Goal: Information Seeking & Learning: Check status

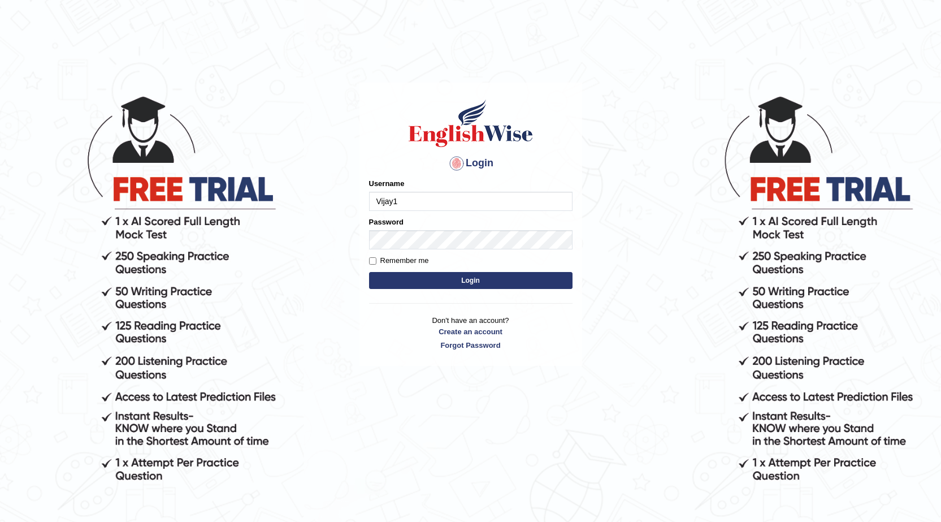
type input "Vijay1"
click at [373, 263] on input "Remember me" at bounding box center [372, 260] width 7 height 7
checkbox input "true"
click at [394, 275] on button "Login" at bounding box center [471, 280] width 204 height 17
click at [400, 278] on button "Login" at bounding box center [471, 280] width 204 height 17
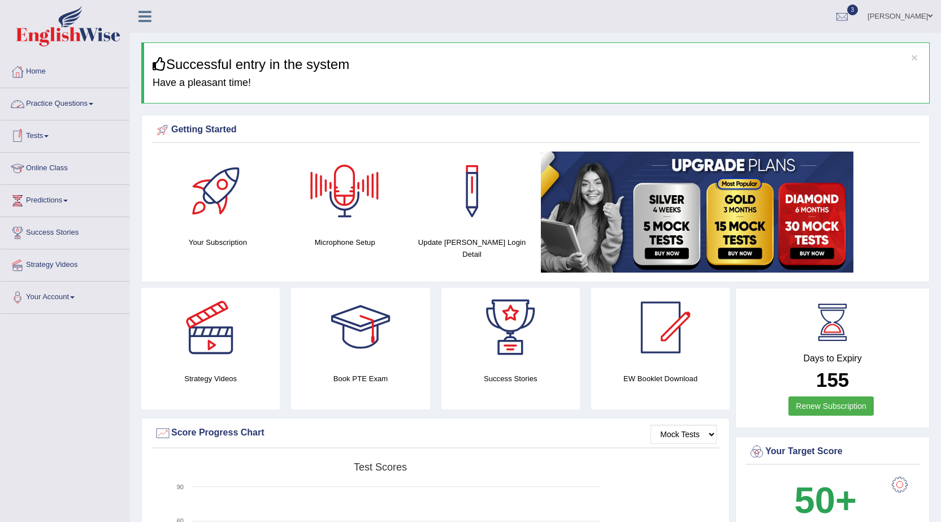
click at [86, 102] on link "Practice Questions" at bounding box center [65, 102] width 129 height 28
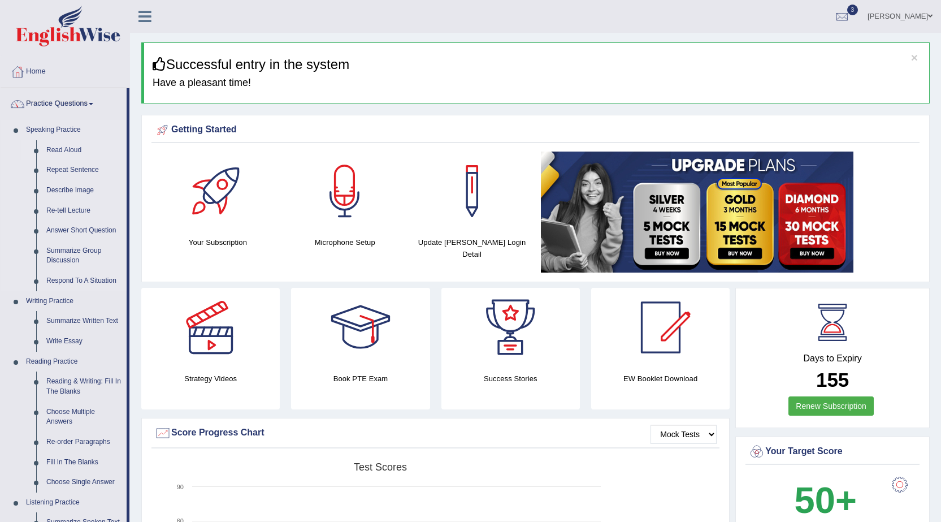
click at [77, 150] on link "Read Aloud" at bounding box center [83, 150] width 85 height 20
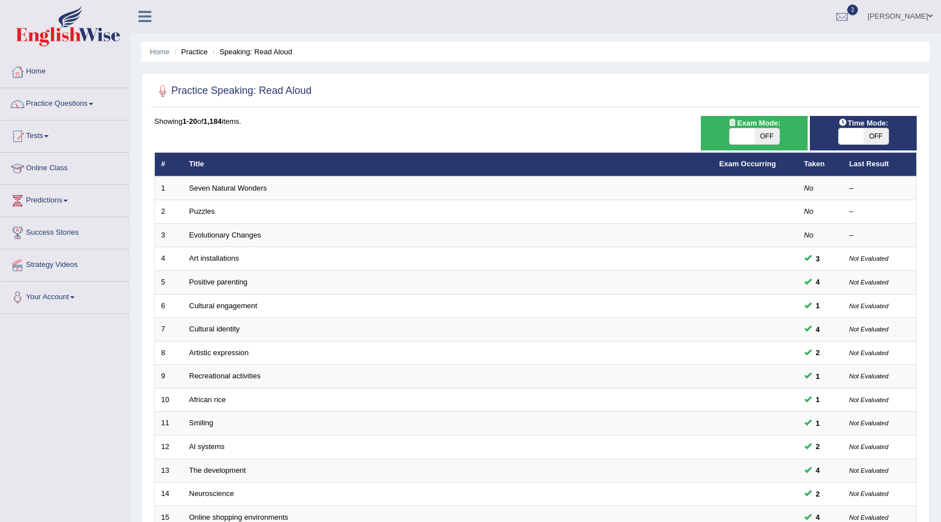
click at [884, 140] on span "OFF" at bounding box center [876, 136] width 25 height 16
checkbox input "true"
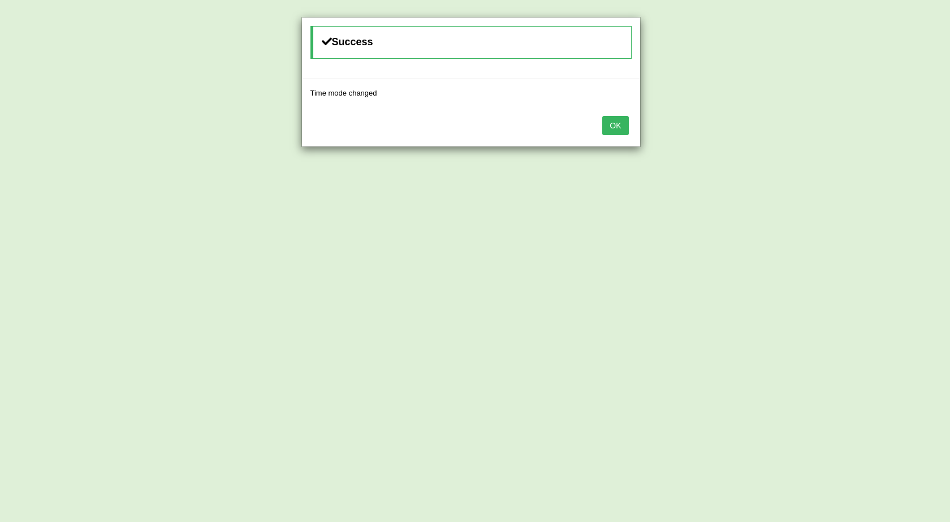
click at [607, 131] on button "OK" at bounding box center [615, 125] width 26 height 19
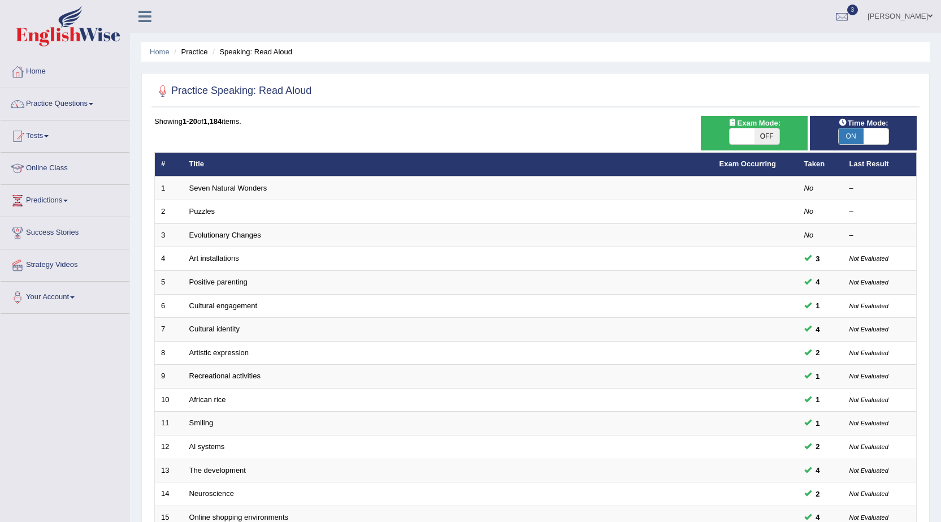
click at [762, 142] on span "OFF" at bounding box center [767, 136] width 25 height 16
checkbox input "true"
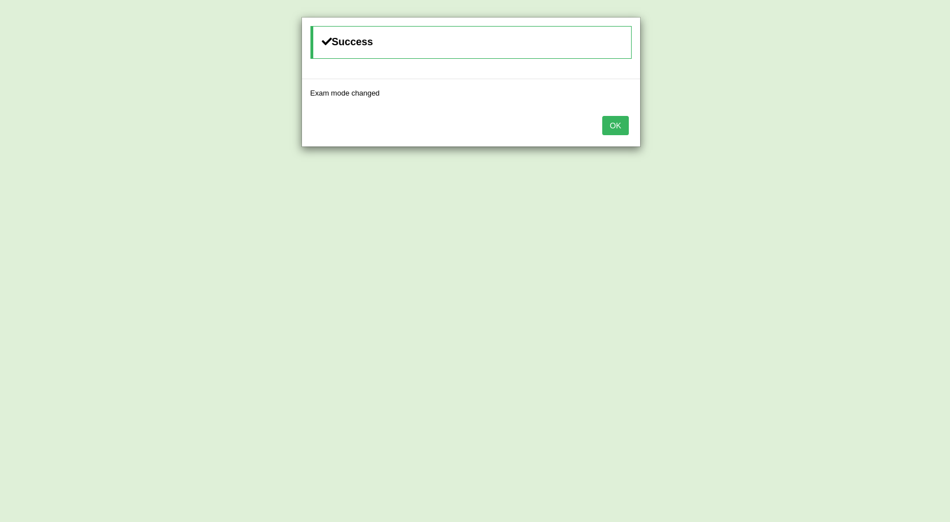
click at [606, 129] on button "OK" at bounding box center [615, 125] width 26 height 19
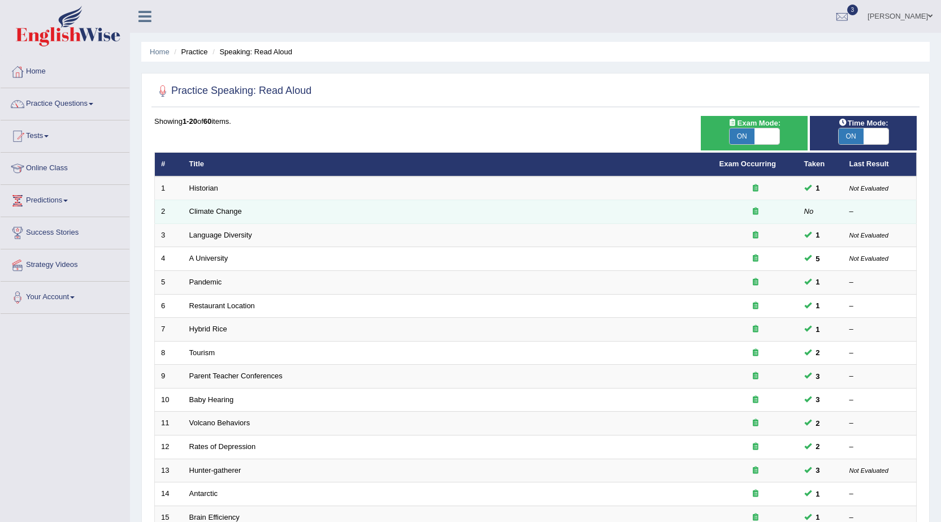
click at [217, 217] on td "Climate Change" at bounding box center [448, 212] width 530 height 24
click at [220, 213] on link "Climate Change" at bounding box center [215, 211] width 53 height 8
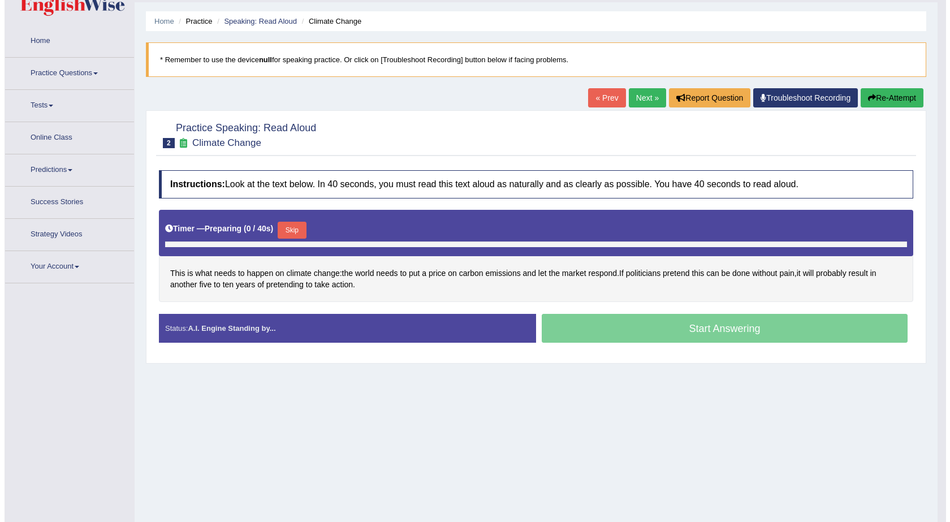
scroll to position [72, 0]
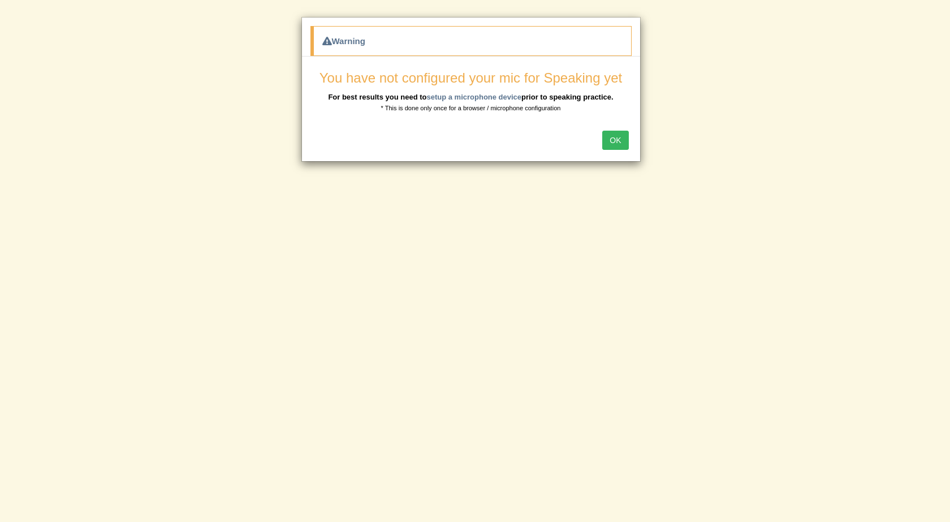
click at [615, 146] on button "OK" at bounding box center [615, 140] width 26 height 19
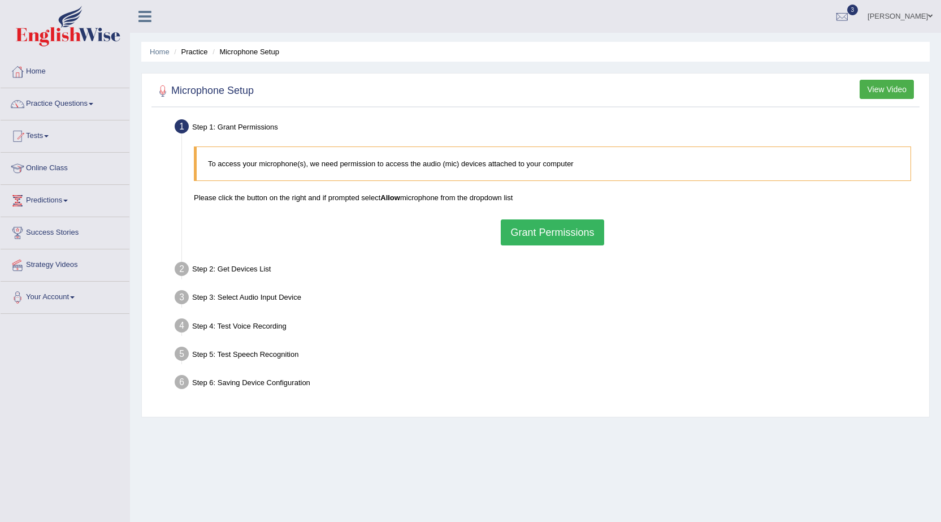
click at [574, 235] on button "Grant Permissions" at bounding box center [552, 232] width 103 height 26
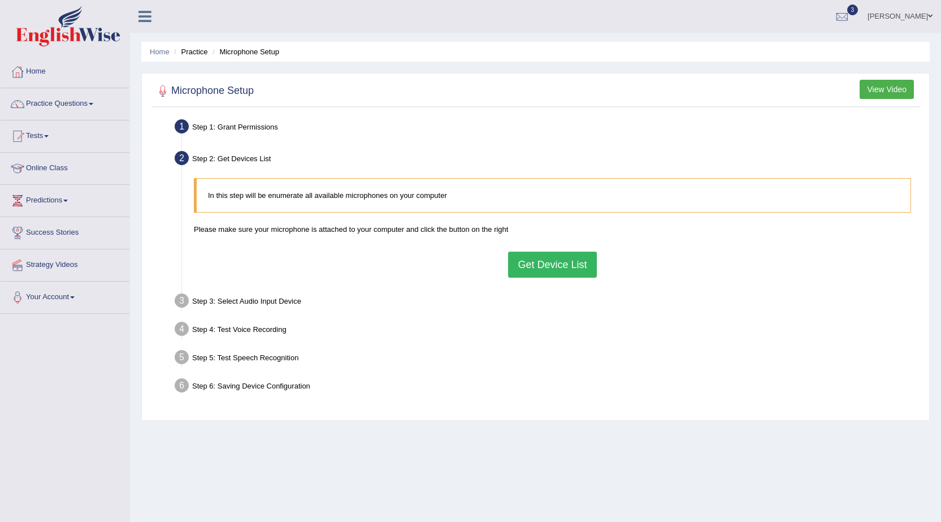
click at [554, 260] on button "Get Device List" at bounding box center [552, 265] width 88 height 26
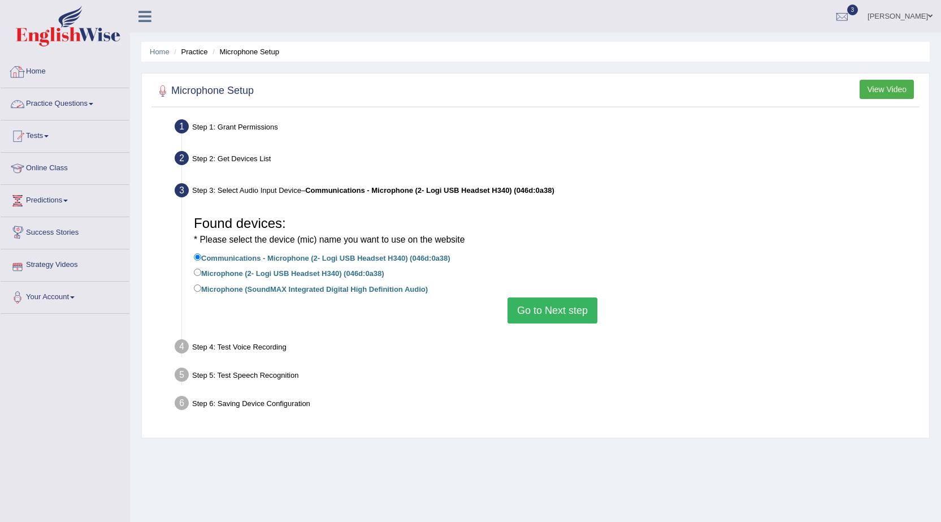
click at [46, 105] on link "Practice Questions" at bounding box center [65, 102] width 129 height 28
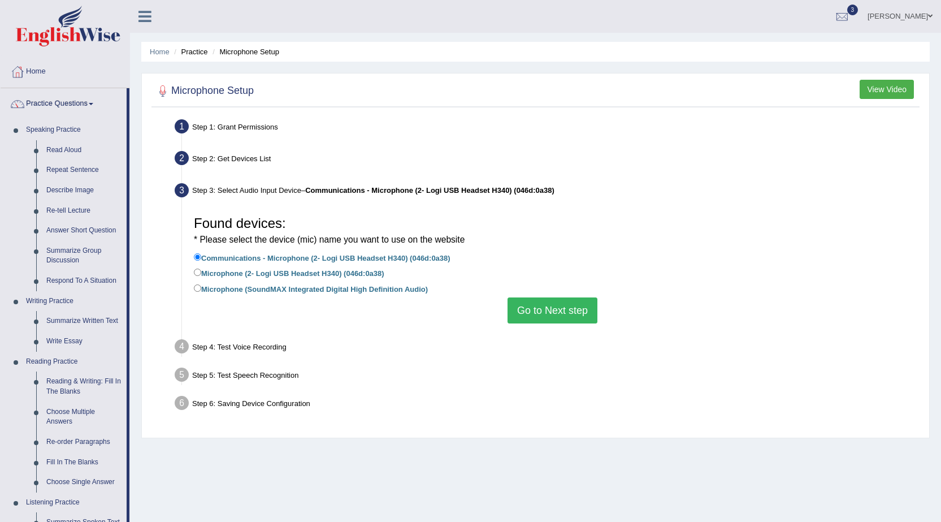
click at [530, 312] on button "Go to Next step" at bounding box center [553, 310] width 90 height 26
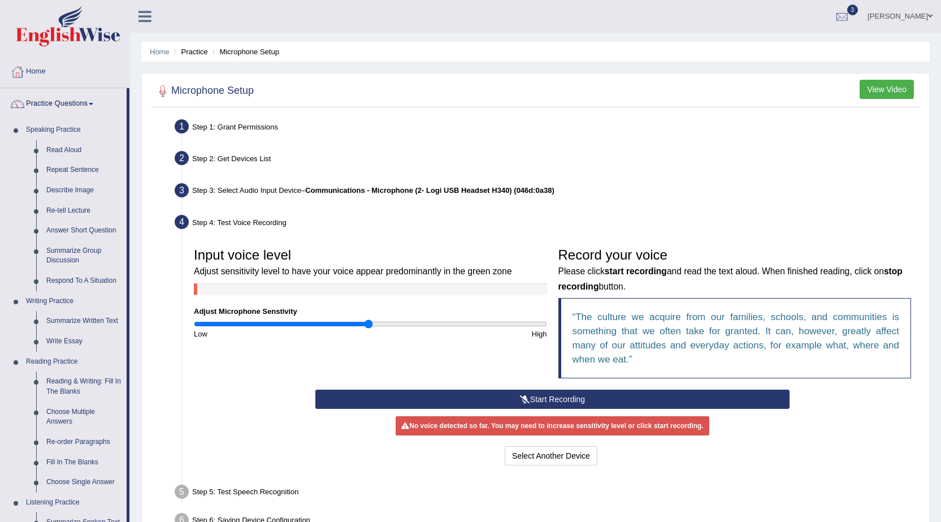
click at [573, 396] on button "Start Recording" at bounding box center [552, 399] width 474 height 19
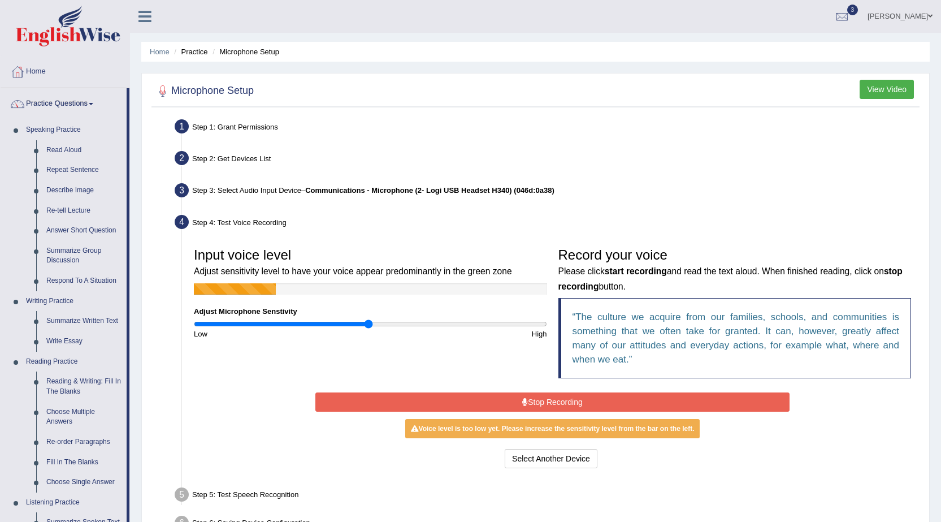
click at [566, 403] on button "Stop Recording" at bounding box center [552, 401] width 474 height 19
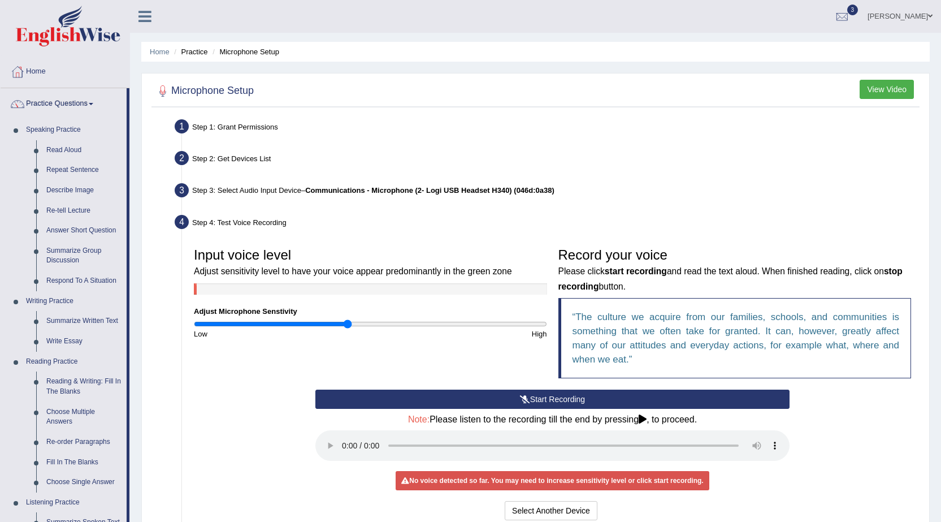
type input "0.88"
click at [349, 326] on input "range" at bounding box center [370, 323] width 353 height 9
click at [479, 392] on button "Start Recording" at bounding box center [552, 399] width 474 height 19
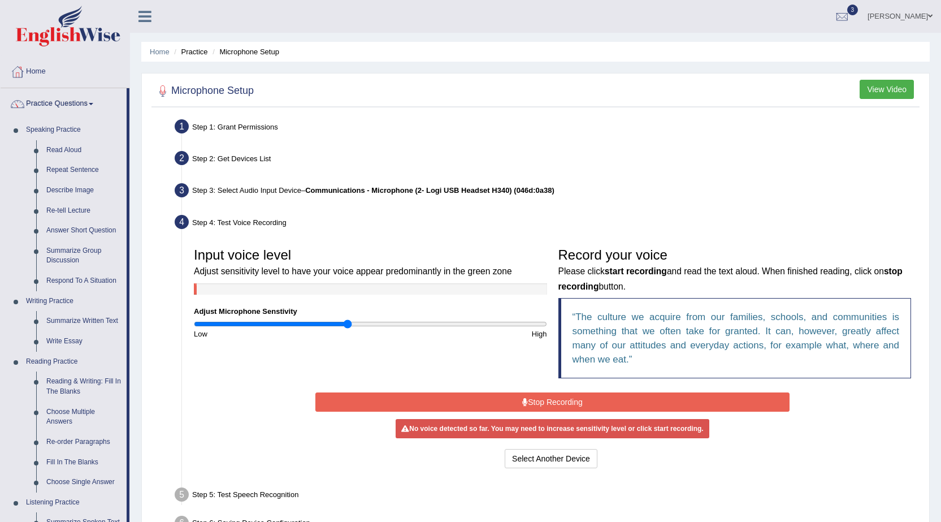
click at [479, 392] on button "Stop Recording" at bounding box center [552, 401] width 474 height 19
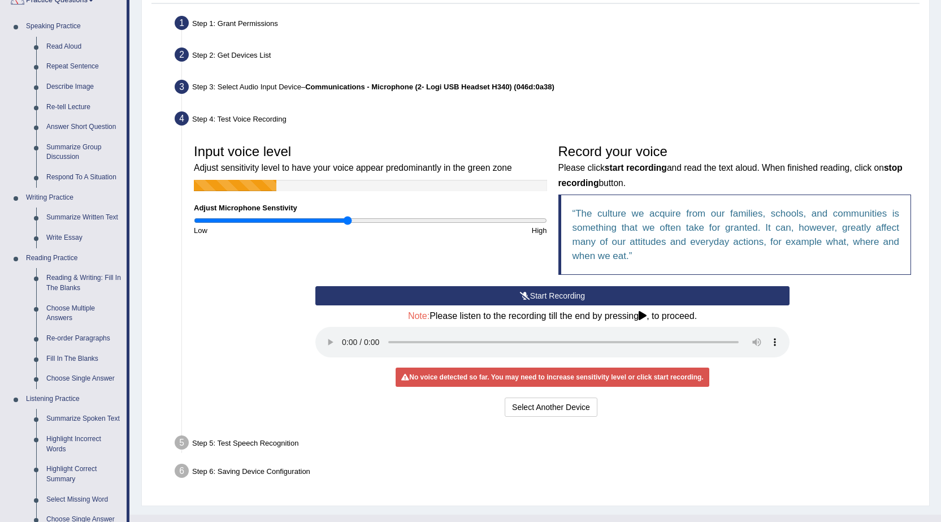
scroll to position [113, 0]
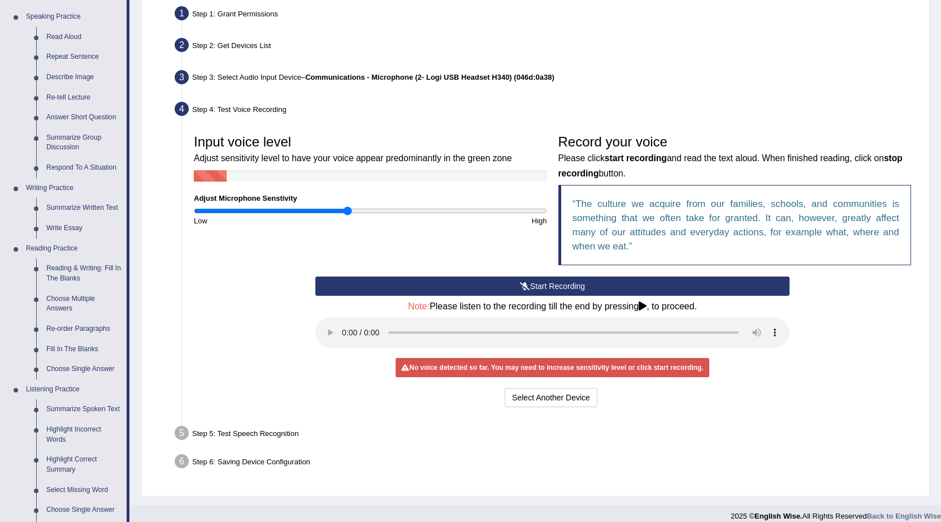
click at [547, 277] on button "Start Recording" at bounding box center [552, 285] width 474 height 19
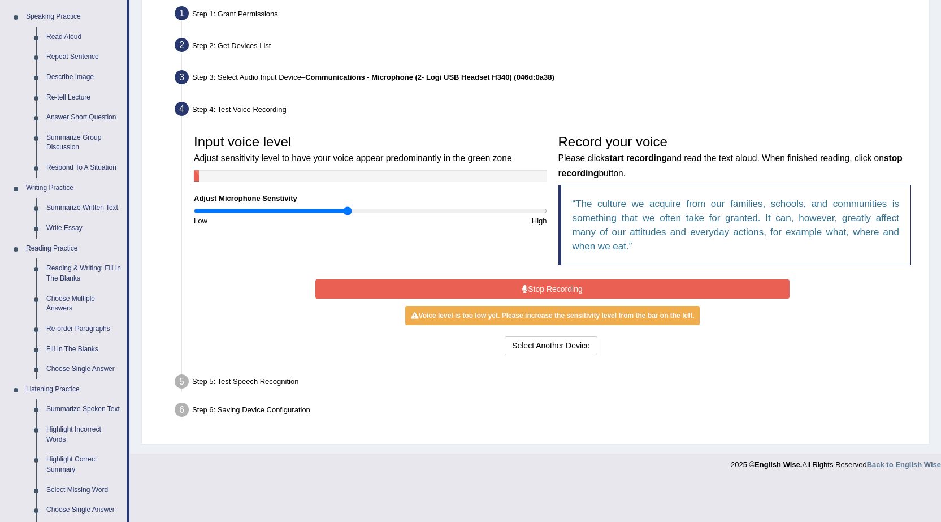
click at [564, 288] on button "Stop Recording" at bounding box center [552, 288] width 474 height 19
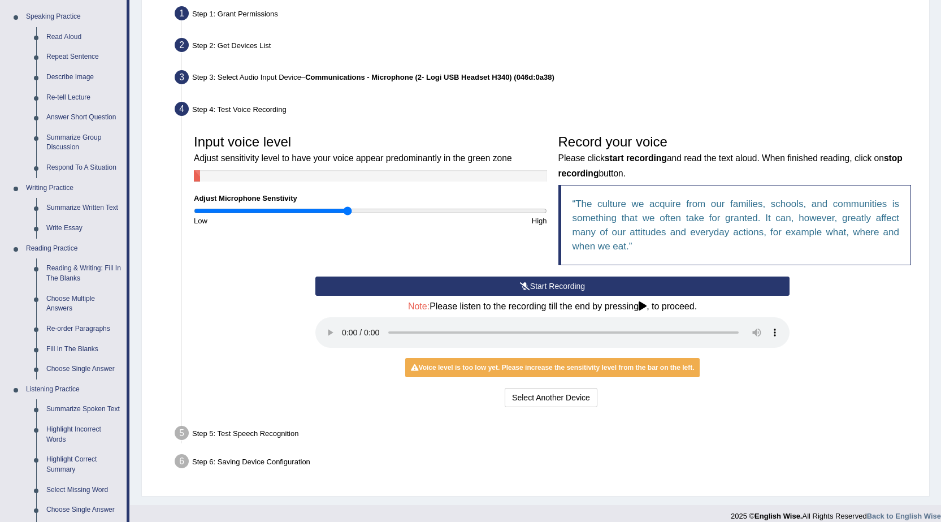
click at [503, 281] on button "Start Recording" at bounding box center [552, 285] width 474 height 19
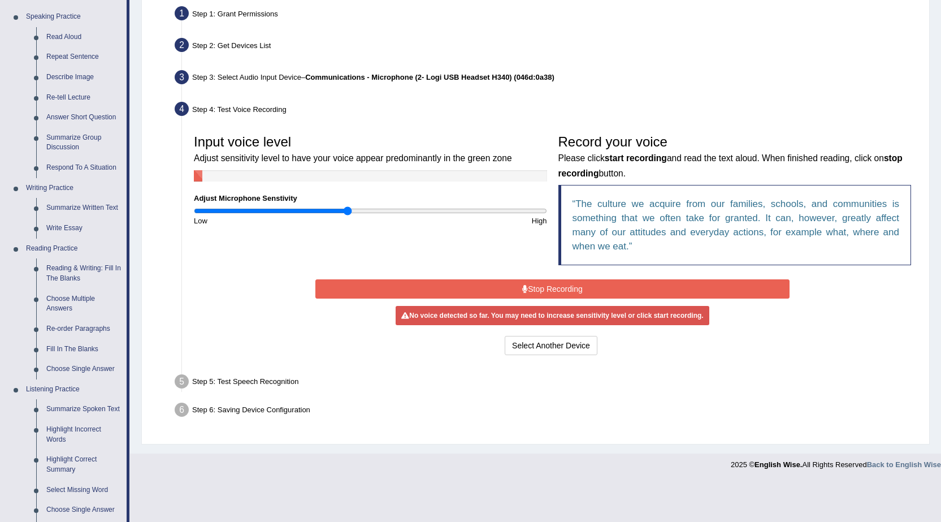
click at [555, 283] on button "Stop Recording" at bounding box center [552, 288] width 474 height 19
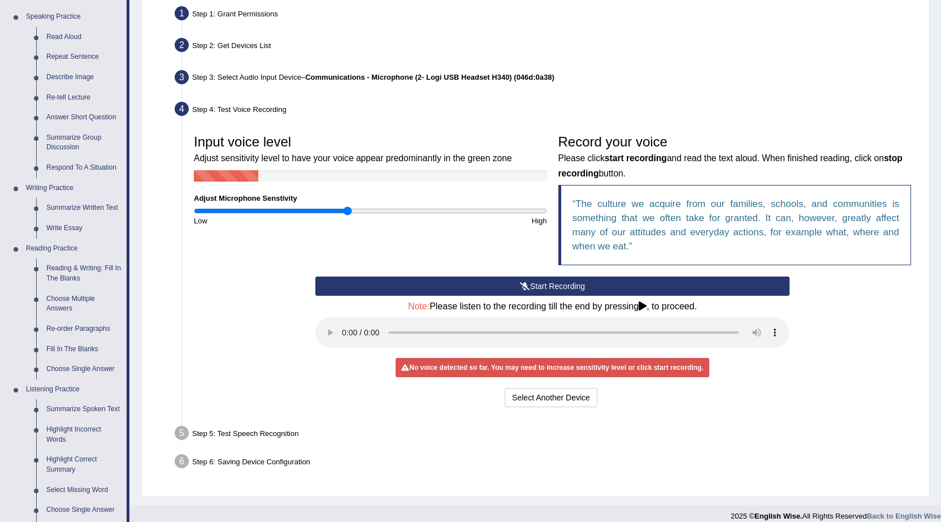
click at [555, 283] on button "Start Recording" at bounding box center [552, 285] width 474 height 19
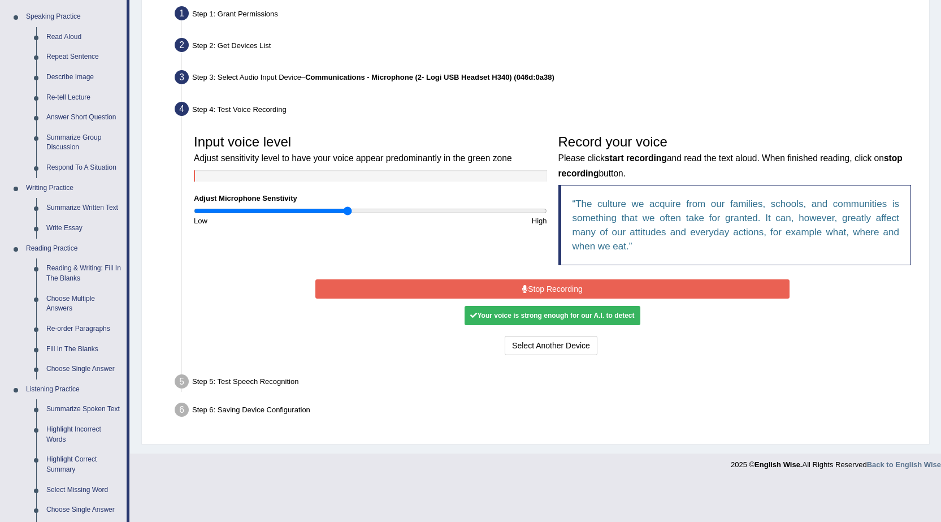
click at [600, 287] on button "Stop Recording" at bounding box center [552, 288] width 474 height 19
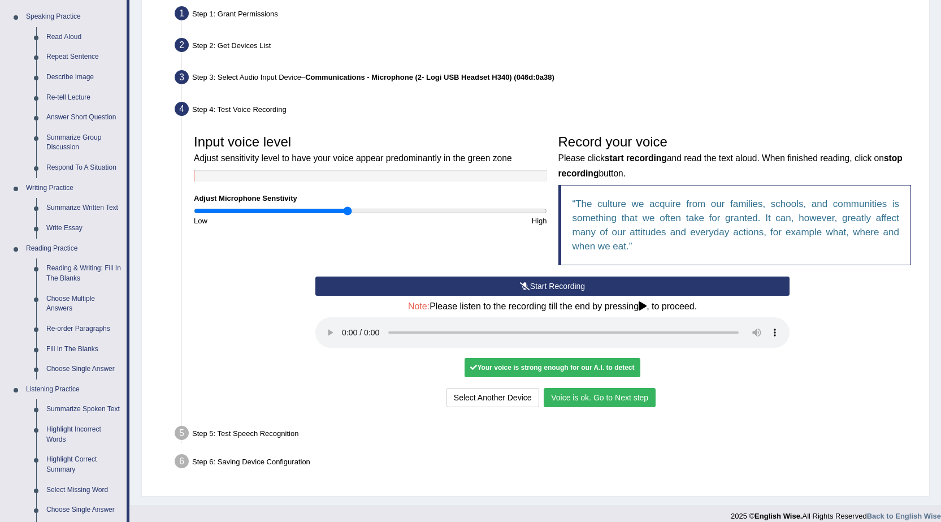
click at [620, 403] on button "Voice is ok. Go to Next step" at bounding box center [600, 397] width 112 height 19
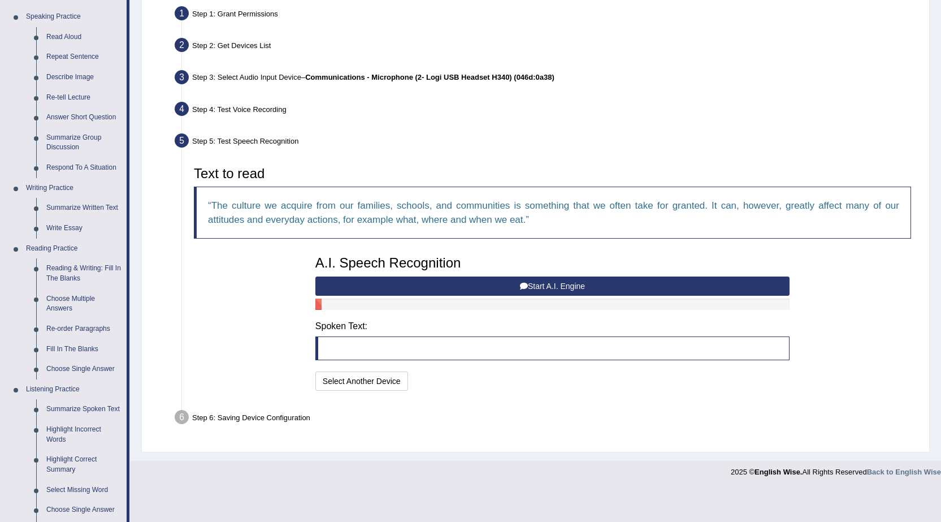
click at [565, 283] on button "Start A.I. Engine" at bounding box center [552, 285] width 474 height 19
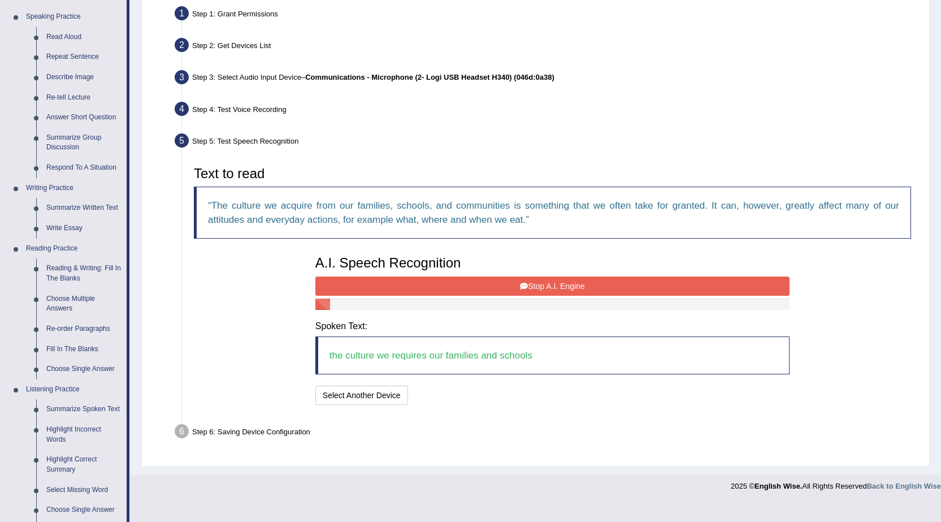
drag, startPoint x: 537, startPoint y: 278, endPoint x: 520, endPoint y: 292, distance: 22.1
click at [538, 279] on button "Stop A.I. Engine" at bounding box center [552, 285] width 474 height 19
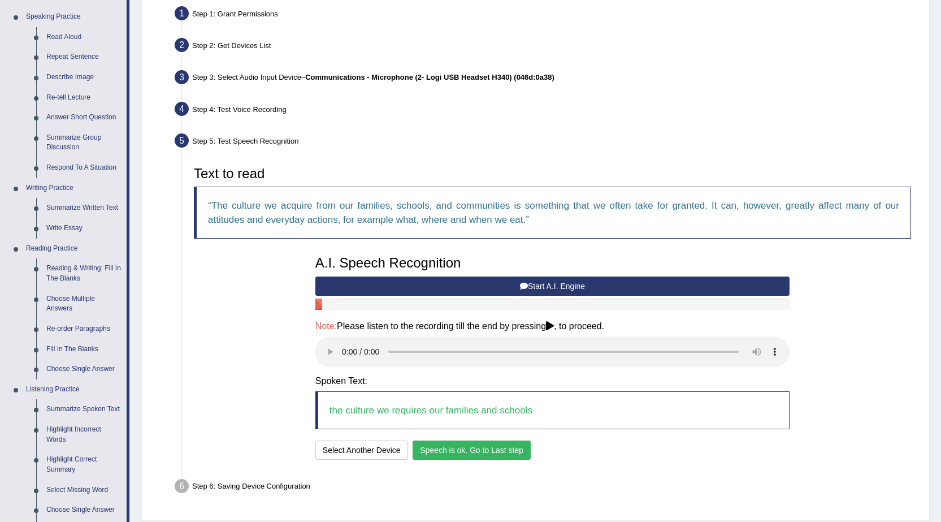
click at [523, 452] on button "Speech is ok. Go to Last step" at bounding box center [472, 449] width 118 height 19
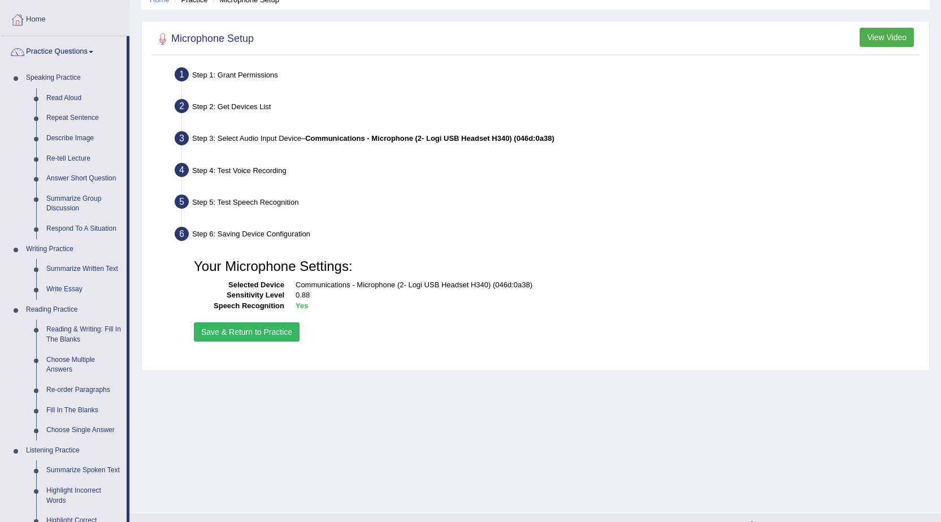
scroll to position [0, 0]
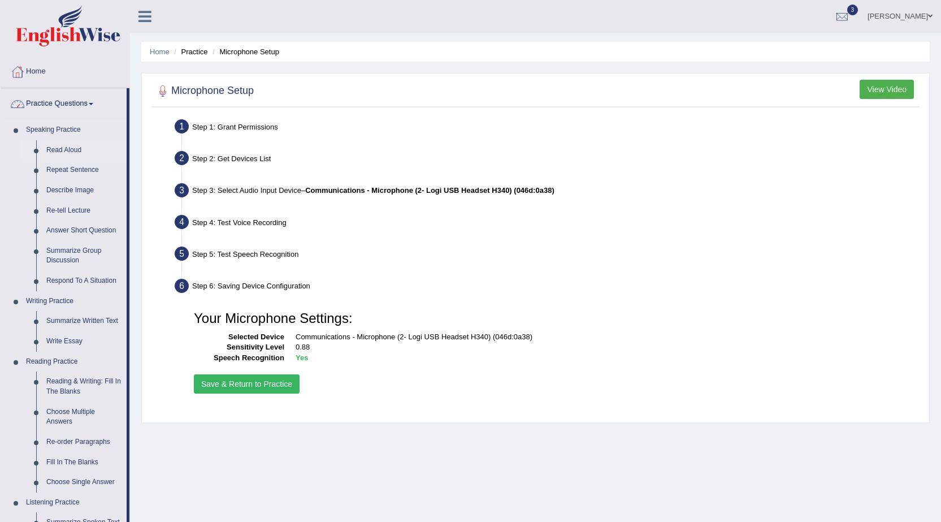
click at [57, 148] on link "Read Aloud" at bounding box center [83, 150] width 85 height 20
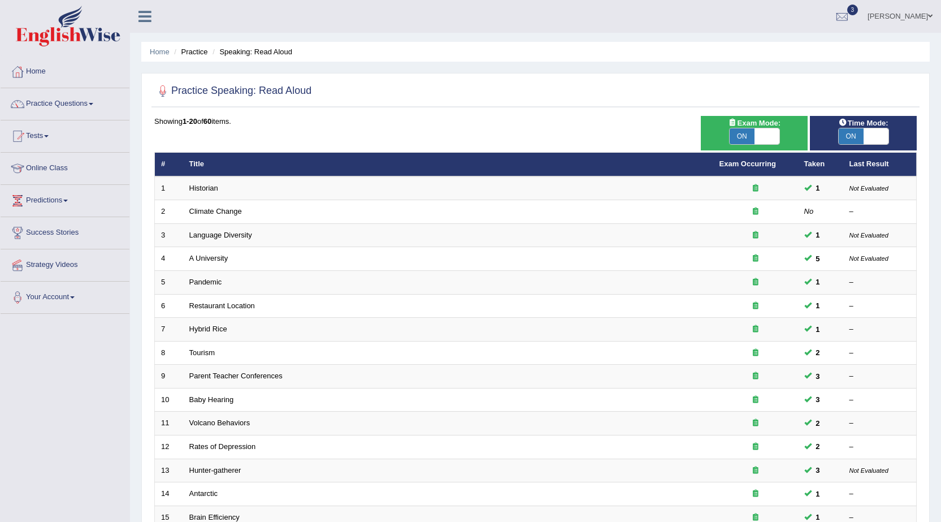
click at [261, 215] on td "Climate Change" at bounding box center [448, 212] width 530 height 24
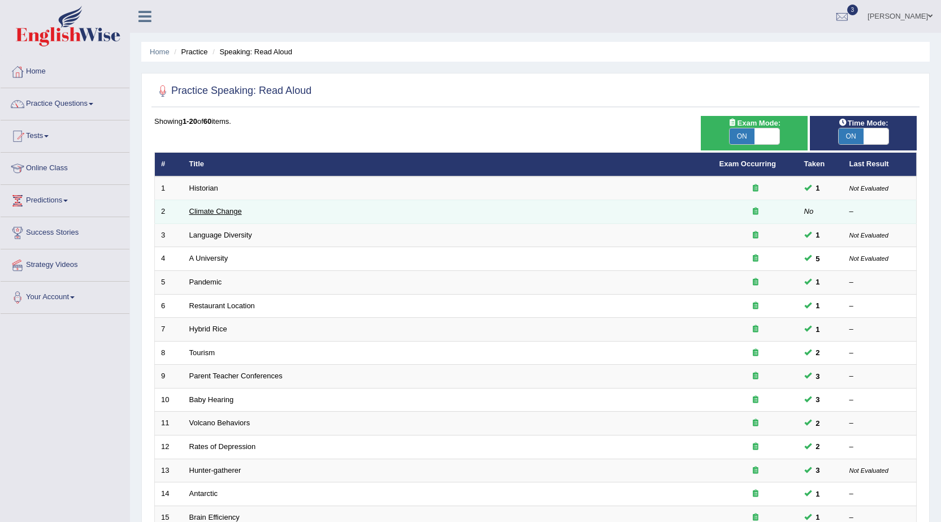
click at [224, 211] on link "Climate Change" at bounding box center [215, 211] width 53 height 8
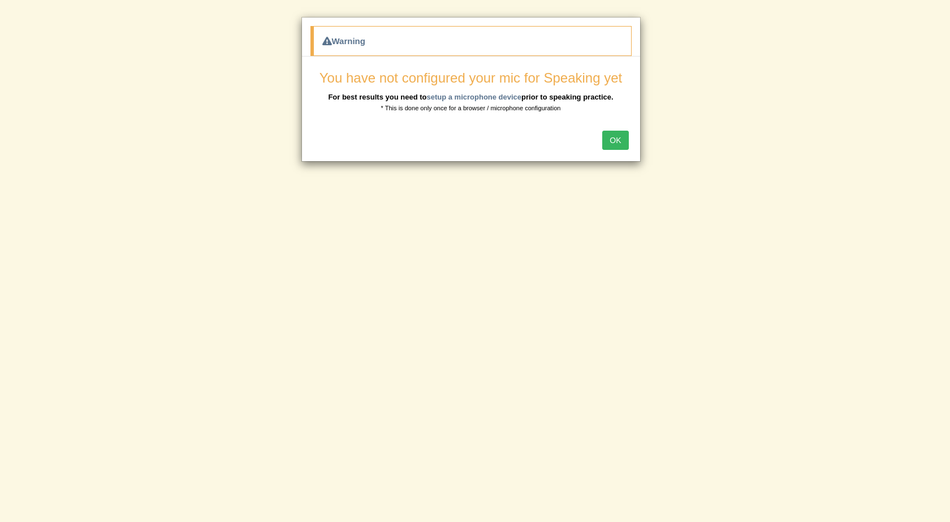
click at [602, 138] on div "OK" at bounding box center [471, 142] width 338 height 40
click at [623, 150] on div "OK" at bounding box center [471, 142] width 338 height 40
click at [614, 126] on div "OK" at bounding box center [471, 142] width 338 height 40
click at [615, 135] on button "OK" at bounding box center [615, 140] width 26 height 19
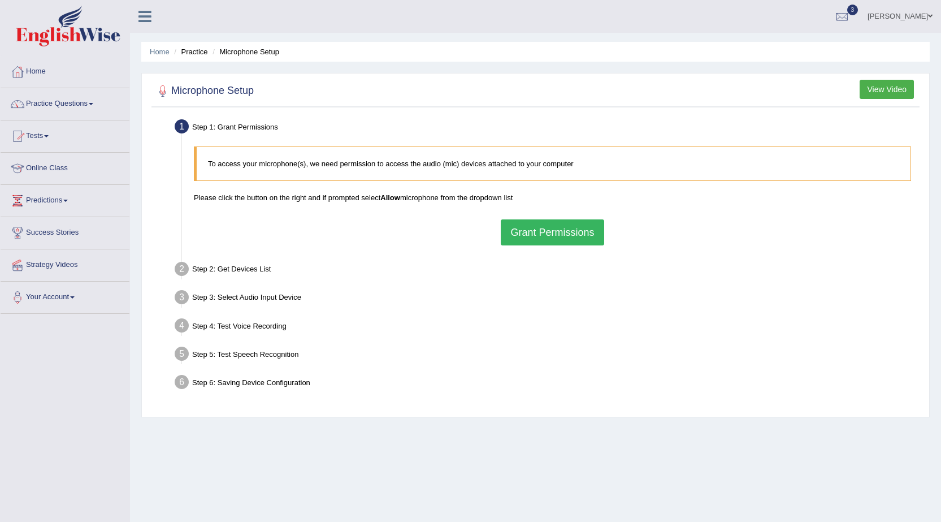
click at [75, 109] on link "Practice Questions" at bounding box center [65, 102] width 129 height 28
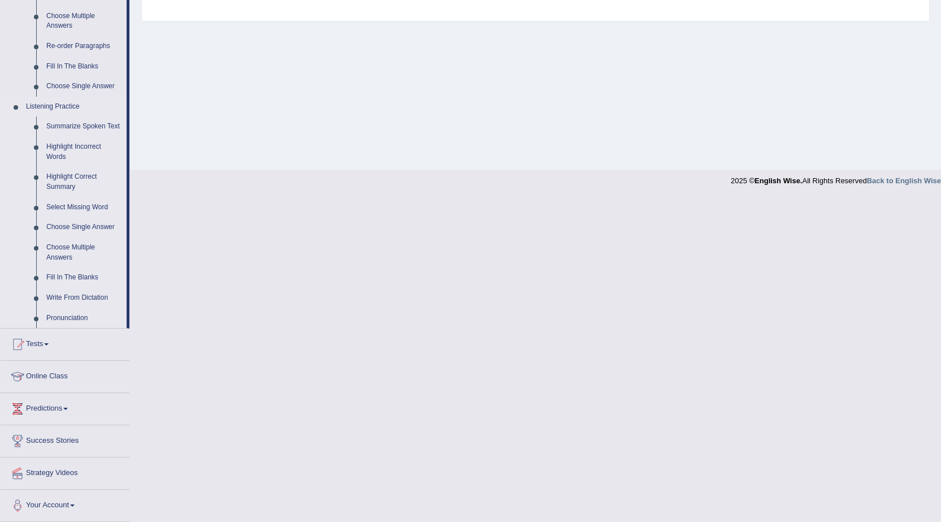
scroll to position [396, 0]
click at [105, 128] on link "Summarize Spoken Text" at bounding box center [83, 126] width 85 height 20
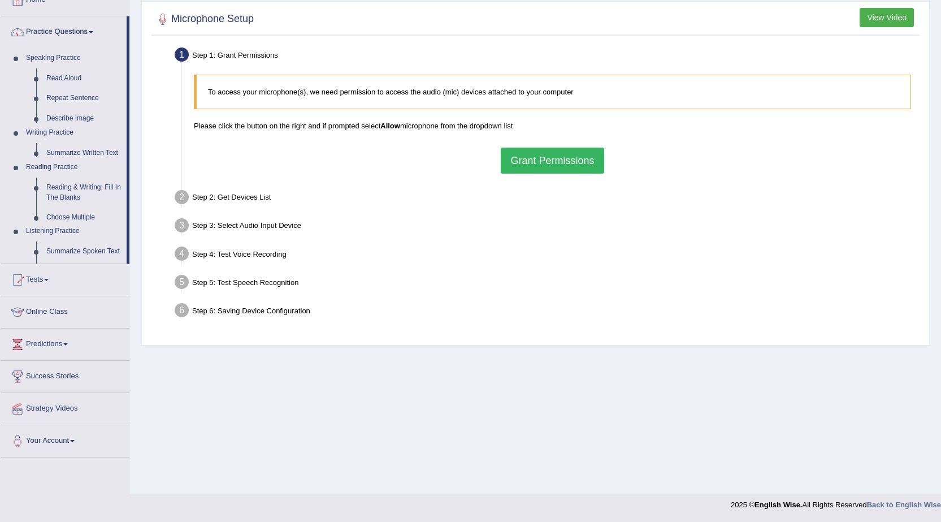
scroll to position [72, 0]
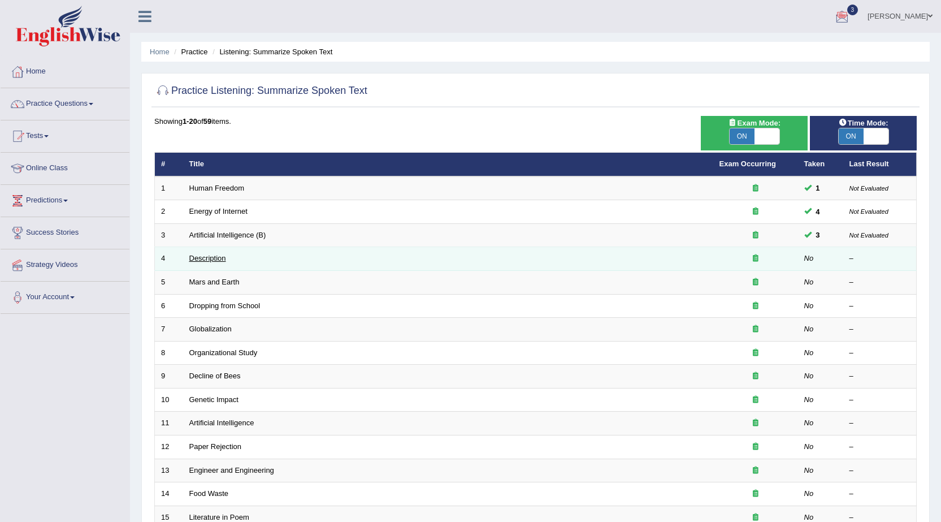
click at [224, 261] on link "Description" at bounding box center [207, 258] width 37 height 8
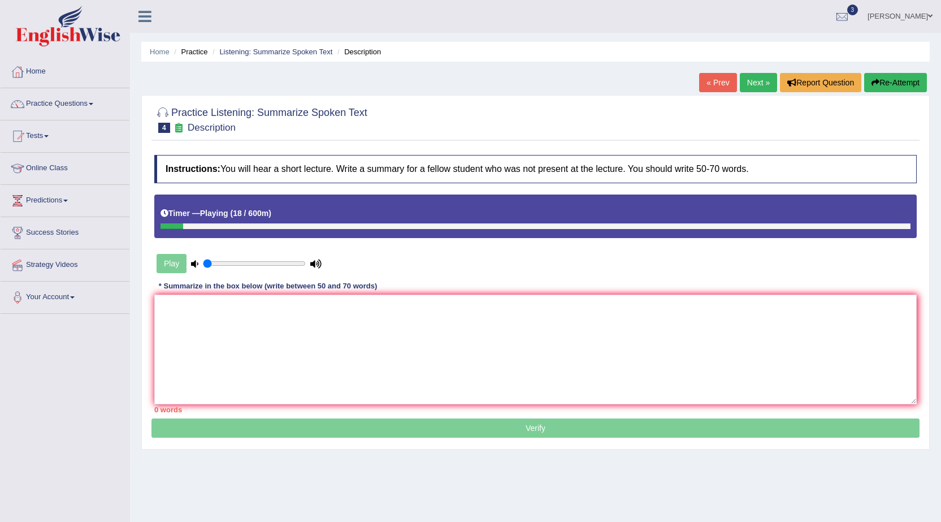
click at [889, 81] on button "Re-Attempt" at bounding box center [895, 82] width 63 height 19
click at [907, 76] on button "Re-Attempt" at bounding box center [895, 82] width 63 height 19
click at [286, 46] on li "Listening: Summarize Spoken Text" at bounding box center [271, 51] width 123 height 11
click at [286, 52] on link "Listening: Summarize Spoken Text" at bounding box center [275, 51] width 113 height 8
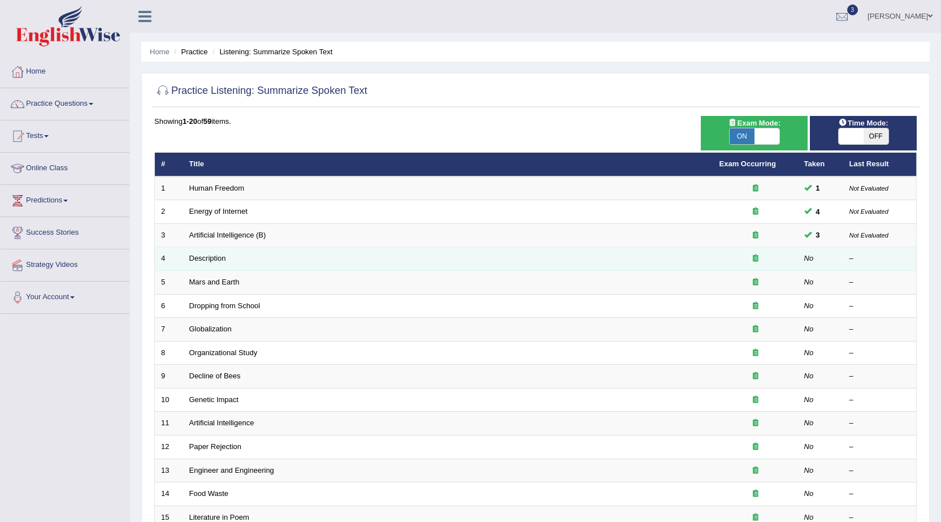
click at [214, 253] on td "Description" at bounding box center [448, 259] width 530 height 24
click at [217, 262] on link "Description" at bounding box center [207, 258] width 37 height 8
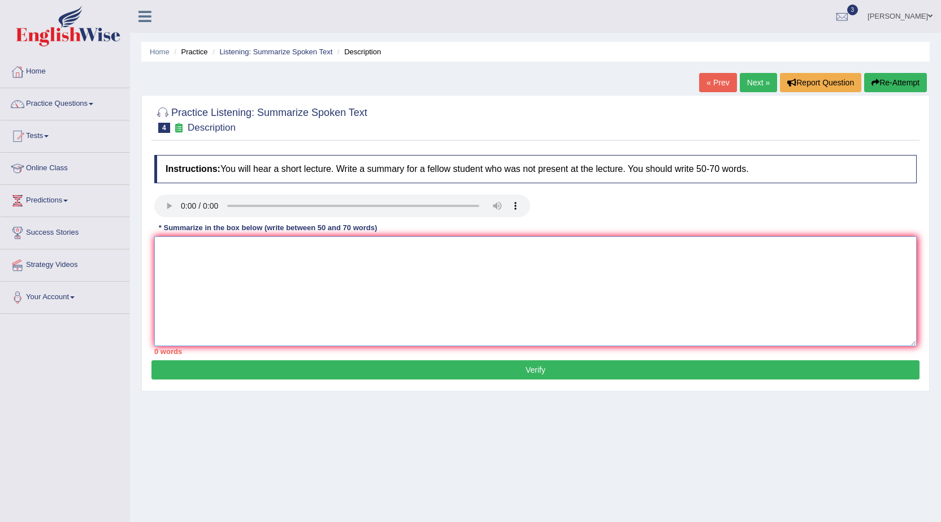
click at [214, 265] on textarea at bounding box center [535, 291] width 763 height 110
click at [209, 268] on textarea at bounding box center [535, 291] width 763 height 110
drag, startPoint x: 0, startPoint y: 544, endPoint x: 0, endPoint y: 376, distance: 167.9
click at [0, 513] on div "Toggle navigation Home Practice Questions Speaking Practice Read Aloud Repeat S…" at bounding box center [470, 294] width 941 height 588
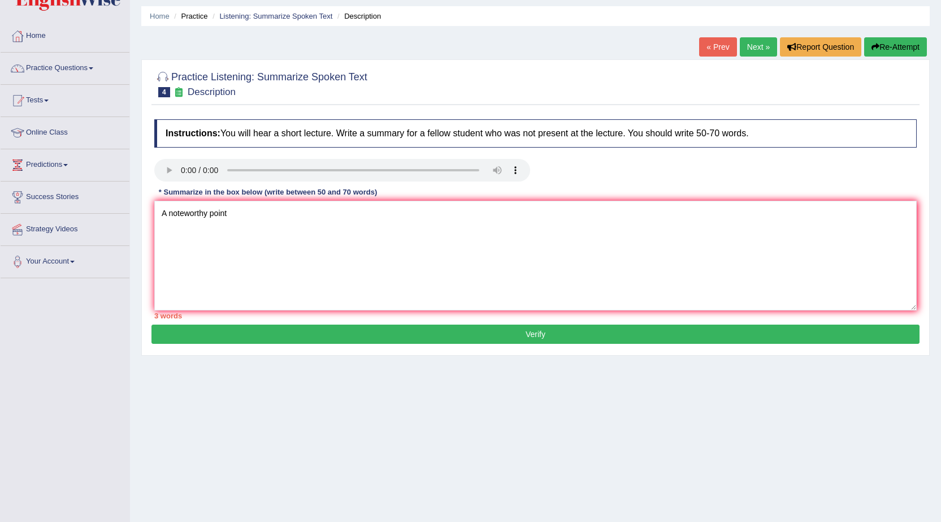
scroll to position [15, 0]
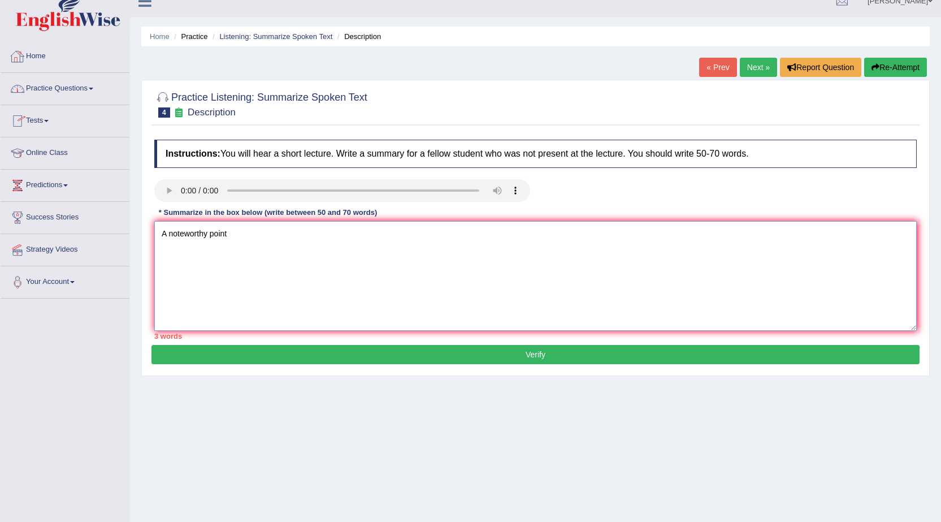
click at [239, 235] on textarea "A noteworthy point" at bounding box center [535, 276] width 763 height 110
type textarea "A"
click at [244, 235] on textarea "A noteworthy point revaled in the lecture was description." at bounding box center [535, 276] width 763 height 110
click at [247, 231] on textarea "A noteworthy point revaled in the lecture was description." at bounding box center [535, 276] width 763 height 110
click at [251, 237] on textarea "A noteworthy point revaled in the lecture was description." at bounding box center [535, 276] width 763 height 110
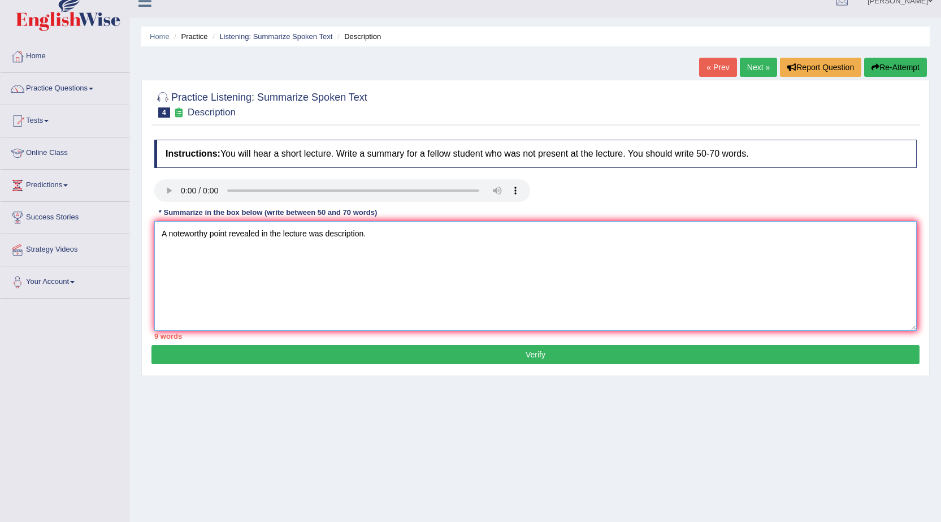
click at [263, 231] on textarea "A noteworthy point revealed in the lecture was description." at bounding box center [535, 276] width 763 height 110
click at [271, 229] on textarea "A noteworthy point revealed in the lecture was description." at bounding box center [535, 276] width 763 height 110
click at [325, 234] on textarea "A noteworthy point revealed in the lecture was description." at bounding box center [535, 276] width 763 height 110
click at [403, 234] on textarea "A noteworthy point revealed in the lecture was about description." at bounding box center [535, 276] width 763 height 110
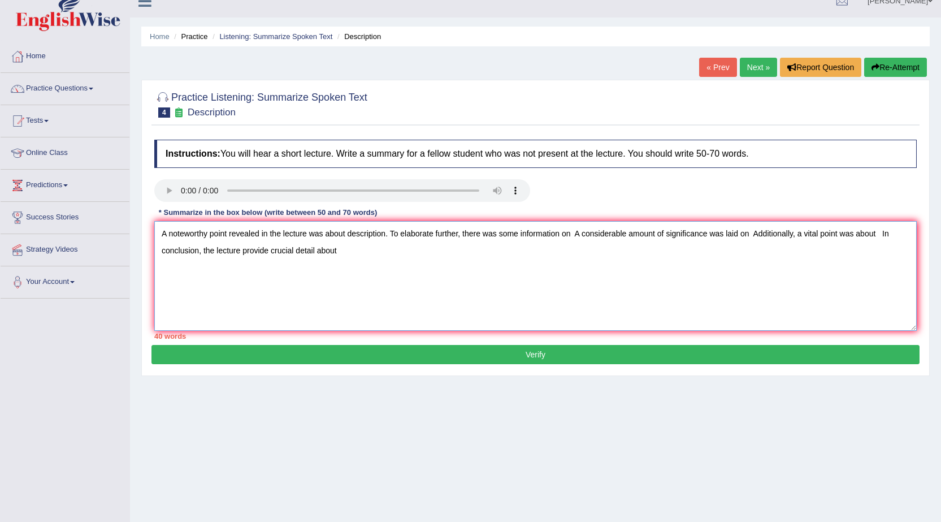
click at [574, 237] on textarea "A noteworthy point revealed in the lecture was about description. To elaborate …" at bounding box center [535, 276] width 763 height 110
click at [694, 236] on textarea "A noteworthy point revealed in the lecture was about description. To elaborate …" at bounding box center [535, 276] width 763 height 110
click at [869, 235] on textarea "A noteworthy point revealed in the lecture was about description. To elaborate …" at bounding box center [535, 276] width 763 height 110
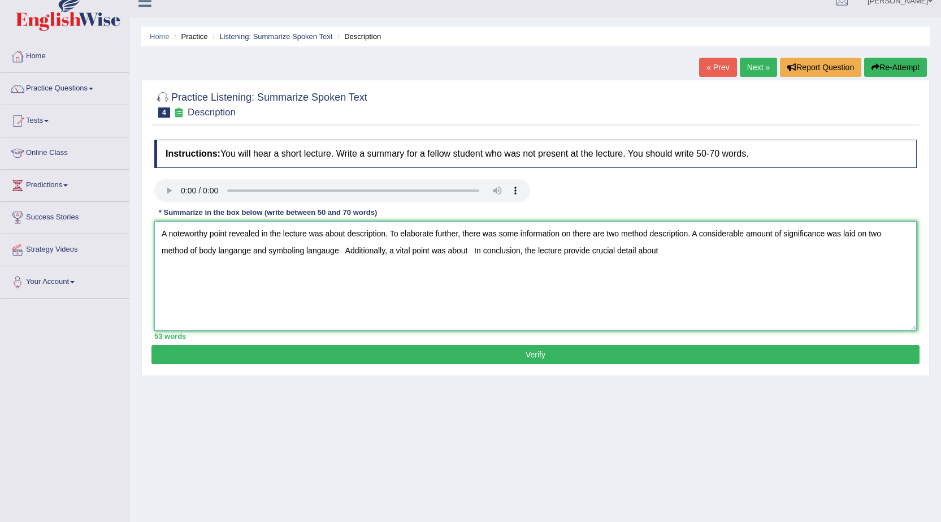
click at [305, 254] on textarea "A noteworthy point revealed in the lecture was about description. To elaborate …" at bounding box center [535, 276] width 763 height 110
click at [332, 252] on textarea "A noteworthy point revealed in the lecture was about description. To elaborate …" at bounding box center [535, 276] width 763 height 110
click at [237, 250] on textarea "A noteworthy point revealed in the lecture was about description. To elaborate …" at bounding box center [535, 276] width 763 height 110
click at [241, 250] on textarea "A noteworthy point revealed in the lecture was about description. To elaborate …" at bounding box center [535, 276] width 763 height 110
click at [326, 249] on textarea "A noteworthy point revealed in the lecture was about description. To elaborate …" at bounding box center [535, 276] width 763 height 110
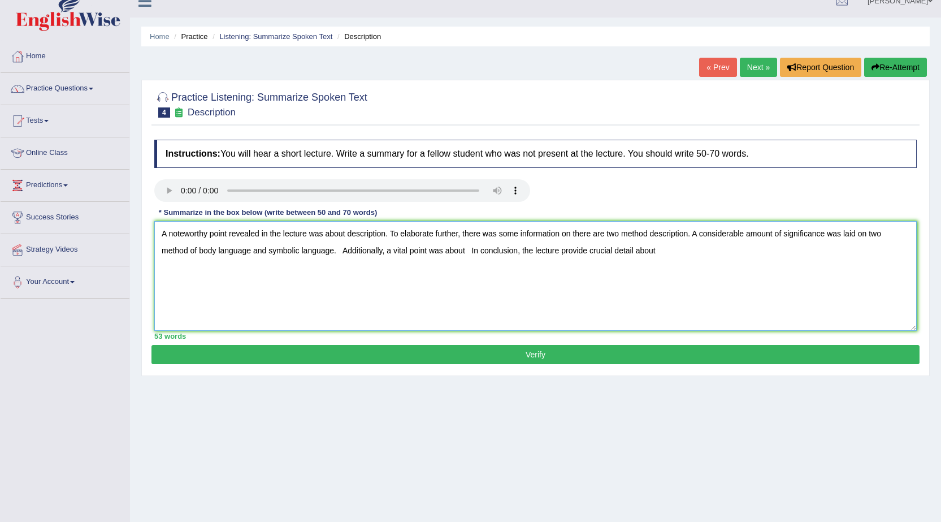
click at [343, 249] on textarea "A noteworthy point revealed in the lecture was about description. To elaborate …" at bounding box center [535, 276] width 763 height 110
click at [460, 250] on textarea "A noteworthy point revealed in the lecture was about description. To elaborate …" at bounding box center [535, 276] width 763 height 110
click at [468, 253] on textarea "A noteworthy point revealed in the lecture was about description. To elaborate …" at bounding box center [535, 276] width 763 height 110
click at [462, 254] on textarea "A noteworthy point revealed in the lecture was about description. To elaborate …" at bounding box center [535, 276] width 763 height 110
click at [603, 253] on textarea "A noteworthy point revealed in the lecture was about description. To elaborate …" at bounding box center [535, 276] width 763 height 110
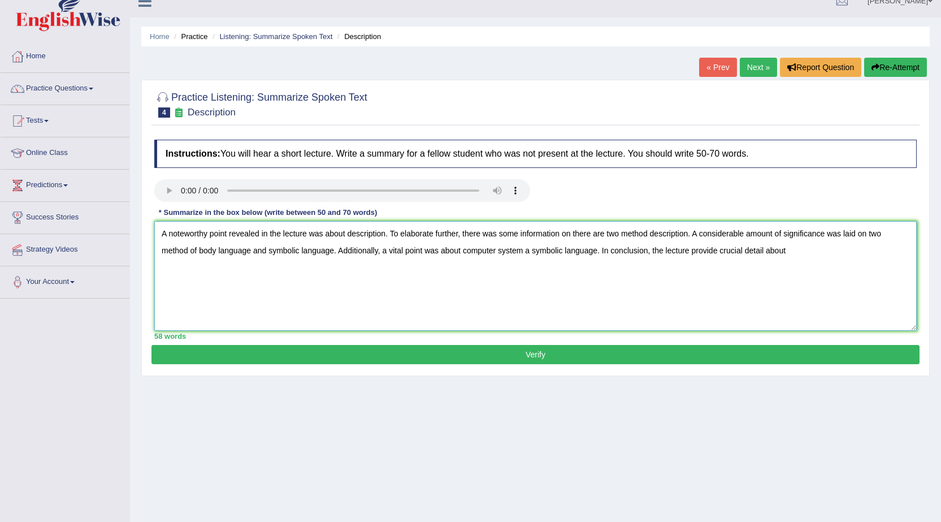
click at [796, 259] on textarea "A noteworthy point revealed in the lecture was about description. To elaborate …" at bounding box center [535, 276] width 763 height 110
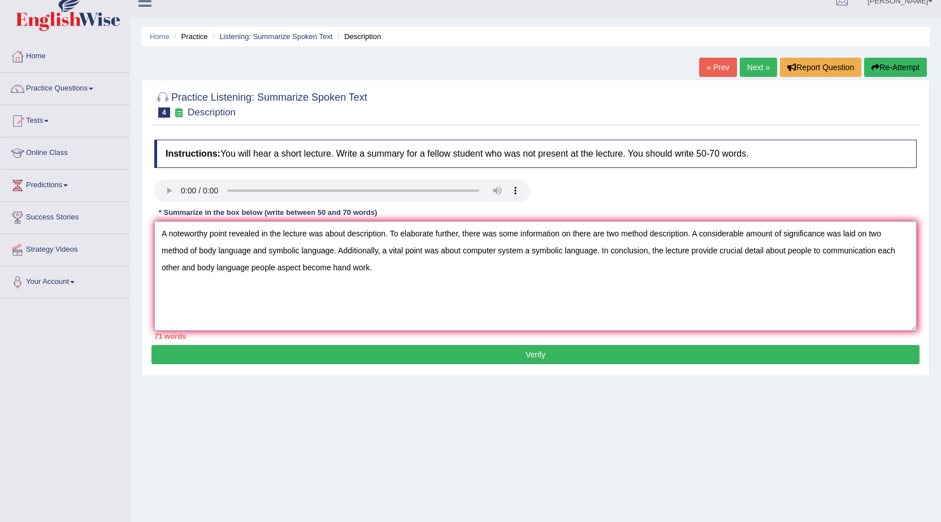
type textarea "A noteworthy point revealed in the lecture was about description. To elaborate …"
drag, startPoint x: 529, startPoint y: 339, endPoint x: 524, endPoint y: 351, distance: 12.6
click at [525, 348] on div "Practice Listening: Summarize Spoken Text 4 Description Instructions: You will …" at bounding box center [535, 228] width 789 height 296
click at [524, 352] on button "Verify" at bounding box center [536, 354] width 768 height 19
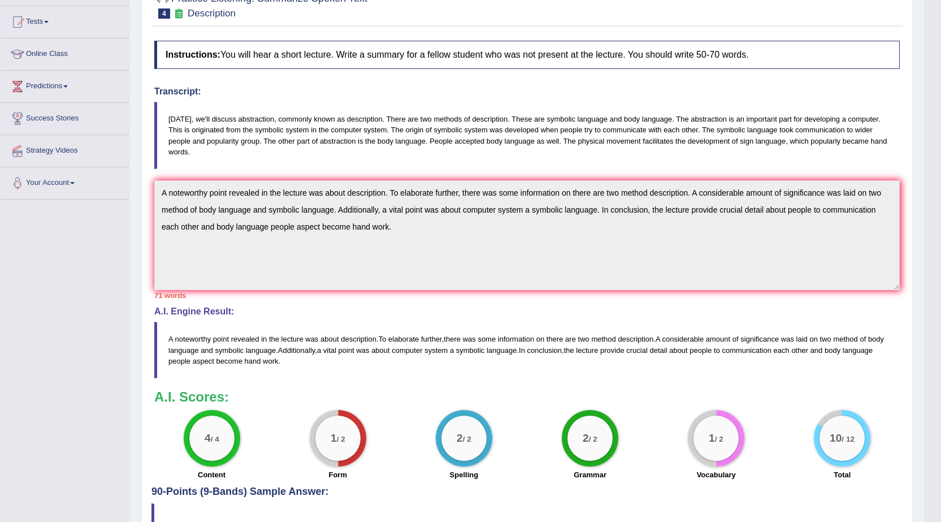
scroll to position [0, 0]
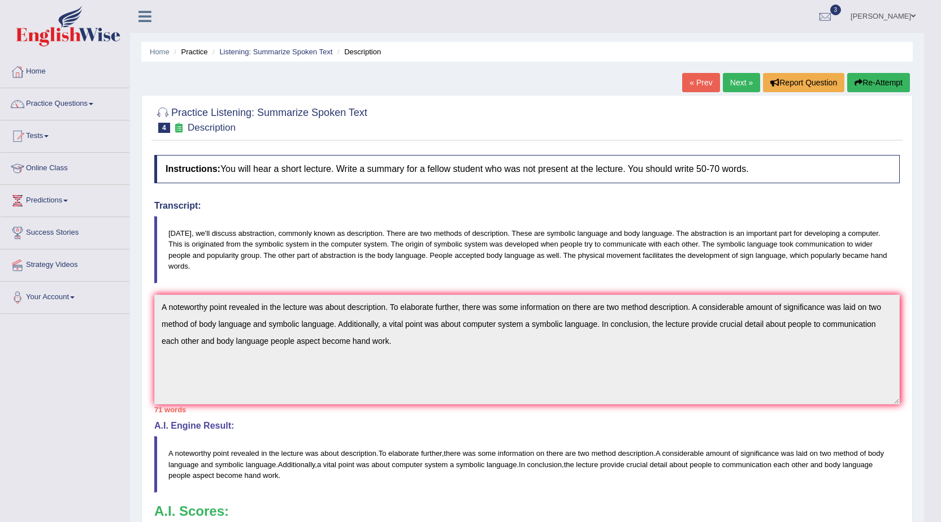
click at [736, 85] on link "Next »" at bounding box center [741, 82] width 37 height 19
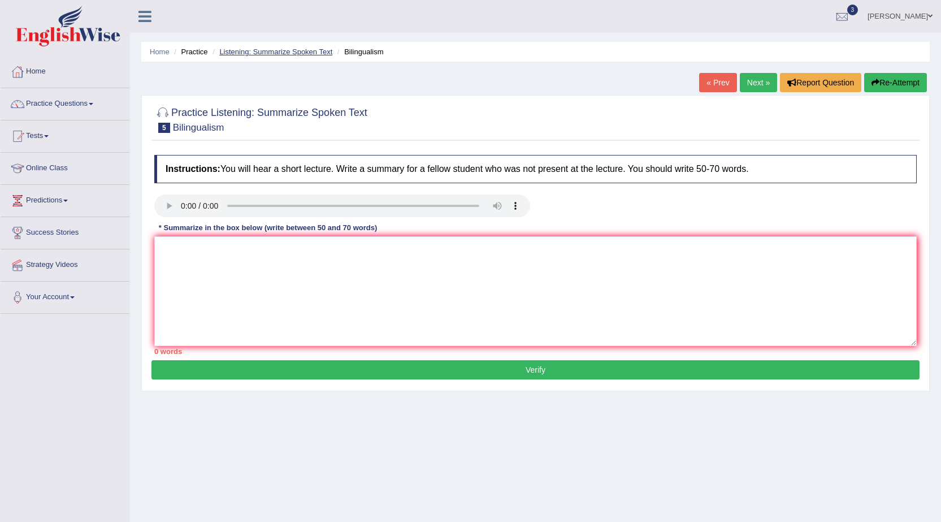
click at [260, 49] on link "Listening: Summarize Spoken Text" at bounding box center [275, 51] width 113 height 8
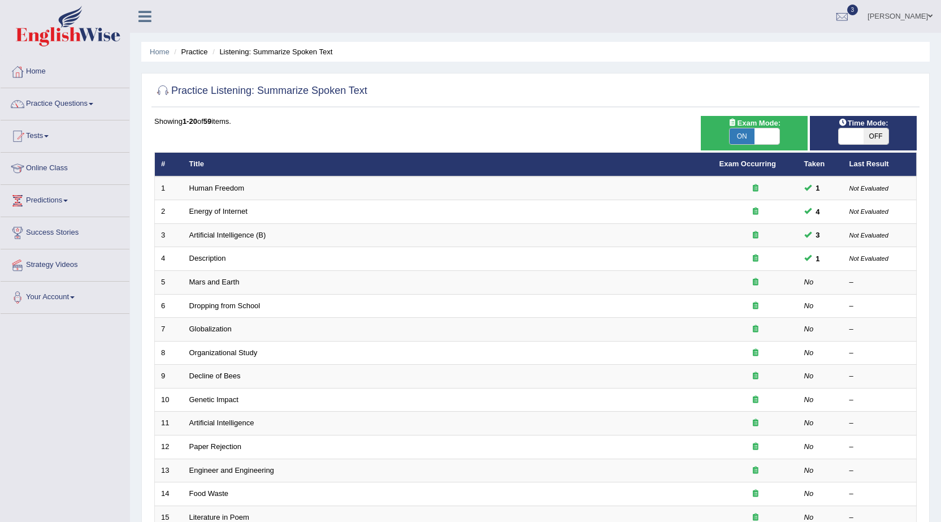
click at [871, 138] on span "OFF" at bounding box center [876, 136] width 25 height 16
checkbox input "true"
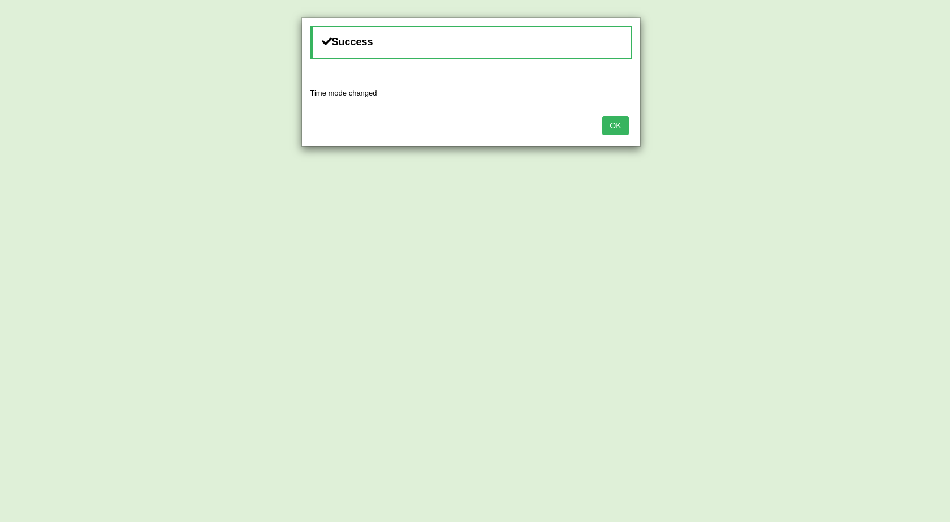
click at [626, 119] on button "OK" at bounding box center [615, 125] width 26 height 19
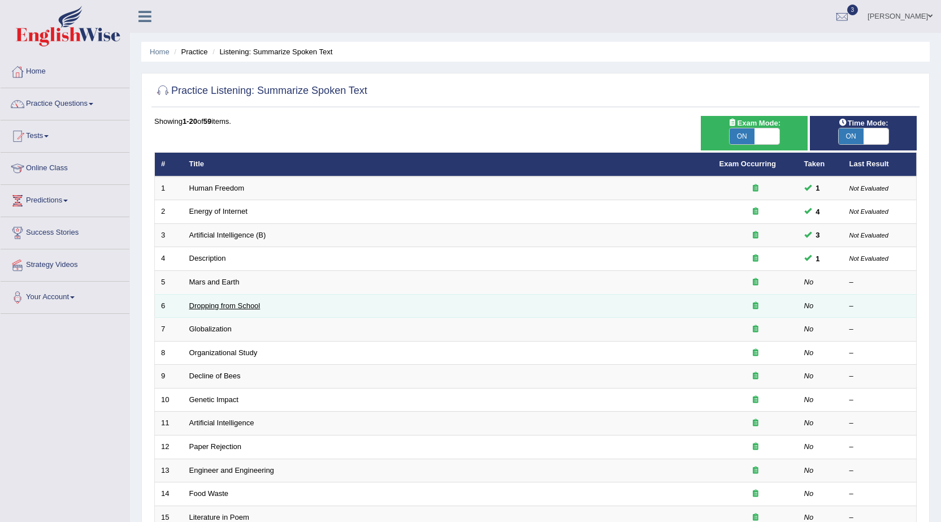
click at [224, 307] on link "Dropping from School" at bounding box center [224, 305] width 71 height 8
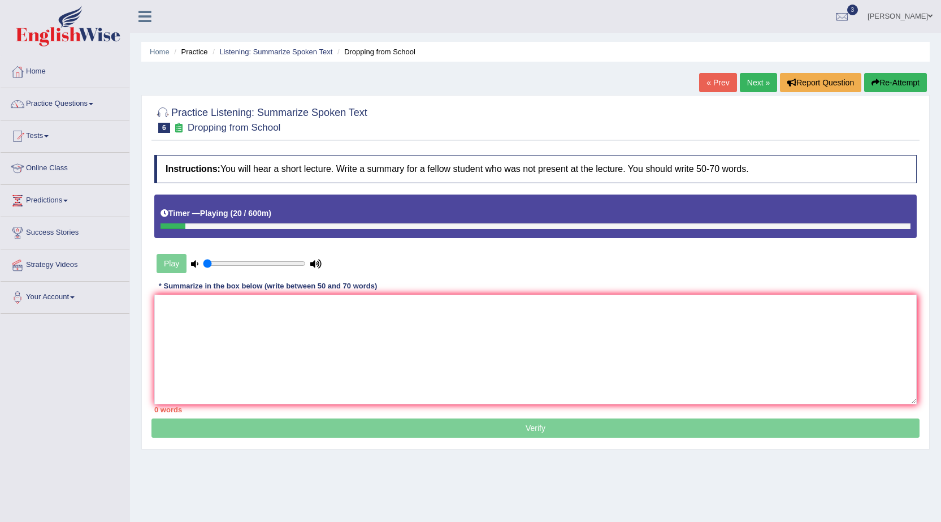
click at [910, 80] on button "Re-Attempt" at bounding box center [895, 82] width 63 height 19
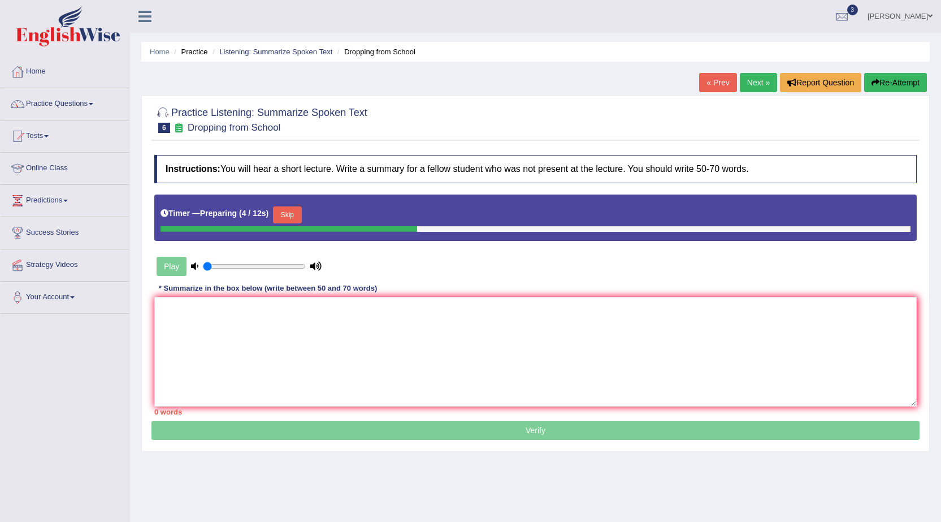
click at [297, 216] on button "Skip" at bounding box center [287, 214] width 28 height 17
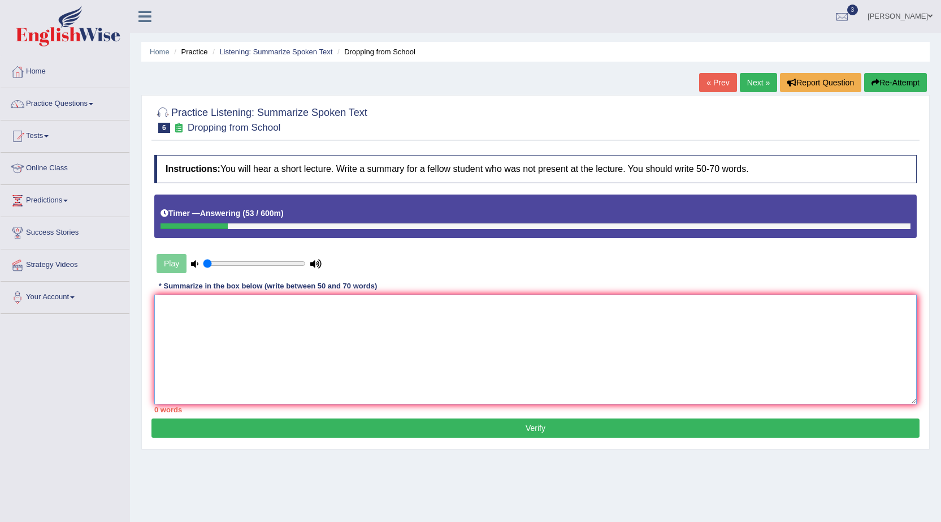
click at [209, 326] on textarea at bounding box center [535, 350] width 763 height 110
paste textarea "A noteworthy point revealed in the lecture was about description. To elaborate …"
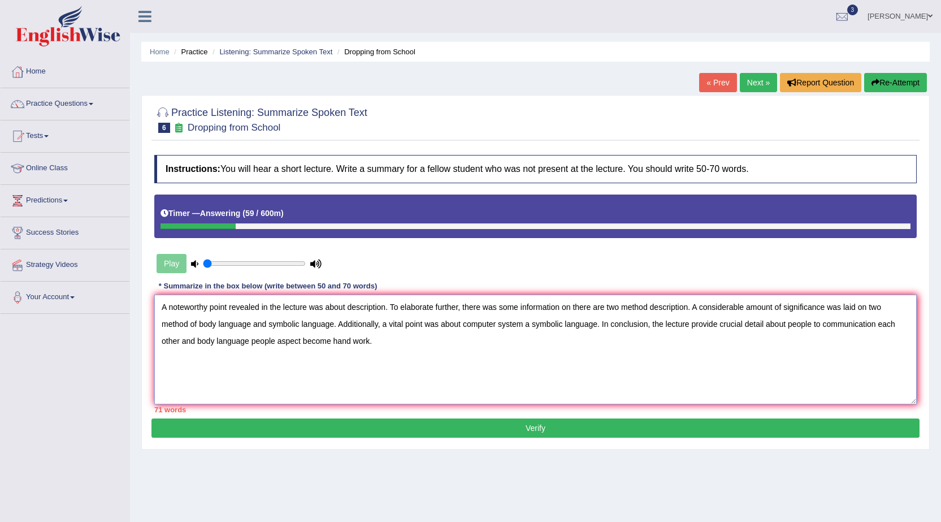
click at [386, 310] on textarea "A noteworthy point revealed in the lecture was about description. To elaborate …" at bounding box center [535, 350] width 763 height 110
click at [387, 306] on textarea "A noteworthy point revealed in the lecture was about description. To elaborate …" at bounding box center [535, 350] width 763 height 110
drag, startPoint x: 725, startPoint y: 309, endPoint x: 612, endPoint y: 304, distance: 113.2
click at [612, 304] on textarea "A noteworthy point revealed in the lecture was about dropping from school. To e…" at bounding box center [535, 350] width 763 height 110
drag, startPoint x: 884, startPoint y: 308, endPoint x: 896, endPoint y: 308, distance: 12.4
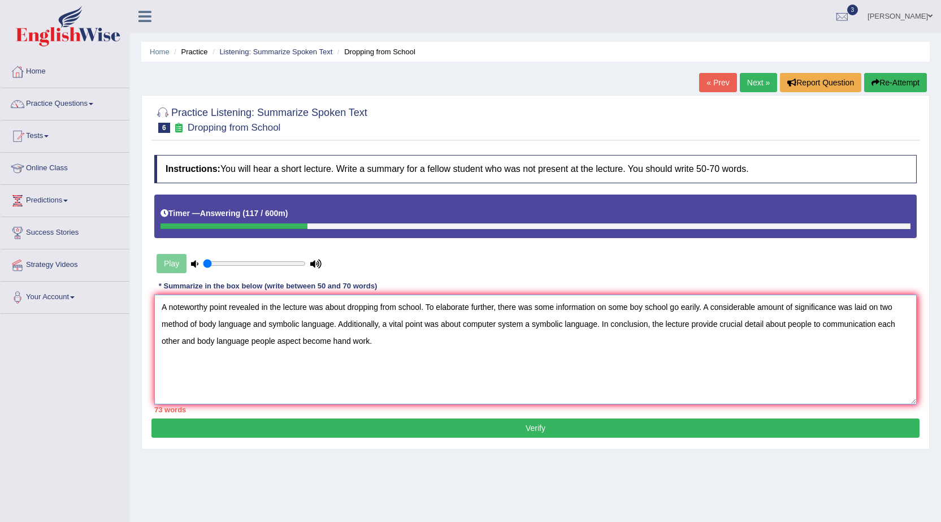
click at [896, 308] on textarea "A noteworthy point revealed in the lecture was about dropping from school. To e…" at bounding box center [535, 350] width 763 height 110
drag, startPoint x: 334, startPoint y: 325, endPoint x: 158, endPoint y: 323, distance: 175.8
click at [158, 323] on textarea "A noteworthy point revealed in the lecture was about dropping from school. To e…" at bounding box center [535, 350] width 763 height 110
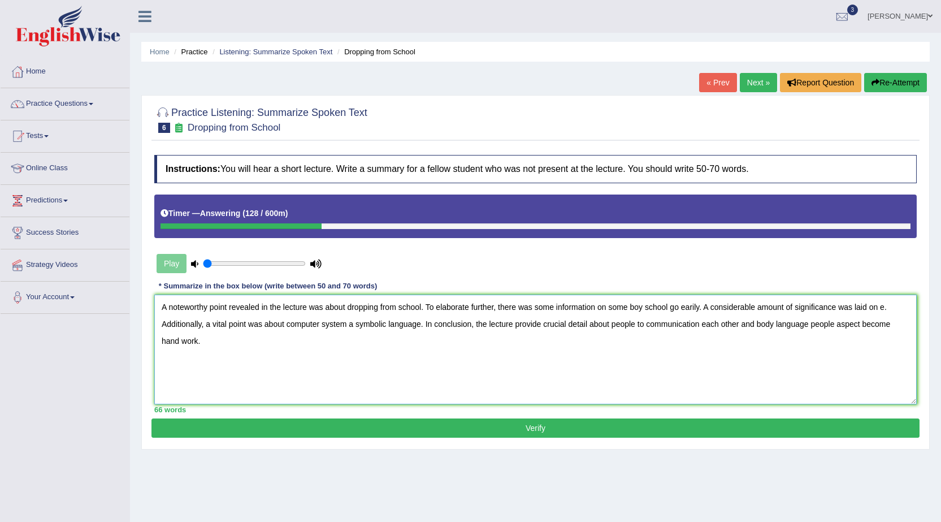
click at [884, 306] on textarea "A noteworthy point revealed in the lecture was about dropping from school. To e…" at bounding box center [535, 350] width 763 height 110
click at [884, 308] on textarea "A noteworthy point revealed in the lecture was about dropping from school. To e…" at bounding box center [535, 350] width 763 height 110
click at [888, 305] on textarea "A noteworthy point revealed in the lecture was about dropping from school. To e…" at bounding box center [535, 350] width 763 height 110
drag, startPoint x: 504, startPoint y: 324, endPoint x: 371, endPoint y: 326, distance: 132.3
click at [371, 326] on textarea "A noteworthy point revealed in the lecture was about dropping from school. To e…" at bounding box center [535, 350] width 763 height 110
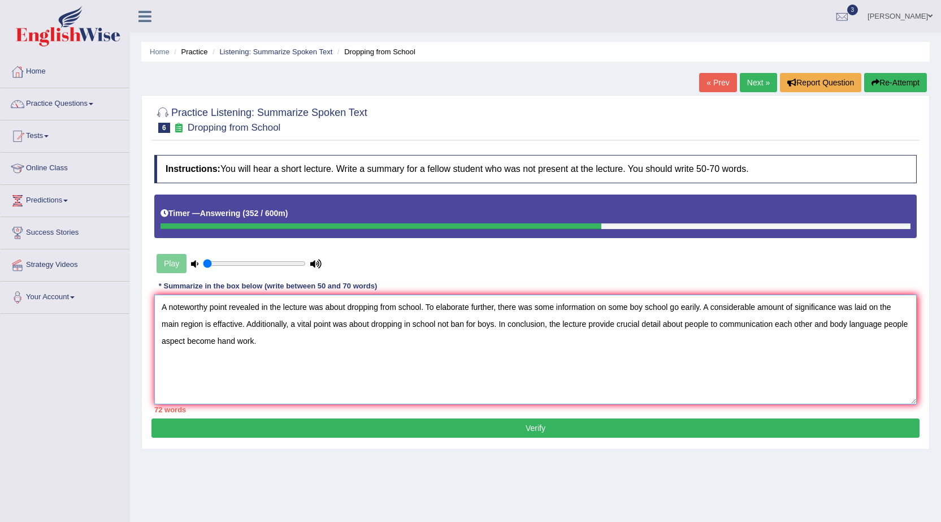
drag, startPoint x: 686, startPoint y: 327, endPoint x: 896, endPoint y: 339, distance: 210.1
click at [896, 339] on textarea "A noteworthy point revealed in the lecture was about dropping from school. To e…" at bounding box center [535, 350] width 763 height 110
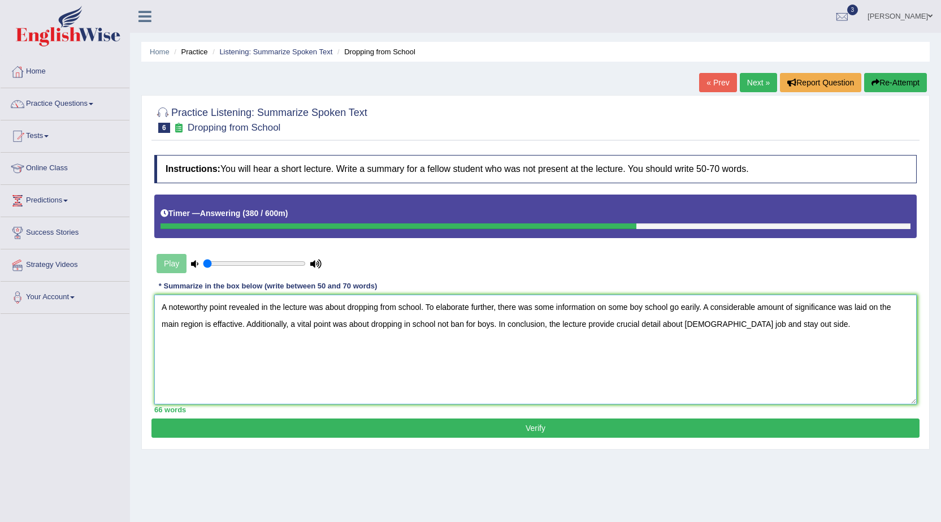
type textarea "A noteworthy point revealed in the lecture was about dropping from school. To e…"
click at [624, 423] on button "Verify" at bounding box center [536, 427] width 768 height 19
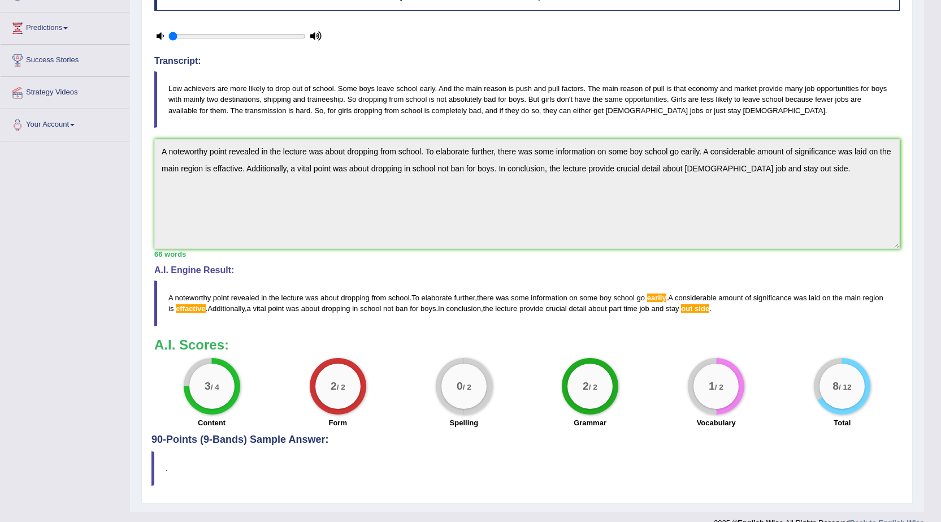
scroll to position [191, 0]
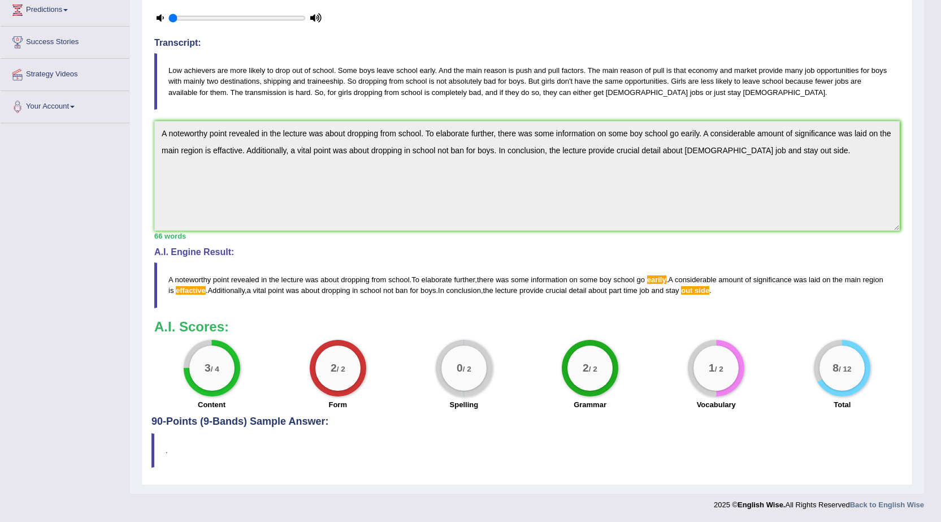
click at [876, 243] on div "Instructions: You will hear a short lecture. Write a summary for a fellow stude…" at bounding box center [527, 187] width 751 height 457
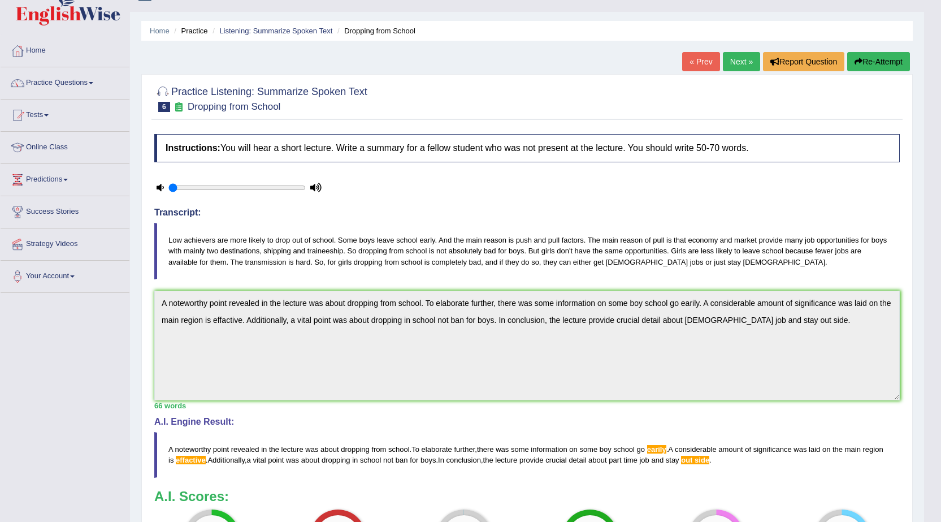
scroll to position [0, 0]
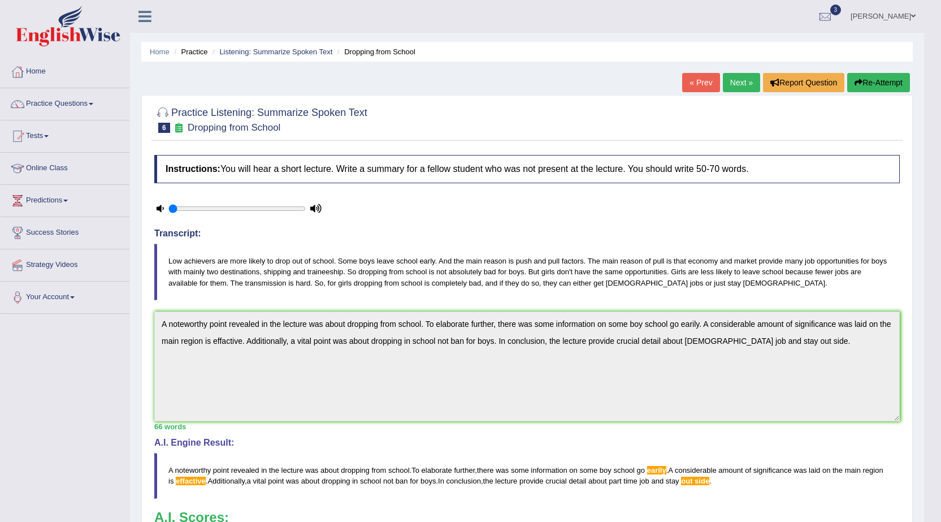
click at [868, 87] on button "Re-Attempt" at bounding box center [879, 82] width 63 height 19
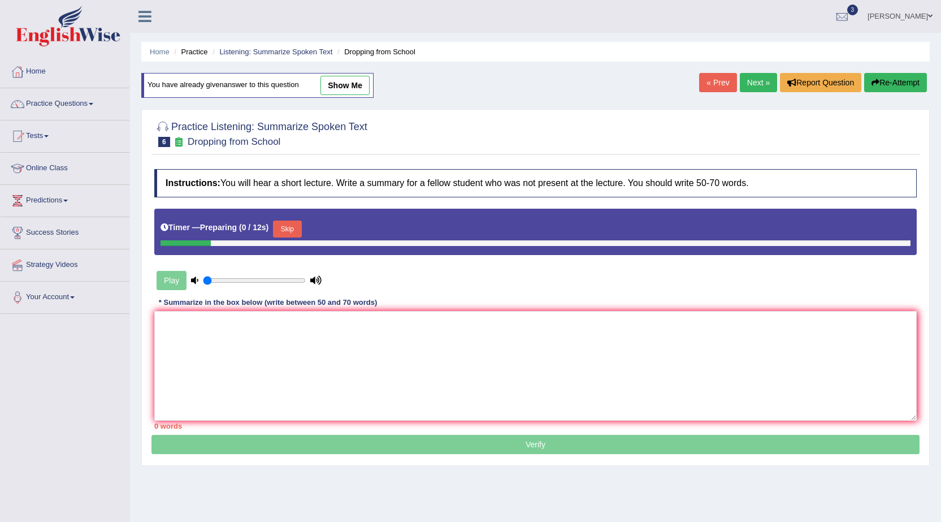
click at [252, 58] on ul "Home Practice Listening: Summarize Spoken Text Dropping from School" at bounding box center [535, 52] width 789 height 20
click at [252, 56] on li "Listening: Summarize Spoken Text" at bounding box center [271, 51] width 123 height 11
click at [283, 231] on button "Skip" at bounding box center [287, 228] width 28 height 17
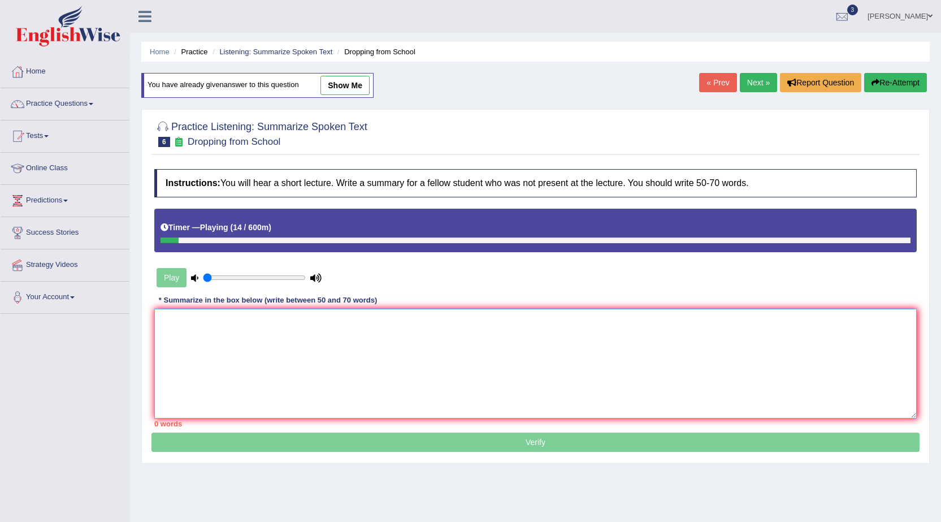
click at [206, 349] on textarea at bounding box center [535, 364] width 763 height 110
paste textarea "A noteworthy point revealed in the lecture was about dropping from school. To e…"
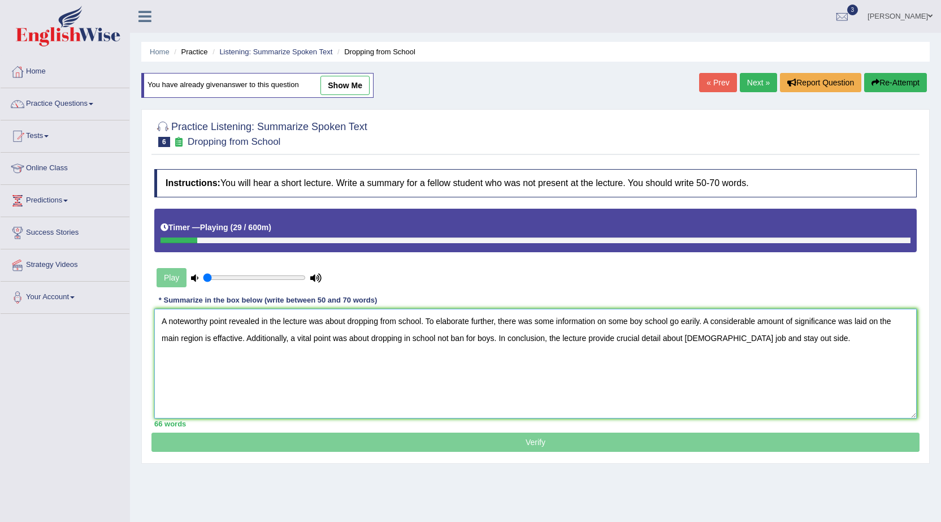
click at [699, 322] on textarea "A noteworthy point revealed in the lecture was about dropping from school. To e…" at bounding box center [535, 364] width 763 height 110
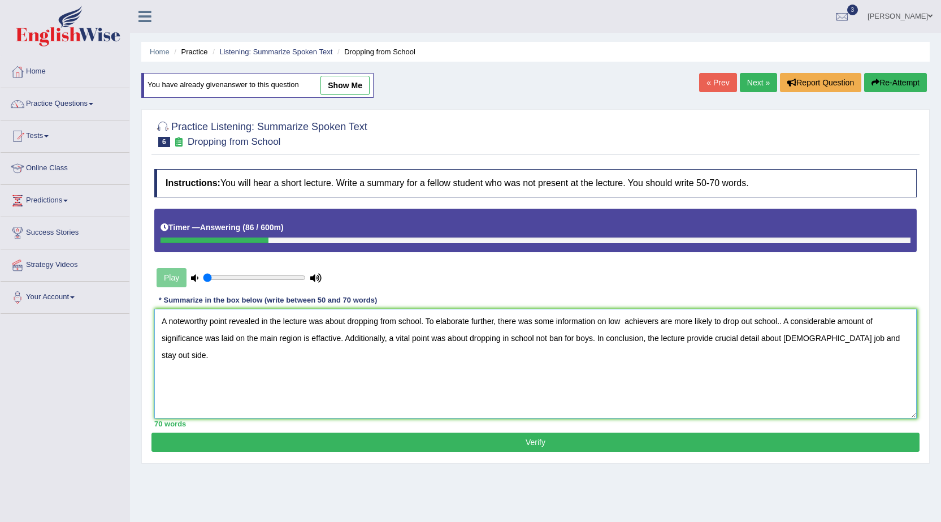
drag, startPoint x: 339, startPoint y: 341, endPoint x: 263, endPoint y: 344, distance: 76.4
click at [263, 344] on textarea "A noteworthy point revealed in the lecture was about dropping from school. To e…" at bounding box center [535, 364] width 763 height 110
drag, startPoint x: 599, startPoint y: 339, endPoint x: 587, endPoint y: 339, distance: 11.9
click at [587, 339] on textarea "A noteworthy point revealed in the lecture was about dropping from school. To e…" at bounding box center [535, 364] width 763 height 110
click at [600, 338] on textarea "A noteworthy point revealed in the lecture was about dropping from school. To e…" at bounding box center [535, 364] width 763 height 110
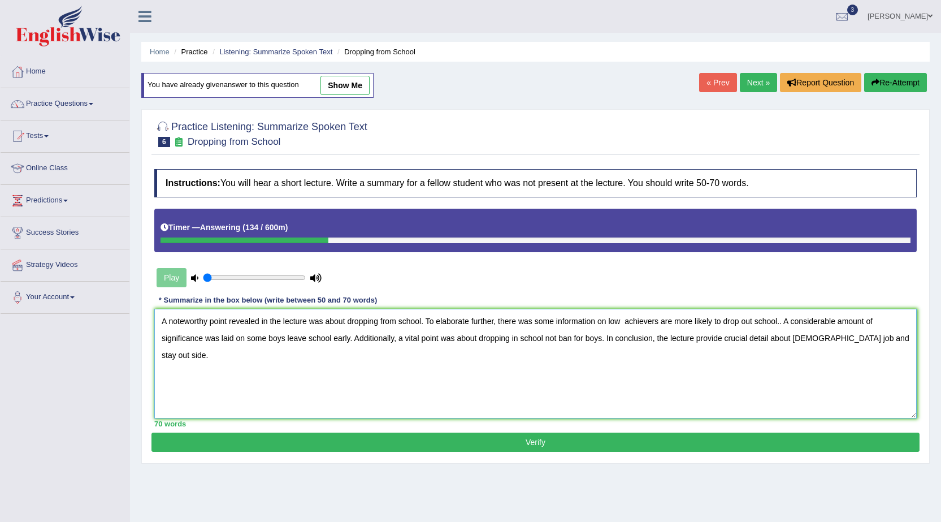
click at [602, 338] on textarea "A noteworthy point revealed in the lecture was about dropping from school. To e…" at bounding box center [535, 364] width 763 height 110
click at [519, 340] on textarea "A noteworthy point revealed in the lecture was about dropping from school. To e…" at bounding box center [535, 364] width 763 height 110
drag, startPoint x: 792, startPoint y: 340, endPoint x: 902, endPoint y: 340, distance: 109.7
click at [902, 340] on textarea "A noteworthy point revealed in the lecture was about dropping from school. To e…" at bounding box center [535, 364] width 763 height 110
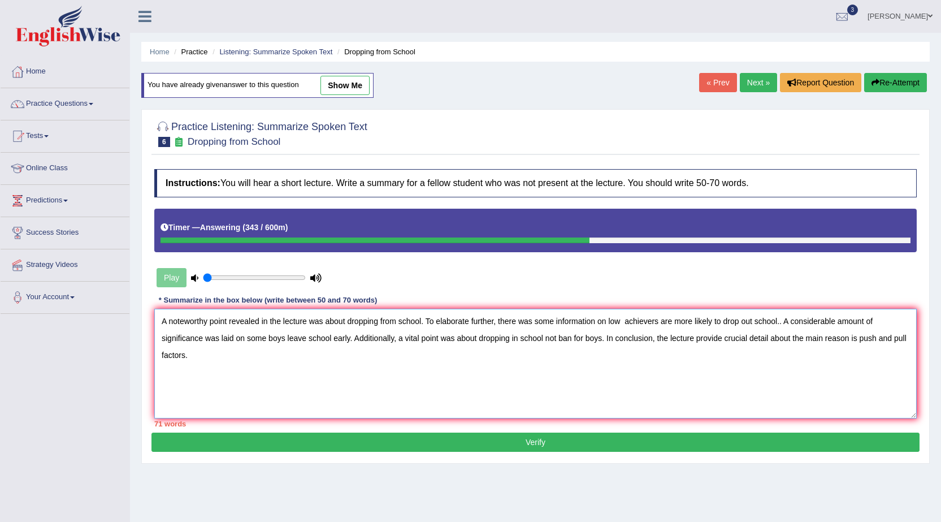
type textarea "A noteworthy point revealed in the lecture was about dropping from school. To e…"
click at [513, 448] on button "Verify" at bounding box center [536, 442] width 768 height 19
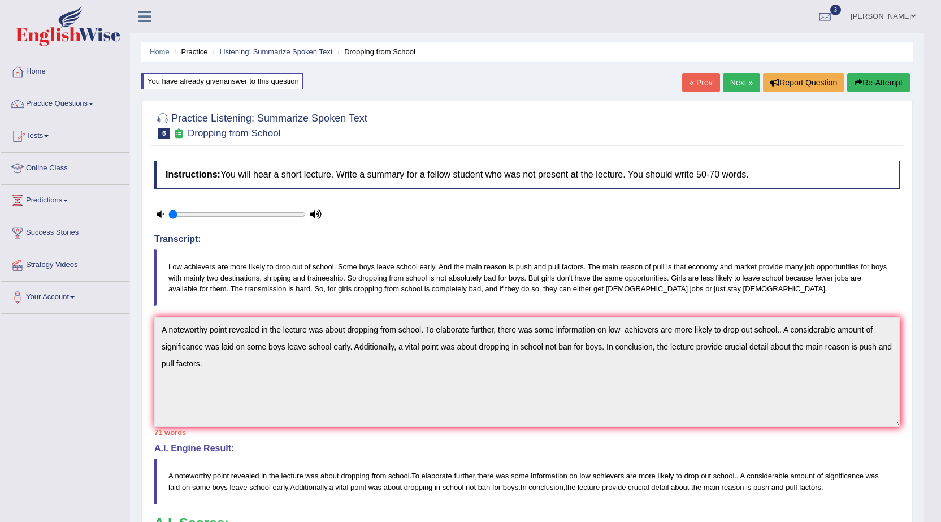
click at [266, 53] on link "Listening: Summarize Spoken Text" at bounding box center [275, 51] width 113 height 8
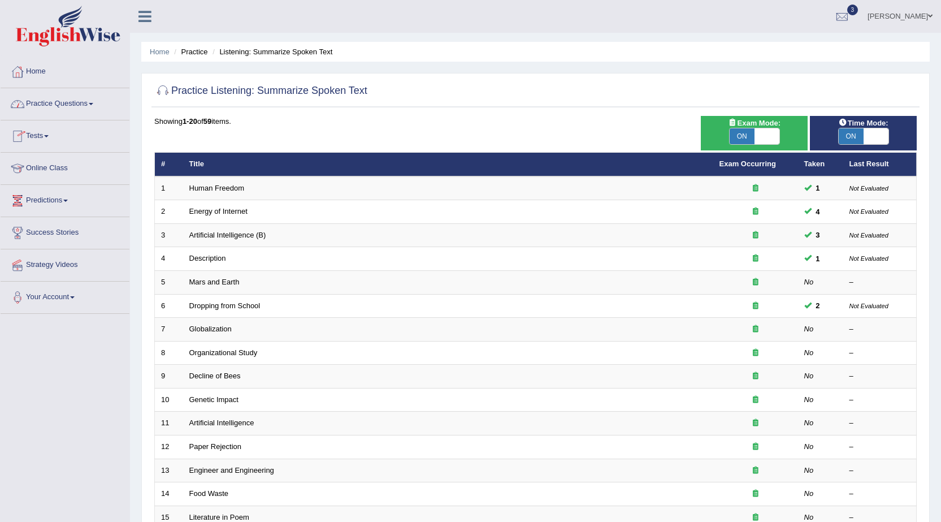
click at [76, 102] on link "Practice Questions" at bounding box center [65, 102] width 129 height 28
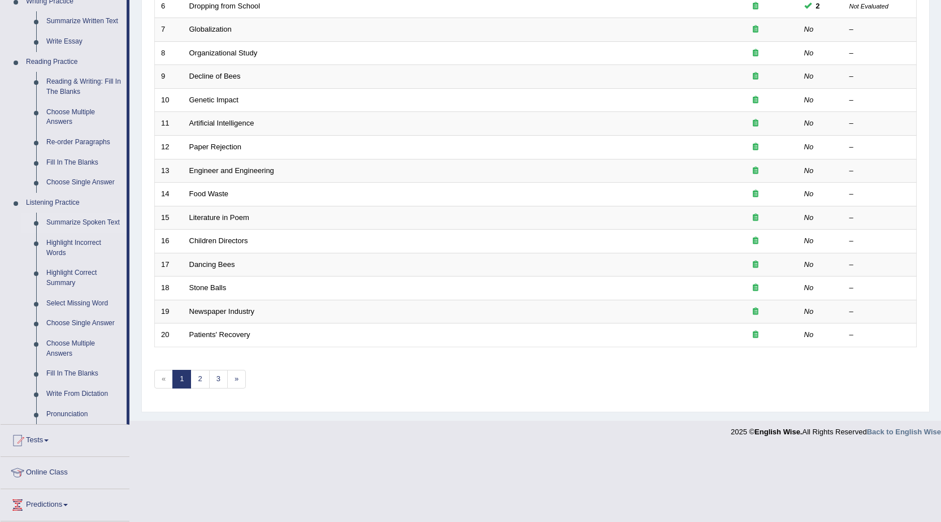
scroll to position [396, 0]
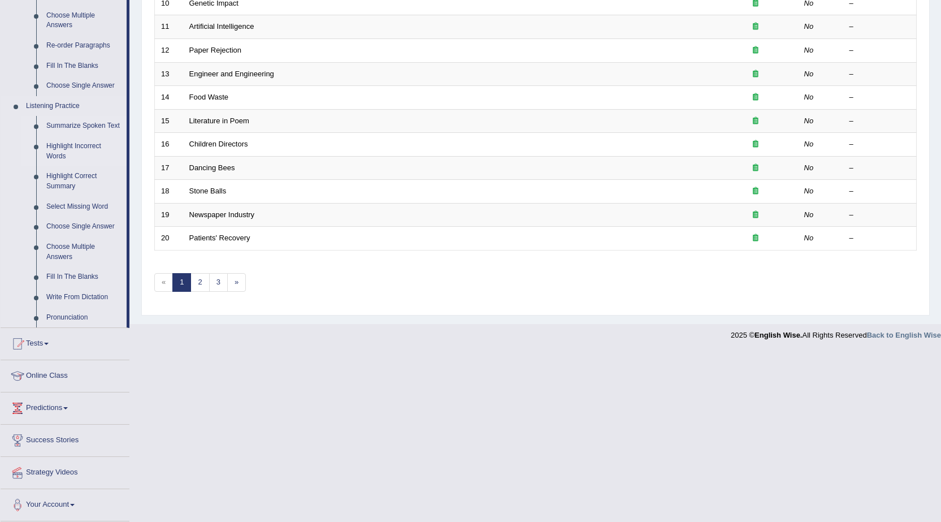
click at [71, 148] on link "Highlight Incorrect Words" at bounding box center [83, 151] width 85 height 30
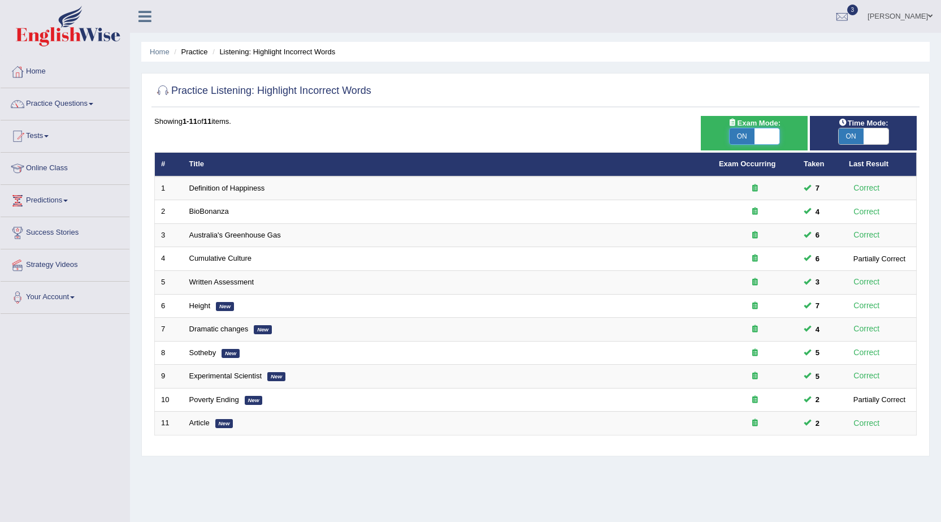
click at [760, 142] on span at bounding box center [767, 136] width 25 height 16
checkbox input "false"
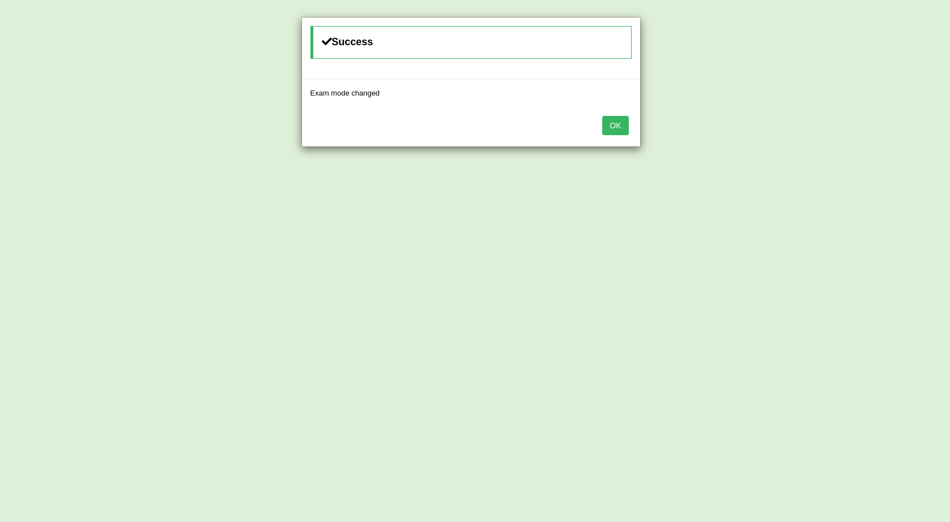
click at [626, 120] on button "OK" at bounding box center [615, 125] width 26 height 19
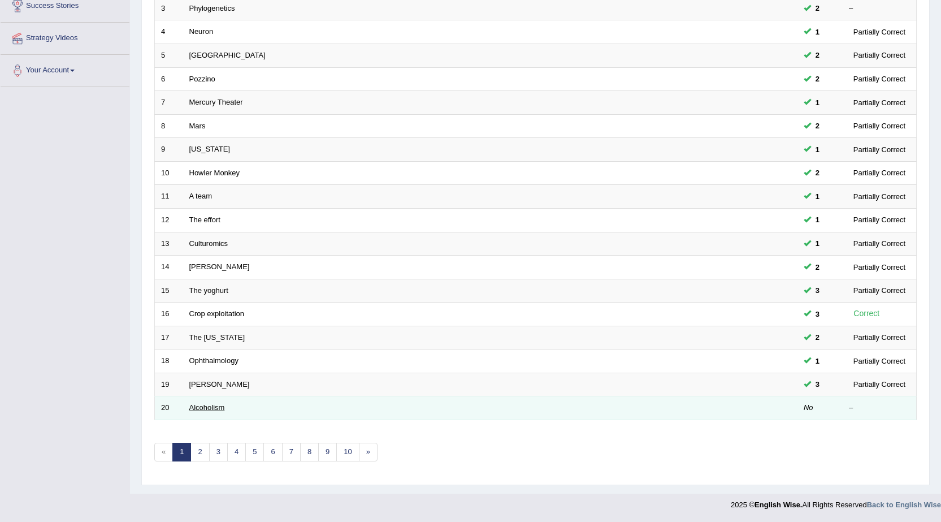
click at [198, 412] on link "Alcoholism" at bounding box center [207, 407] width 36 height 8
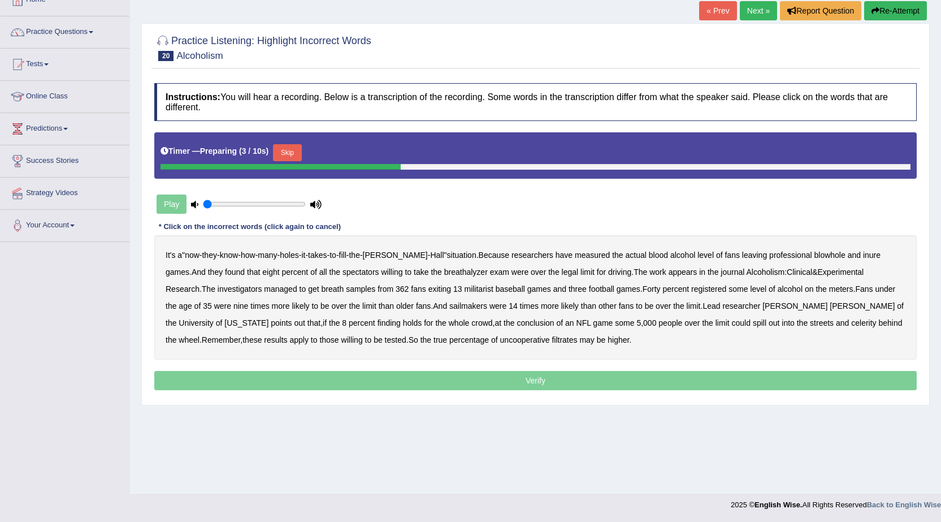
click at [300, 150] on button "Skip" at bounding box center [287, 152] width 28 height 17
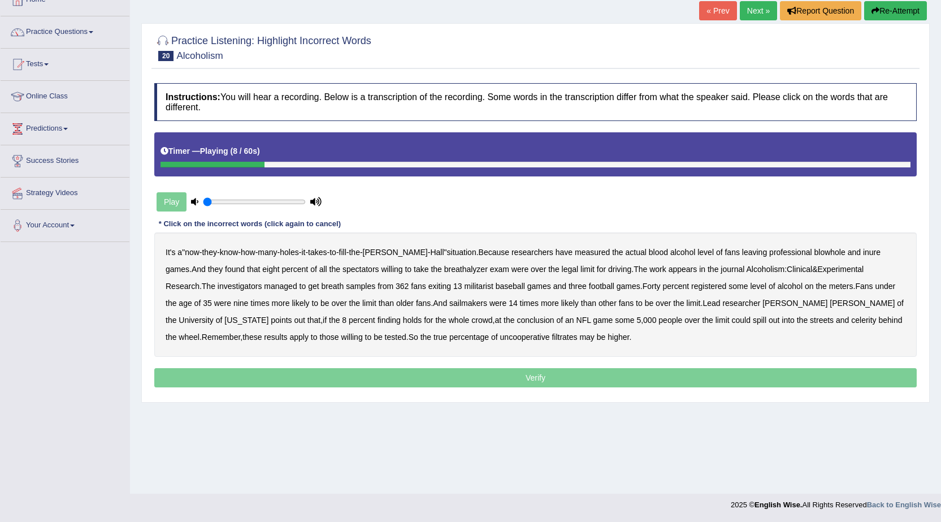
click at [907, 16] on button "Re-Attempt" at bounding box center [895, 10] width 63 height 19
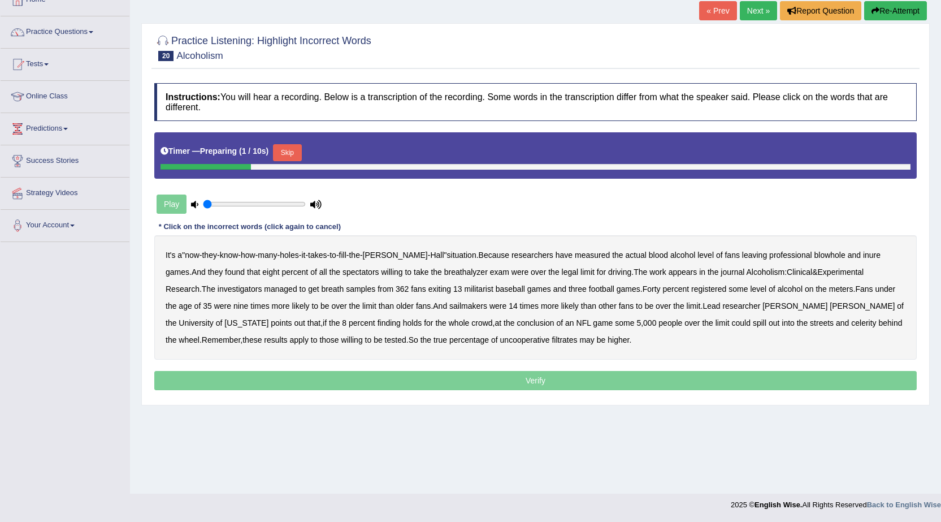
click at [292, 142] on div "Timer — Preparing ( 1 / 10s ) Skip" at bounding box center [536, 152] width 750 height 23
drag, startPoint x: 296, startPoint y: 152, endPoint x: 225, endPoint y: 265, distance: 133.3
click at [295, 155] on button "Skip" at bounding box center [287, 152] width 28 height 17
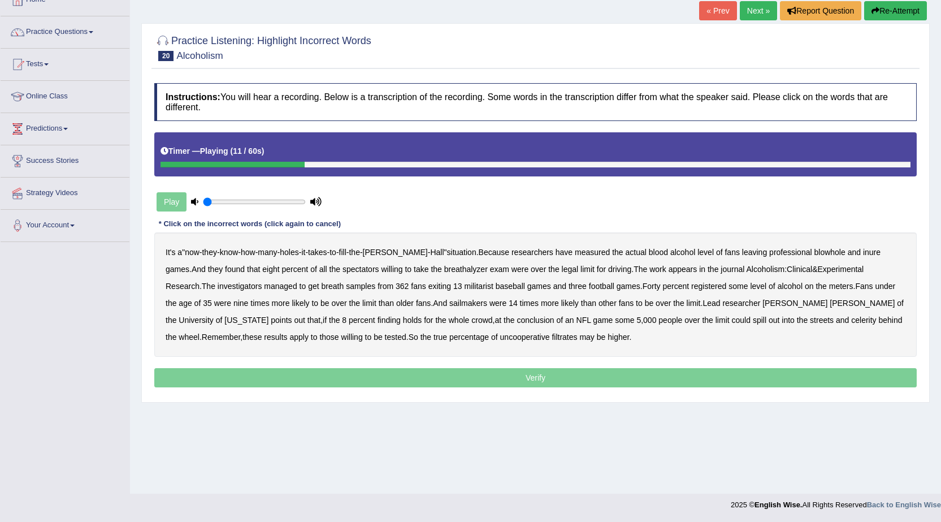
click at [863, 256] on b "inure" at bounding box center [872, 252] width 18 height 9
click at [276, 292] on div "It's a " now - they - know - how - many - holes - it - takes - to - fill - the …" at bounding box center [535, 294] width 763 height 124
click at [322, 290] on b "breath" at bounding box center [333, 286] width 23 height 9
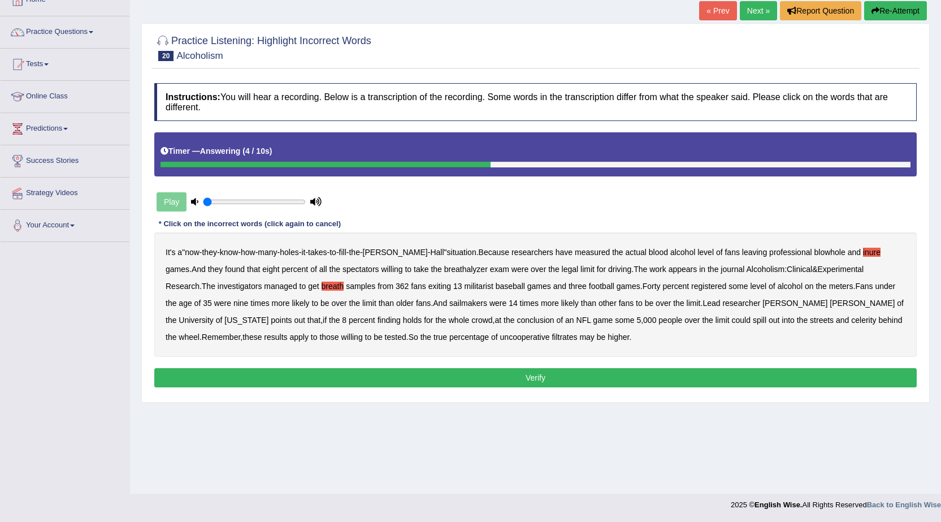
click at [903, 14] on button "Re-Attempt" at bounding box center [895, 10] width 63 height 19
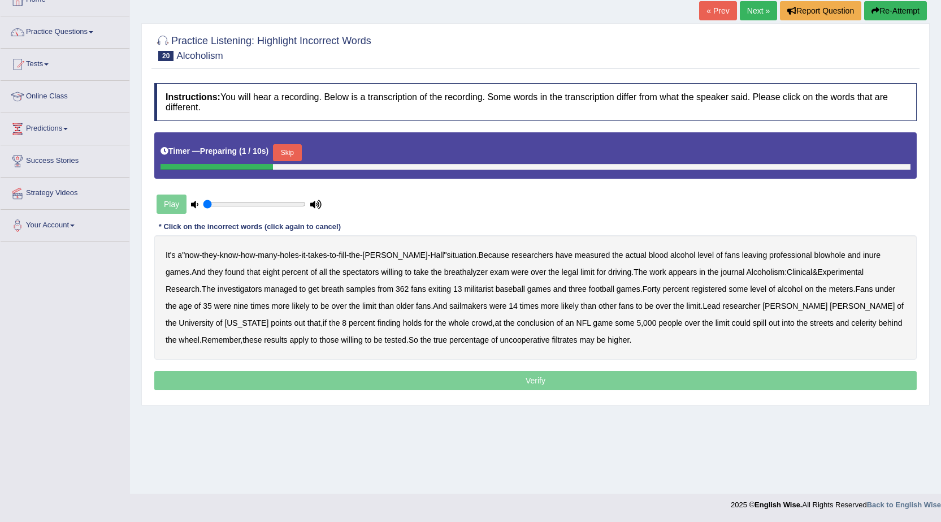
click at [275, 157] on div "Timer — Preparing ( 1 / 10s ) Skip" at bounding box center [536, 152] width 750 height 23
click at [276, 157] on div "Timer — Preparing ( 1 / 10s ) Skip" at bounding box center [536, 152] width 750 height 23
click at [296, 148] on button "Skip" at bounding box center [287, 152] width 28 height 17
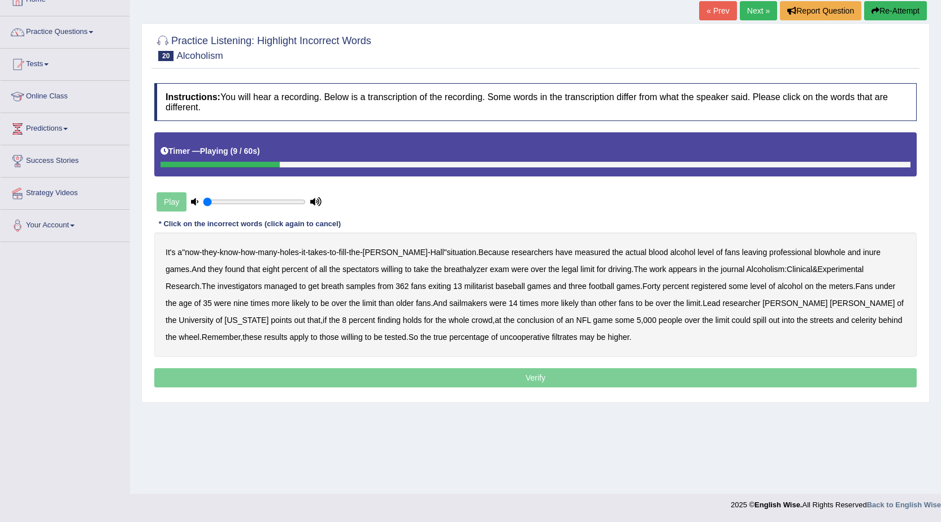
click at [814, 249] on b "blowhole" at bounding box center [829, 252] width 31 height 9
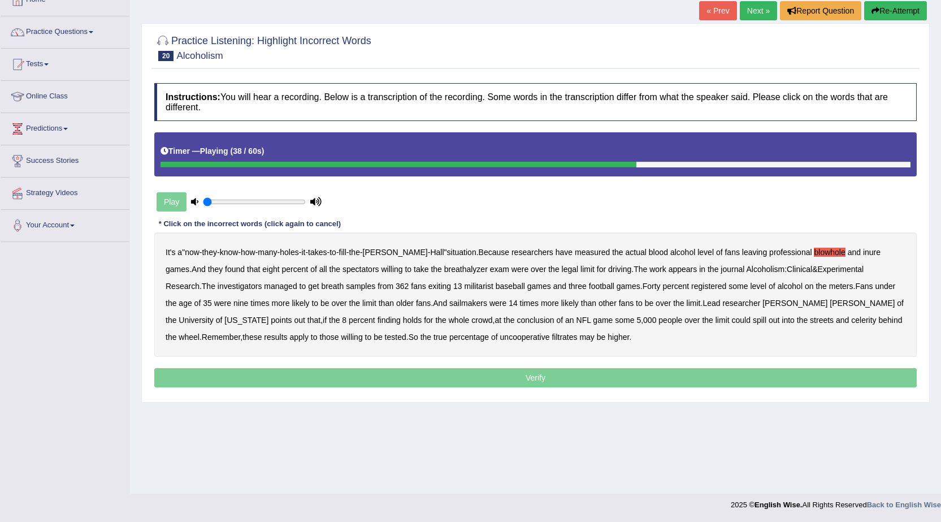
click at [449, 304] on b "sailmakers" at bounding box center [468, 303] width 38 height 9
click at [851, 317] on b "celerity" at bounding box center [863, 319] width 25 height 9
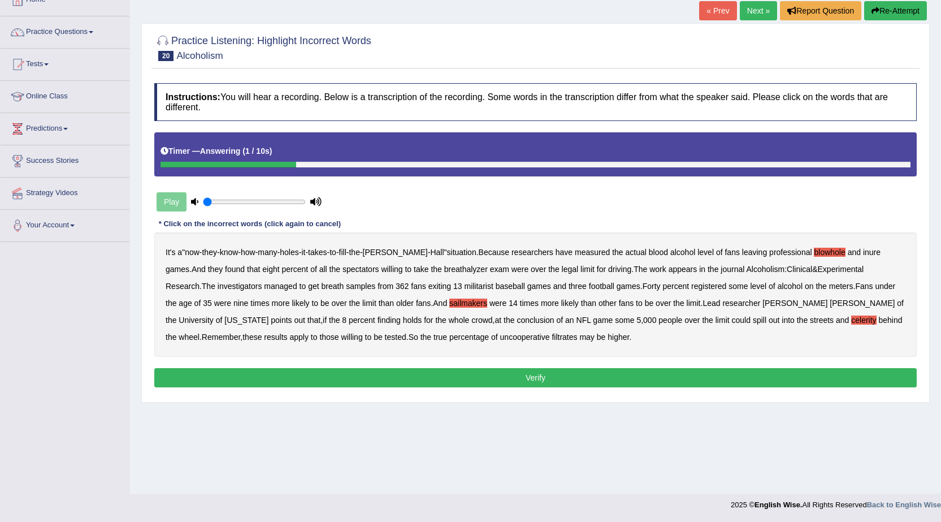
click at [492, 379] on button "Verify" at bounding box center [535, 377] width 763 height 19
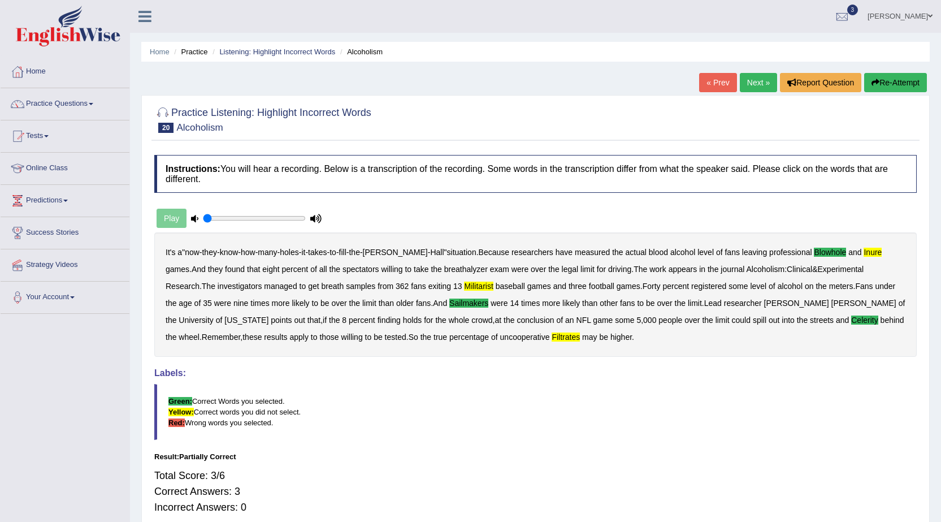
click at [761, 93] on div "« Prev Next » Report Question Re-Attempt" at bounding box center [814, 84] width 231 height 22
click at [916, 83] on button "Re-Attempt" at bounding box center [895, 82] width 63 height 19
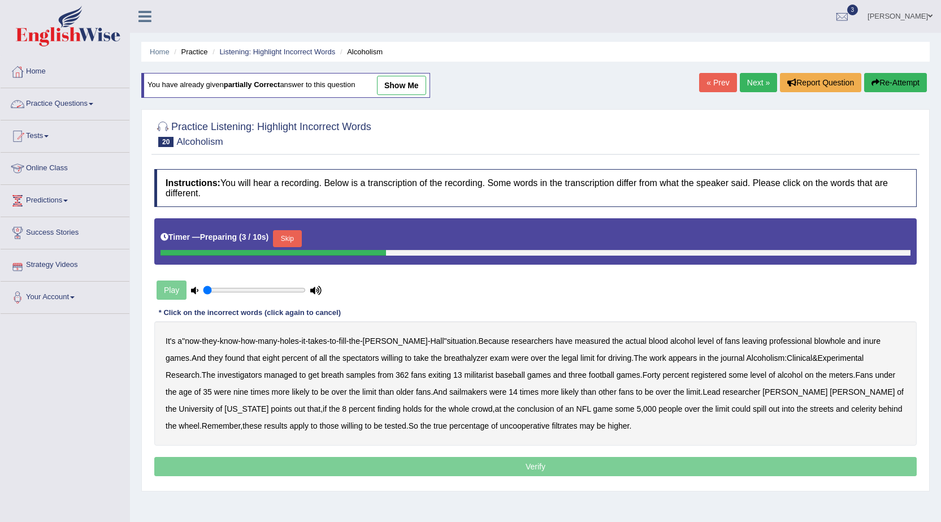
click at [290, 233] on button "Skip" at bounding box center [287, 238] width 28 height 17
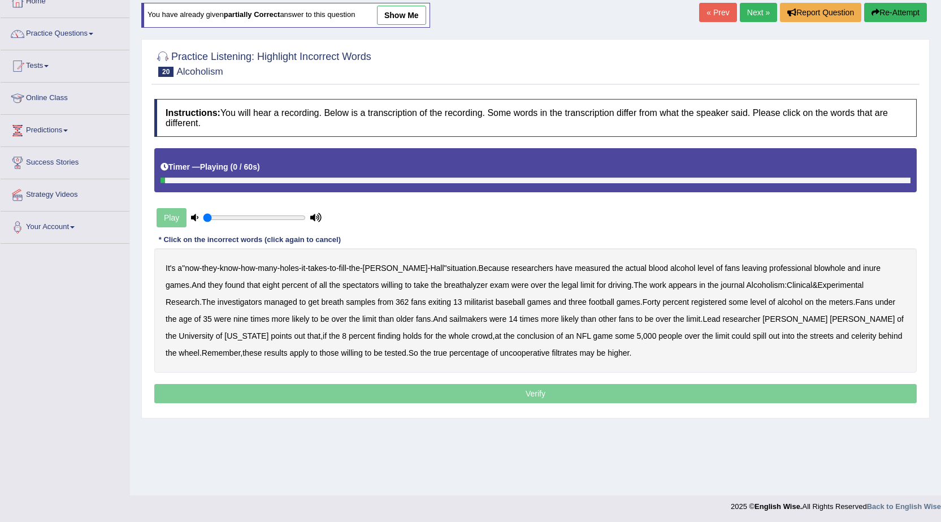
scroll to position [72, 0]
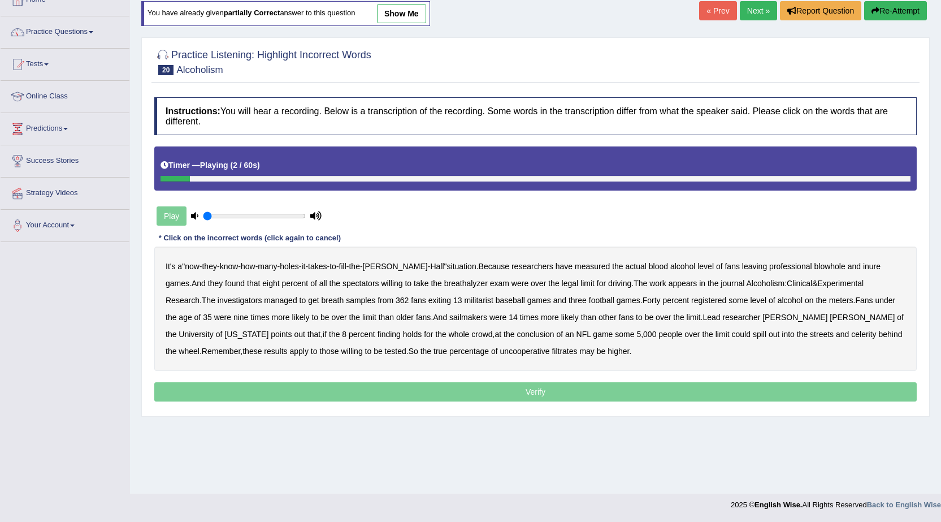
click at [814, 264] on b "blowhole" at bounding box center [829, 266] width 31 height 9
click at [863, 264] on b "inure" at bounding box center [872, 266] width 18 height 9
click at [909, 8] on button "Re-Attempt" at bounding box center [895, 10] width 63 height 19
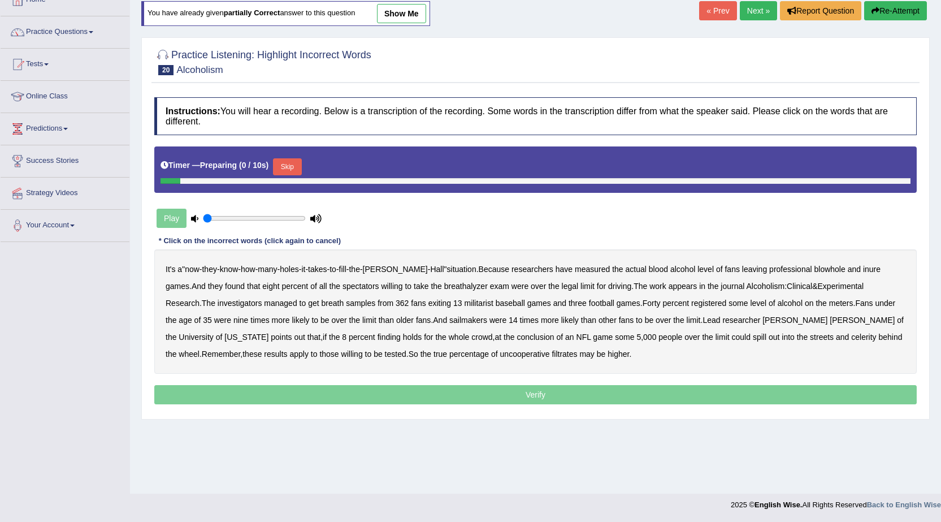
scroll to position [72, 0]
click at [287, 163] on button "Skip" at bounding box center [287, 166] width 28 height 17
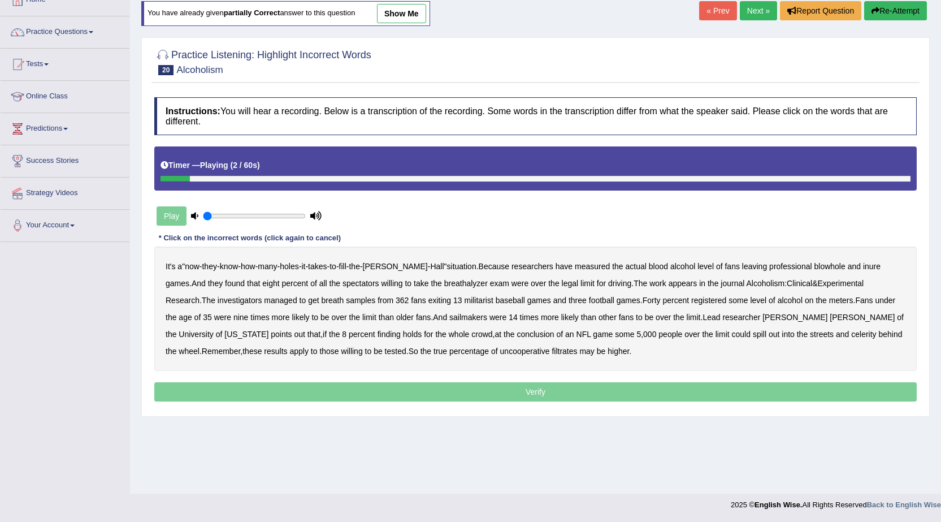
click at [814, 262] on b "blowhole" at bounding box center [829, 266] width 31 height 9
drag, startPoint x: 851, startPoint y: 260, endPoint x: 845, endPoint y: 262, distance: 6.8
click at [849, 261] on div "It's a " now - they - know - how - many - holes - it - takes - to - fill - the …" at bounding box center [535, 309] width 763 height 124
click at [863, 265] on b "inure" at bounding box center [872, 266] width 18 height 9
click at [343, 283] on b "spectators" at bounding box center [361, 283] width 37 height 9
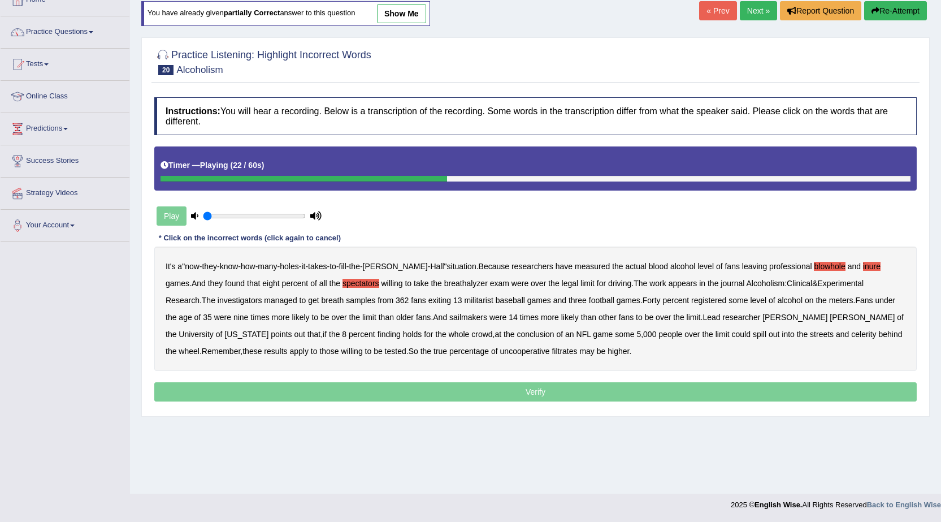
click at [322, 302] on b "breath" at bounding box center [333, 300] width 23 height 9
click at [449, 321] on b "sailmakers" at bounding box center [468, 317] width 38 height 9
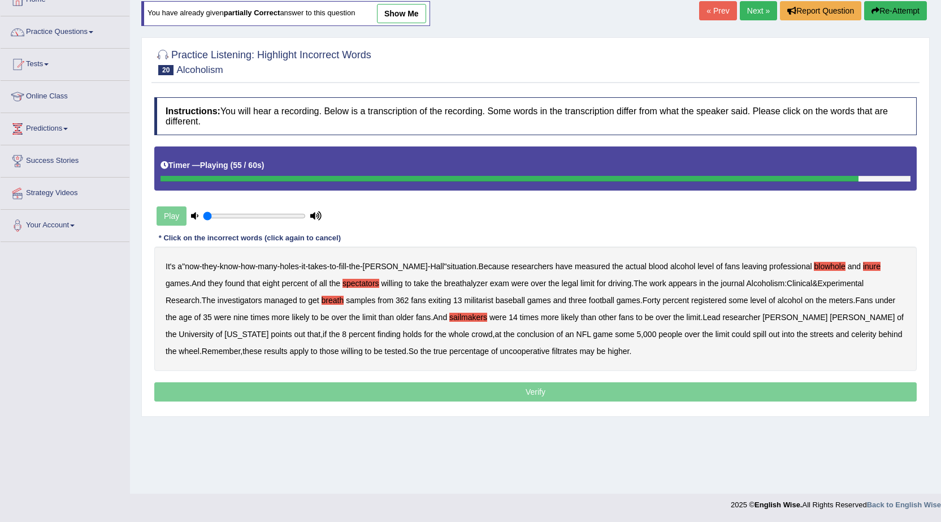
click at [729, 335] on div "It's a " now - they - know - how - many - holes - it - takes - to - fill - the …" at bounding box center [535, 309] width 763 height 124
click at [851, 335] on b "celerity" at bounding box center [863, 334] width 25 height 9
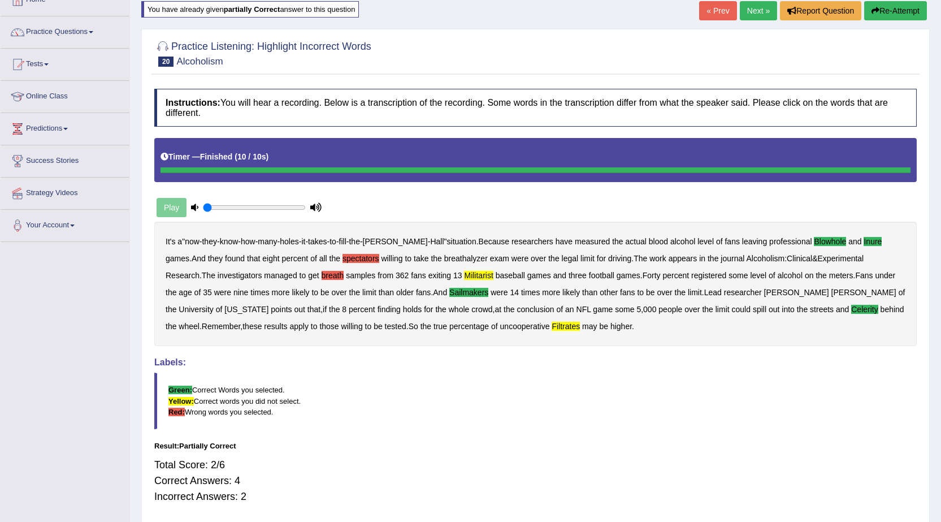
click at [881, 15] on button "Re-Attempt" at bounding box center [895, 10] width 63 height 19
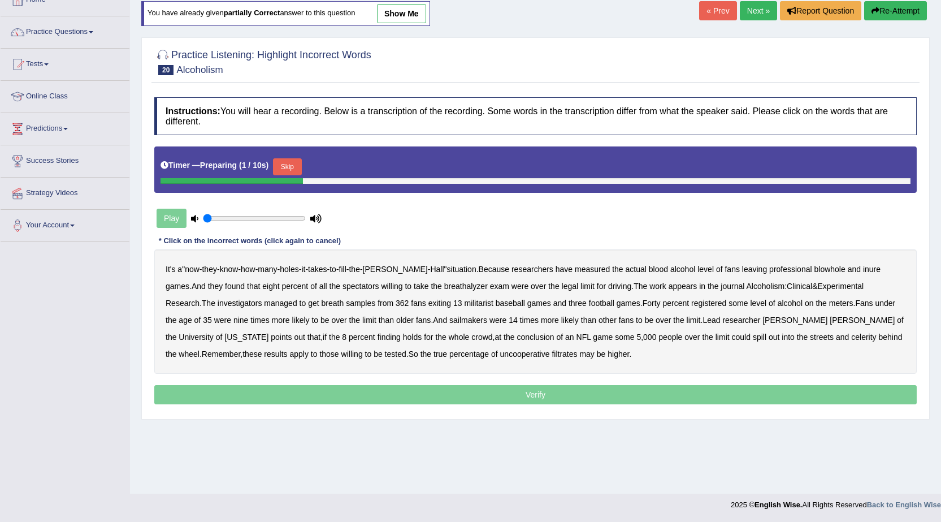
click at [289, 171] on button "Skip" at bounding box center [287, 166] width 28 height 17
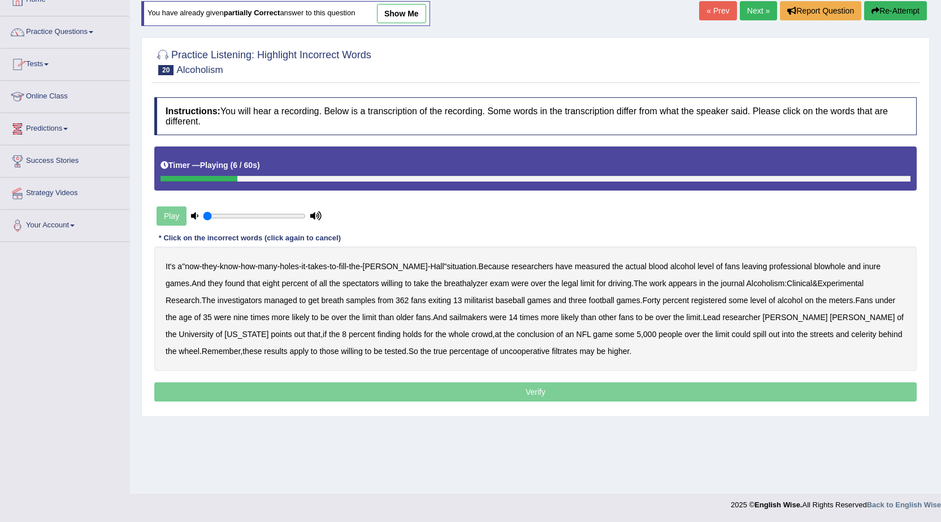
drag, startPoint x: 798, startPoint y: 264, endPoint x: 822, endPoint y: 261, distance: 24.5
click at [814, 263] on b "blowhole" at bounding box center [829, 266] width 31 height 9
click at [189, 279] on b "games" at bounding box center [178, 283] width 24 height 9
drag, startPoint x: 829, startPoint y: 265, endPoint x: 846, endPoint y: 262, distance: 16.6
click at [863, 263] on b "inure" at bounding box center [872, 266] width 18 height 9
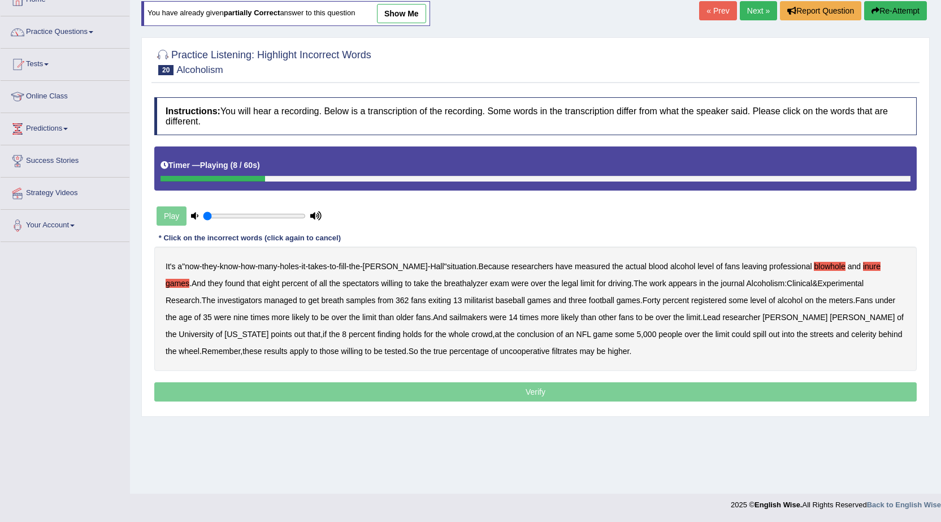
click at [189, 279] on b "games" at bounding box center [178, 283] width 24 height 9
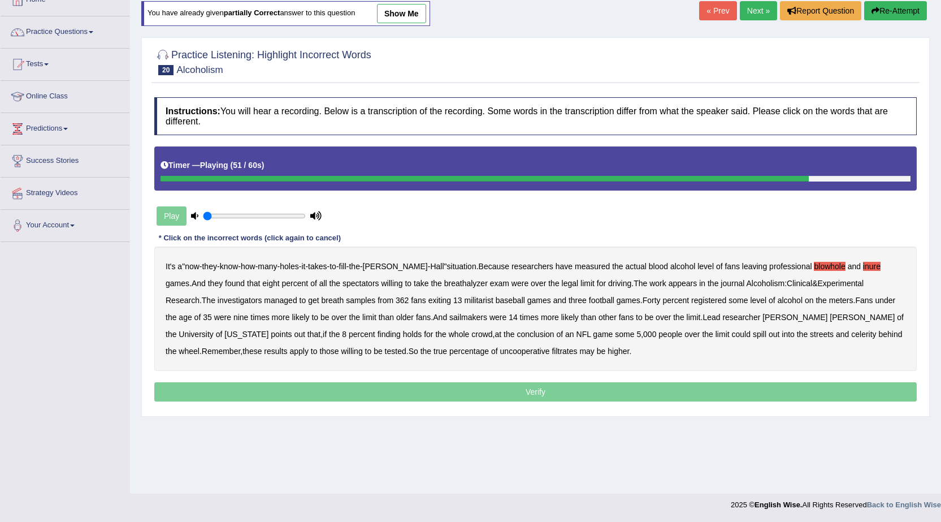
click at [851, 338] on b "celerity" at bounding box center [863, 334] width 25 height 9
click at [552, 352] on b "filtrates" at bounding box center [564, 351] width 25 height 9
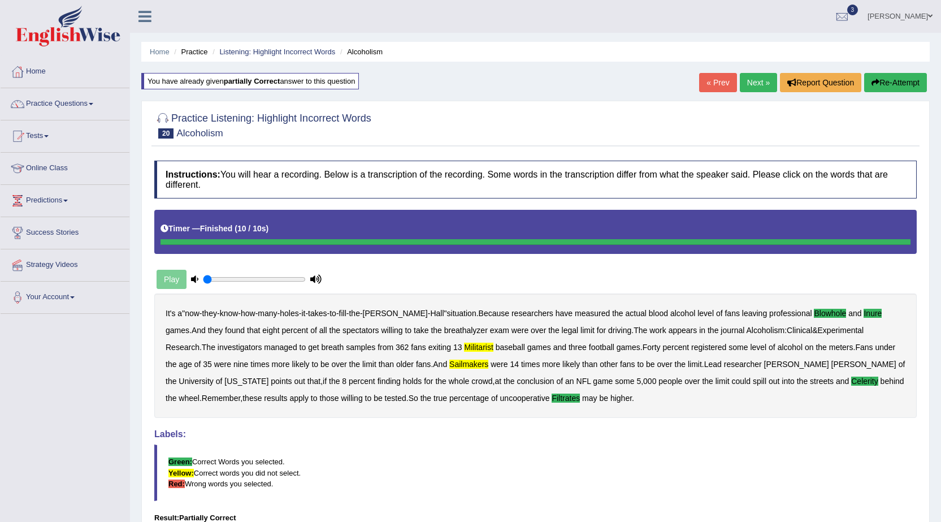
click at [757, 83] on link "Next »" at bounding box center [758, 82] width 37 height 19
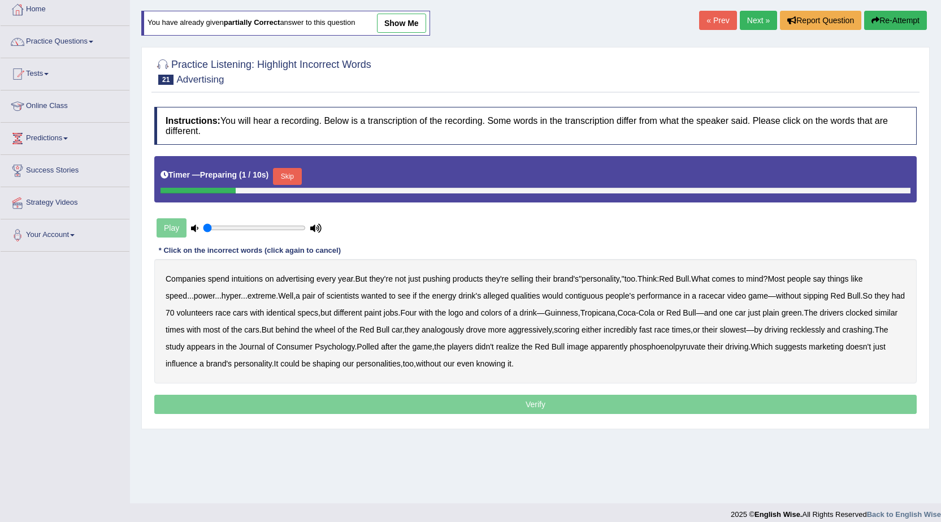
scroll to position [72, 0]
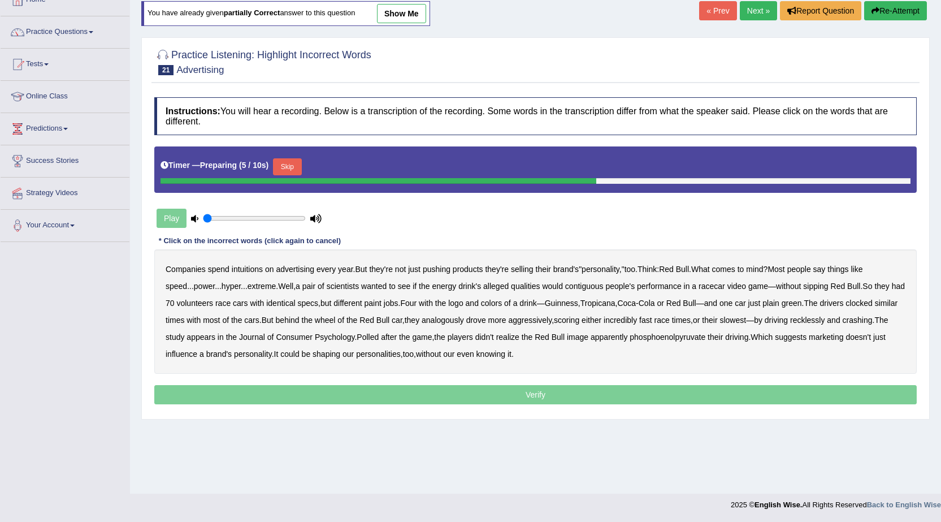
click at [285, 166] on button "Skip" at bounding box center [287, 166] width 28 height 17
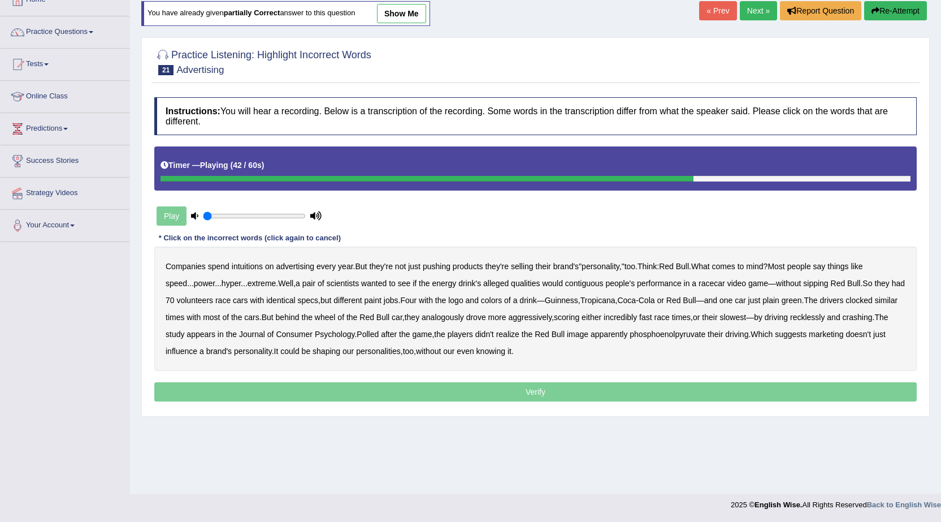
scroll to position [0, 0]
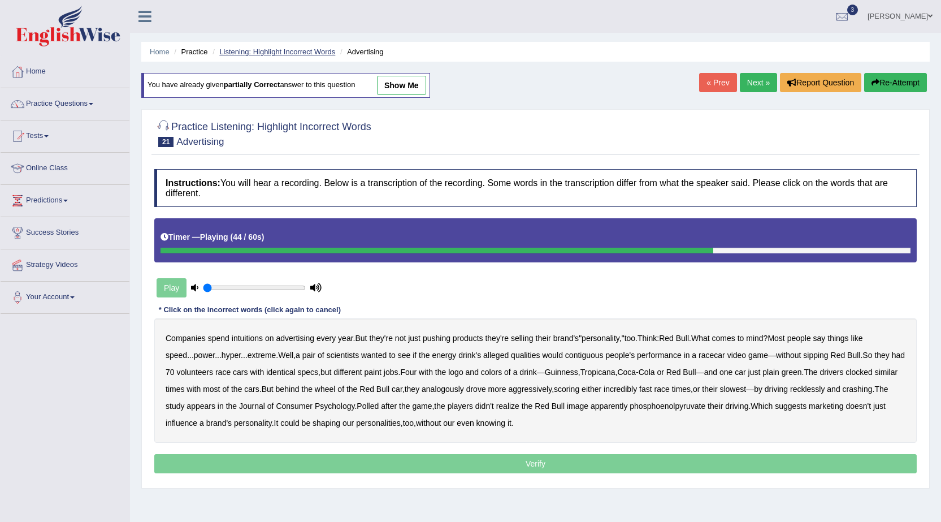
click at [223, 50] on link "Listening: Highlight Incorrect Words" at bounding box center [277, 51] width 116 height 8
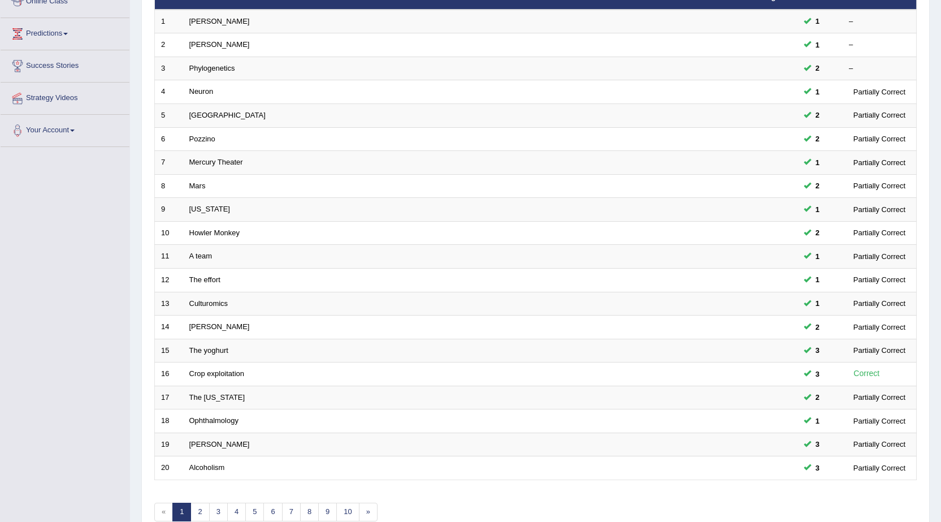
scroll to position [227, 0]
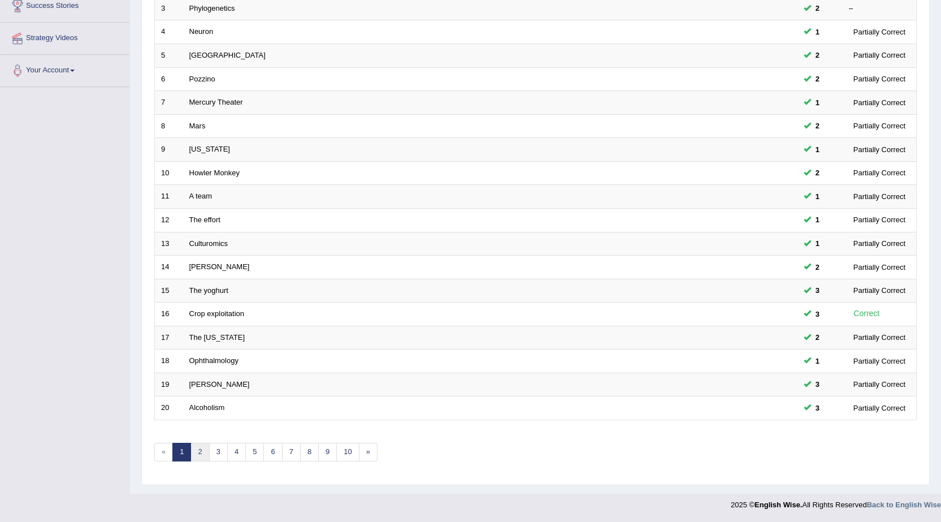
click at [202, 456] on link "2" at bounding box center [200, 452] width 19 height 19
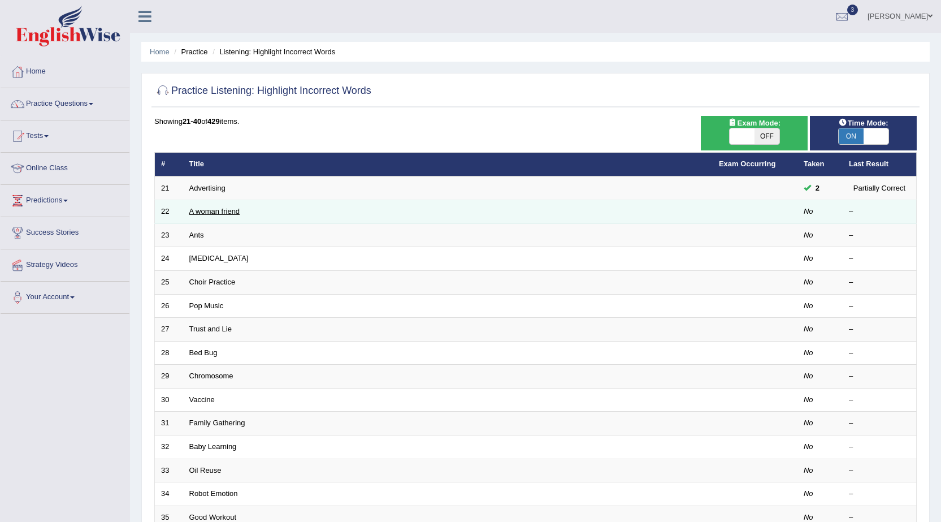
click at [228, 215] on link "A woman friend" at bounding box center [214, 211] width 51 height 8
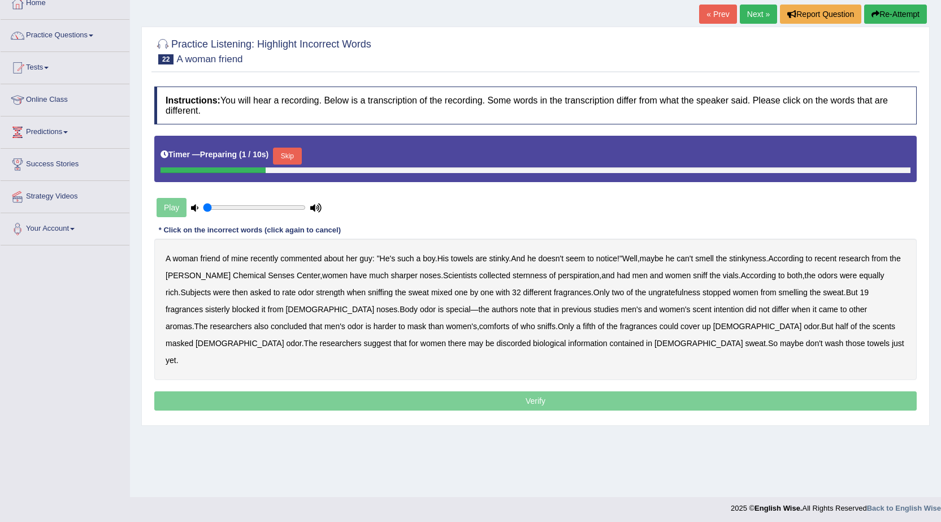
scroll to position [72, 0]
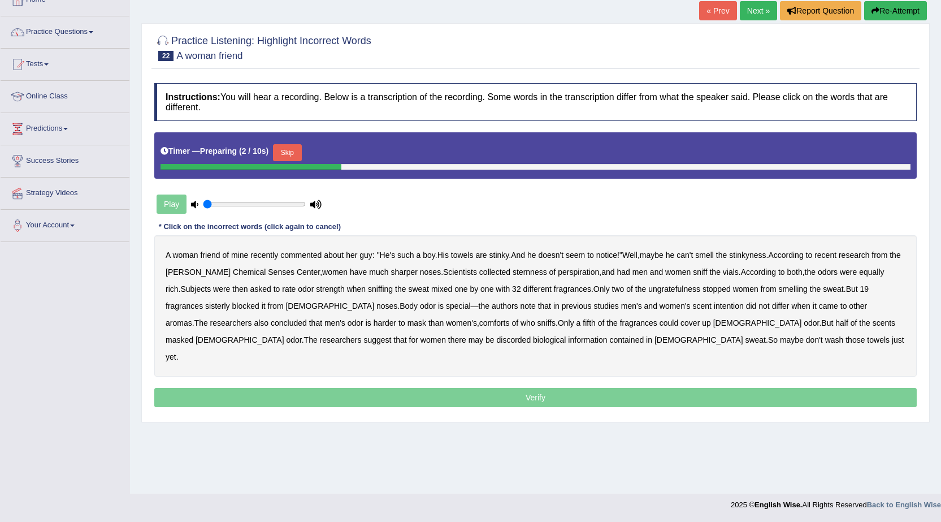
click at [280, 152] on button "Skip" at bounding box center [287, 152] width 28 height 17
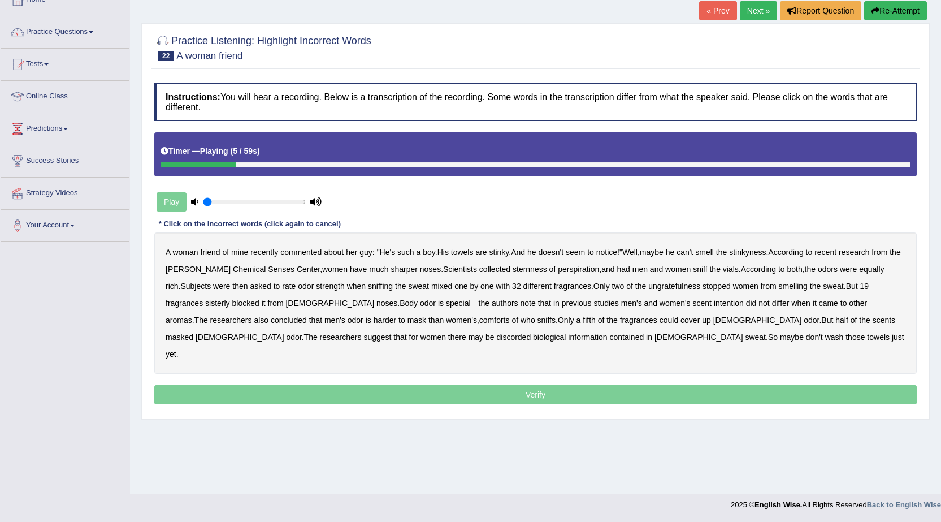
click at [465, 251] on b "towels" at bounding box center [462, 252] width 23 height 9
click at [515, 269] on b "sternness" at bounding box center [530, 269] width 34 height 9
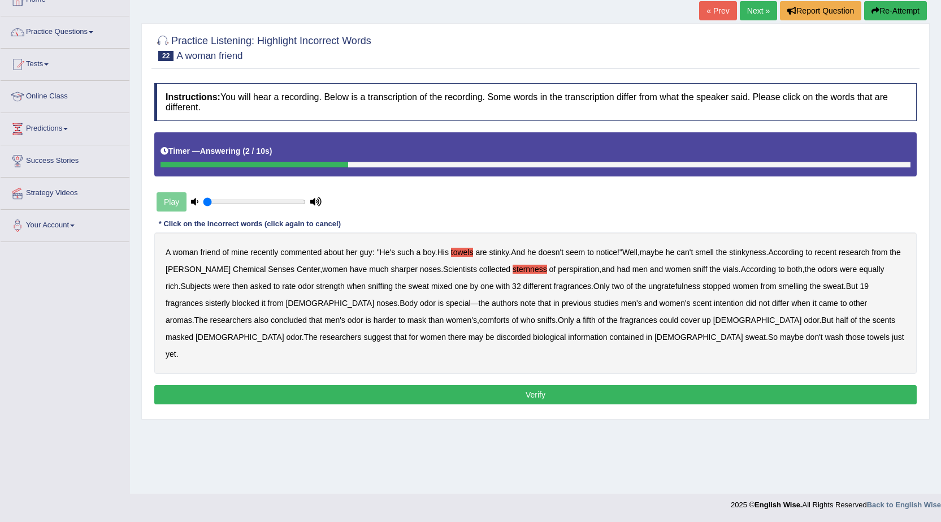
click at [892, 12] on button "Re-Attempt" at bounding box center [895, 10] width 63 height 19
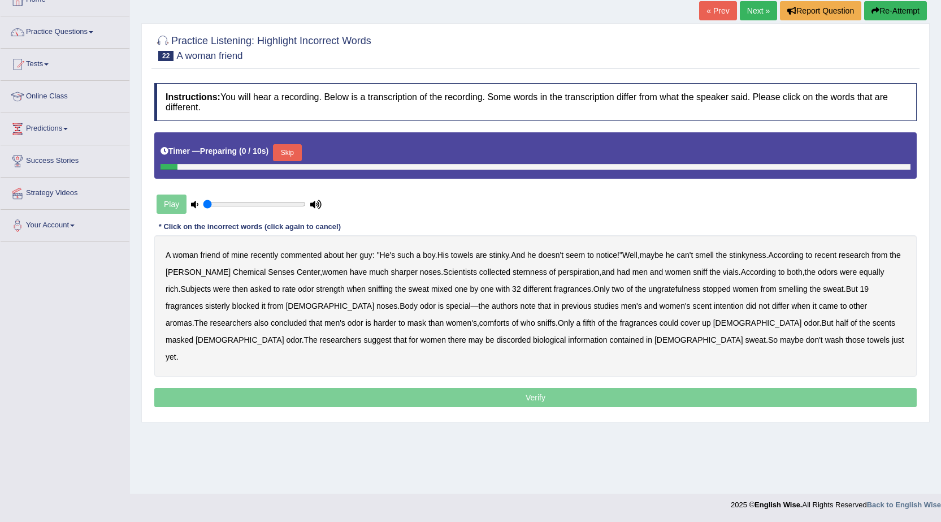
scroll to position [72, 0]
click at [301, 152] on button "Skip" at bounding box center [287, 152] width 28 height 17
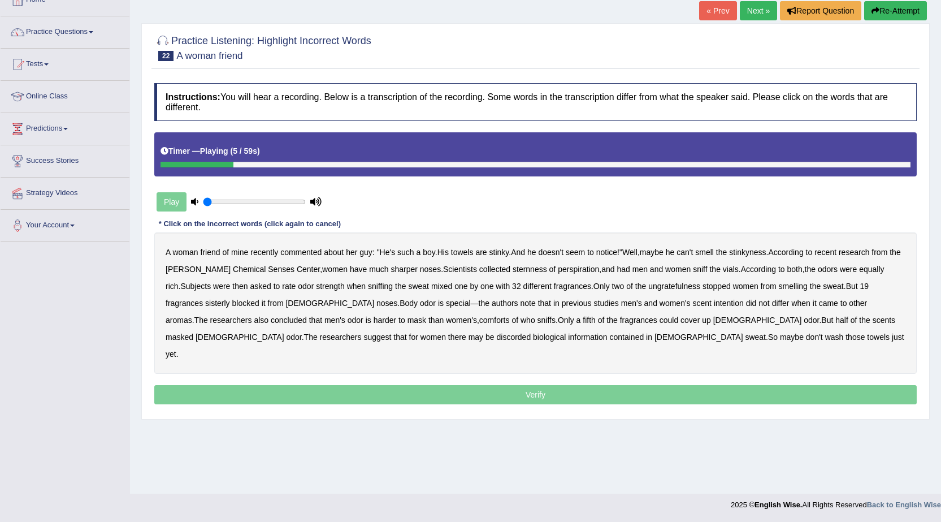
click at [472, 250] on b "towels" at bounding box center [462, 252] width 23 height 9
click at [513, 267] on b "sternness" at bounding box center [530, 269] width 34 height 9
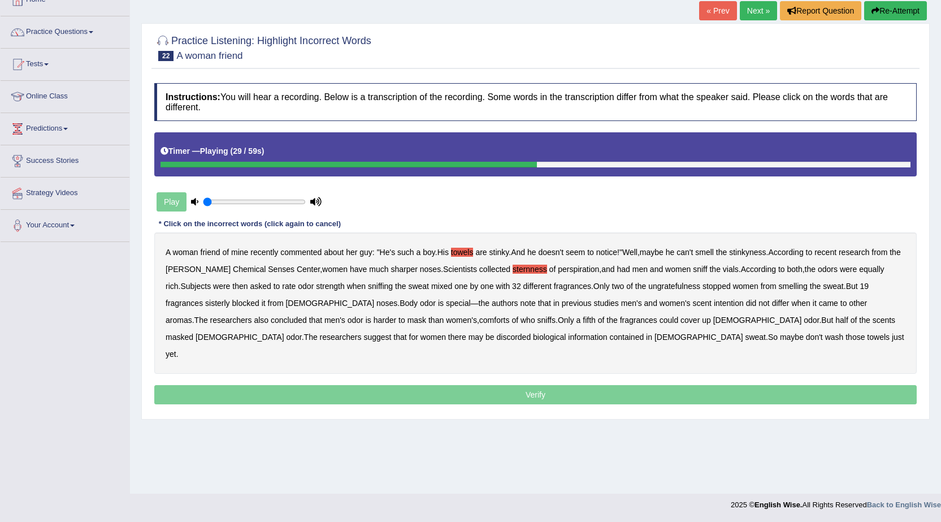
drag, startPoint x: 669, startPoint y: 287, endPoint x: 698, endPoint y: 282, distance: 29.7
click at [677, 285] on b "ungratefulness" at bounding box center [674, 286] width 52 height 9
click at [892, 14] on button "Re-Attempt" at bounding box center [895, 10] width 63 height 19
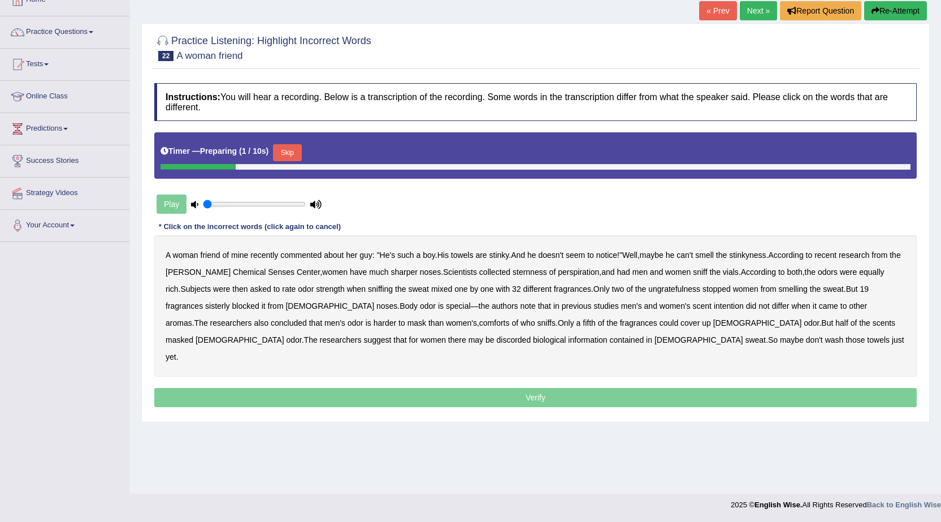
drag, startPoint x: 301, startPoint y: 159, endPoint x: 263, endPoint y: 169, distance: 39.1
click at [301, 159] on button "Skip" at bounding box center [287, 152] width 28 height 17
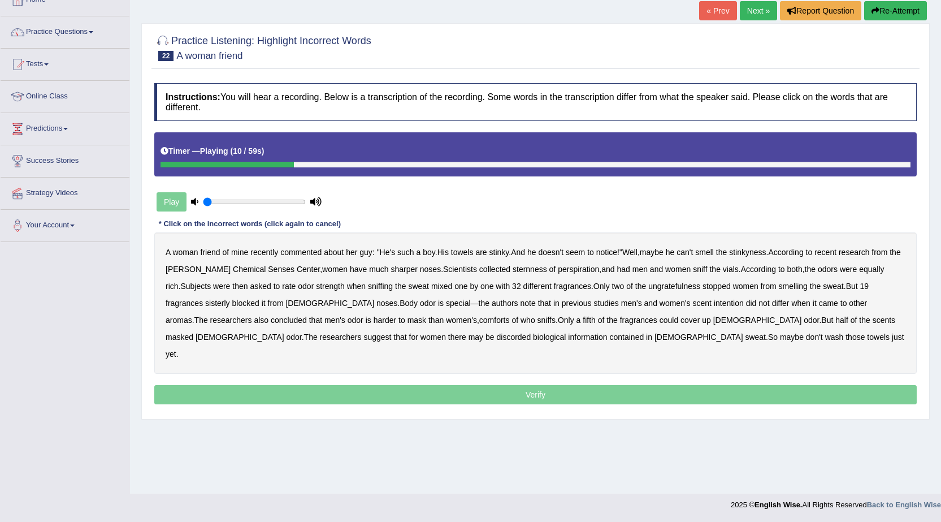
drag, startPoint x: 625, startPoint y: 496, endPoint x: 606, endPoint y: 457, distance: 44.0
click at [614, 450] on body "Toggle navigation Home Practice Questions Speaking Practice Read Aloud Repeat S…" at bounding box center [470, 189] width 941 height 522
click at [747, 4] on link "Next »" at bounding box center [758, 10] width 37 height 19
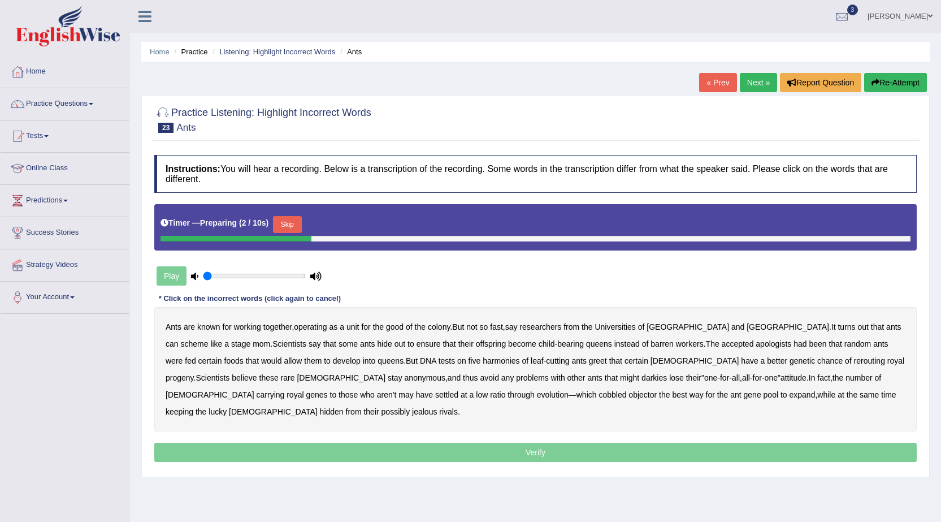
click at [287, 222] on button "Skip" at bounding box center [287, 224] width 28 height 17
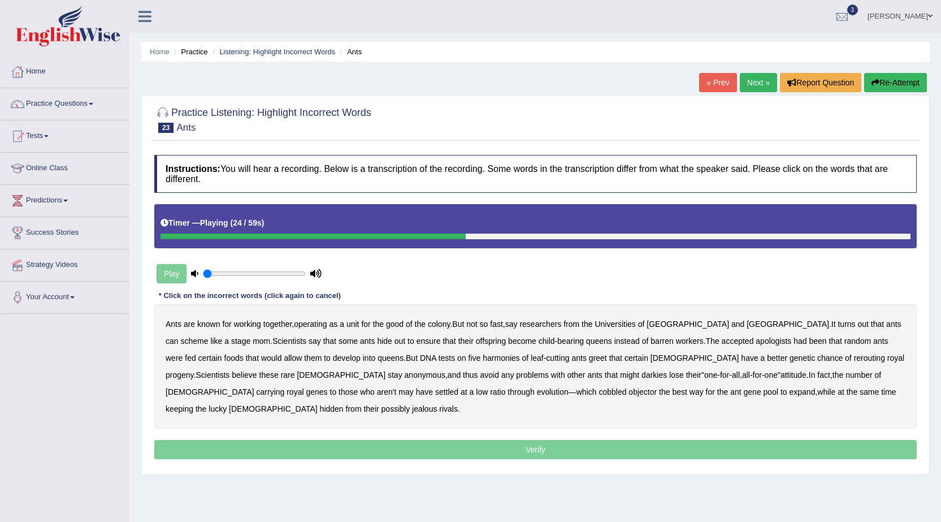
click at [756, 341] on b "apologists" at bounding box center [774, 340] width 36 height 9
click at [483, 356] on b "harmonies" at bounding box center [501, 357] width 37 height 9
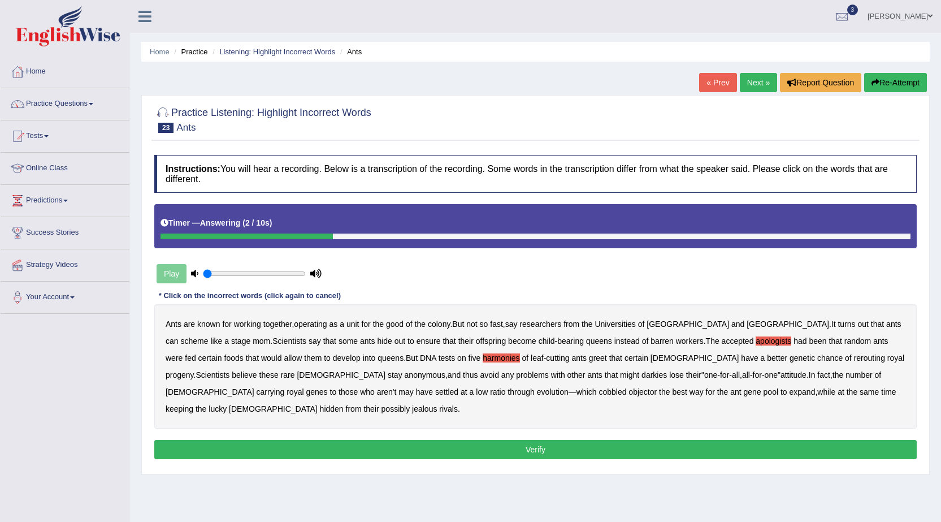
click at [686, 440] on button "Verify" at bounding box center [535, 449] width 763 height 19
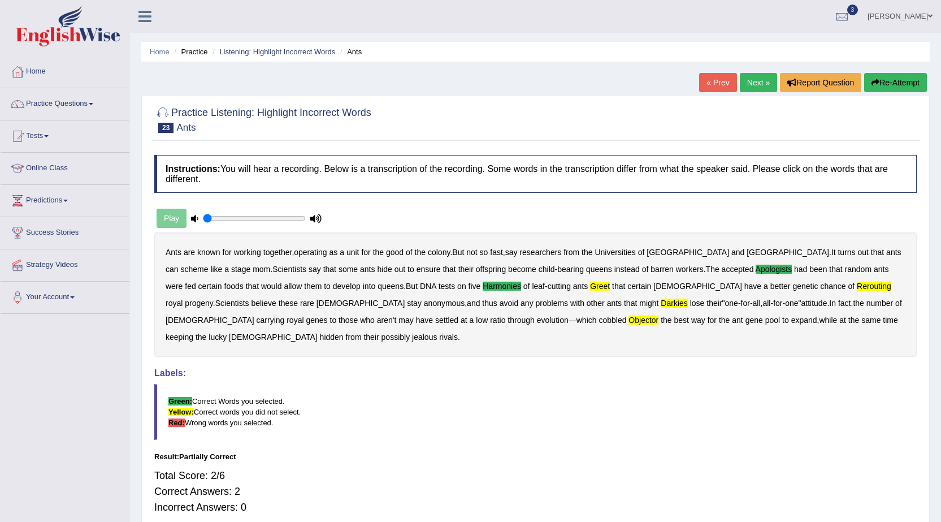
click at [889, 83] on button "Re-Attempt" at bounding box center [895, 82] width 63 height 19
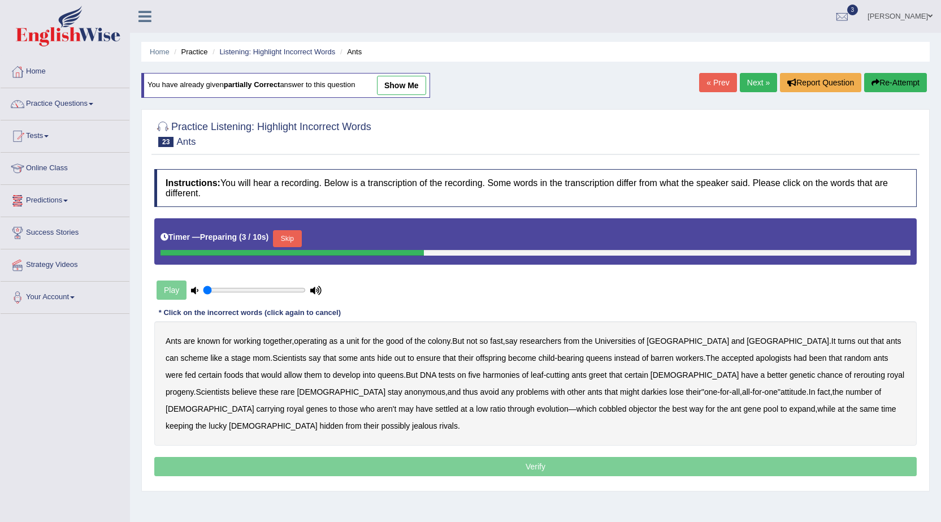
click at [291, 230] on button "Skip" at bounding box center [287, 238] width 28 height 17
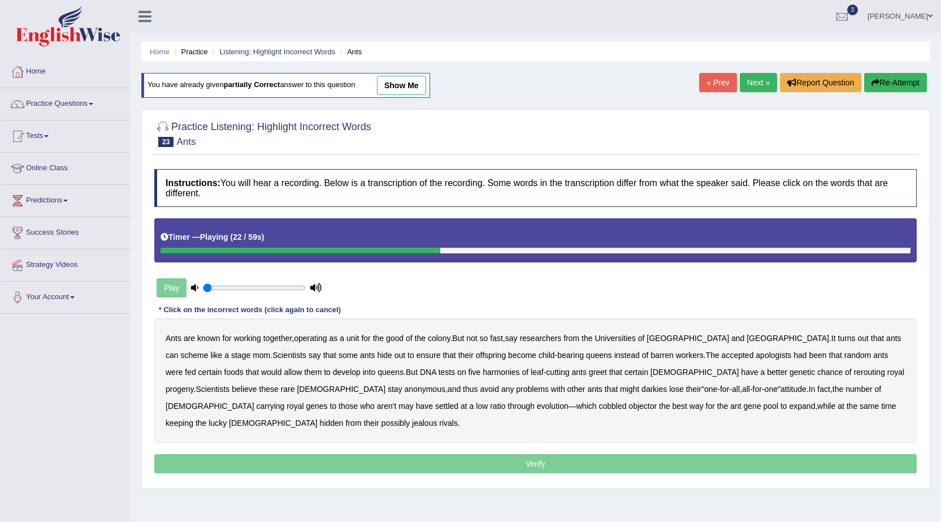
drag, startPoint x: 689, startPoint y: 352, endPoint x: 729, endPoint y: 351, distance: 39.6
click at [756, 352] on b "apologists" at bounding box center [774, 355] width 36 height 9
drag, startPoint x: 500, startPoint y: 371, endPoint x: 534, endPoint y: 371, distance: 34.5
click at [589, 371] on b "greet" at bounding box center [598, 371] width 18 height 9
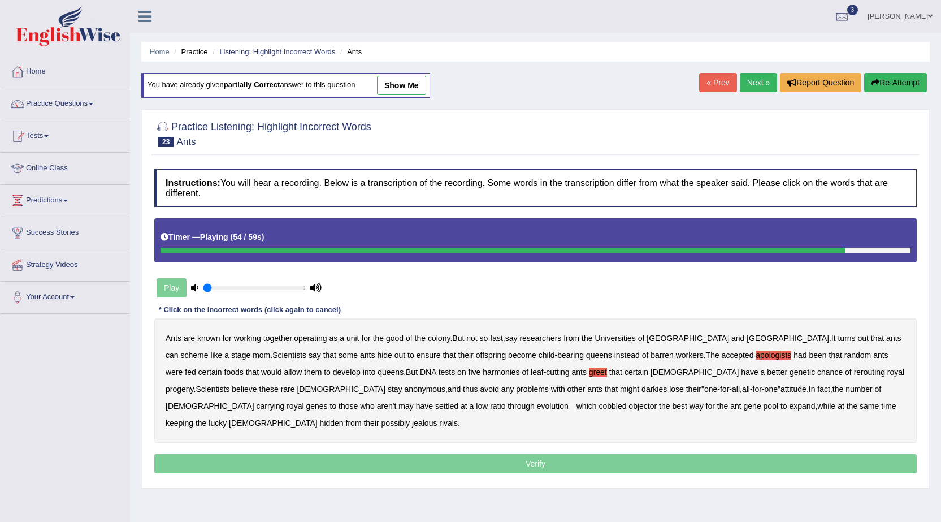
drag, startPoint x: 347, startPoint y: 404, endPoint x: 378, endPoint y: 404, distance: 31.1
click at [629, 404] on b "objector" at bounding box center [643, 405] width 28 height 9
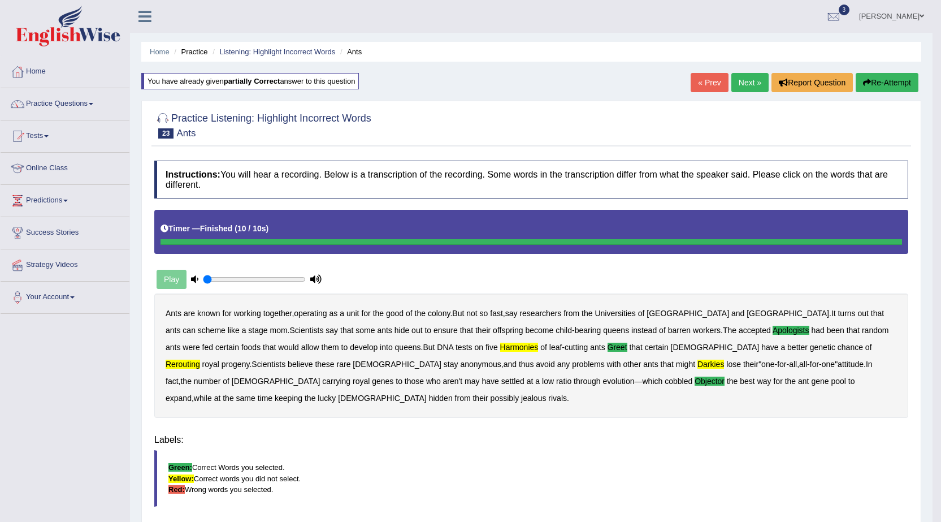
click at [711, 373] on div "Ants are known for working together , operating as a unit for the good of the c…" at bounding box center [531, 355] width 754 height 124
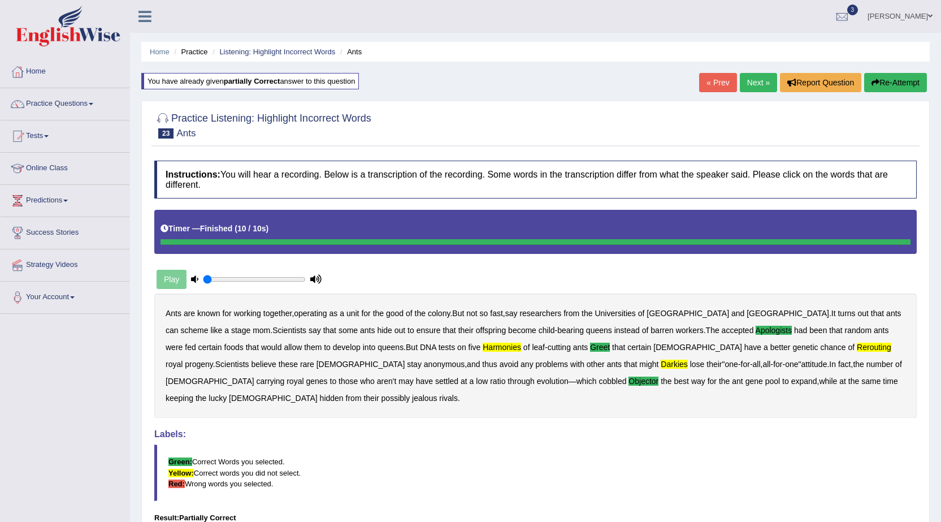
click at [758, 80] on link "Next »" at bounding box center [758, 82] width 37 height 19
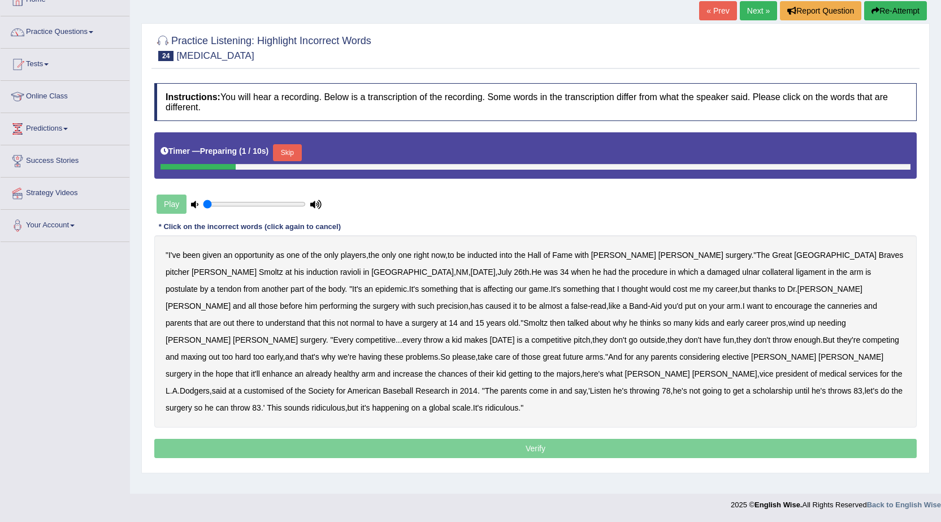
scroll to position [72, 0]
click at [296, 152] on button "Skip" at bounding box center [287, 152] width 28 height 17
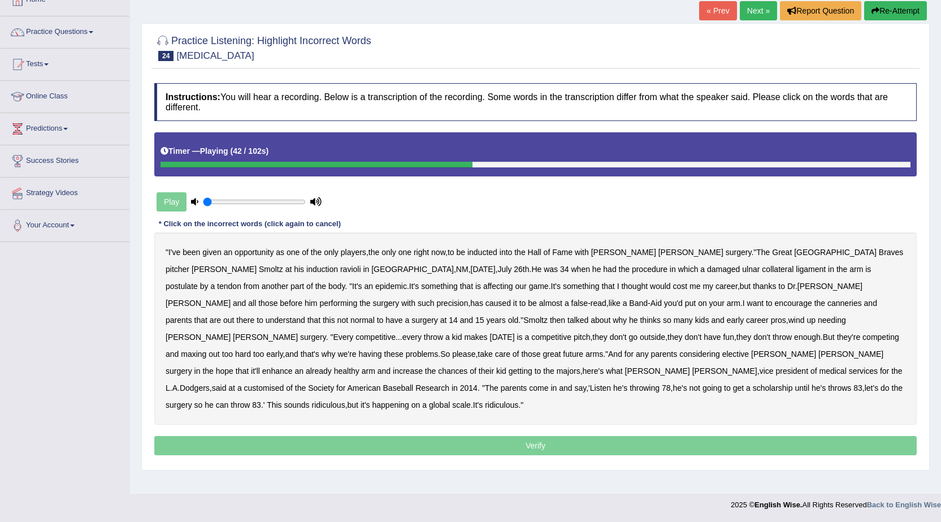
click at [828, 301] on b "canneries" at bounding box center [845, 303] width 34 height 9
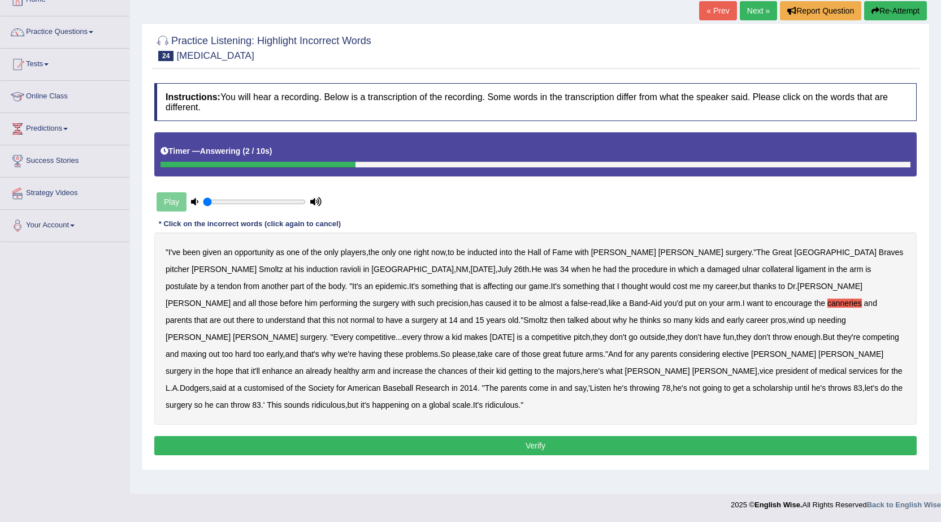
click at [884, 7] on button "Re-Attempt" at bounding box center [895, 10] width 63 height 19
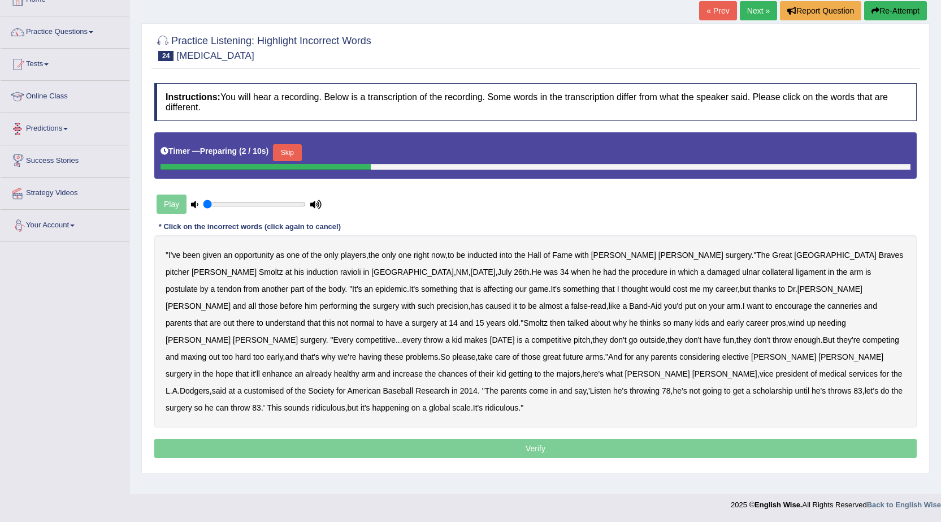
click at [299, 153] on button "Skip" at bounding box center [287, 152] width 28 height 17
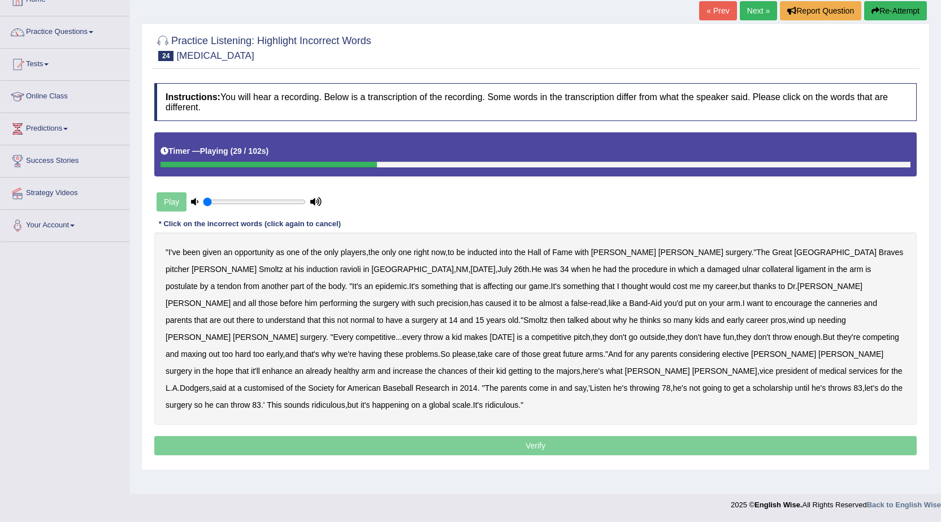
click at [673, 284] on b "cost" at bounding box center [680, 286] width 15 height 9
click at [192, 315] on b "parents" at bounding box center [179, 319] width 27 height 9
drag, startPoint x: 554, startPoint y: 306, endPoint x: 616, endPoint y: 302, distance: 62.9
click at [828, 306] on b "canneries" at bounding box center [845, 303] width 34 height 9
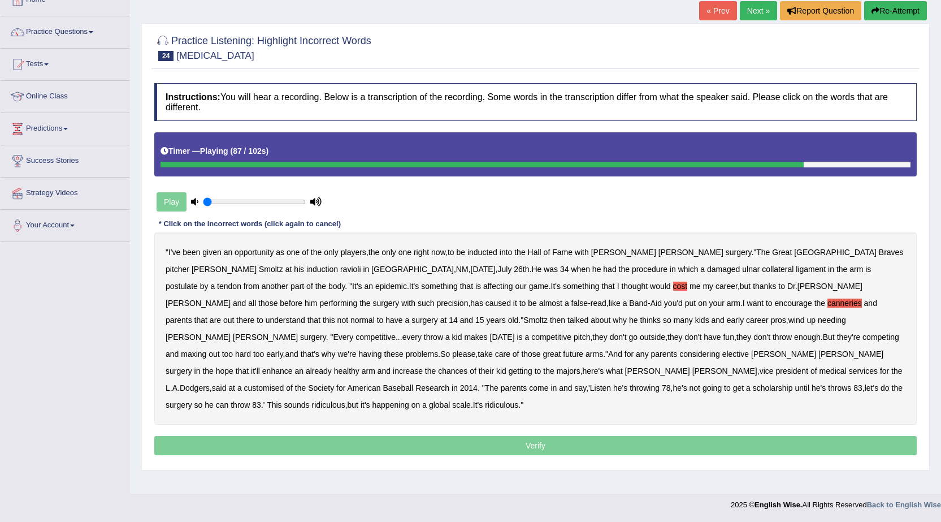
click at [284, 383] on b "customised" at bounding box center [264, 387] width 40 height 9
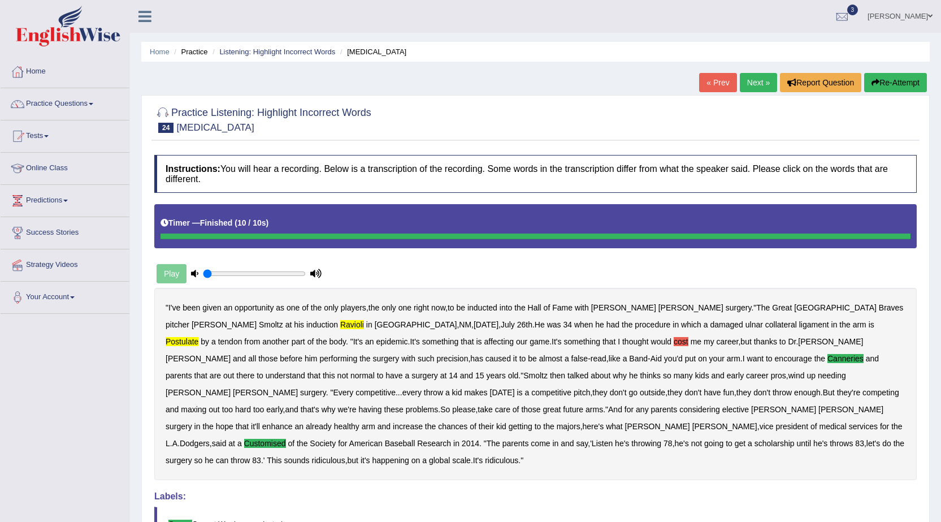
click at [916, 84] on button "Re-Attempt" at bounding box center [895, 82] width 63 height 19
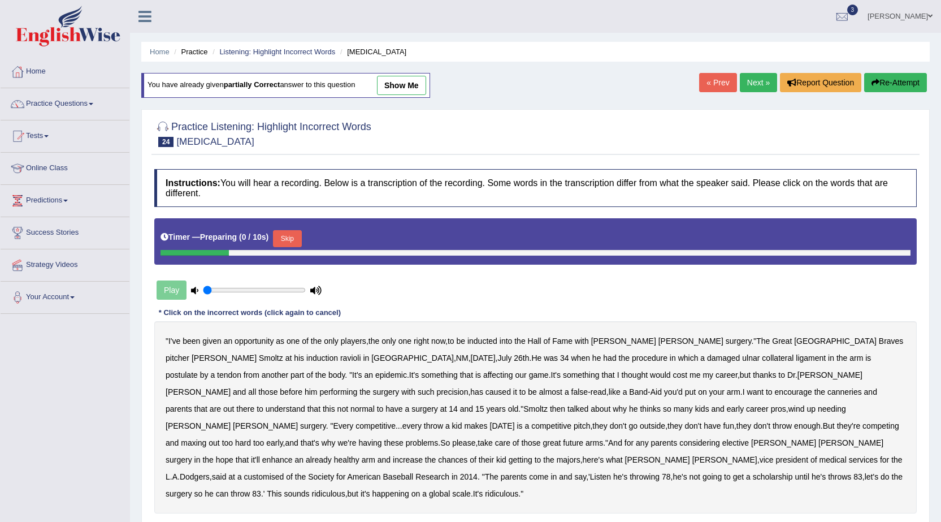
drag, startPoint x: 0, startPoint y: 0, endPoint x: 296, endPoint y: 244, distance: 384.0
click at [296, 244] on button "Skip" at bounding box center [287, 238] width 28 height 17
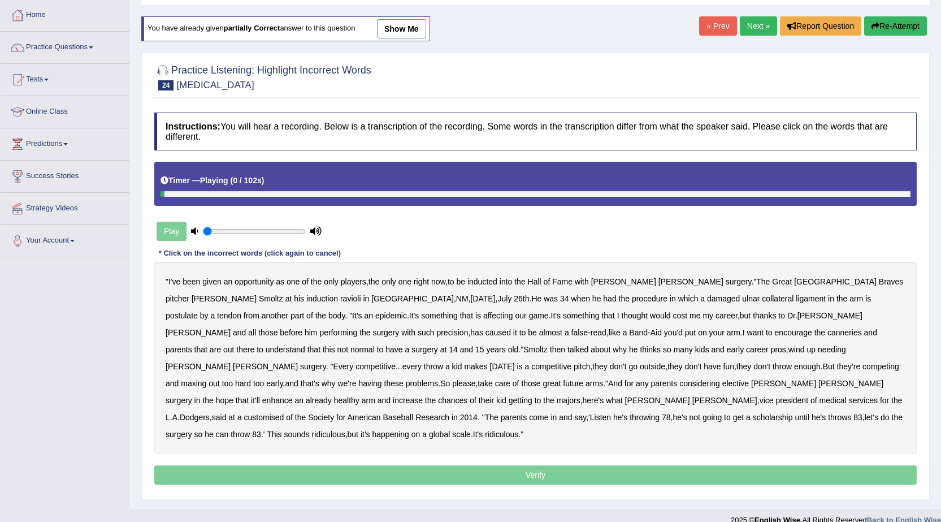
scroll to position [72, 0]
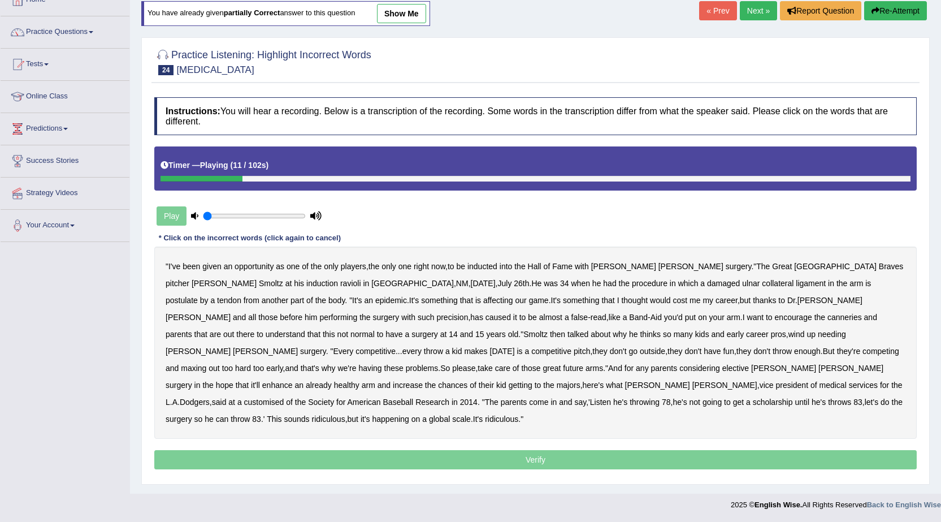
click at [340, 281] on b "ravioli" at bounding box center [350, 283] width 21 height 9
click at [828, 314] on b "canneries" at bounding box center [845, 317] width 34 height 9
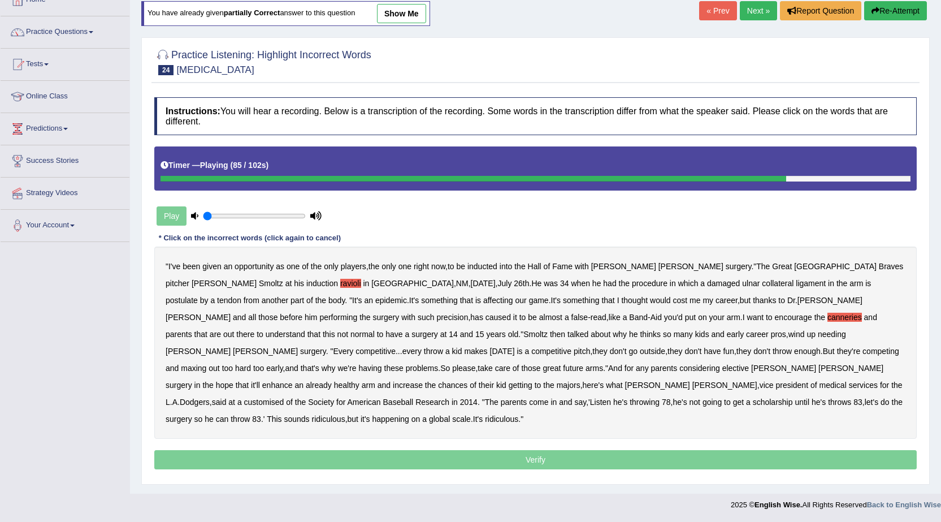
drag, startPoint x: 400, startPoint y: 385, endPoint x: 438, endPoint y: 377, distance: 39.3
click at [284, 397] on b "customised" at bounding box center [264, 401] width 40 height 9
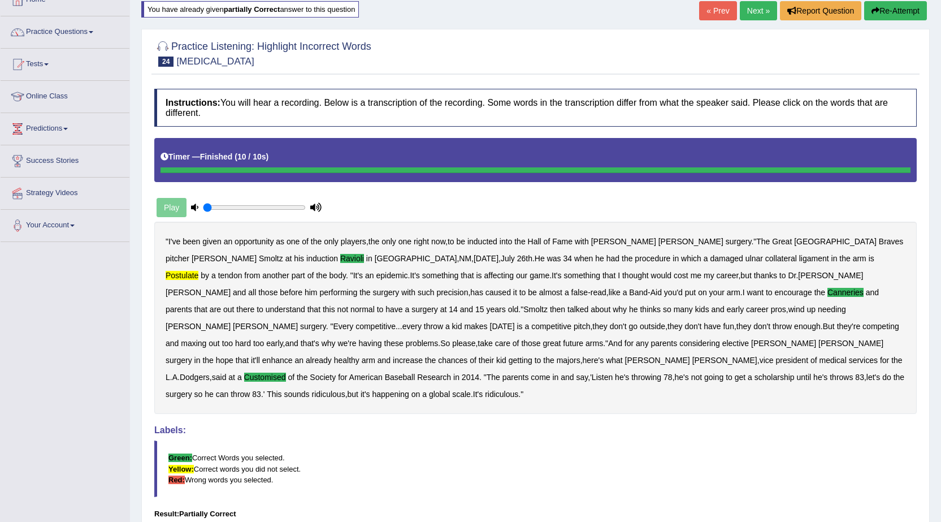
click at [766, 11] on link "Next »" at bounding box center [758, 10] width 37 height 19
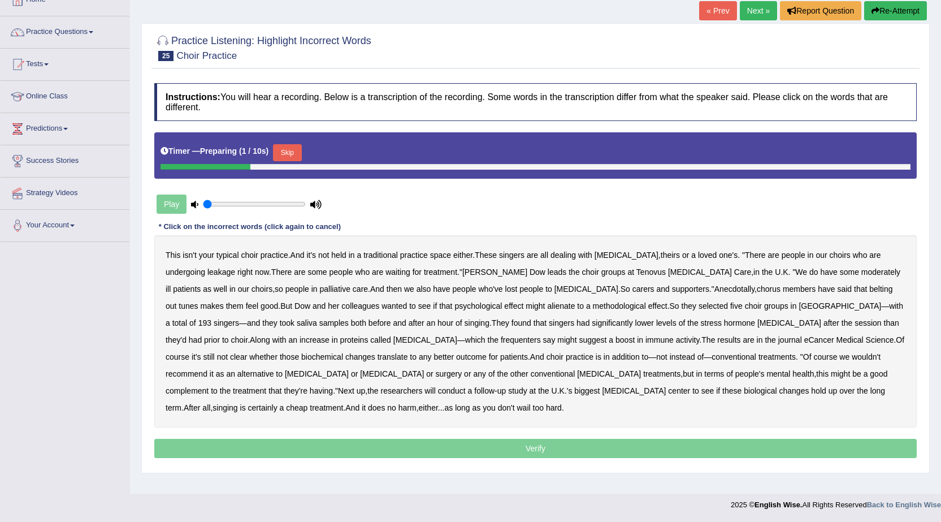
click at [294, 152] on button "Skip" at bounding box center [287, 152] width 28 height 17
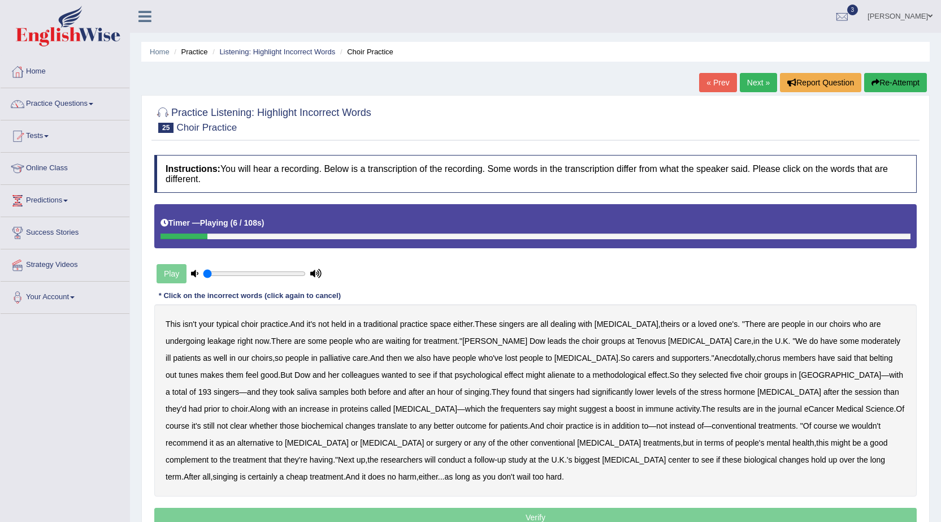
click at [59, 105] on link "Practice Questions" at bounding box center [65, 102] width 129 height 28
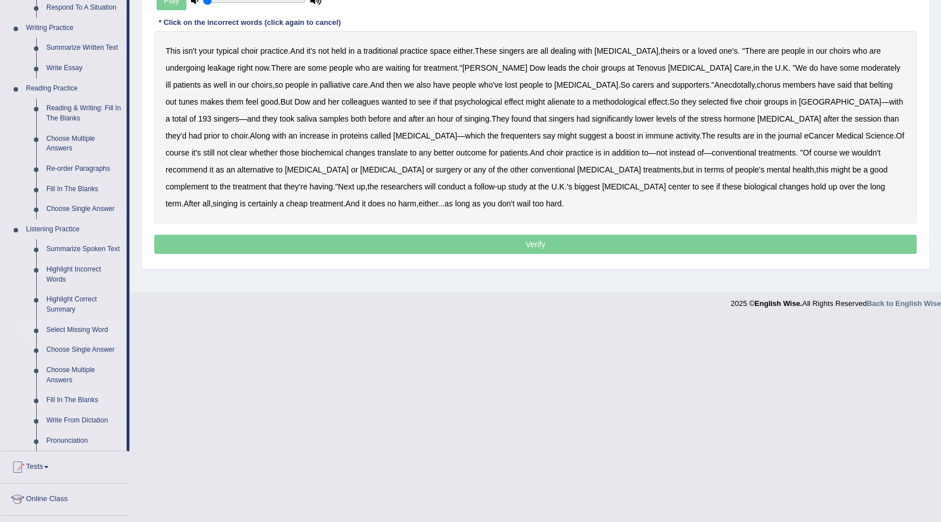
scroll to position [283, 0]
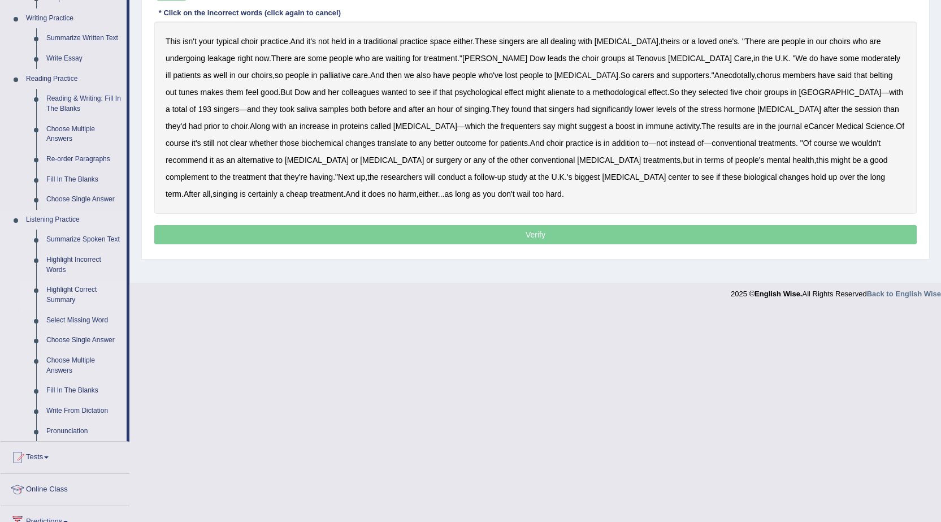
click at [63, 282] on link "Highlight Correct Summary" at bounding box center [83, 295] width 85 height 30
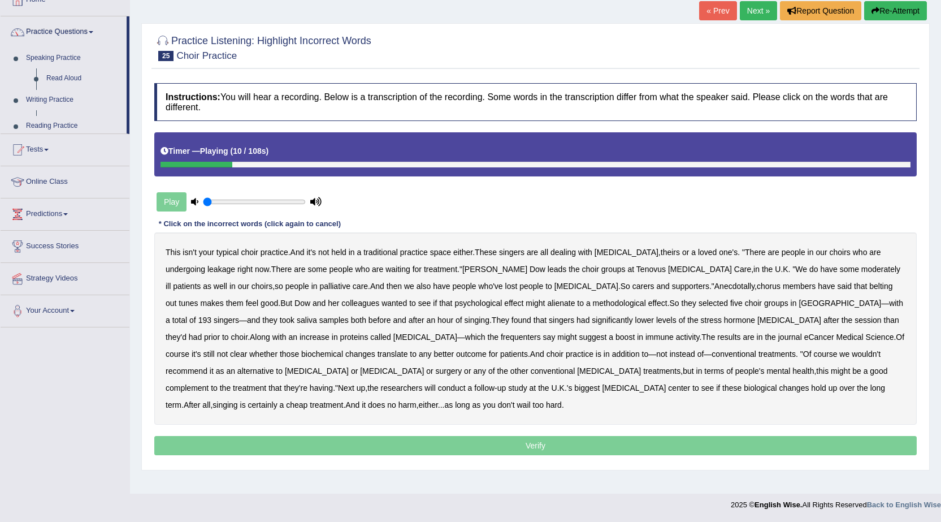
scroll to position [72, 0]
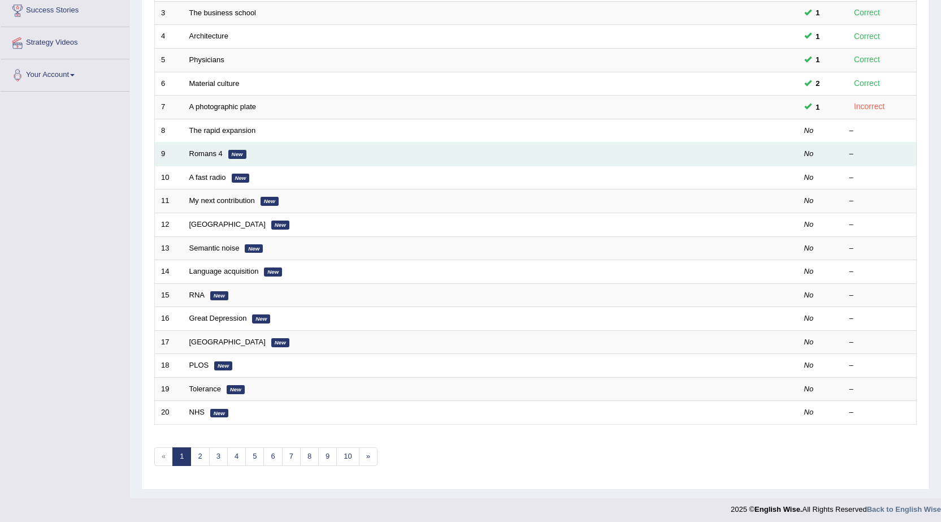
scroll to position [222, 0]
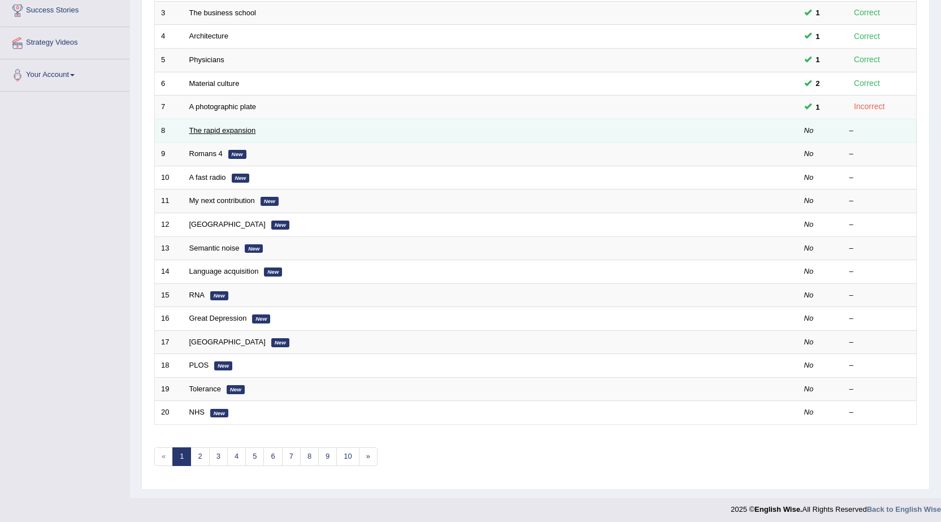
click at [235, 127] on link "The rapid expansion" at bounding box center [222, 130] width 67 height 8
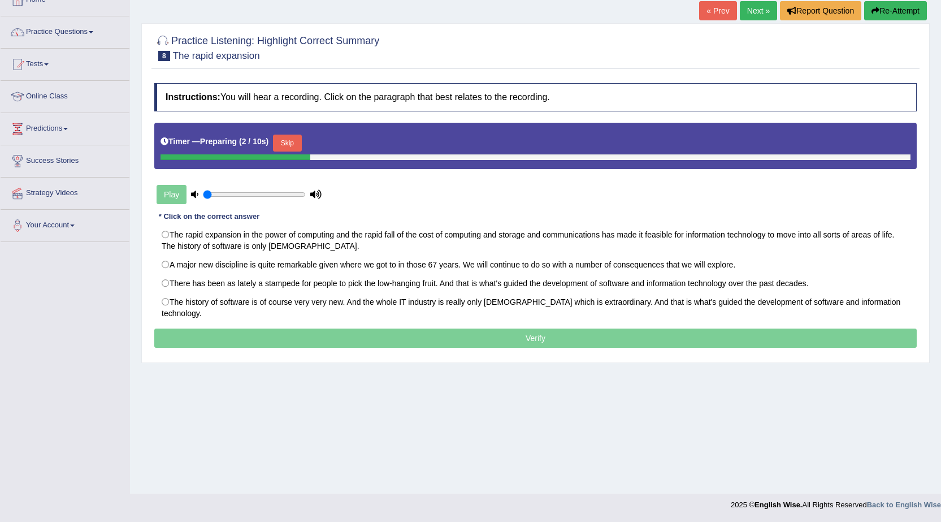
click at [293, 139] on button "Skip" at bounding box center [287, 143] width 28 height 17
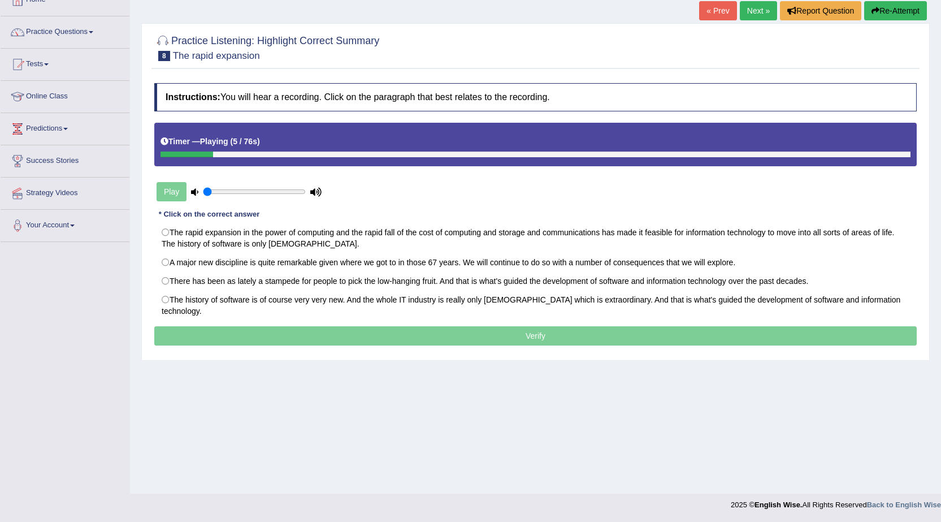
click at [273, 198] on div "Play" at bounding box center [239, 192] width 170 height 28
type input "0.7"
click at [271, 194] on input "range" at bounding box center [254, 191] width 103 height 9
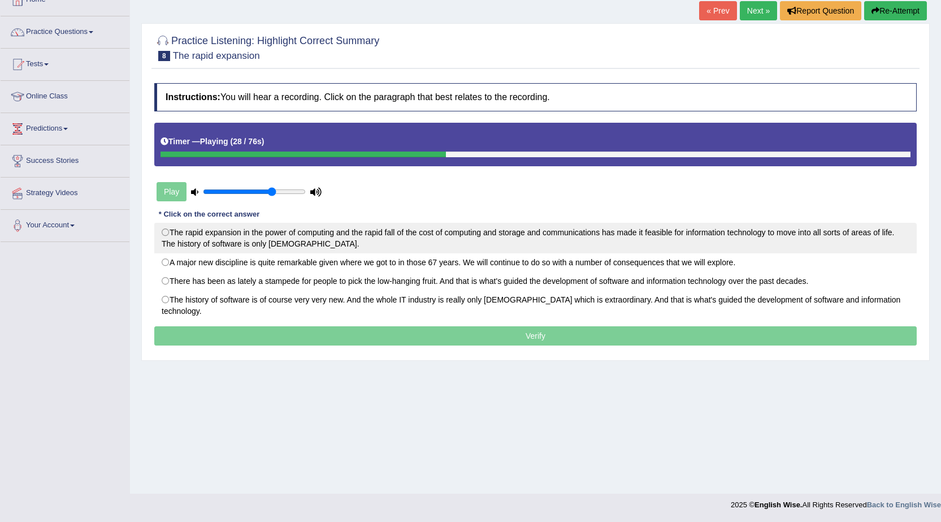
click at [179, 234] on label "The rapid expansion in the power of computing and the rapid fall of the cost of…" at bounding box center [535, 238] width 763 height 31
radio input "true"
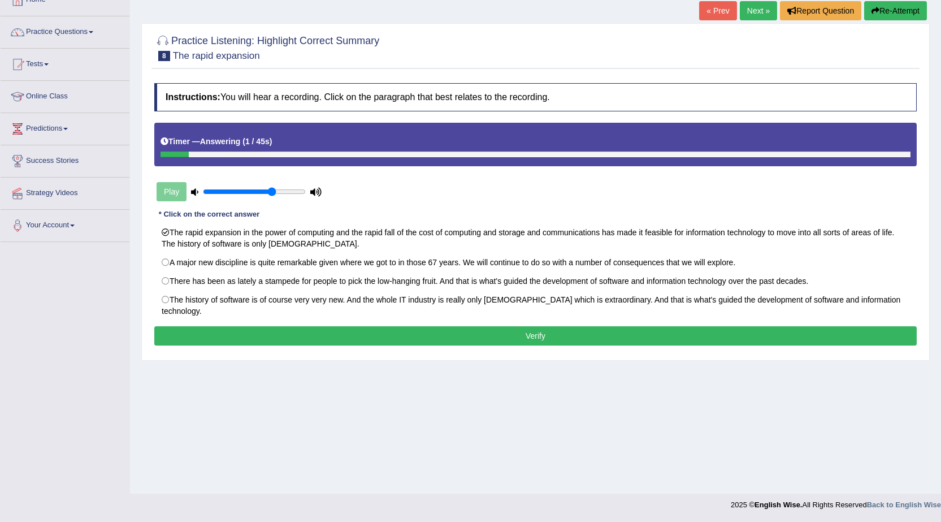
click at [561, 327] on button "Verify" at bounding box center [535, 335] width 763 height 19
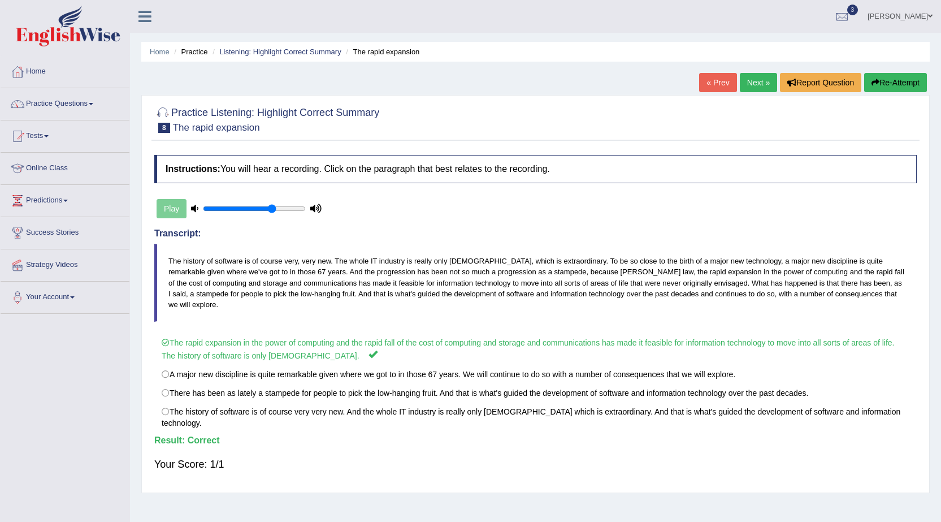
click at [754, 81] on link "Next »" at bounding box center [758, 82] width 37 height 19
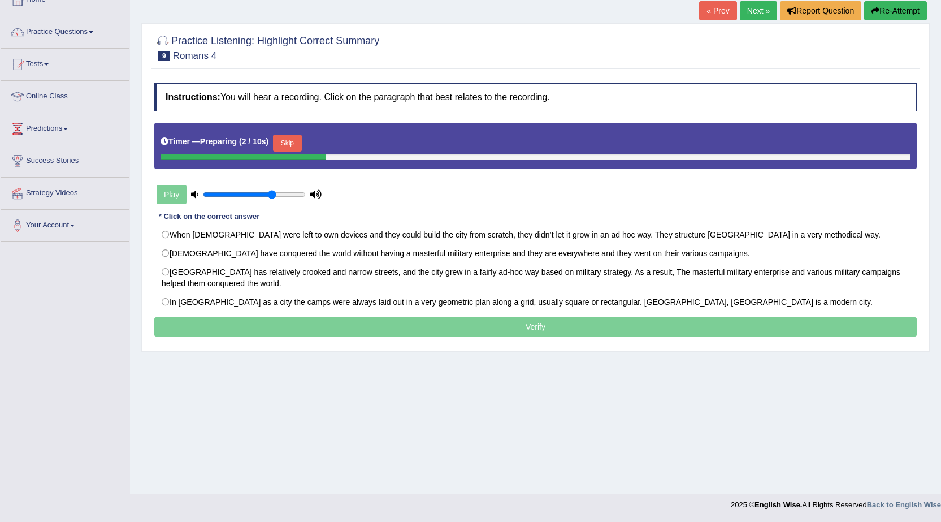
drag, startPoint x: 297, startPoint y: 146, endPoint x: 292, endPoint y: 150, distance: 6.0
click at [296, 146] on button "Skip" at bounding box center [287, 143] width 28 height 17
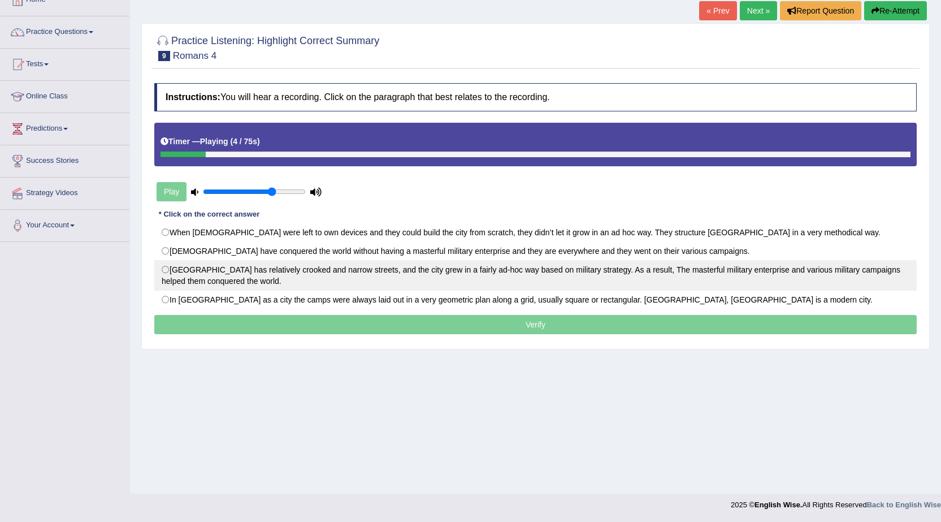
click at [187, 267] on label "Rome City has relatively crooked and narrow streets, and the city grew in a fai…" at bounding box center [535, 275] width 763 height 31
radio input "true"
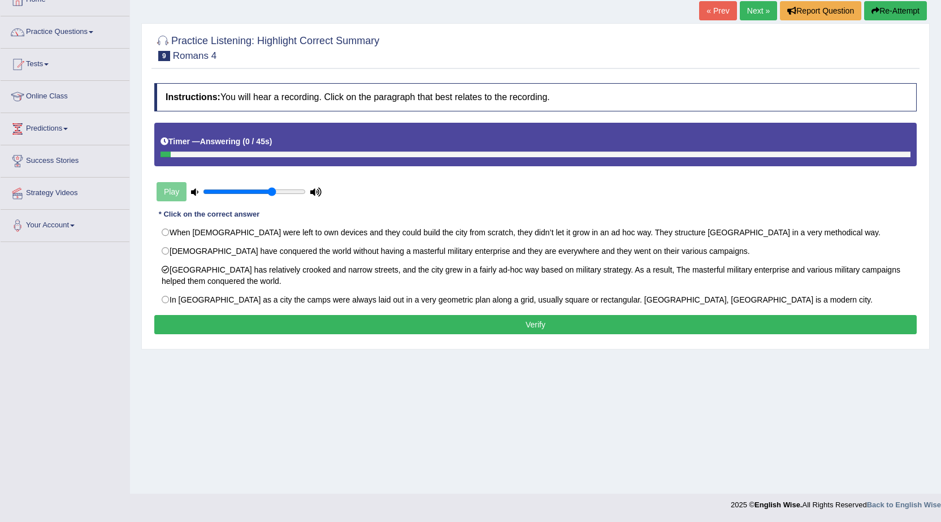
click at [517, 323] on button "Verify" at bounding box center [535, 324] width 763 height 19
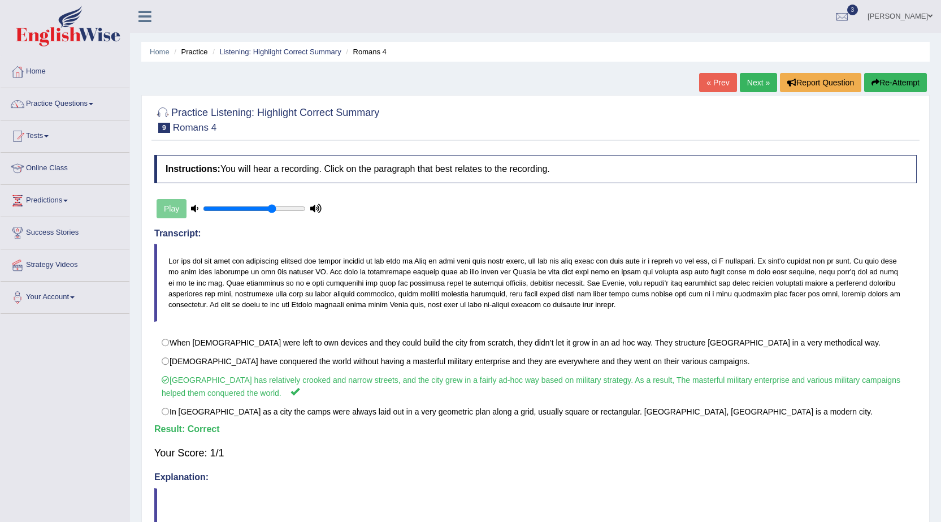
click at [91, 100] on link "Practice Questions" at bounding box center [65, 102] width 129 height 28
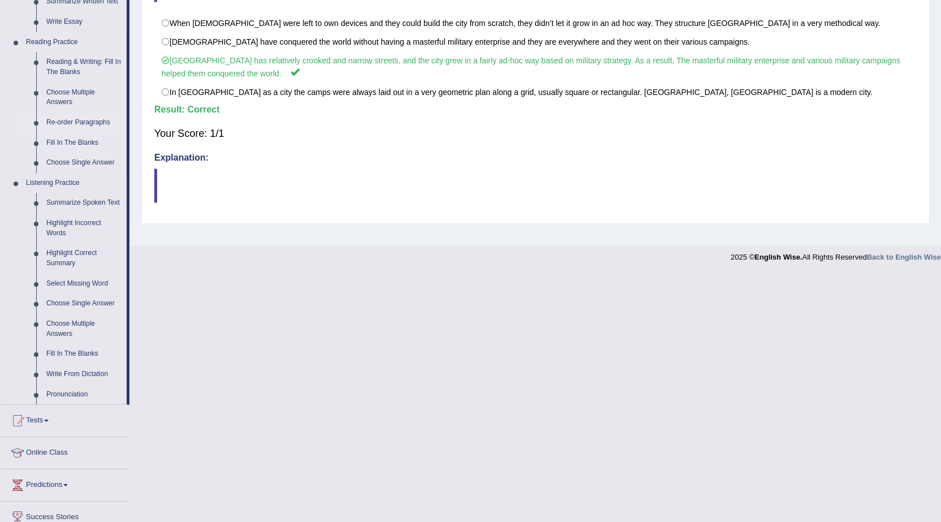
scroll to position [396, 0]
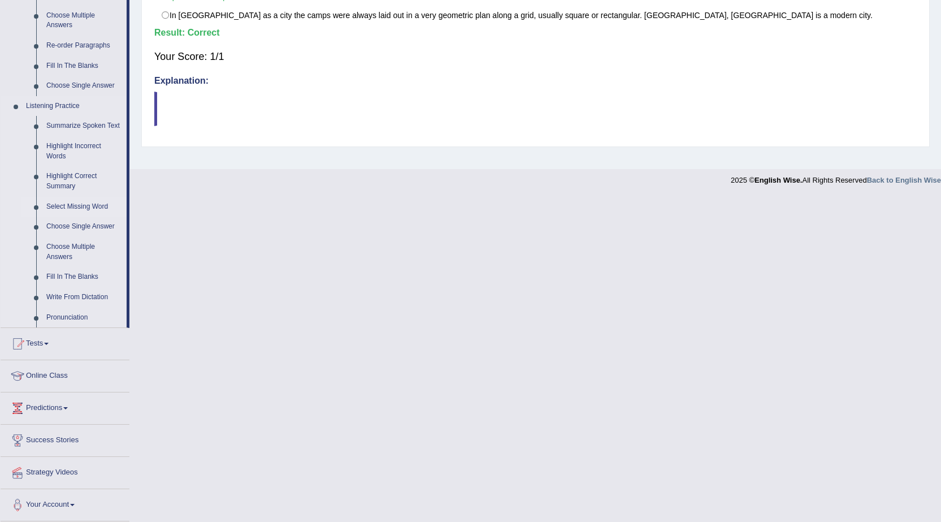
click at [80, 205] on link "Select Missing Word" at bounding box center [83, 207] width 85 height 20
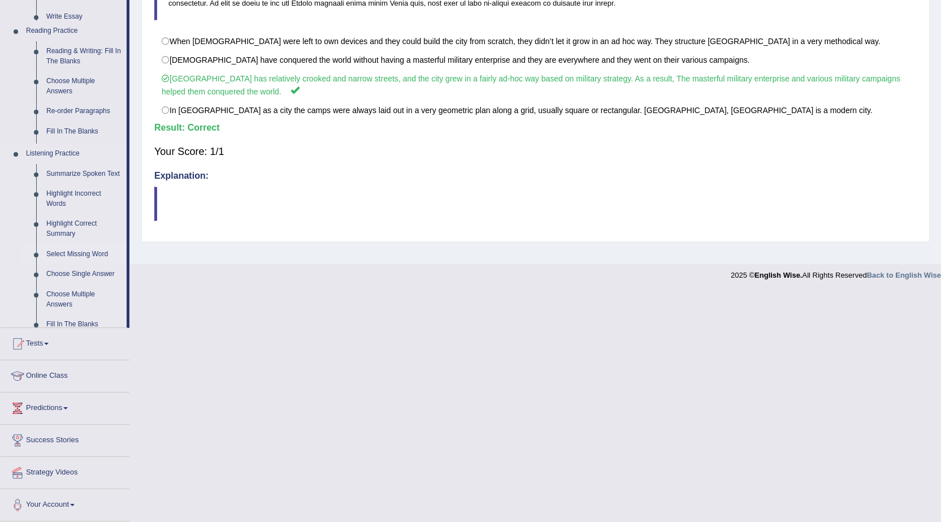
scroll to position [72, 0]
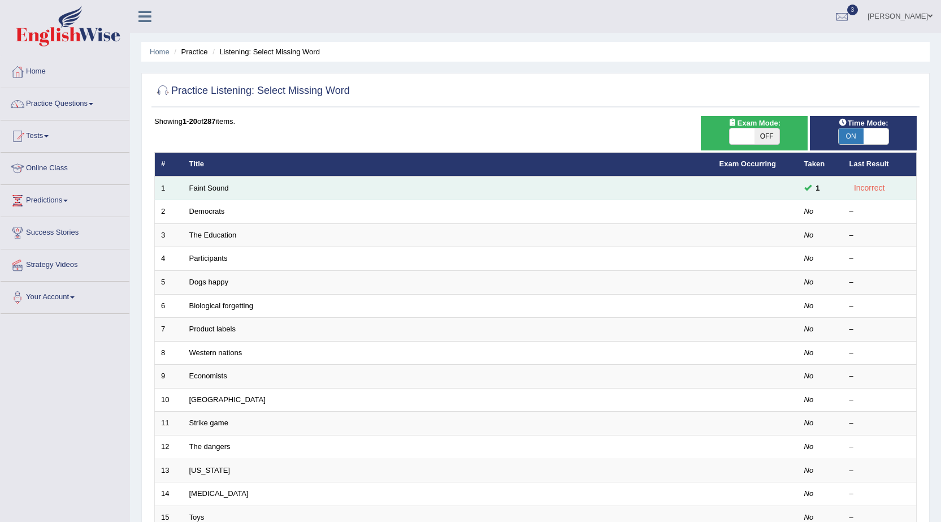
click at [218, 193] on td "Faint Sound" at bounding box center [448, 188] width 530 height 24
click at [219, 189] on link "Faint Sound" at bounding box center [209, 188] width 40 height 8
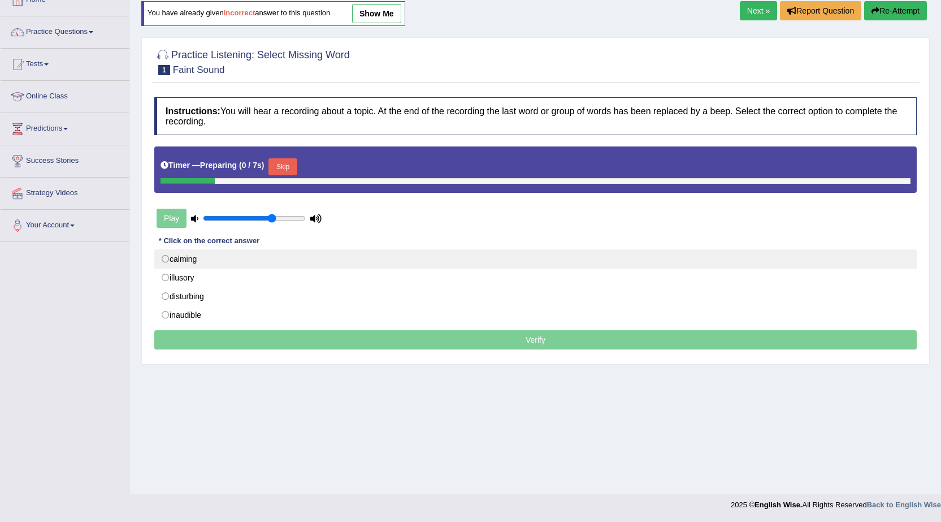
scroll to position [72, 0]
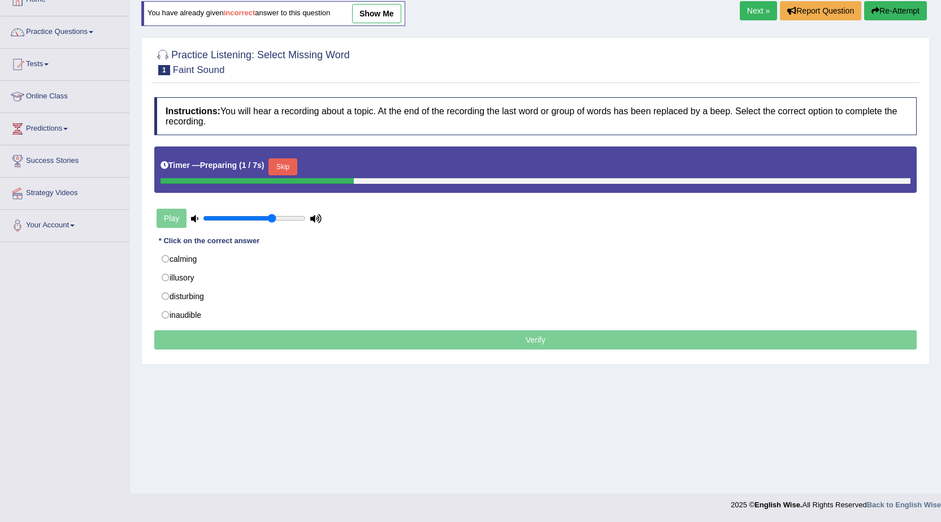
click at [293, 165] on button "Skip" at bounding box center [283, 166] width 28 height 17
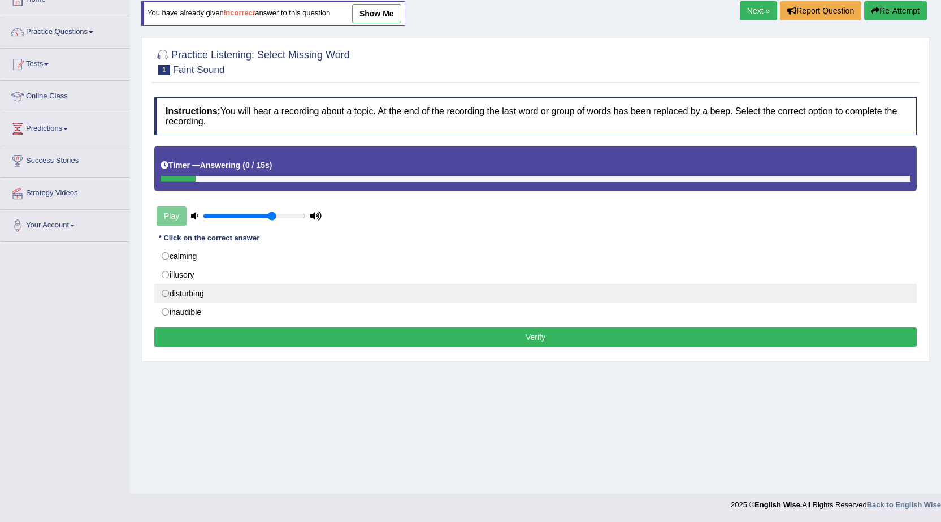
click at [215, 289] on label "disturbing" at bounding box center [535, 293] width 763 height 19
radio input "true"
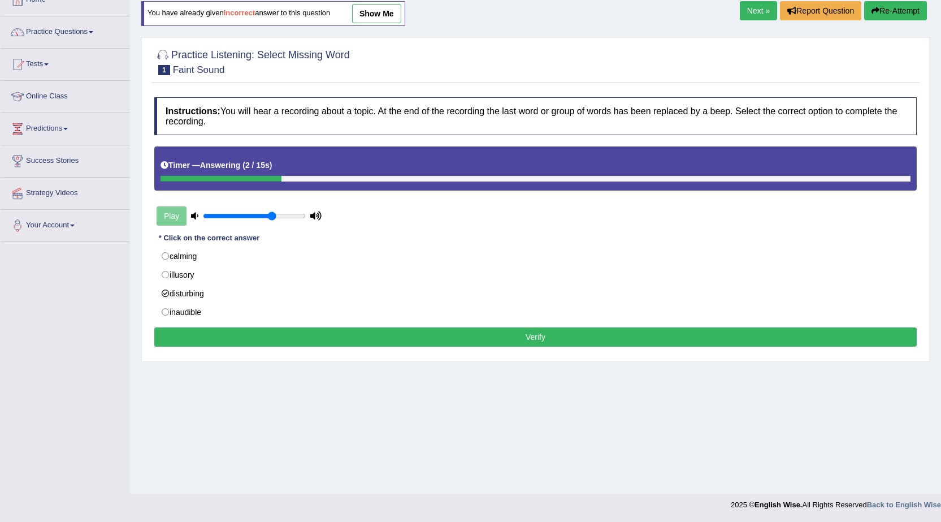
click at [246, 335] on button "Verify" at bounding box center [535, 336] width 763 height 19
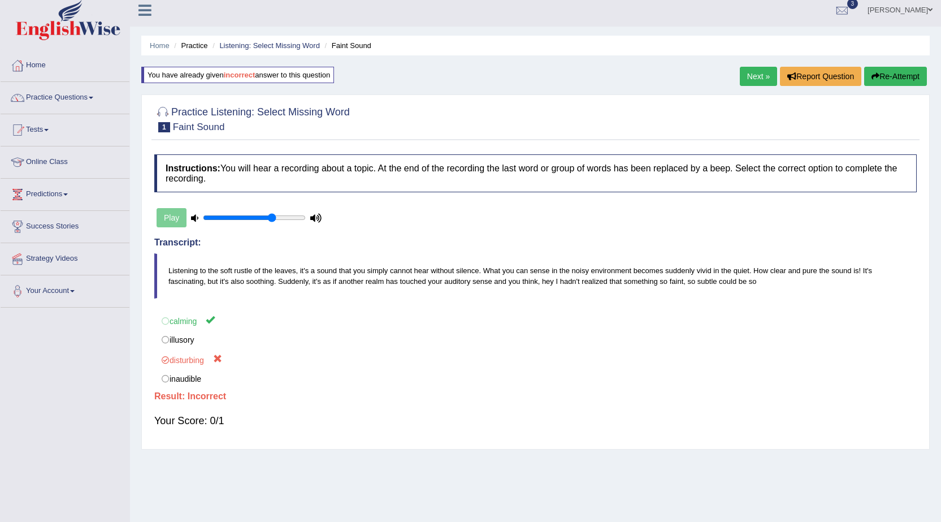
scroll to position [0, 0]
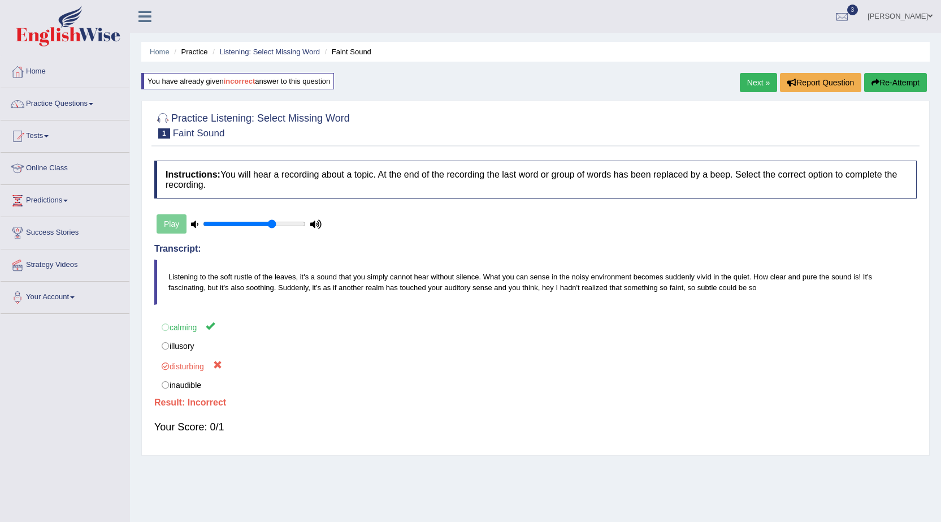
click at [763, 79] on link "Next »" at bounding box center [758, 82] width 37 height 19
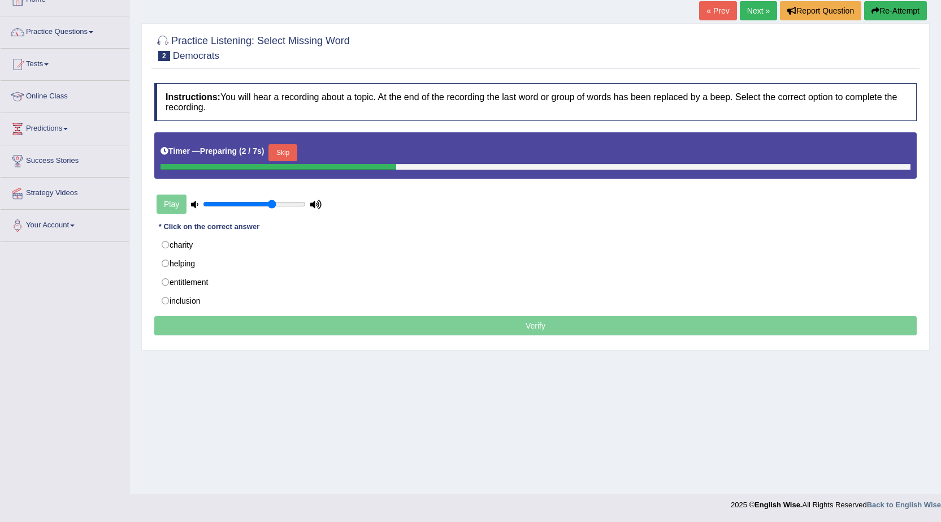
click at [282, 149] on button "Skip" at bounding box center [283, 152] width 28 height 17
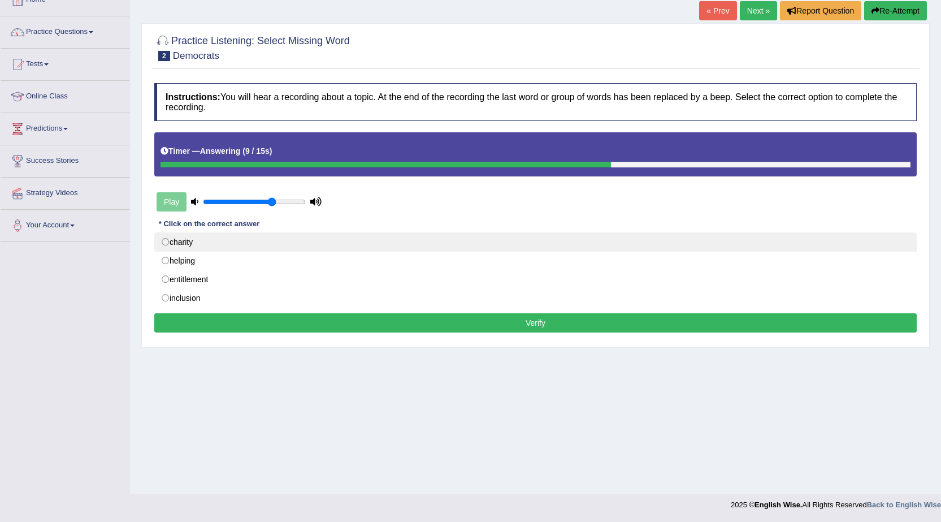
click at [198, 247] on label "charity" at bounding box center [535, 241] width 763 height 19
radio input "true"
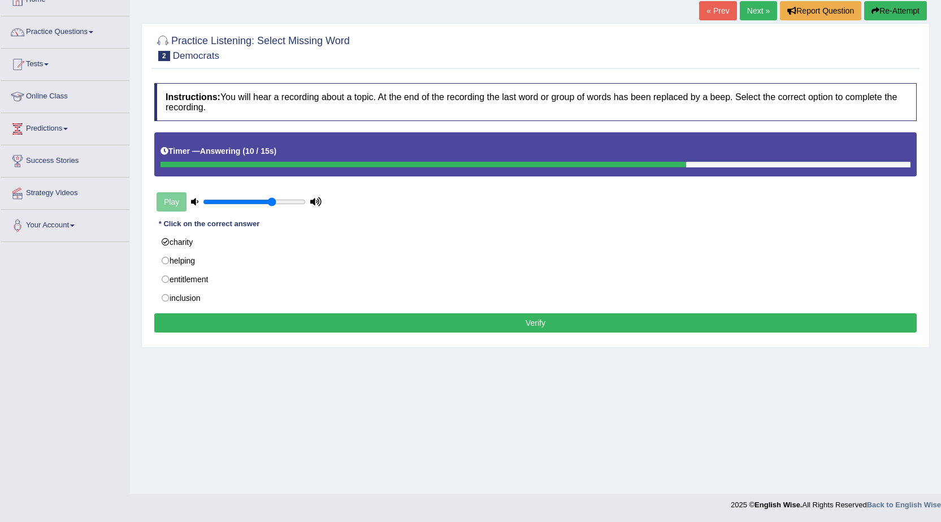
click at [234, 327] on button "Verify" at bounding box center [535, 322] width 763 height 19
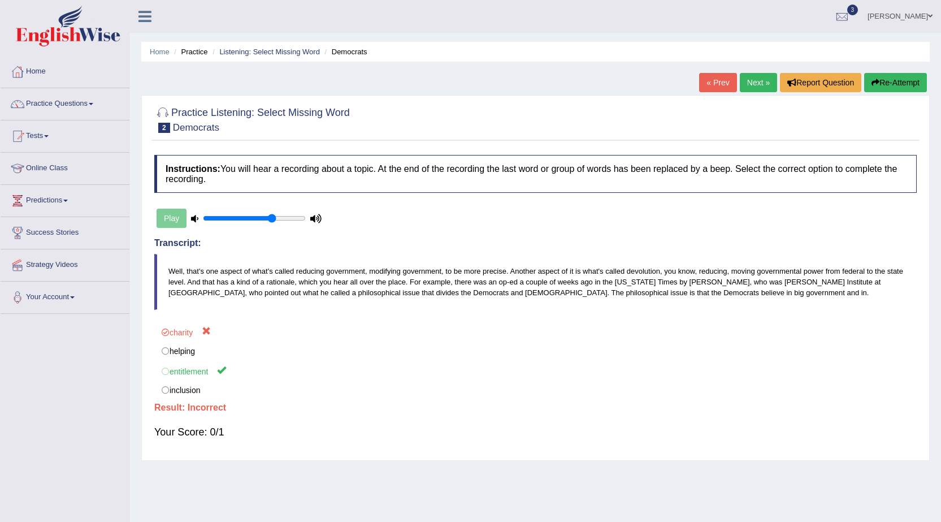
click at [752, 78] on link "Next »" at bounding box center [758, 82] width 37 height 19
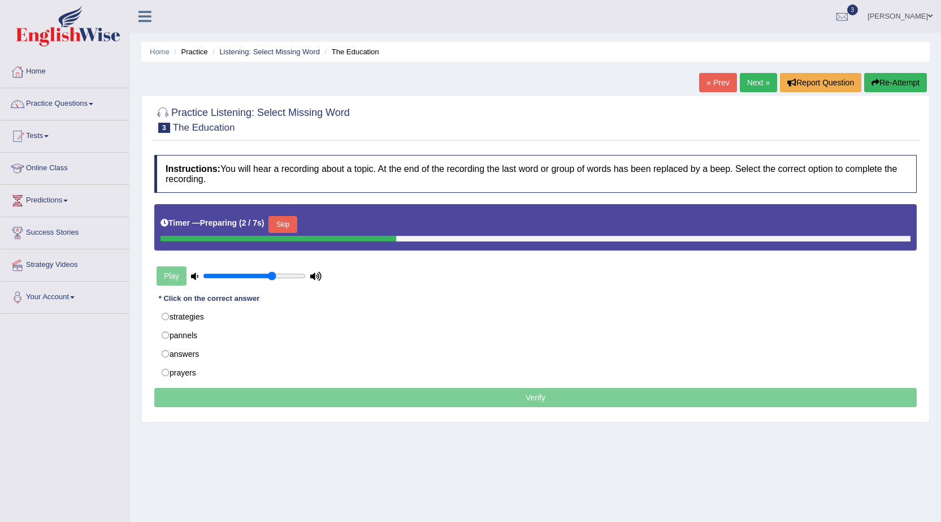
click at [292, 222] on button "Skip" at bounding box center [283, 224] width 28 height 17
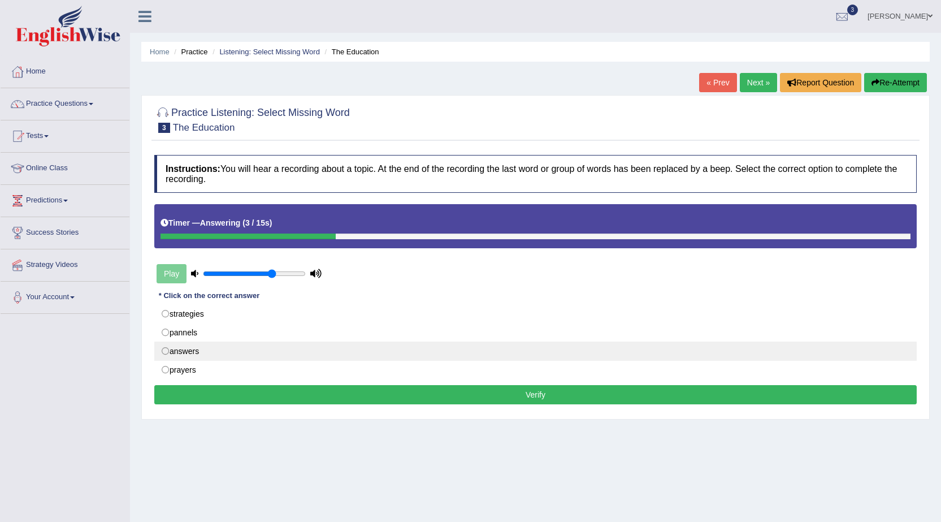
click at [166, 354] on label "answers" at bounding box center [535, 350] width 763 height 19
radio input "true"
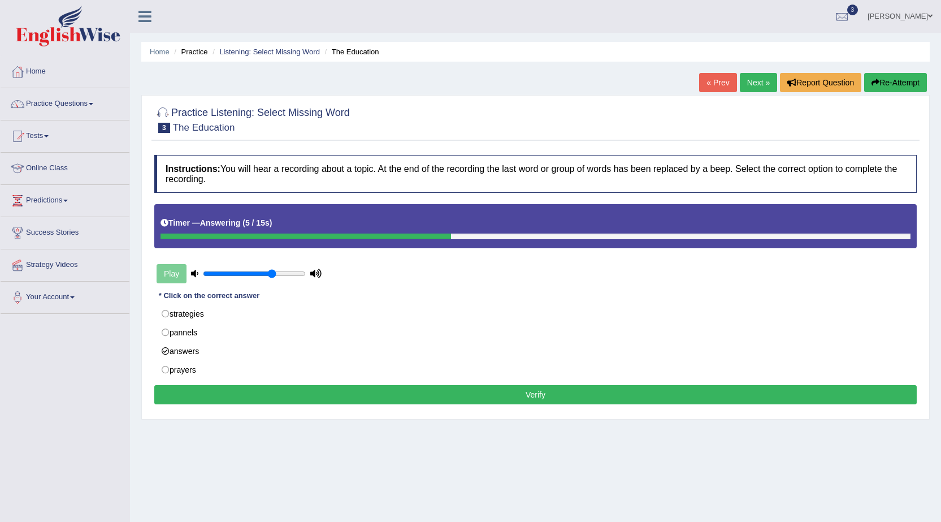
click at [199, 397] on button "Verify" at bounding box center [535, 394] width 763 height 19
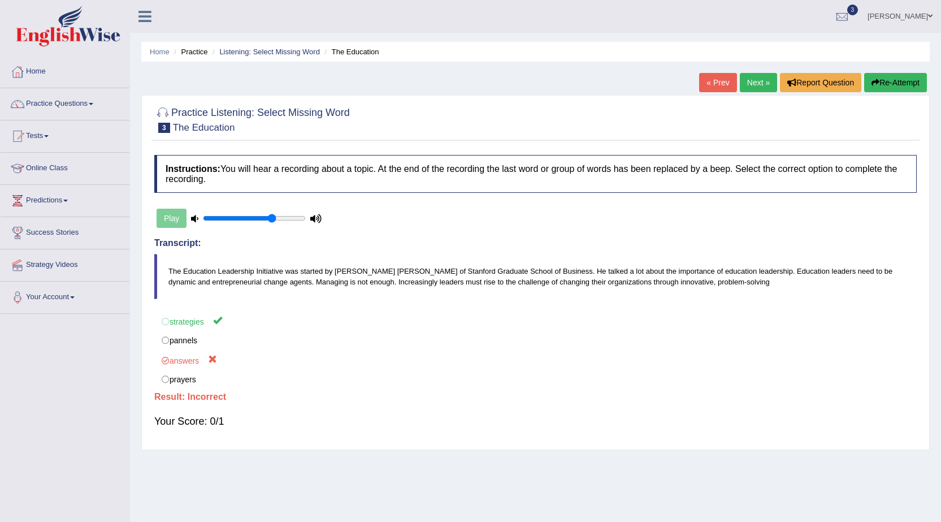
drag, startPoint x: 872, startPoint y: 64, endPoint x: 878, endPoint y: 86, distance: 22.9
click at [872, 73] on div "Home Practice Listening: Select Missing Word The Education « Prev Next » Report…" at bounding box center [535, 282] width 811 height 565
drag, startPoint x: 882, startPoint y: 91, endPoint x: 880, endPoint y: 99, distance: 8.1
click at [881, 95] on div "Home Practice Listening: Select Missing Word The Education « Prev Next » Report…" at bounding box center [535, 282] width 811 height 565
click at [879, 84] on button "Re-Attempt" at bounding box center [895, 82] width 63 height 19
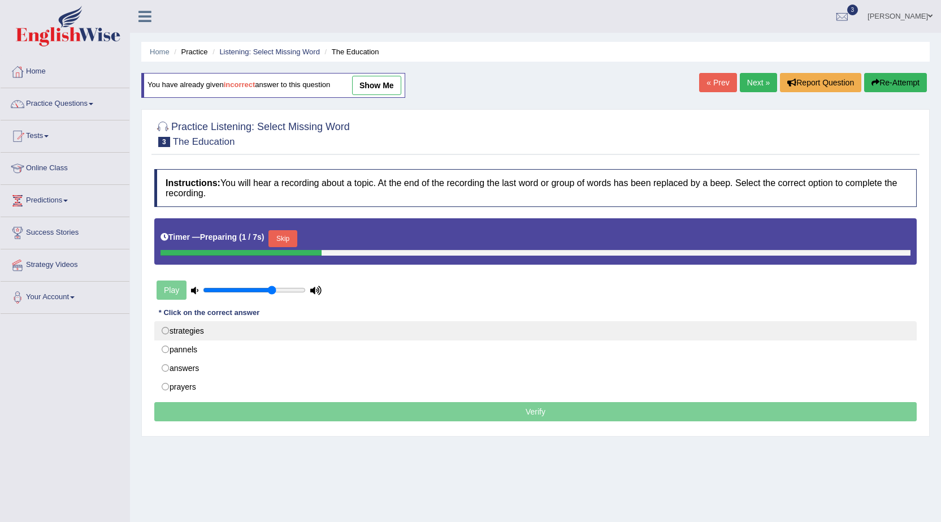
click at [192, 327] on label "strategies" at bounding box center [535, 330] width 763 height 19
radio input "true"
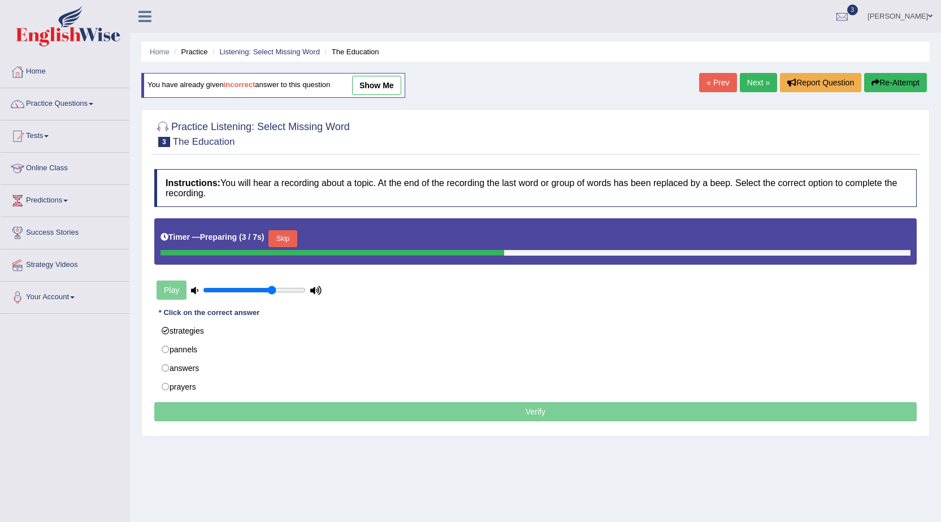
click at [286, 242] on button "Skip" at bounding box center [283, 238] width 28 height 17
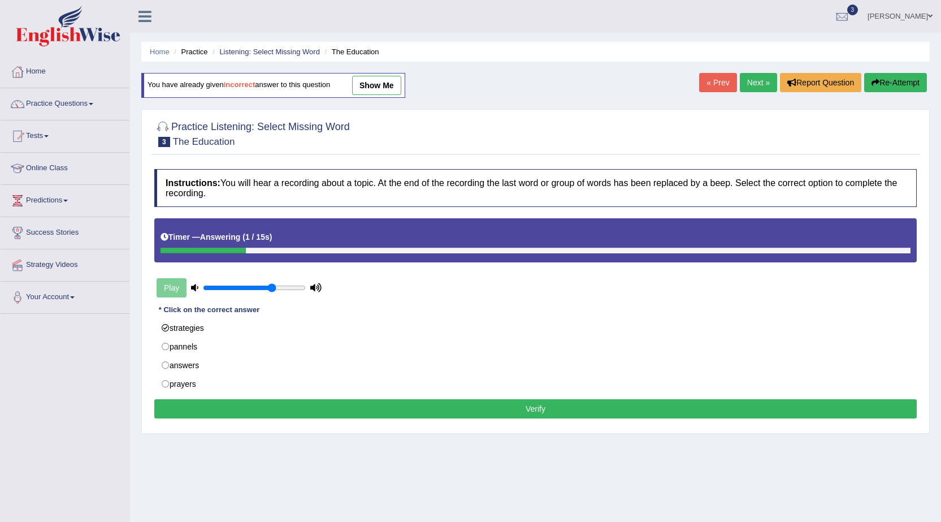
click at [341, 400] on button "Verify" at bounding box center [535, 408] width 763 height 19
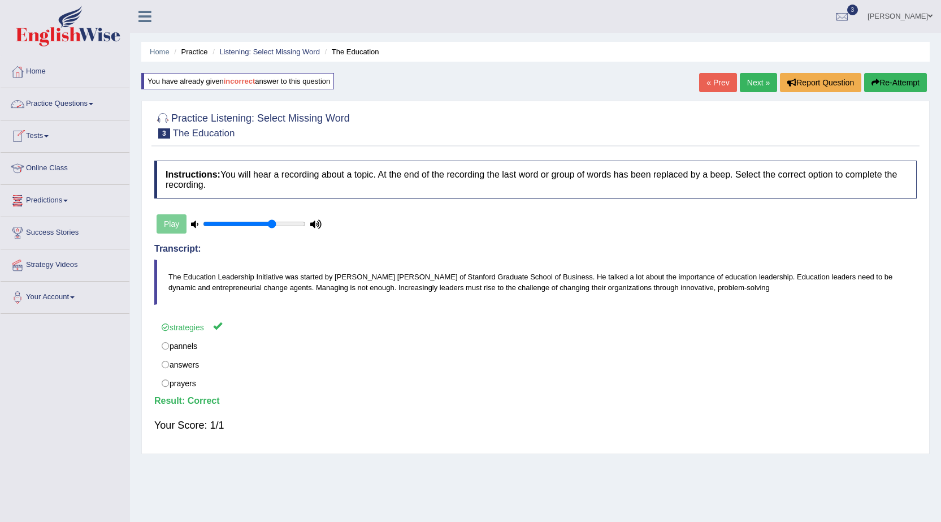
click at [70, 102] on link "Practice Questions" at bounding box center [65, 102] width 129 height 28
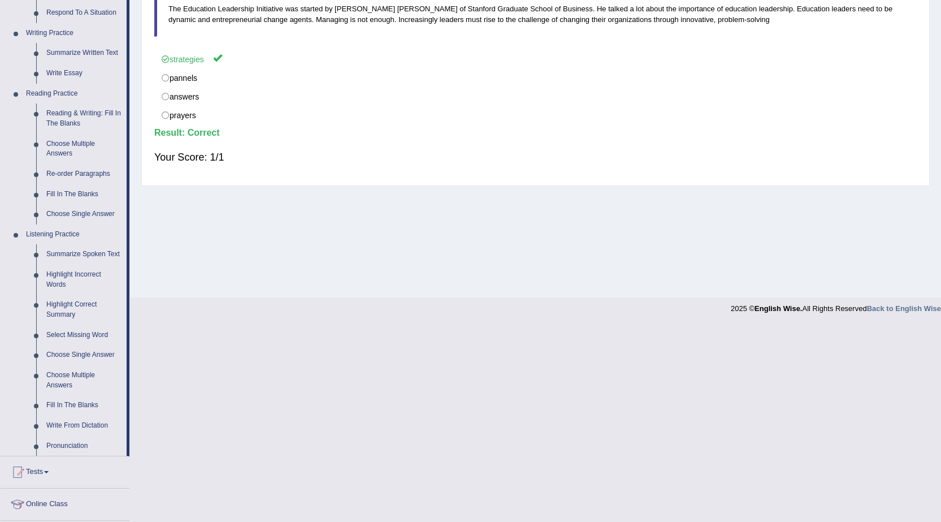
scroll to position [283, 0]
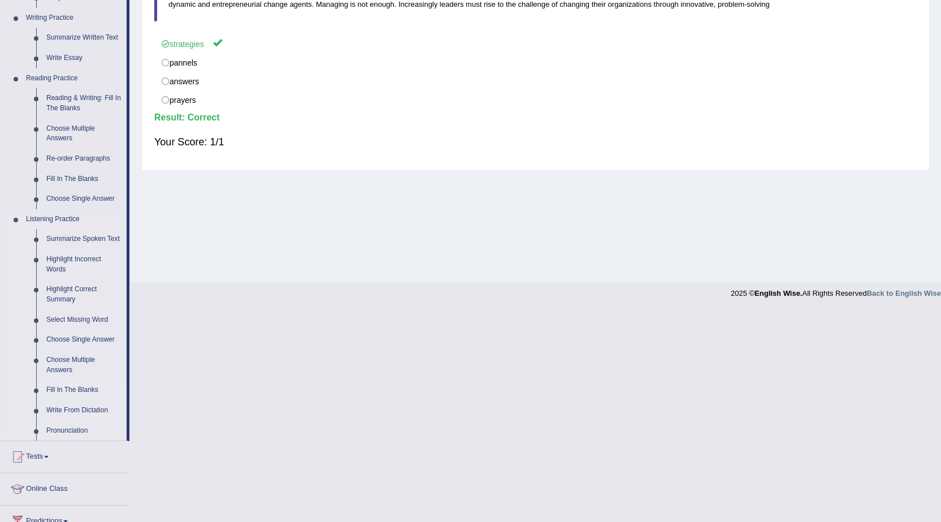
click at [89, 383] on link "Fill In The Blanks" at bounding box center [83, 390] width 85 height 20
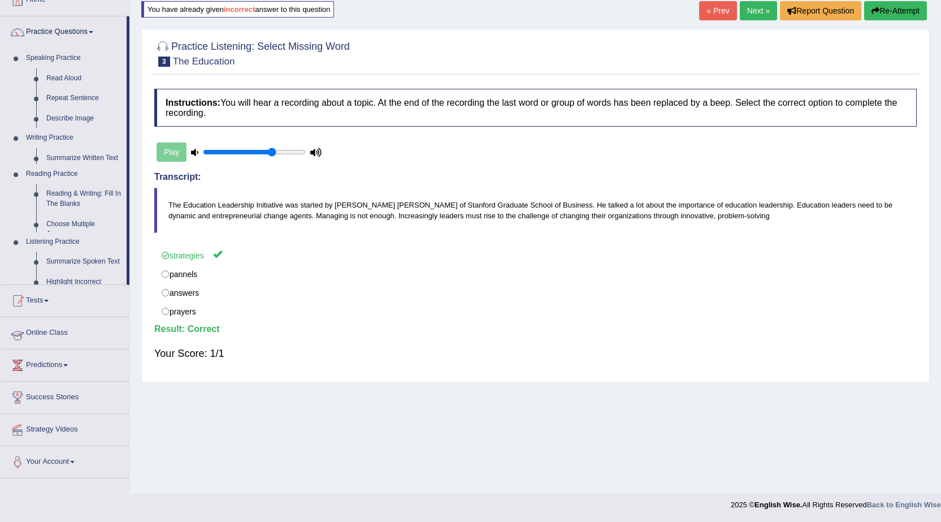
scroll to position [72, 0]
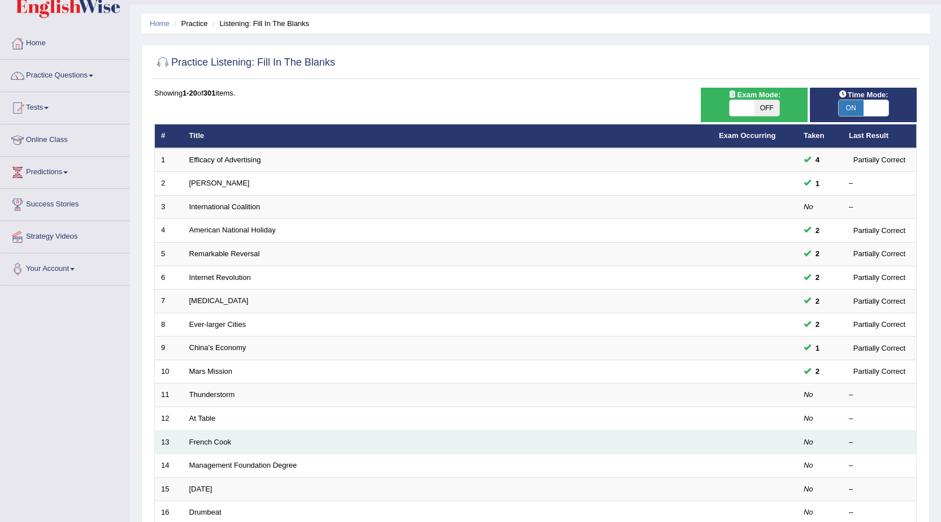
scroll to position [57, 0]
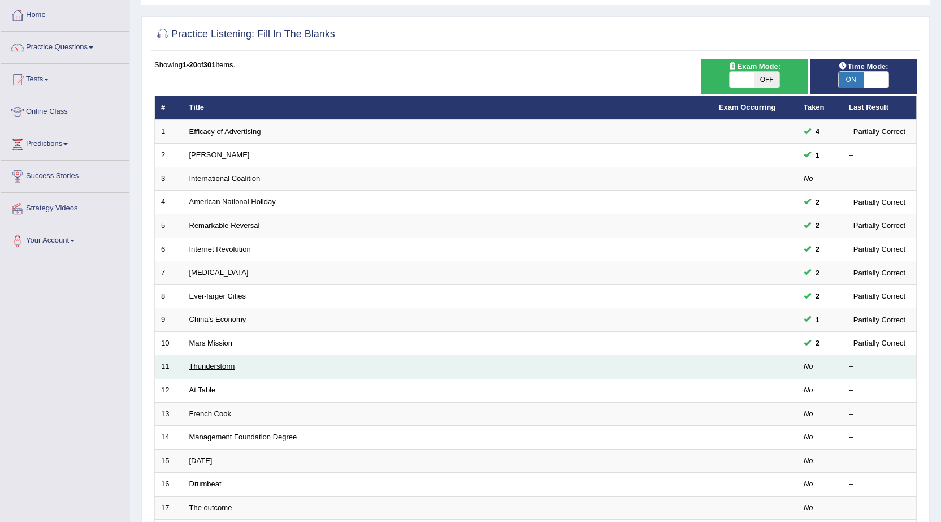
click at [221, 369] on link "Thunderstorm" at bounding box center [212, 366] width 46 height 8
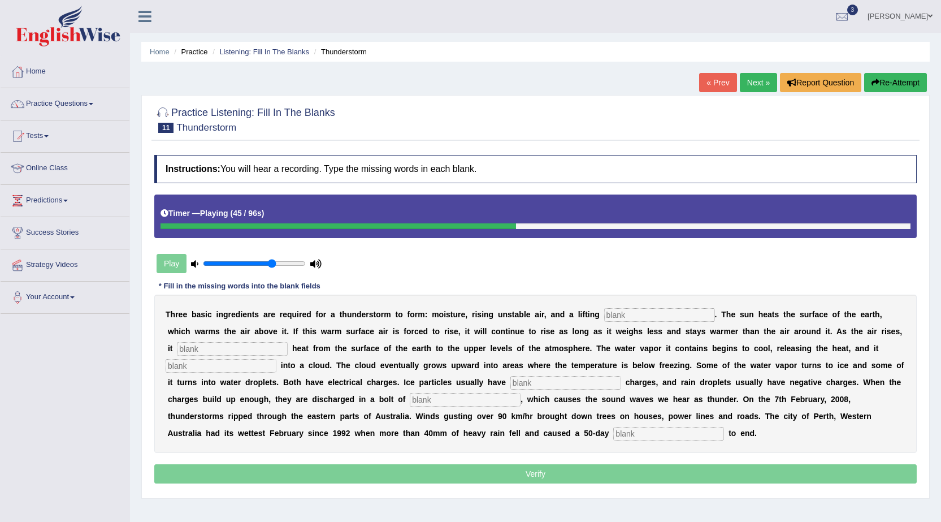
click at [898, 82] on button "Re-Attempt" at bounding box center [895, 82] width 63 height 19
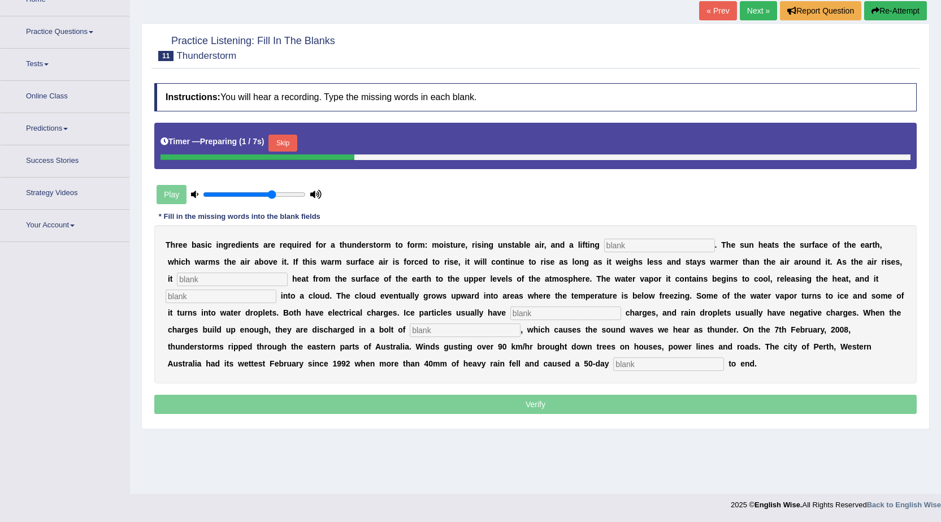
click at [628, 235] on div "T h r e e b a s i c i n g r e d i e n t s a r e r e q u i r e d f o r a t h u n…" at bounding box center [535, 304] width 763 height 158
click at [634, 245] on input "text" at bounding box center [659, 246] width 111 height 14
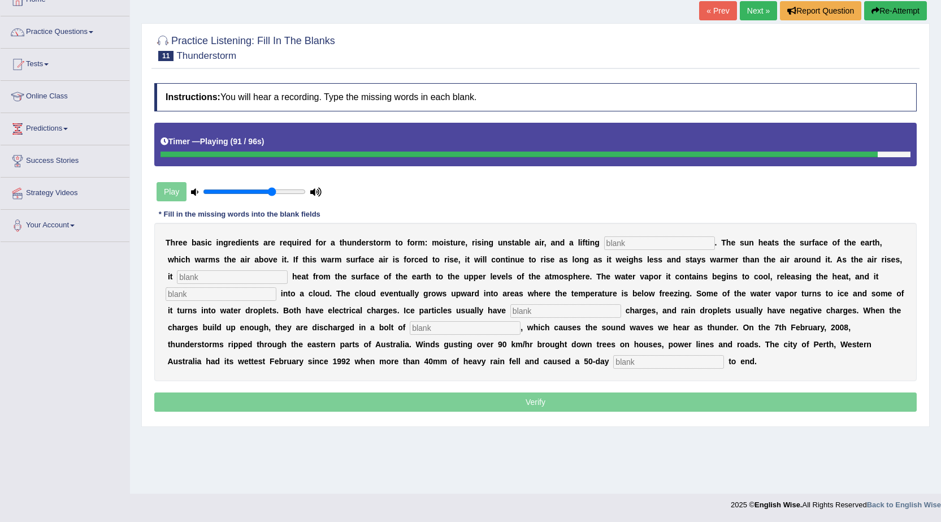
click at [648, 362] on input "text" at bounding box center [668, 362] width 111 height 14
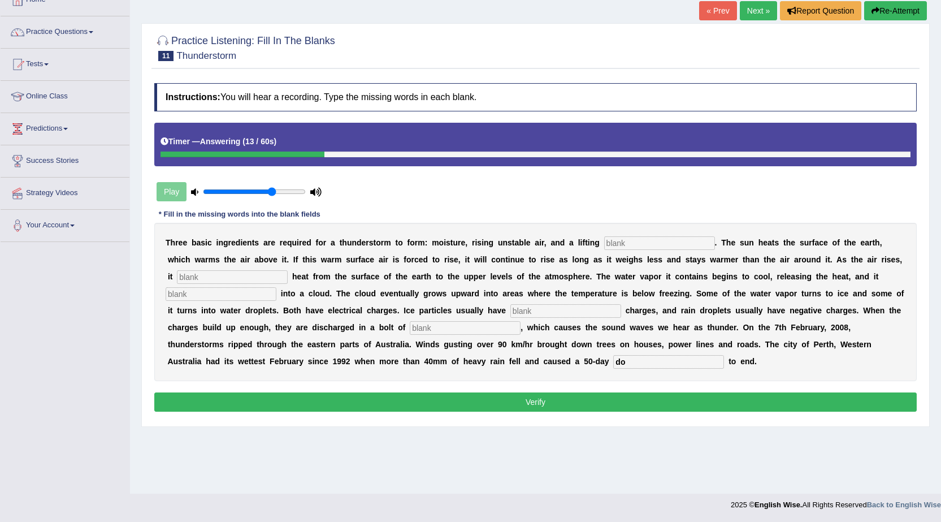
type input "do"
click at [652, 240] on input "text" at bounding box center [659, 243] width 111 height 14
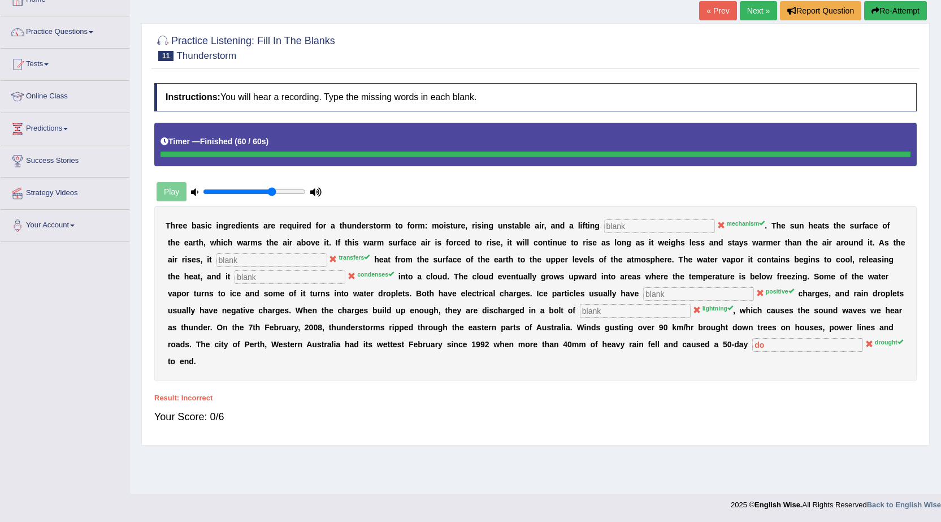
click at [896, 4] on button "Re-Attempt" at bounding box center [895, 10] width 63 height 19
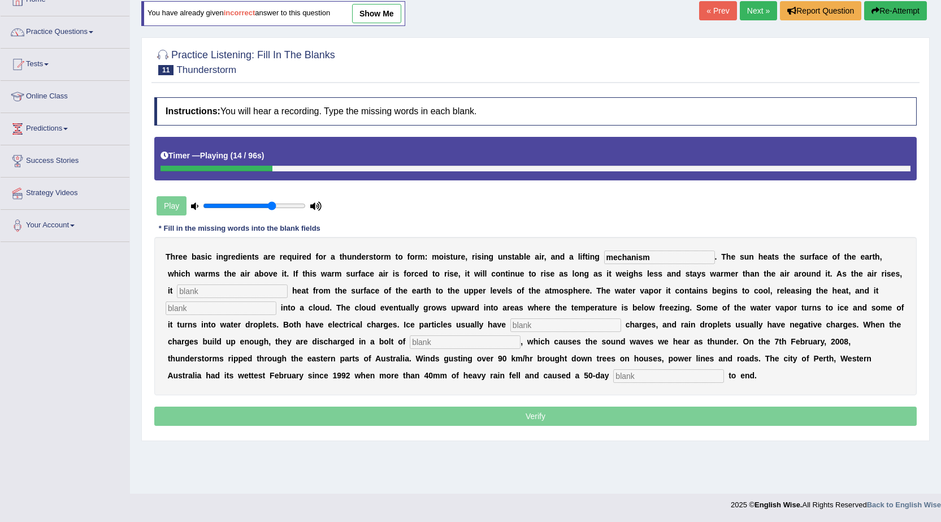
type input "mechanism"
click at [216, 286] on input "text" at bounding box center [232, 291] width 111 height 14
type input "tranfers"
click at [229, 306] on input "text" at bounding box center [221, 308] width 111 height 14
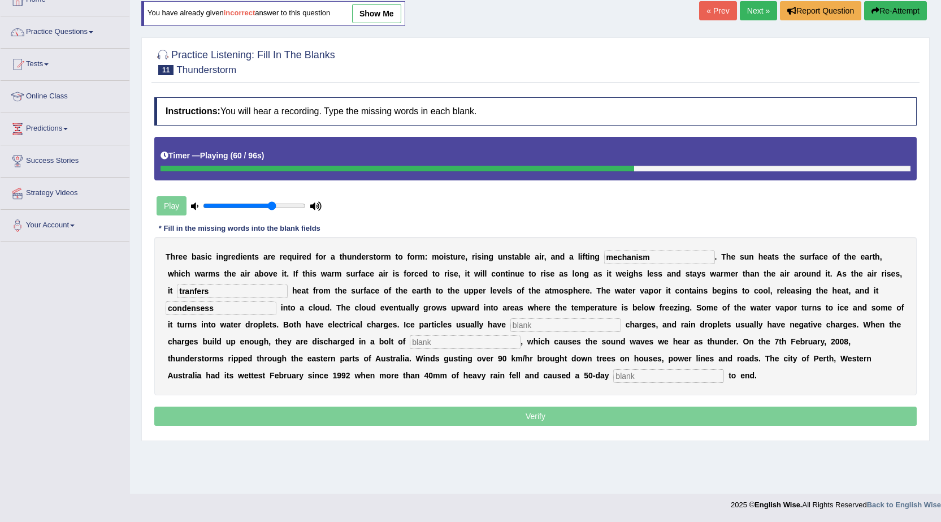
type input "condensess"
click at [526, 322] on input "text" at bounding box center [566, 325] width 111 height 14
type input "positive"
click at [483, 336] on input "text" at bounding box center [465, 342] width 111 height 14
type input "i"
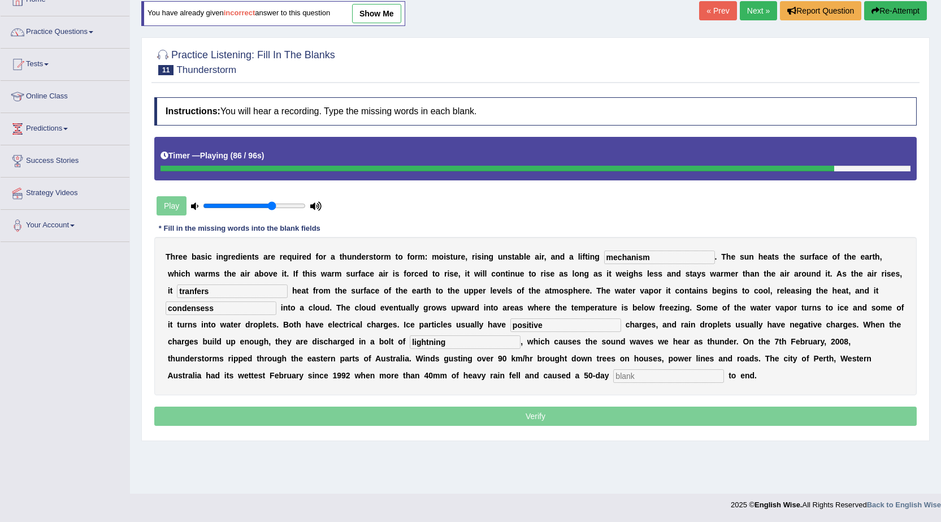
type input "lightning"
click at [633, 367] on div "T h r e e b a s i c i n g r e d i e n t s a r e r e q u i r e d f o r a t h u n…" at bounding box center [535, 316] width 763 height 158
click at [629, 371] on input "text" at bounding box center [668, 376] width 111 height 14
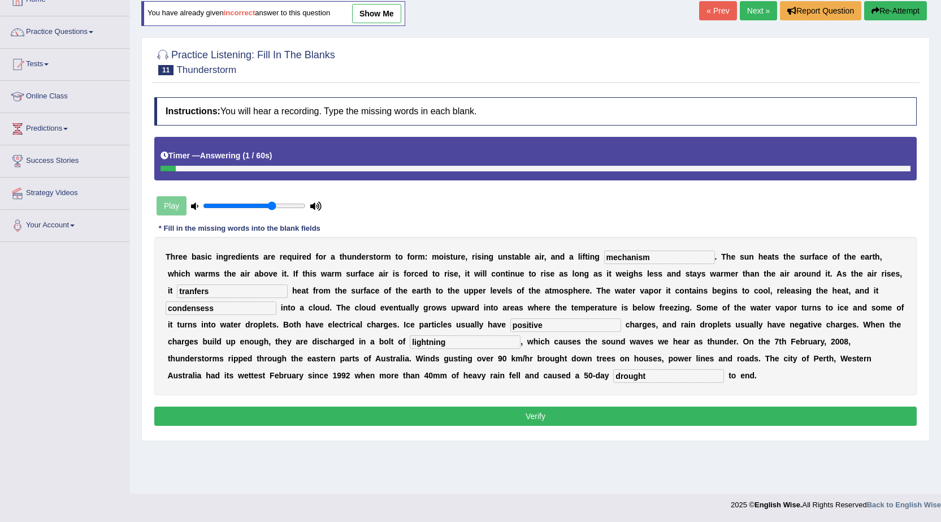
type input "drought"
click at [625, 415] on button "Verify" at bounding box center [535, 416] width 763 height 19
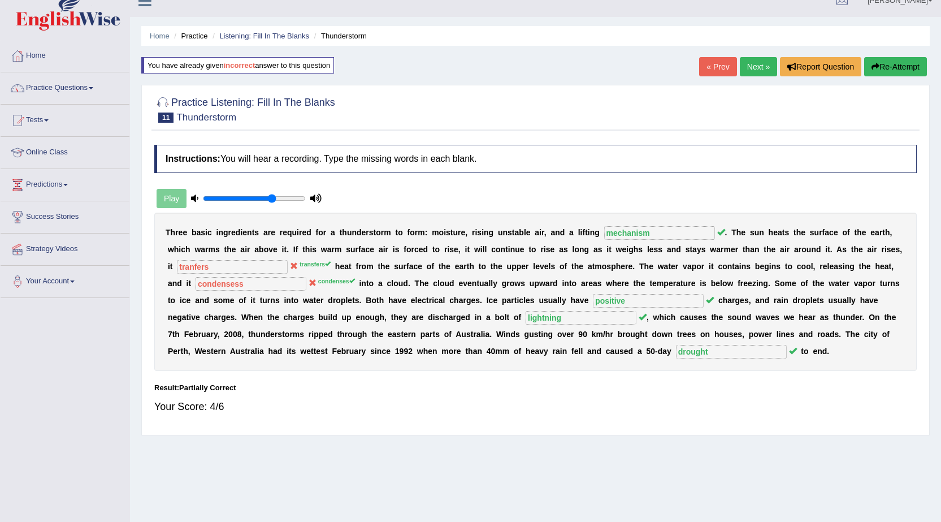
scroll to position [15, 0]
click at [745, 63] on link "Next »" at bounding box center [758, 67] width 37 height 19
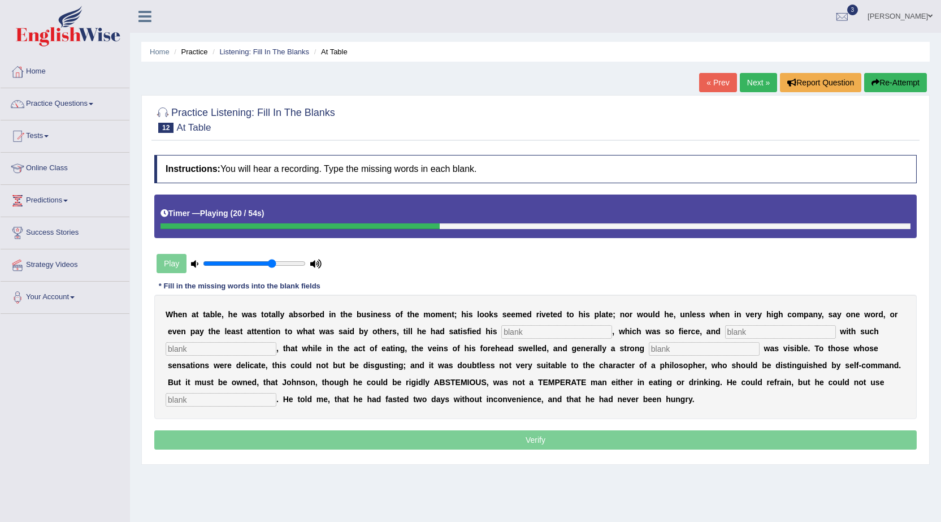
click at [883, 81] on button "Re-Attempt" at bounding box center [895, 82] width 63 height 19
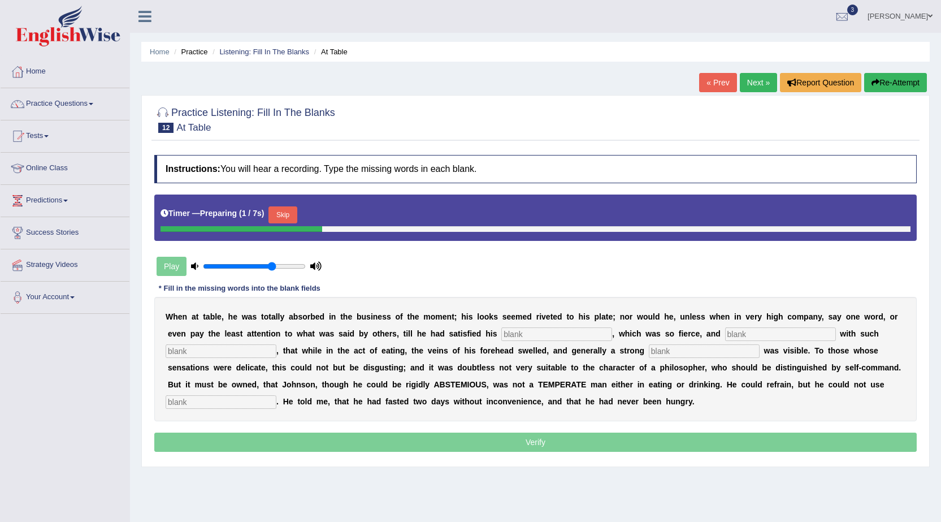
click at [285, 208] on button "Skip" at bounding box center [283, 214] width 28 height 17
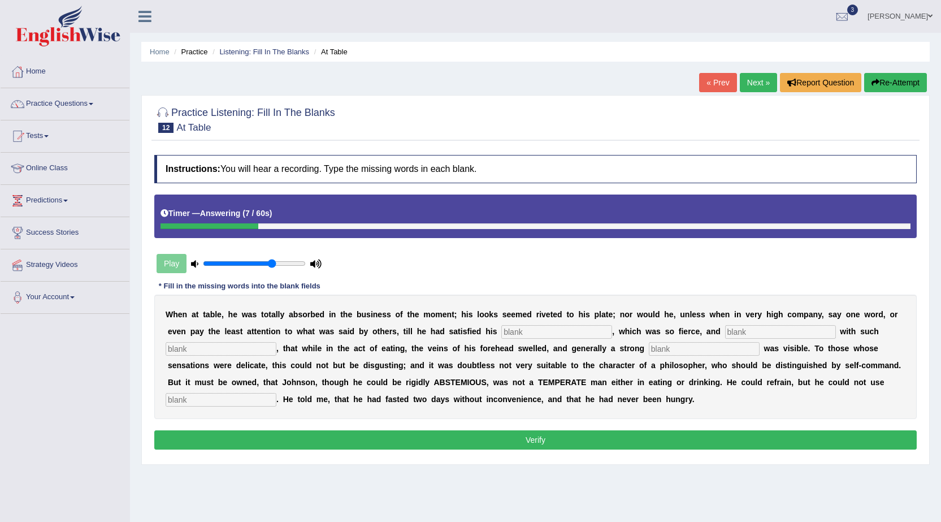
click at [244, 345] on input "text" at bounding box center [221, 349] width 111 height 14
type input "eating"
click at [676, 351] on input "text" at bounding box center [704, 349] width 111 height 14
click at [249, 397] on input "text" at bounding box center [221, 400] width 111 height 14
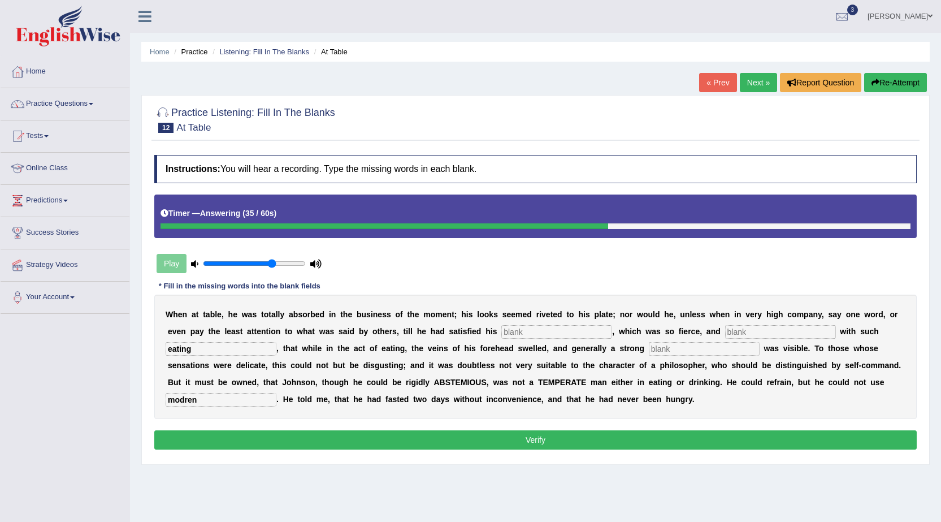
type input "modren"
click at [531, 333] on input "text" at bounding box center [556, 332] width 111 height 14
click at [758, 336] on input "text" at bounding box center [780, 332] width 111 height 14
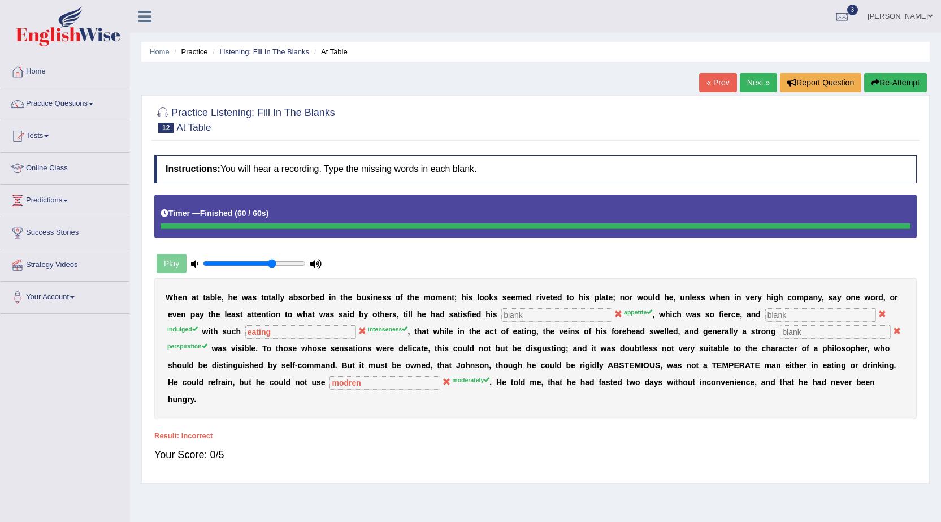
click at [896, 91] on button "Re-Attempt" at bounding box center [895, 82] width 63 height 19
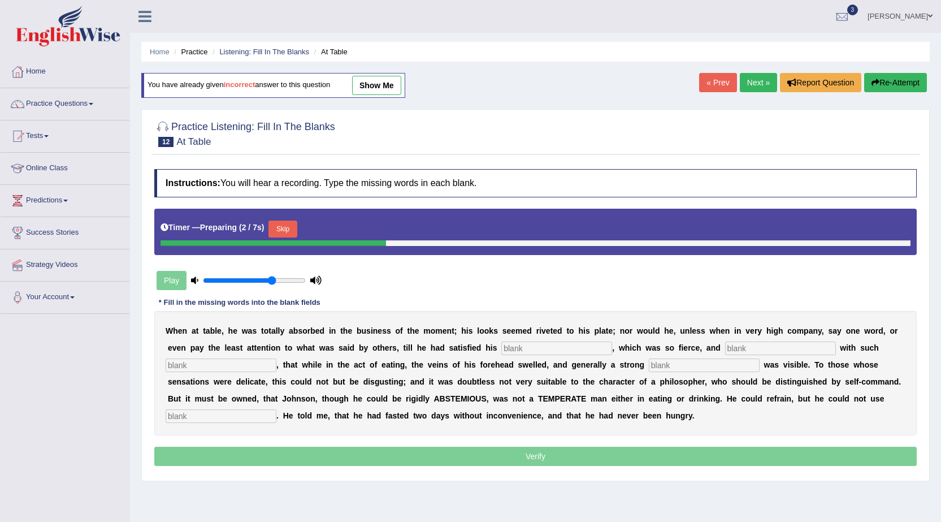
click at [531, 348] on input "text" at bounding box center [556, 348] width 111 height 14
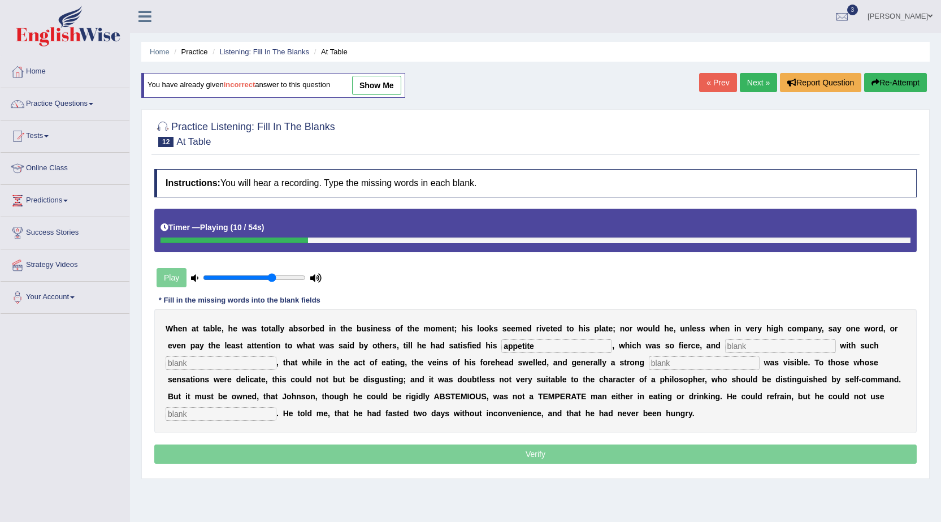
type input "appetite"
click at [742, 344] on input "text" at bounding box center [780, 346] width 111 height 14
type input "indulged"
click at [660, 364] on input "text" at bounding box center [704, 363] width 111 height 14
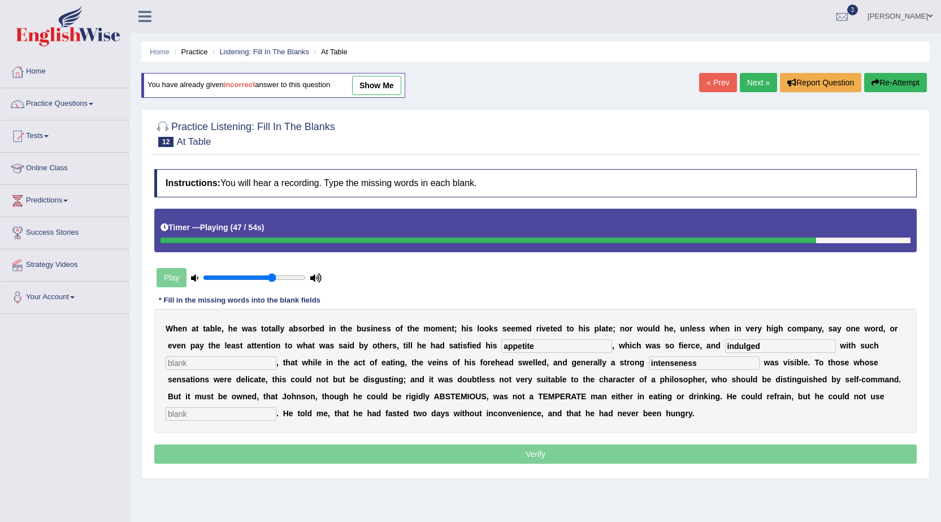
type input "intenseness"
click at [231, 363] on input "text" at bounding box center [221, 363] width 111 height 14
click at [235, 412] on input "text" at bounding box center [221, 414] width 111 height 14
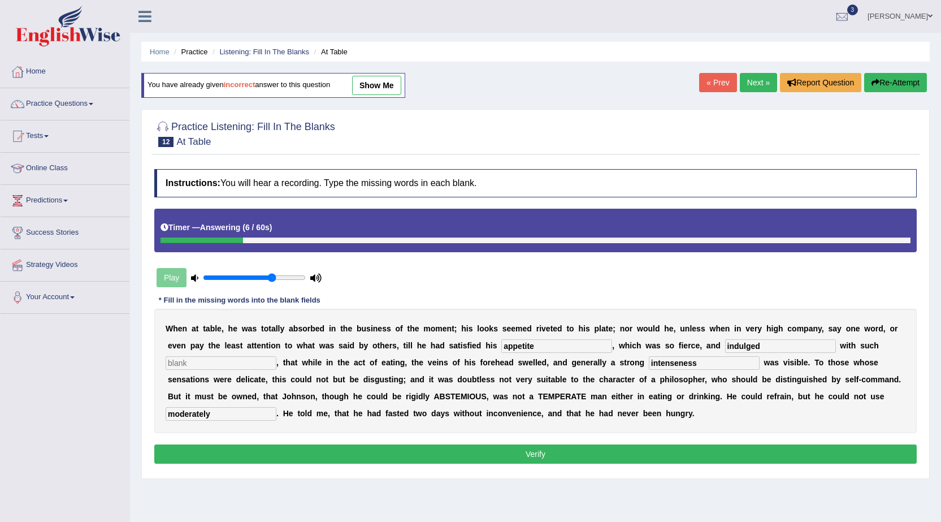
type input "moderately"
click at [625, 455] on button "Verify" at bounding box center [535, 453] width 763 height 19
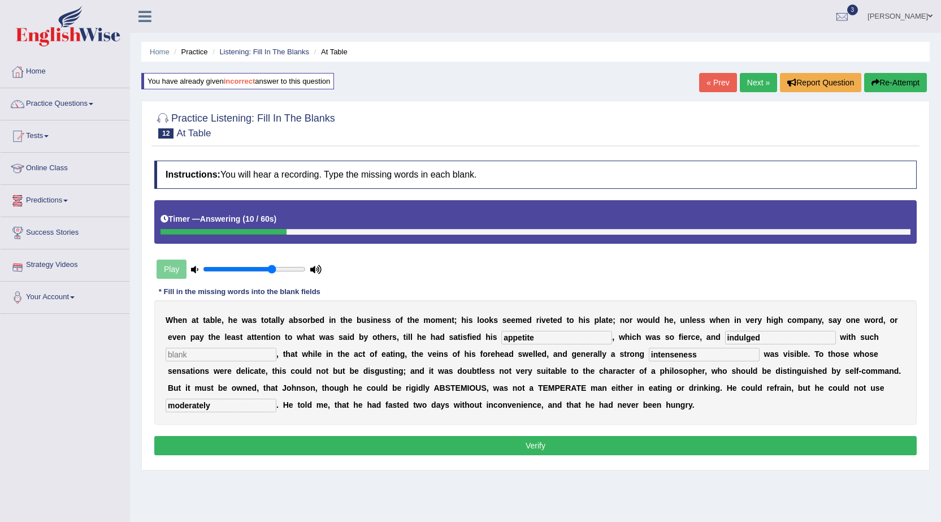
click at [237, 356] on input "text" at bounding box center [221, 355] width 111 height 14
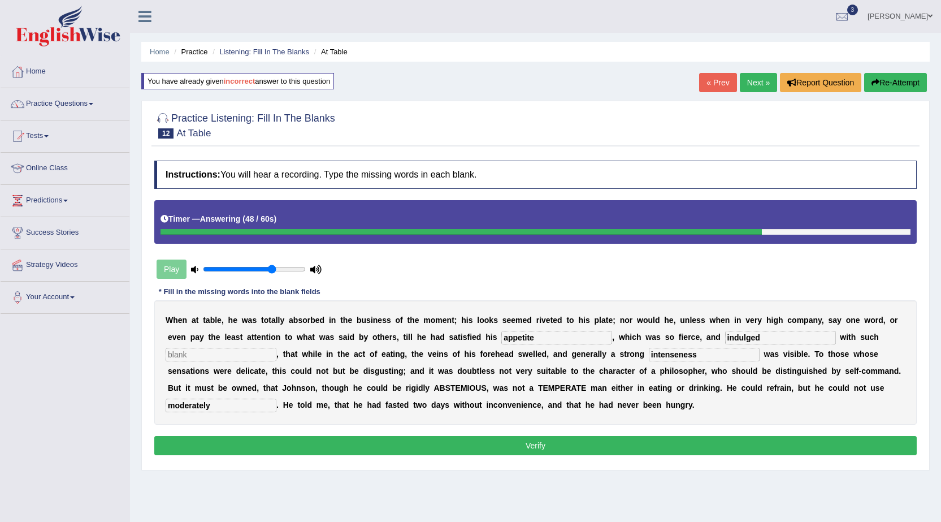
click at [546, 443] on button "Verify" at bounding box center [535, 445] width 763 height 19
click at [247, 349] on input "text" at bounding box center [221, 355] width 111 height 14
type input "p"
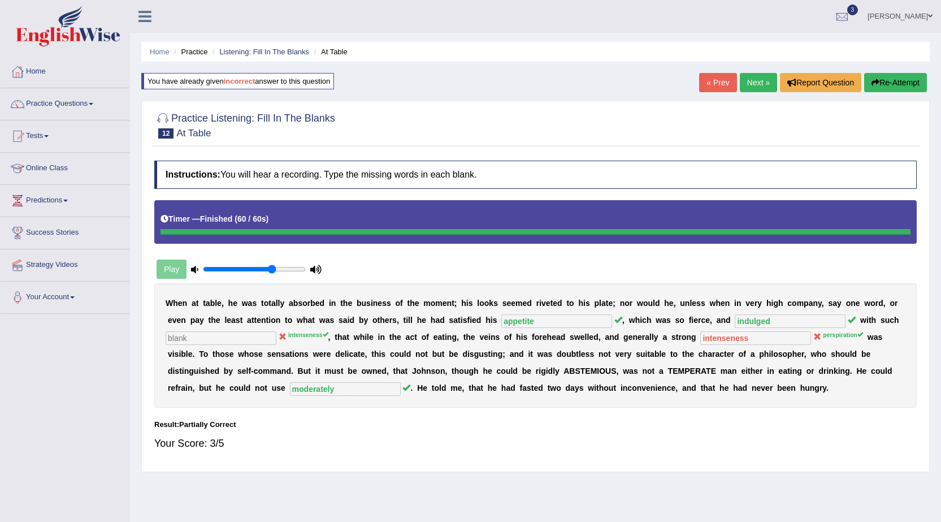
drag, startPoint x: 177, startPoint y: 426, endPoint x: 189, endPoint y: 370, distance: 57.2
click at [755, 85] on link "Next »" at bounding box center [758, 82] width 37 height 19
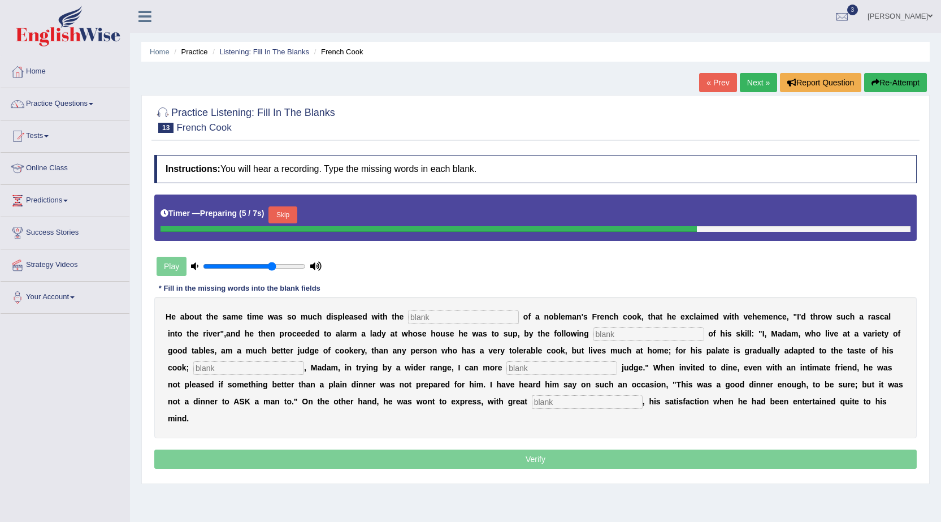
drag, startPoint x: 292, startPoint y: 219, endPoint x: 349, endPoint y: 196, distance: 61.4
click at [294, 217] on button "Skip" at bounding box center [283, 214] width 28 height 17
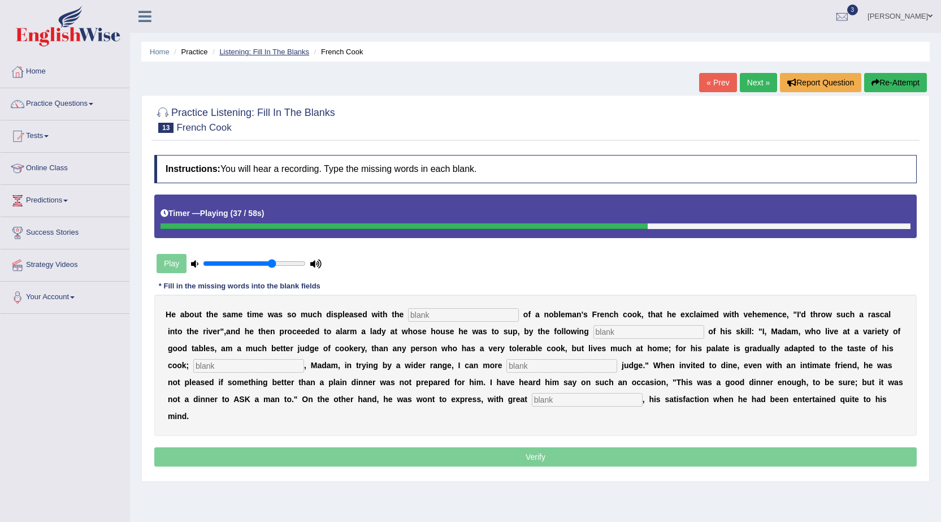
click at [291, 52] on link "Listening: Fill In The Blanks" at bounding box center [264, 51] width 90 height 8
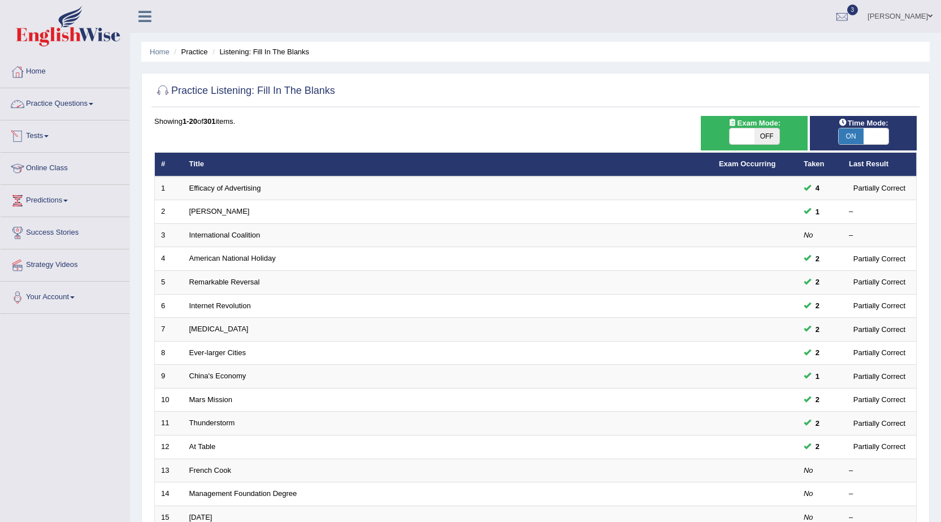
click at [81, 101] on link "Practice Questions" at bounding box center [65, 102] width 129 height 28
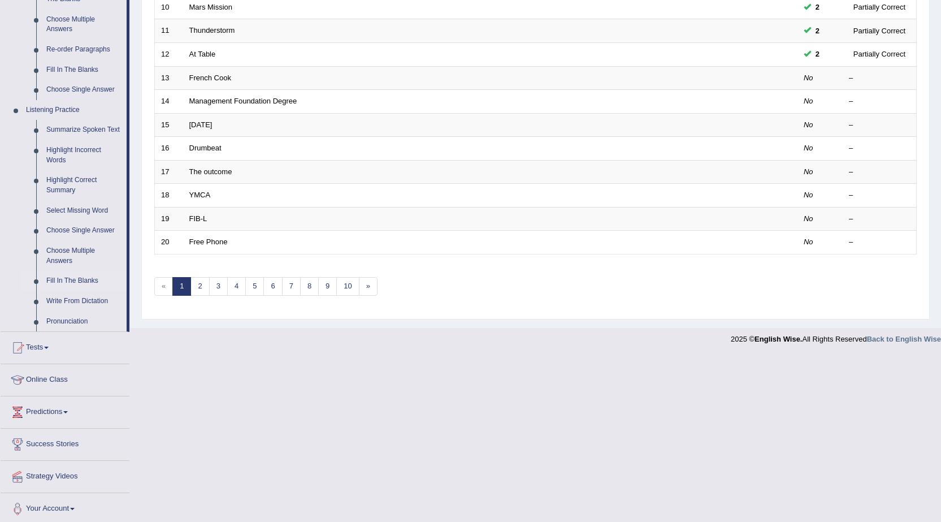
scroll to position [396, 0]
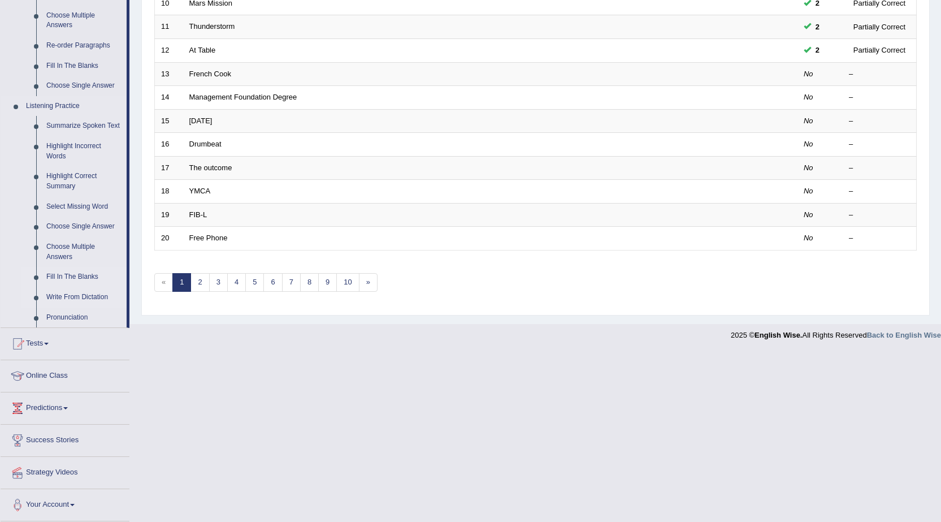
click at [85, 298] on link "Write From Dictation" at bounding box center [83, 297] width 85 height 20
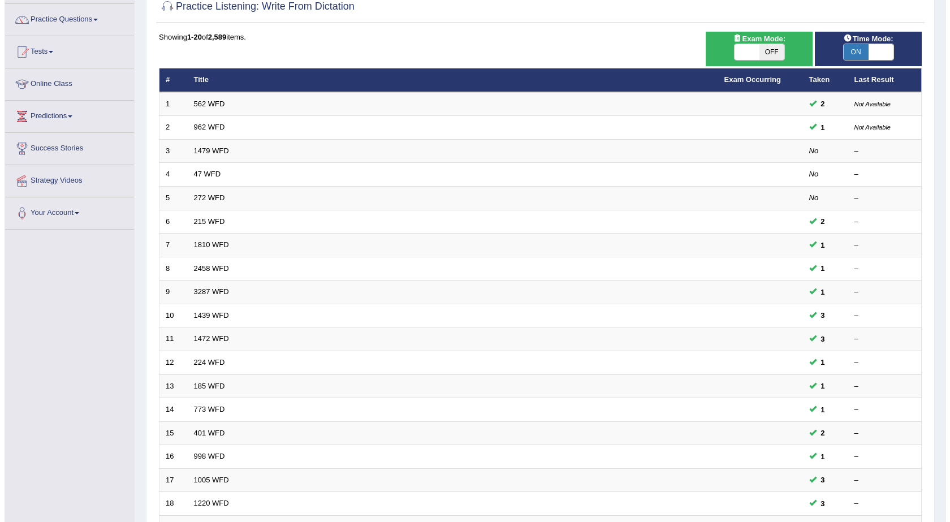
scroll to position [57, 0]
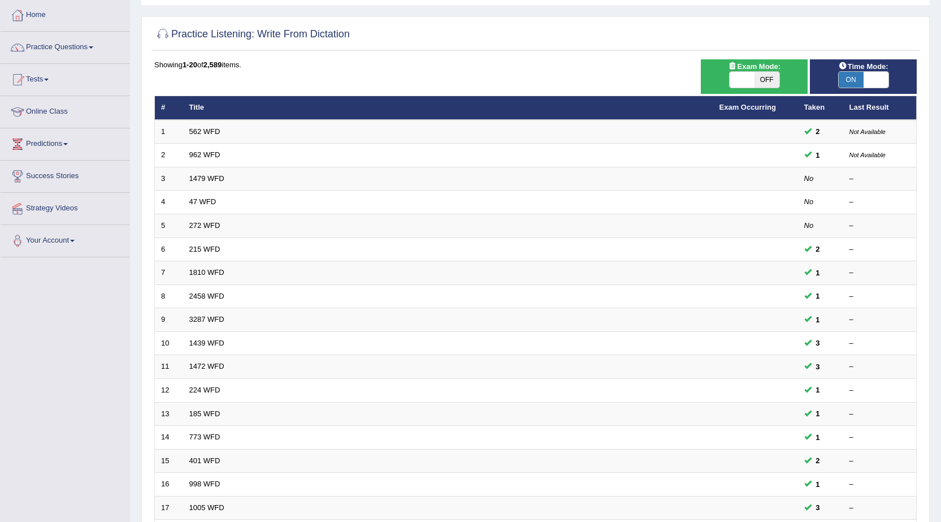
click at [768, 76] on span "OFF" at bounding box center [767, 80] width 25 height 16
checkbox input "true"
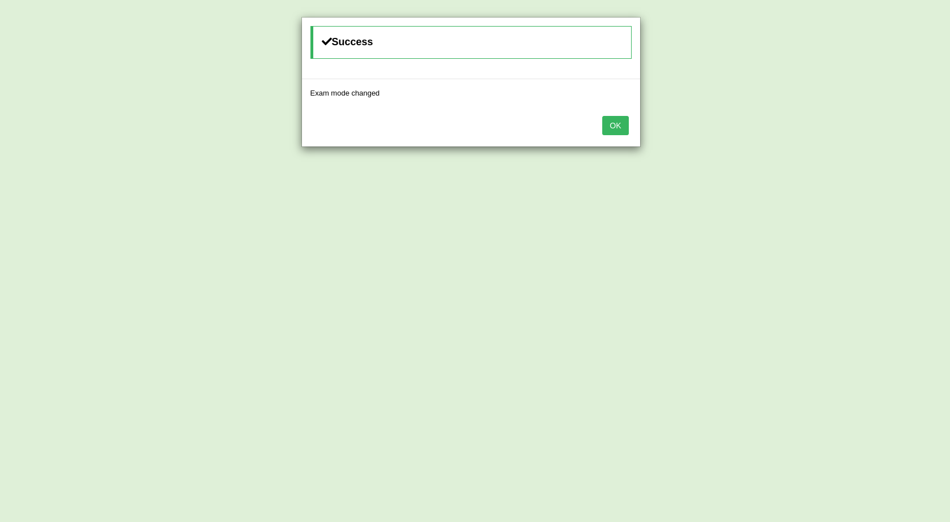
click at [604, 127] on button "OK" at bounding box center [615, 125] width 26 height 19
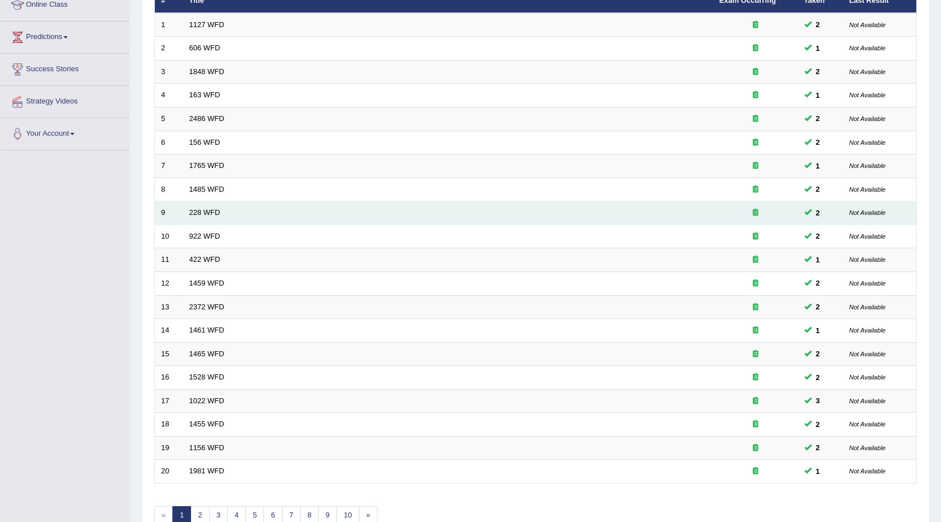
scroll to position [227, 0]
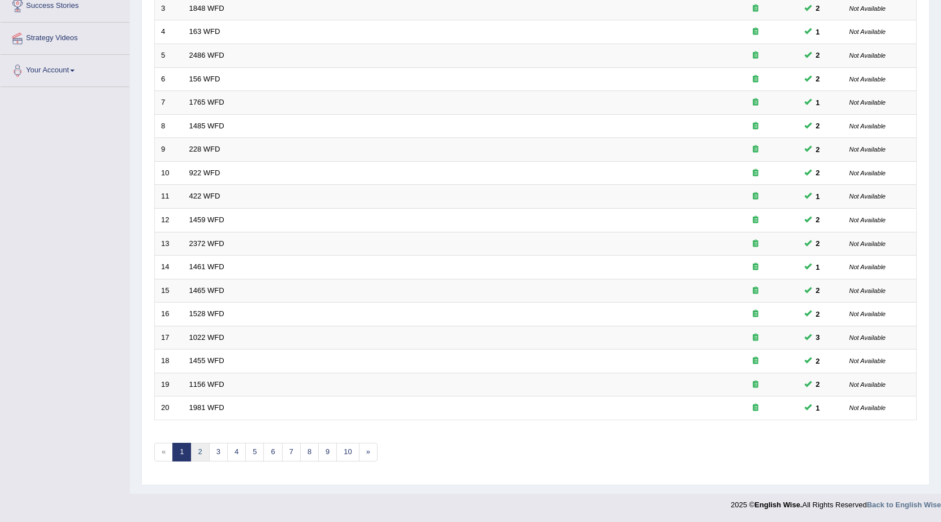
click at [197, 451] on link "2" at bounding box center [200, 452] width 19 height 19
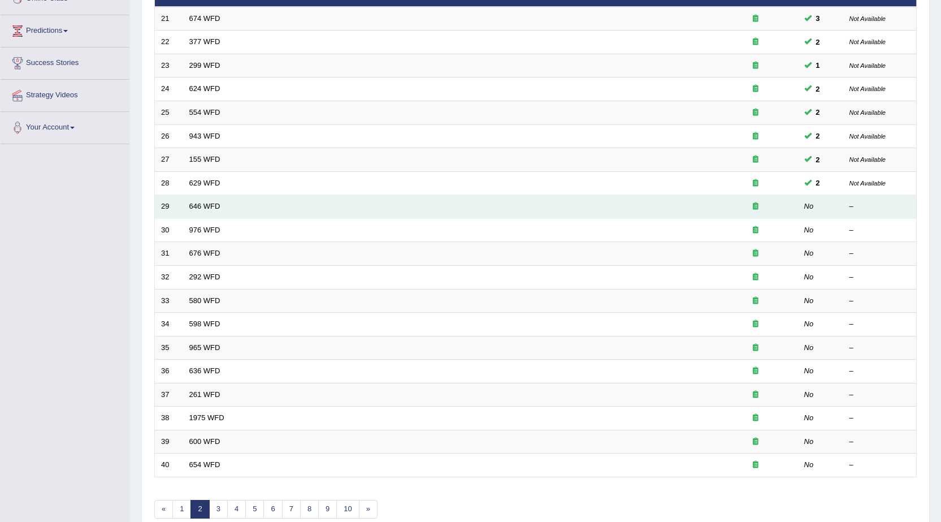
click at [206, 211] on td "646 WFD" at bounding box center [448, 207] width 530 height 24
click at [194, 205] on link "646 WFD" at bounding box center [204, 206] width 31 height 8
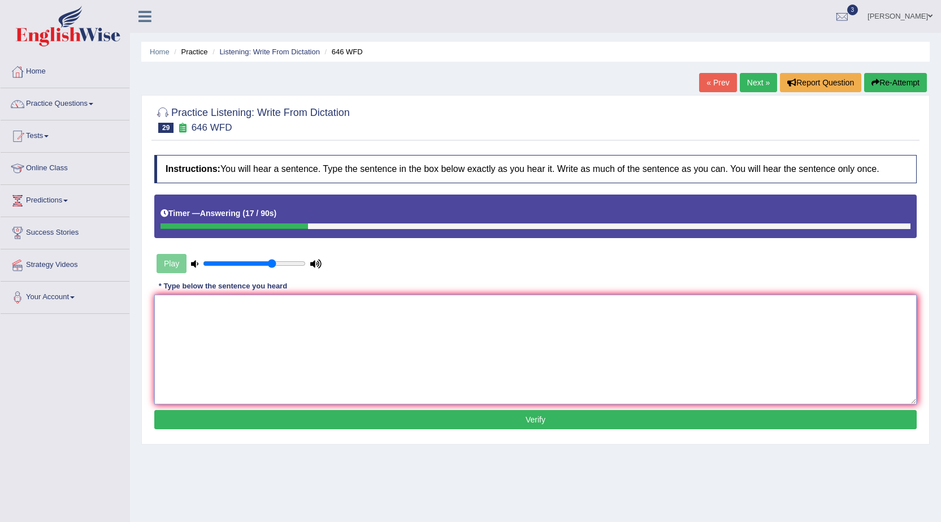
click at [252, 300] on textarea at bounding box center [535, 350] width 763 height 110
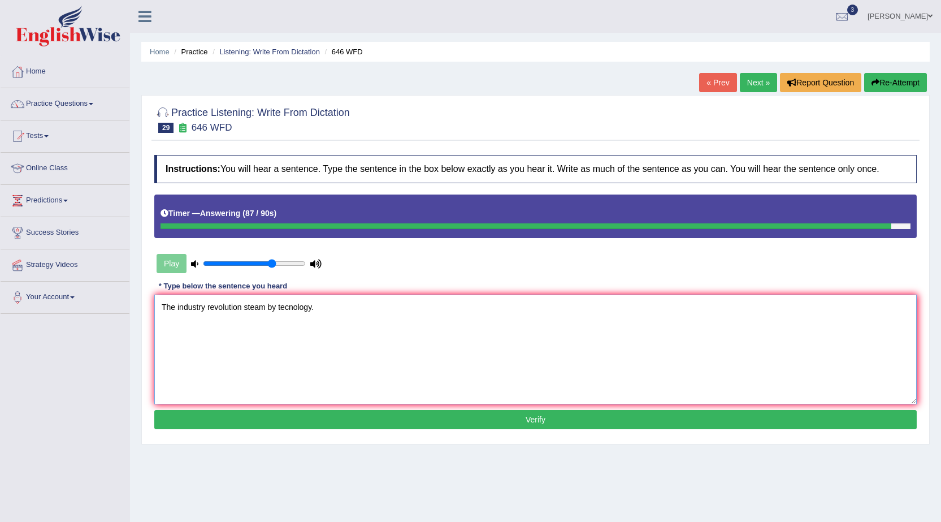
click at [242, 309] on textarea "The industry revolution steam by tecnology." at bounding box center [535, 350] width 763 height 110
type textarea "The industry revolution the a steam by tecnology."
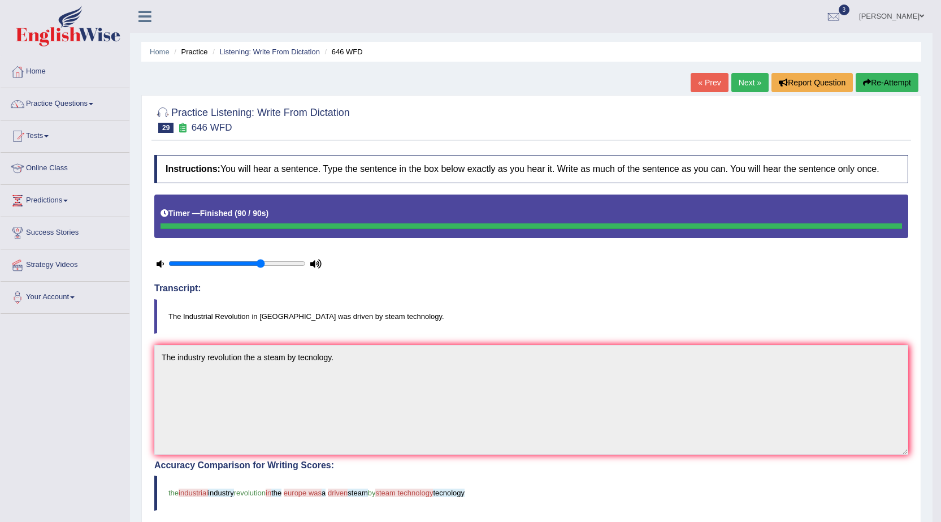
drag, startPoint x: 867, startPoint y: 28, endPoint x: 853, endPoint y: 65, distance: 39.9
click at [859, 75] on button "Re-Attempt" at bounding box center [887, 82] width 63 height 19
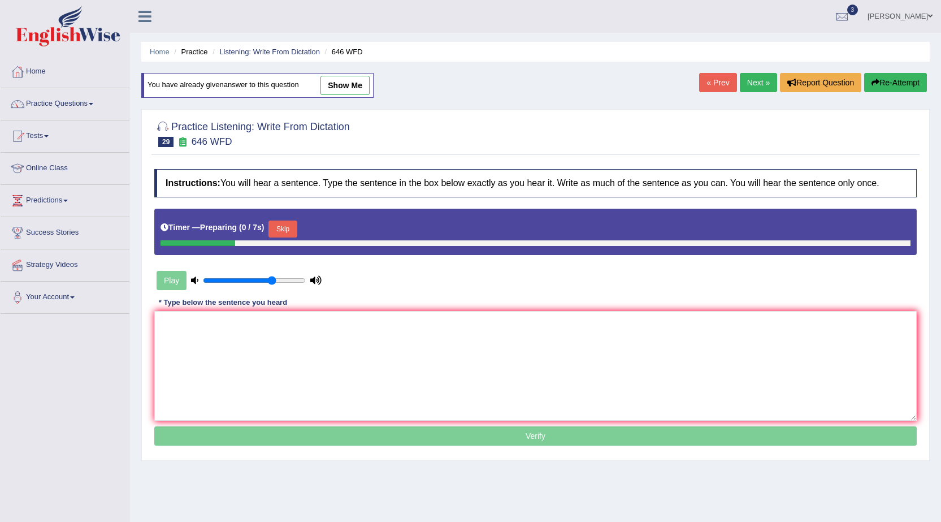
click at [211, 311] on textarea at bounding box center [535, 366] width 763 height 110
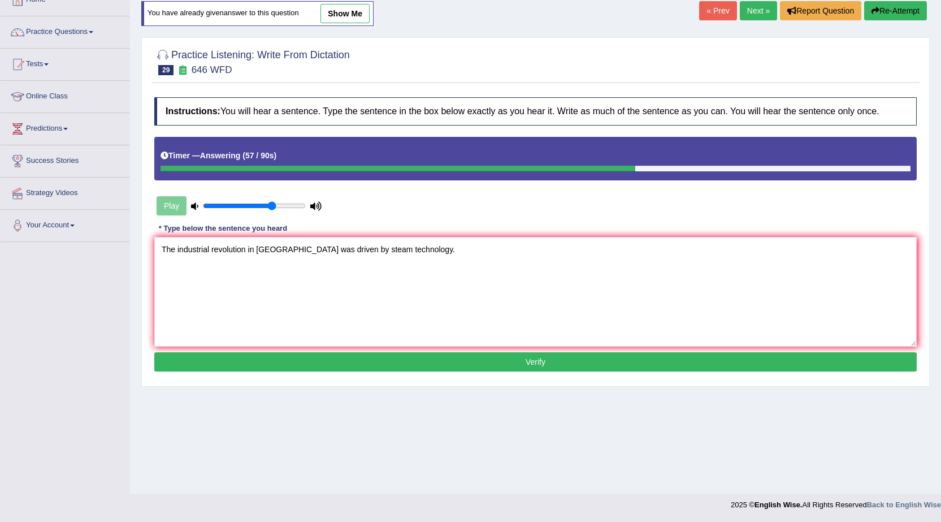
type textarea "The industrial revolution in europe was driven by steam technology."
click at [400, 366] on button "Verify" at bounding box center [535, 361] width 763 height 19
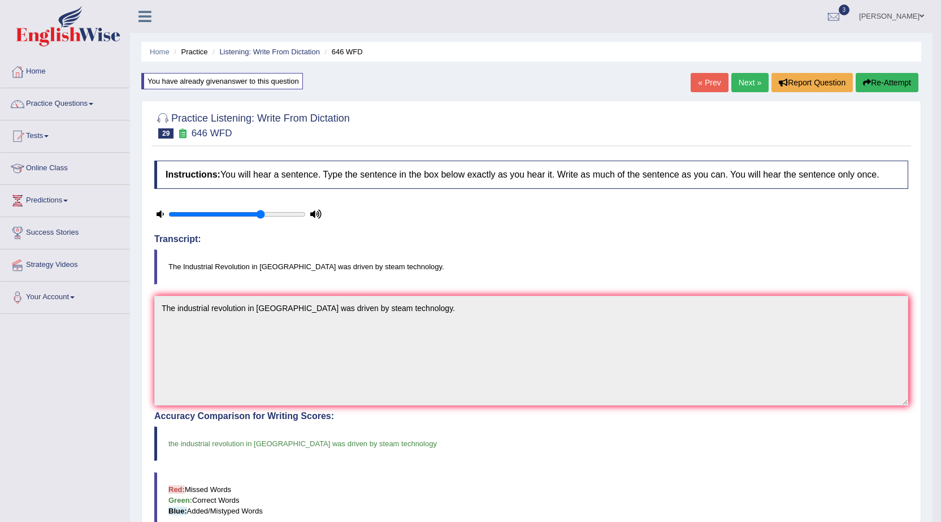
click at [753, 83] on link "Next »" at bounding box center [750, 82] width 37 height 19
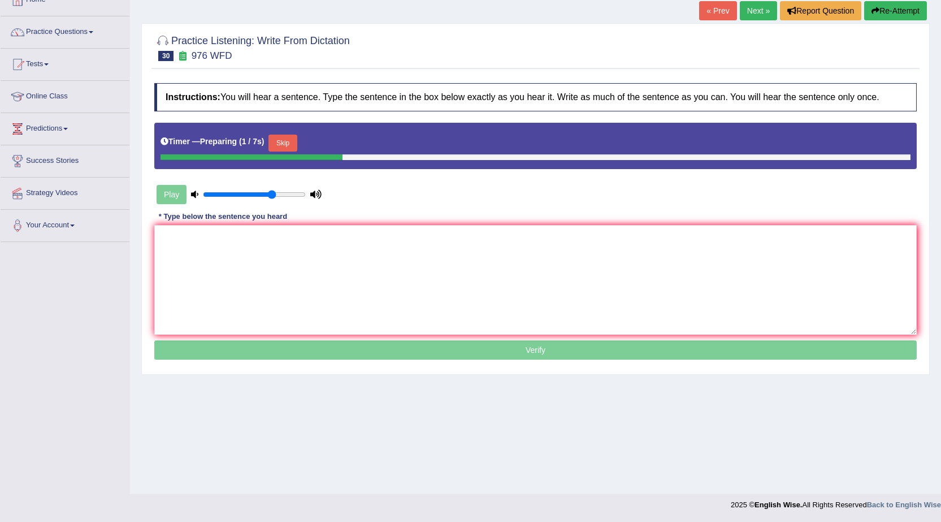
click at [278, 149] on button "Skip" at bounding box center [283, 143] width 28 height 17
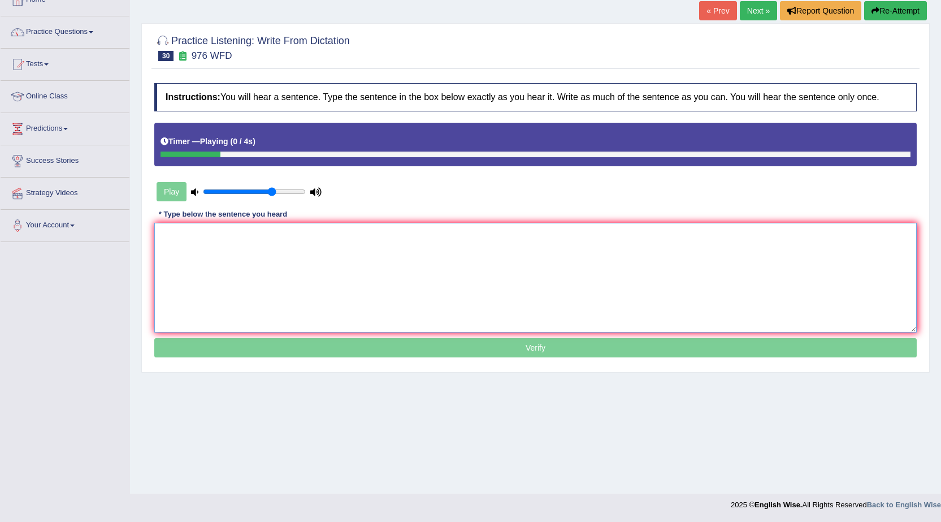
drag, startPoint x: 214, startPoint y: 250, endPoint x: 321, endPoint y: 249, distance: 106.3
click at [240, 253] on textarea at bounding box center [535, 278] width 763 height 110
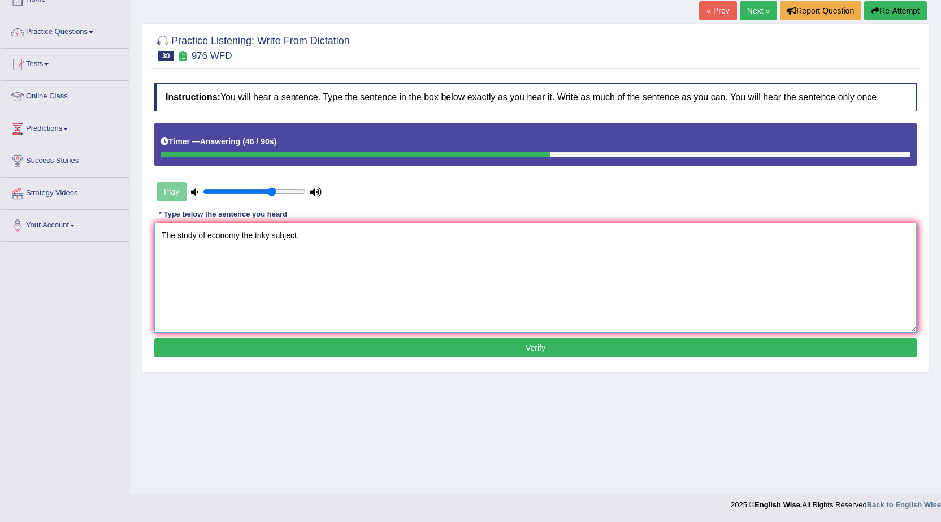
type textarea "The study of economy the triky subject."
click at [522, 343] on button "Verify" at bounding box center [535, 347] width 763 height 19
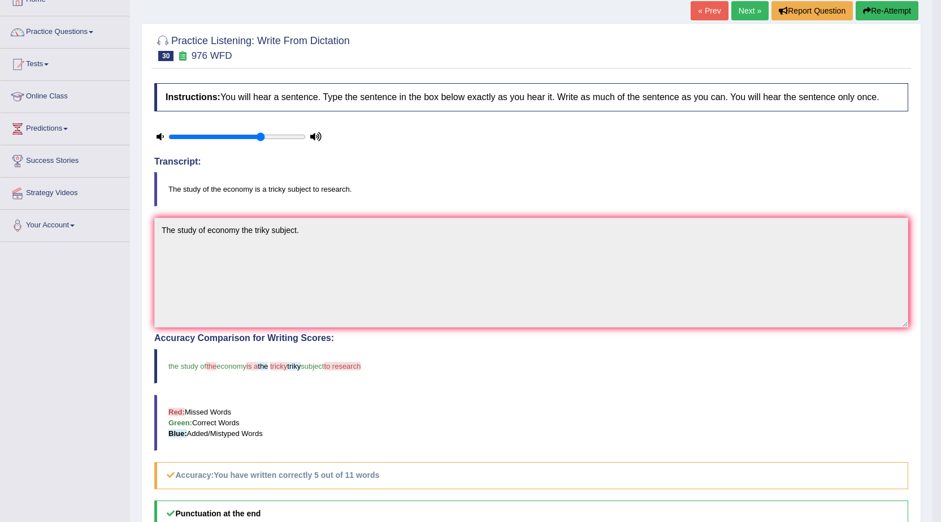
click at [887, 13] on button "Re-Attempt" at bounding box center [887, 10] width 63 height 19
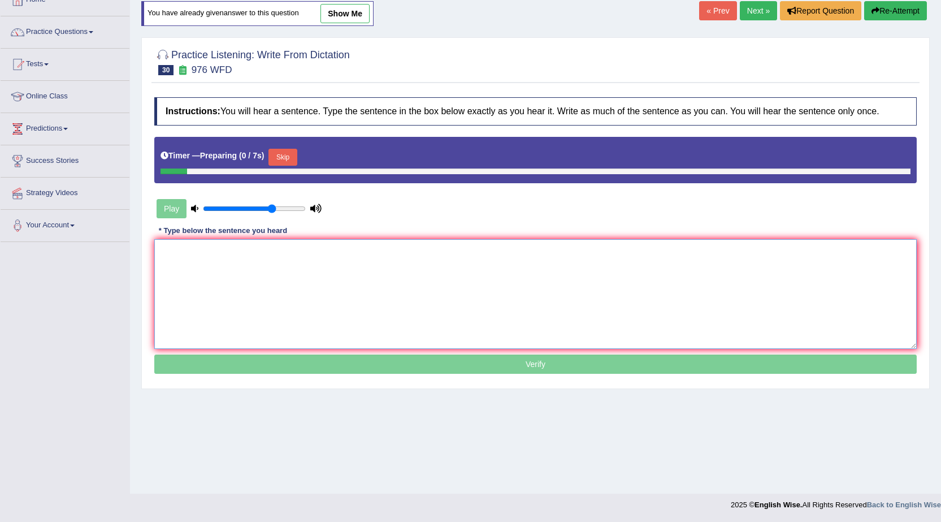
click at [276, 302] on textarea at bounding box center [535, 294] width 763 height 110
click at [288, 152] on button "Skip" at bounding box center [283, 157] width 28 height 17
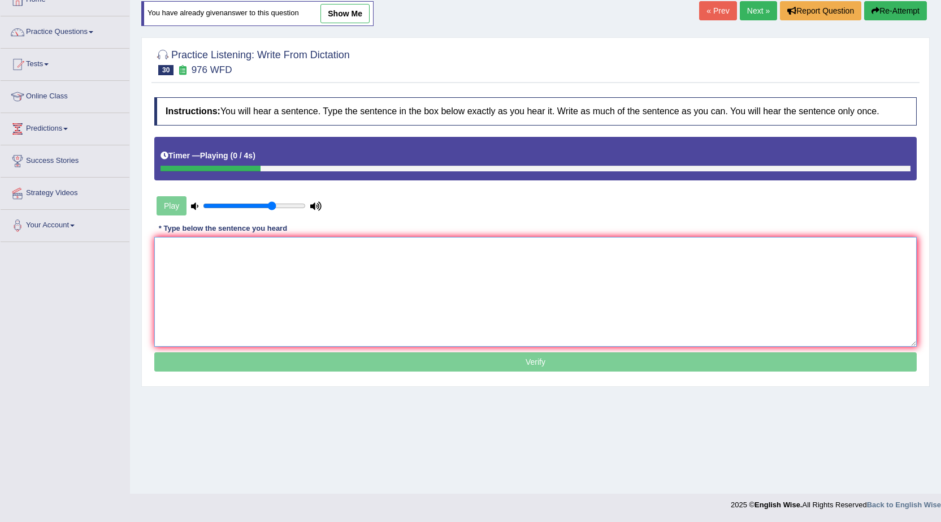
click at [235, 271] on textarea at bounding box center [535, 292] width 763 height 110
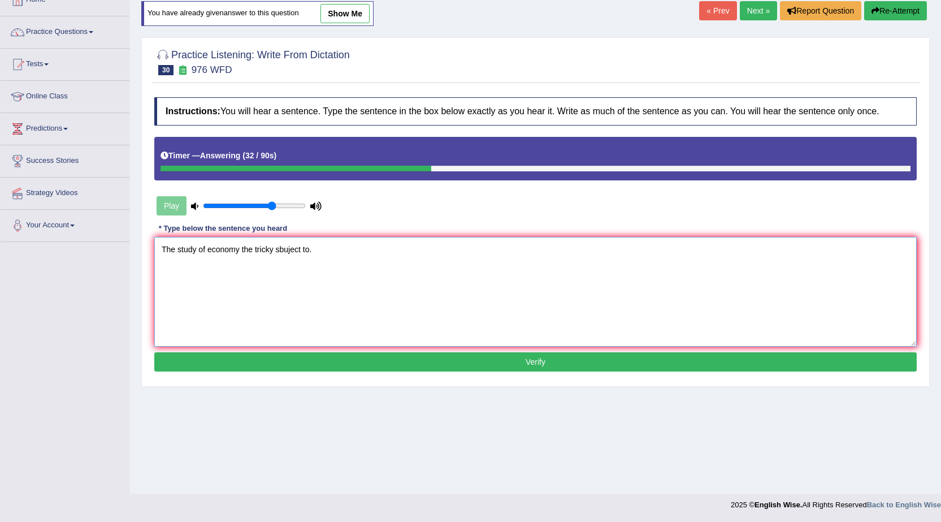
type textarea "The study of economy the tricky sbuject to."
click at [299, 369] on button "Verify" at bounding box center [535, 361] width 763 height 19
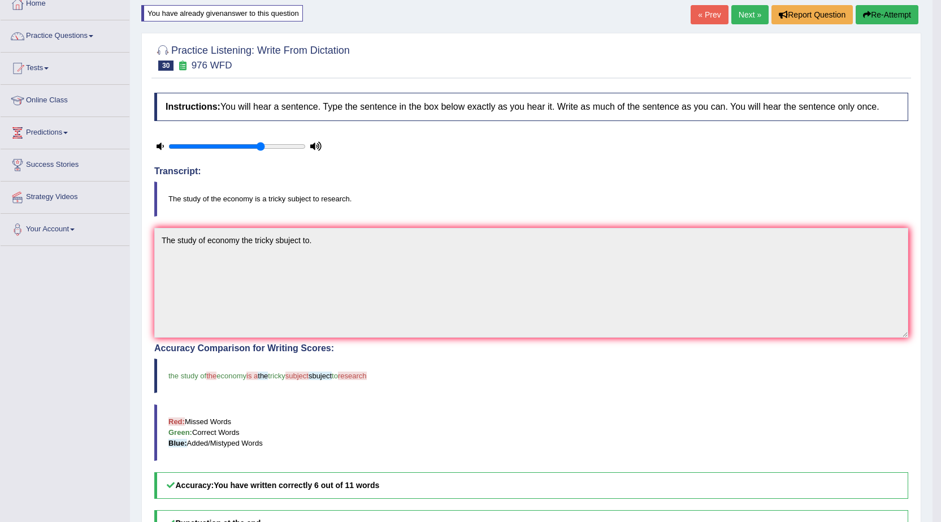
scroll to position [0, 0]
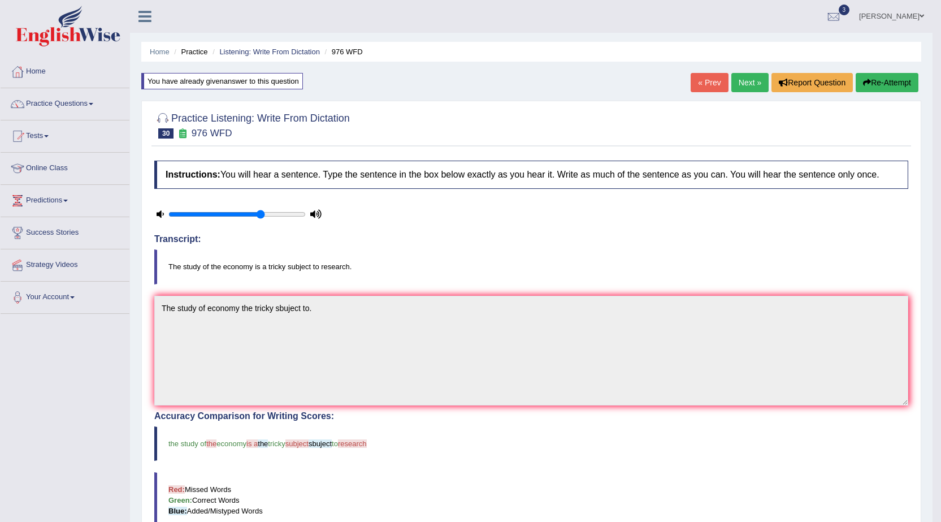
click at [738, 74] on link "Next »" at bounding box center [750, 82] width 37 height 19
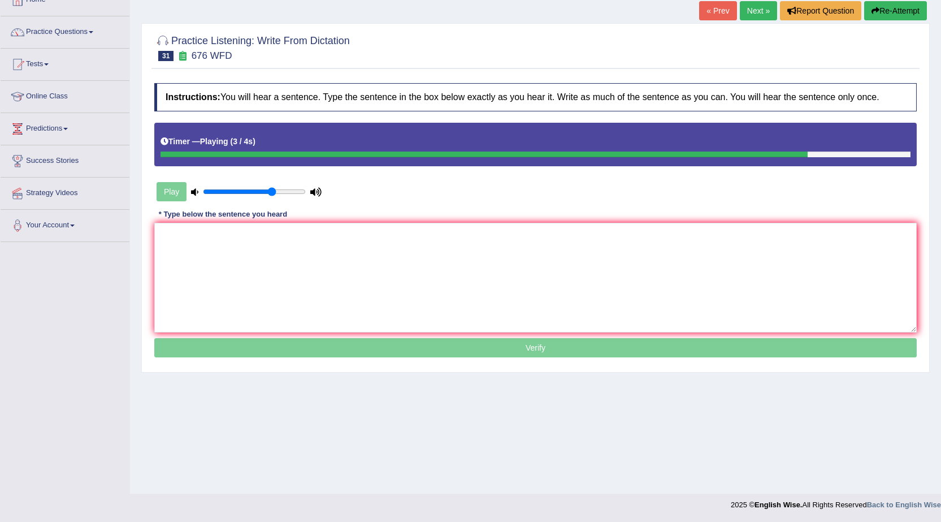
click at [900, 12] on button "Re-Attempt" at bounding box center [895, 10] width 63 height 19
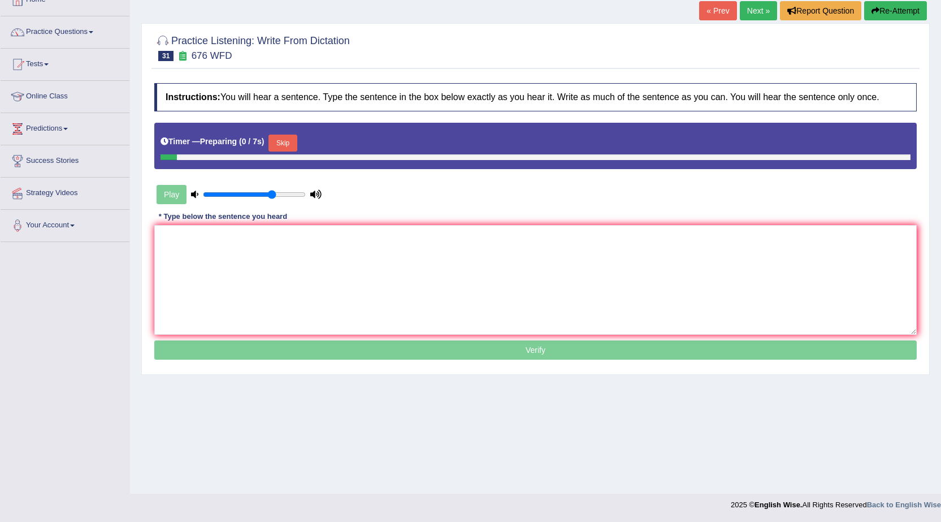
scroll to position [72, 0]
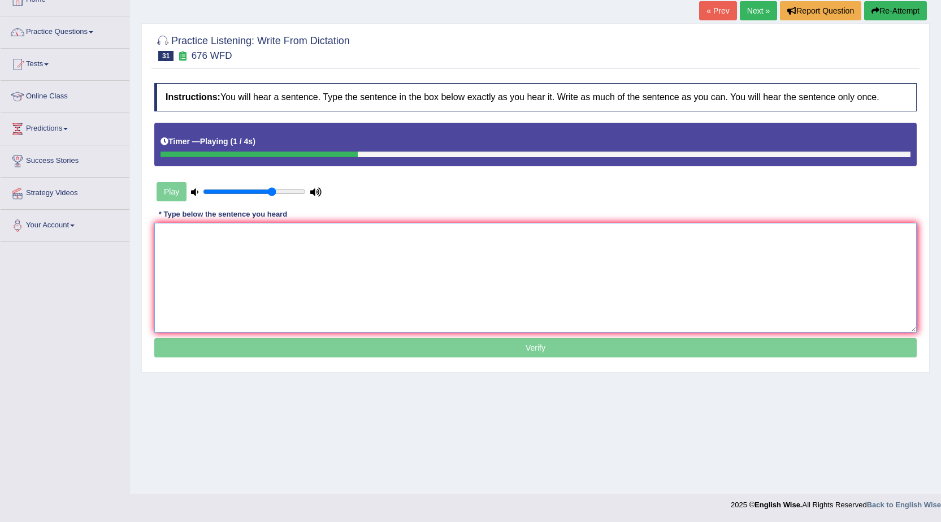
drag, startPoint x: 204, startPoint y: 252, endPoint x: 228, endPoint y: 262, distance: 25.8
click at [218, 258] on textarea at bounding box center [535, 278] width 763 height 110
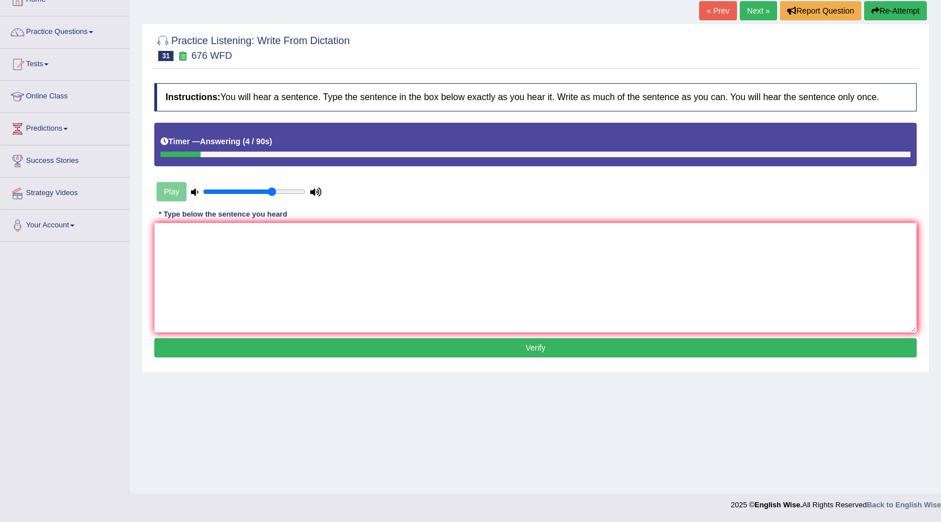
click at [890, 15] on button "Re-Attempt" at bounding box center [895, 10] width 63 height 19
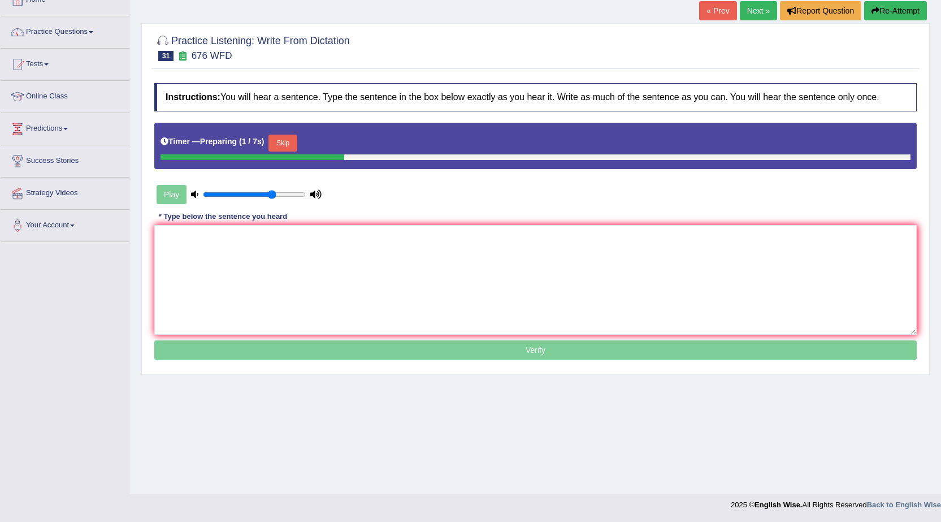
click at [292, 145] on button "Skip" at bounding box center [283, 143] width 28 height 17
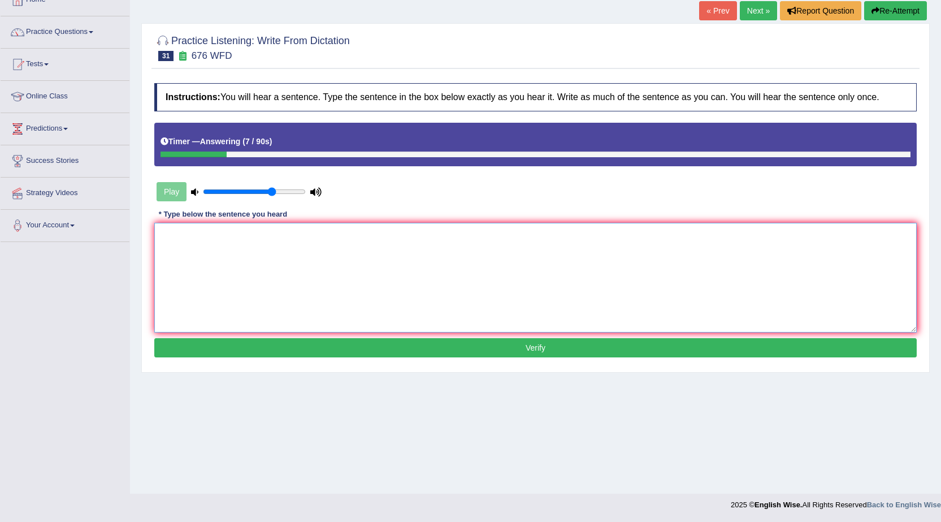
click at [345, 292] on textarea at bounding box center [535, 278] width 763 height 110
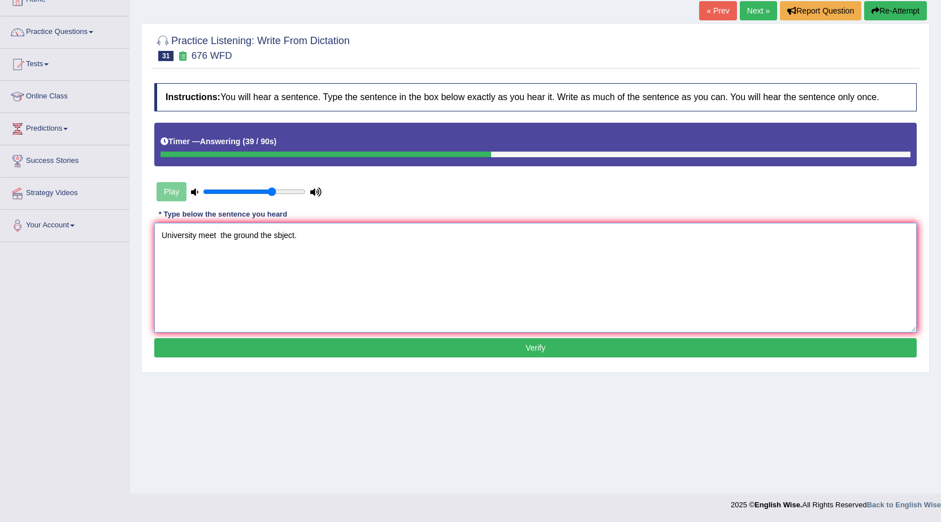
click at [218, 240] on textarea "University meet the ground the sbject." at bounding box center [535, 278] width 763 height 110
type textarea "University meet is a in the ground the sbject."
click at [245, 353] on button "Verify" at bounding box center [535, 347] width 763 height 19
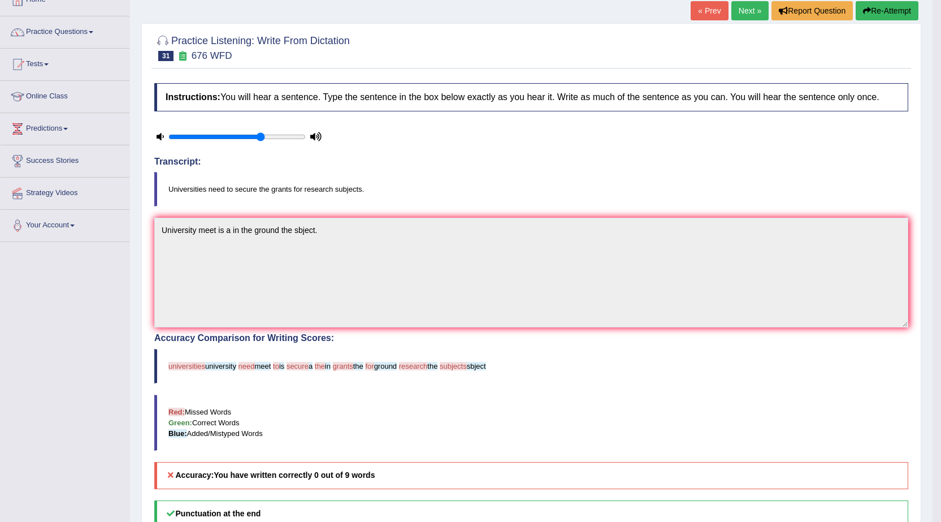
click at [865, 6] on button "Re-Attempt" at bounding box center [887, 10] width 63 height 19
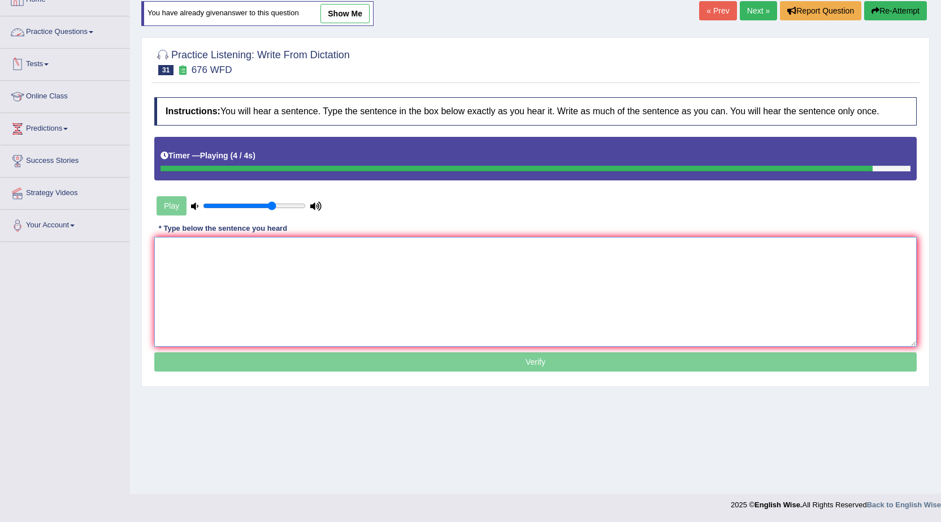
click at [218, 259] on textarea at bounding box center [535, 292] width 763 height 110
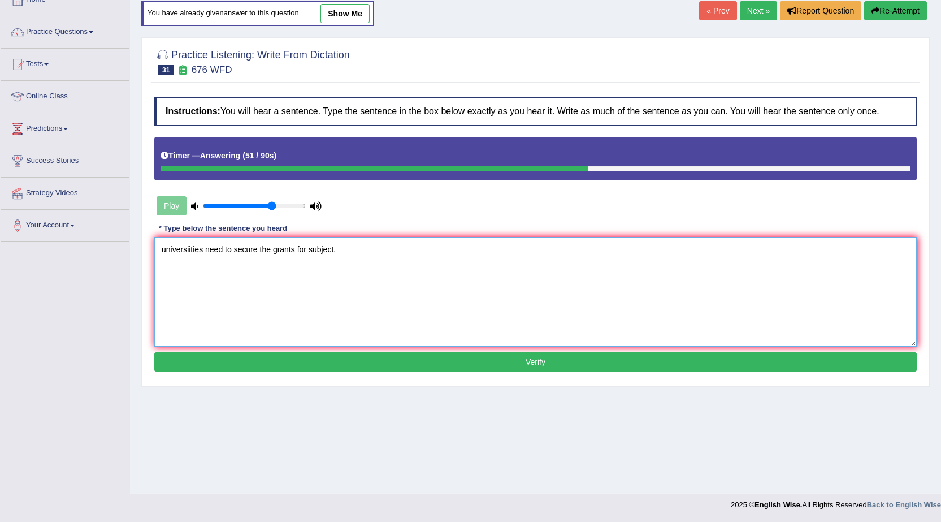
type textarea "universiities need to secure the grants for subject."
click at [542, 366] on button "Verify" at bounding box center [535, 361] width 763 height 19
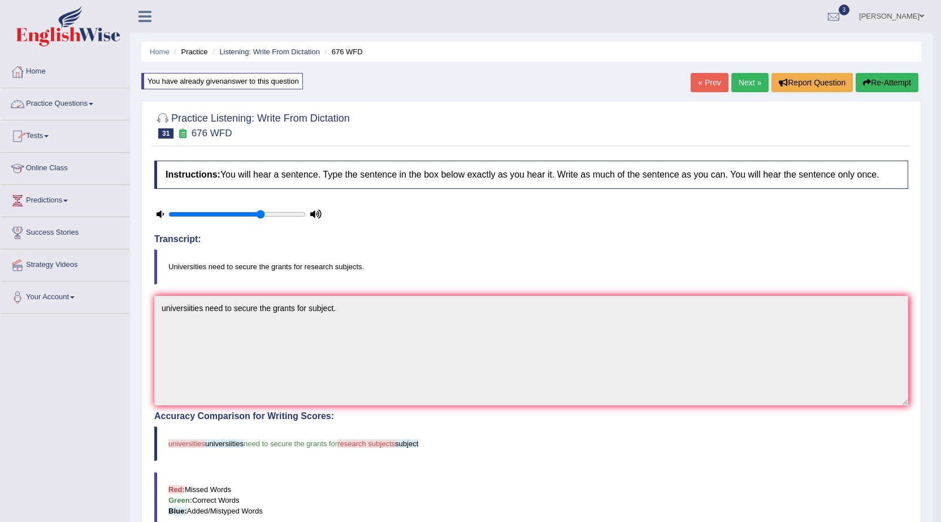
click at [75, 106] on link "Practice Questions" at bounding box center [65, 102] width 129 height 28
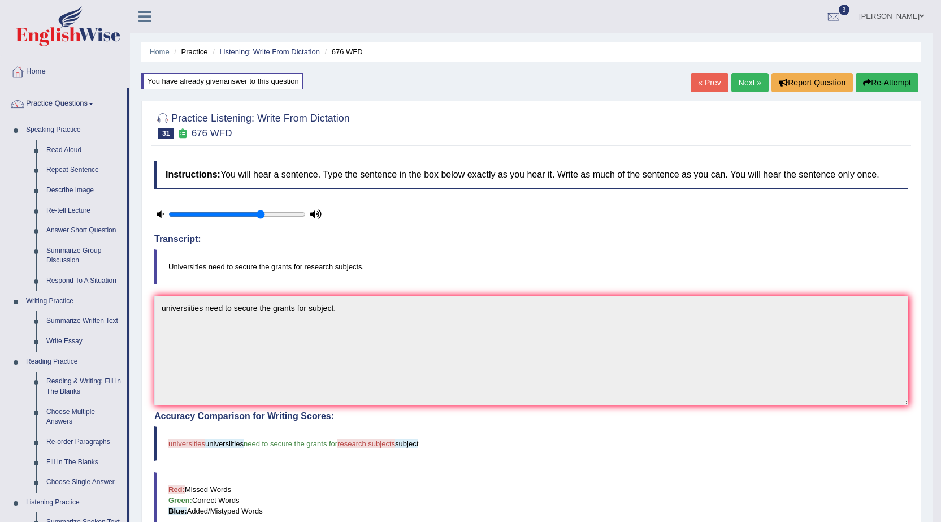
drag, startPoint x: 209, startPoint y: 95, endPoint x: 0, endPoint y: 162, distance: 219.6
drag, startPoint x: 351, startPoint y: 83, endPoint x: 244, endPoint y: 84, distance: 107.4
drag, startPoint x: 247, startPoint y: 67, endPoint x: 43, endPoint y: 111, distance: 208.8
drag, startPoint x: 236, startPoint y: 81, endPoint x: 409, endPoint y: 219, distance: 221.3
click at [301, 50] on link "Listening: Write From Dictation" at bounding box center [269, 51] width 101 height 8
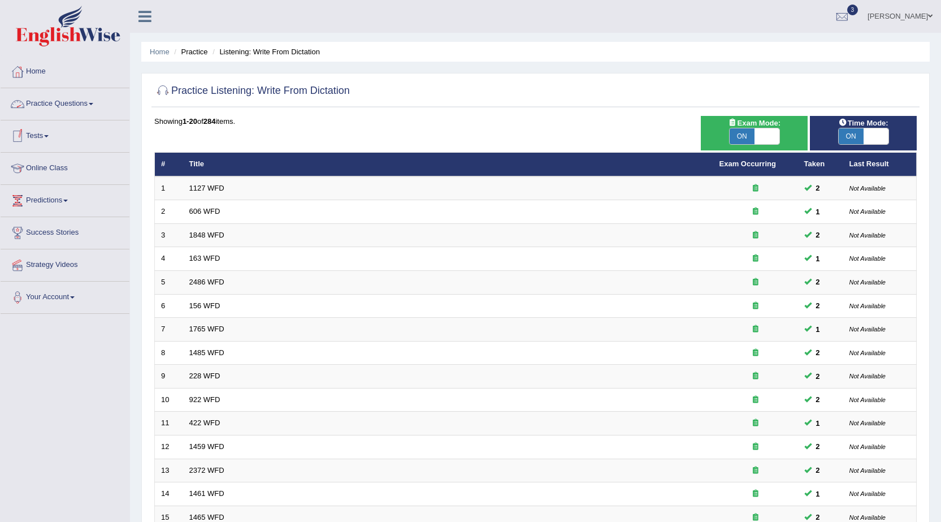
click at [45, 102] on link "Practice Questions" at bounding box center [65, 102] width 129 height 28
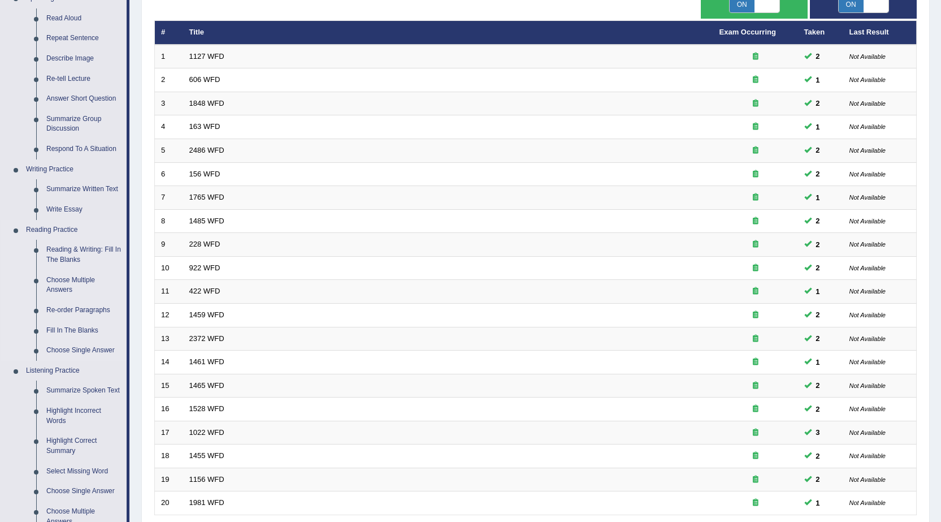
scroll to position [113, 0]
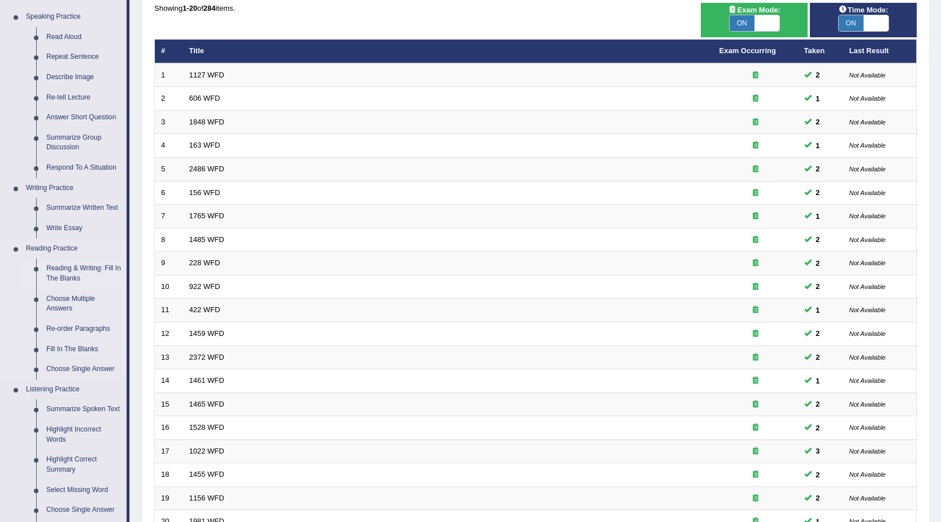
click at [87, 266] on link "Reading & Writing: Fill In The Blanks" at bounding box center [83, 273] width 85 height 30
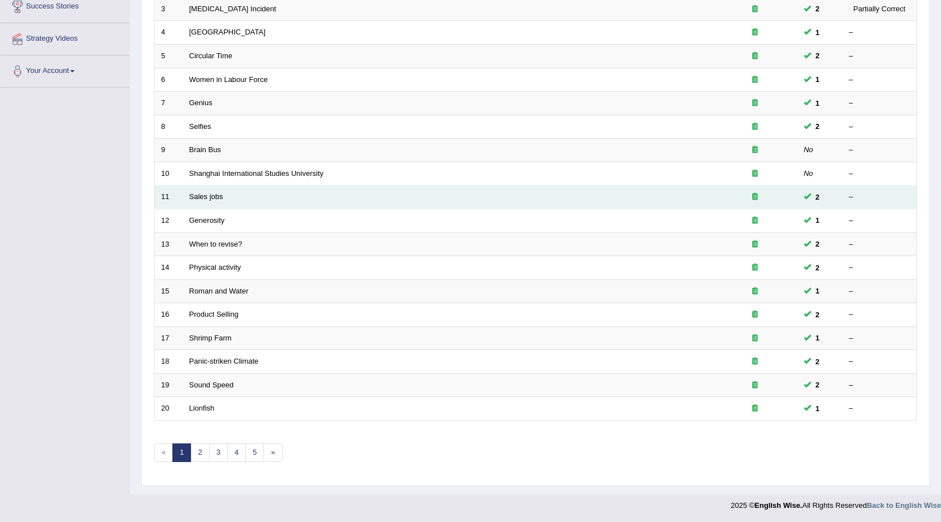
scroll to position [227, 0]
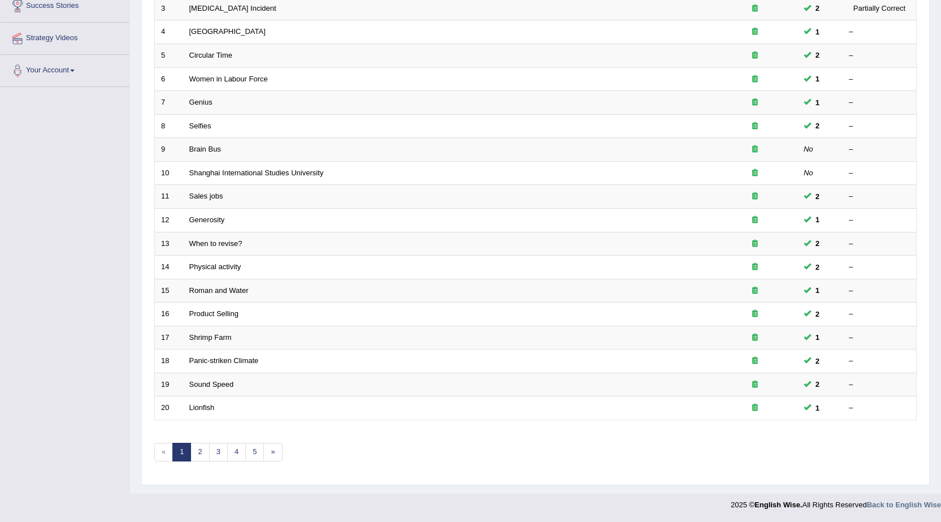
click at [191, 452] on link "1" at bounding box center [181, 452] width 19 height 19
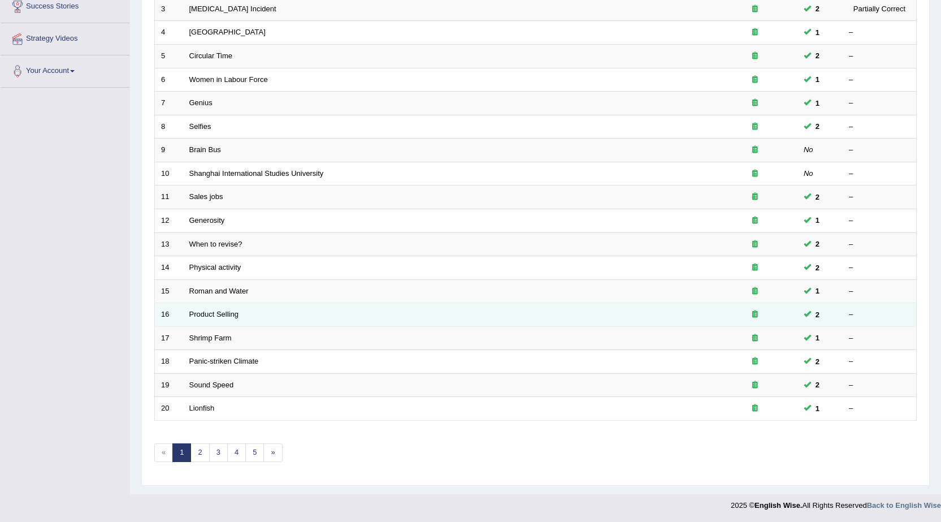
scroll to position [227, 0]
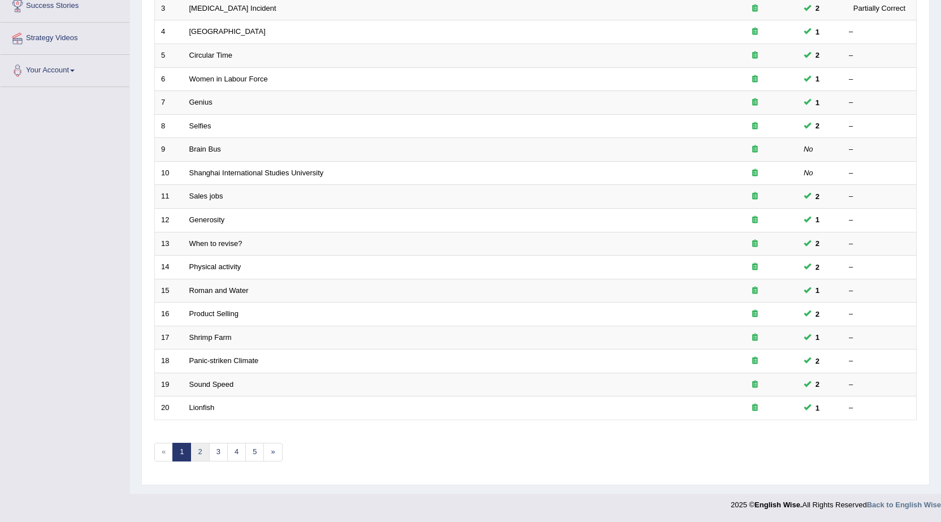
click at [206, 451] on link "2" at bounding box center [200, 452] width 19 height 19
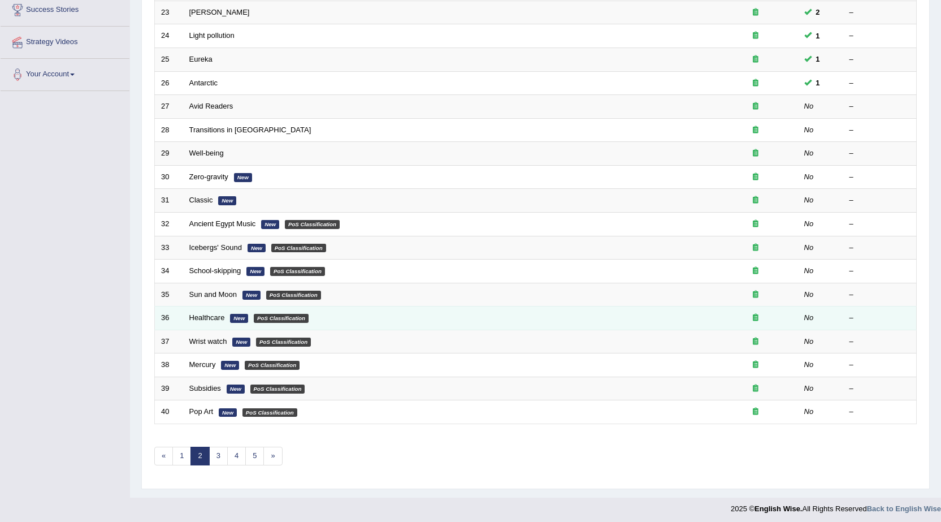
scroll to position [226, 0]
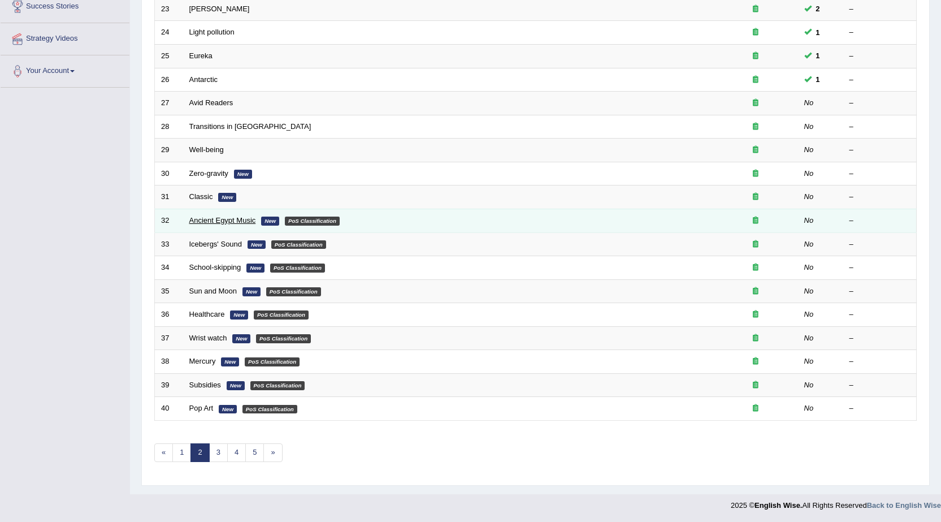
click at [250, 214] on td "Ancient Egypt Music New PoS Classification" at bounding box center [448, 221] width 530 height 24
click at [246, 220] on link "Ancient Egypt Music" at bounding box center [222, 220] width 67 height 8
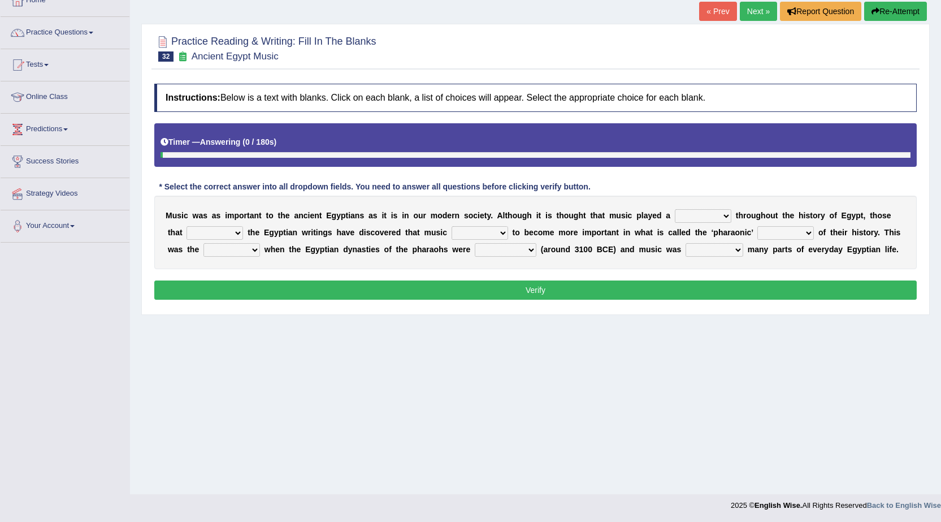
scroll to position [72, 0]
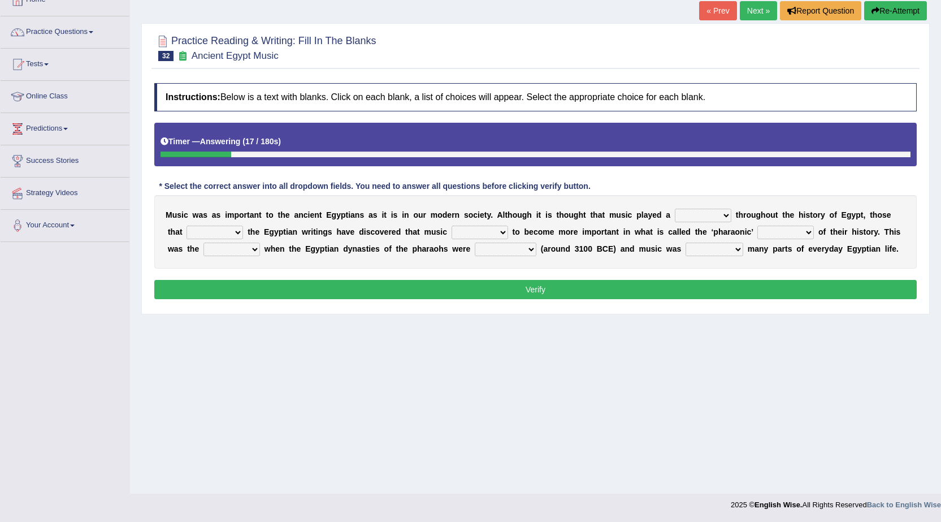
click at [739, 214] on b "h" at bounding box center [740, 214] width 5 height 9
click at [723, 218] on select "role game response situation" at bounding box center [703, 216] width 57 height 14
select select "role"
click at [675, 209] on select "role game response situation" at bounding box center [703, 216] width 57 height 14
click at [237, 232] on select "need require confirm study" at bounding box center [215, 233] width 57 height 14
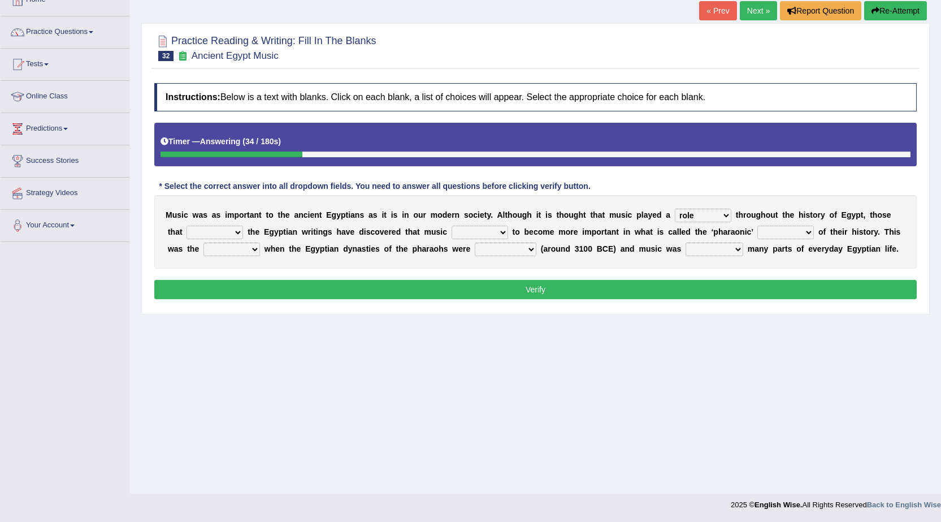
click at [504, 230] on select "predicted seemed like thought" at bounding box center [480, 233] width 57 height 14
click at [452, 226] on select "predicted seemed like thought" at bounding box center [480, 233] width 57 height 14
click at [505, 235] on select "predicted seemed like thought" at bounding box center [480, 233] width 57 height 14
click at [452, 226] on select "predicted seemed like thought" at bounding box center [480, 233] width 57 height 14
drag, startPoint x: 506, startPoint y: 225, endPoint x: 499, endPoint y: 230, distance: 8.5
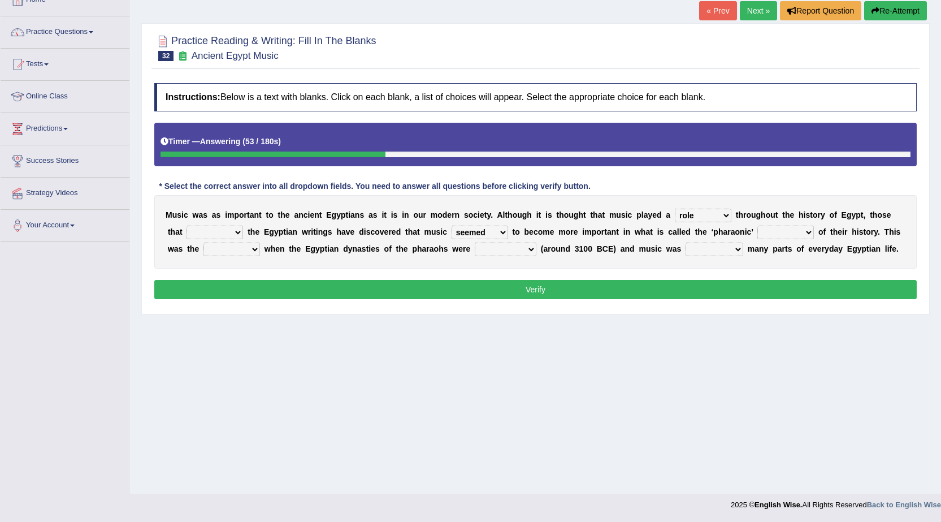
click at [504, 228] on div "M u s i c w a s a s i m p o r t a n t t o t h e a n c i e n t E g y p t i a n s…" at bounding box center [535, 231] width 763 height 73
drag, startPoint x: 501, startPoint y: 231, endPoint x: 491, endPoint y: 238, distance: 12.6
click at [501, 231] on select "predicted seemed like thought" at bounding box center [480, 233] width 57 height 14
select select "like"
click at [452, 226] on select "predicted seemed like thought" at bounding box center [480, 233] width 57 height 14
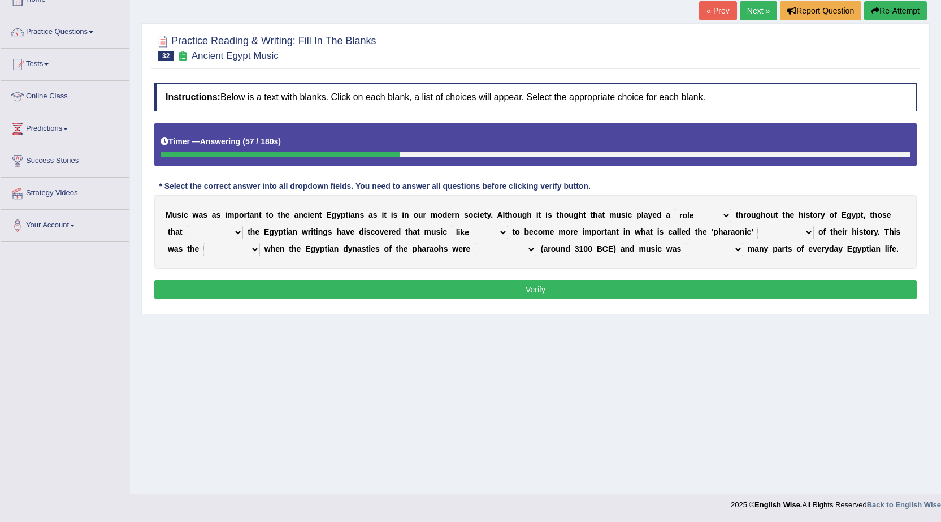
click at [797, 231] on select "period people place race" at bounding box center [786, 233] width 57 height 14
select select "place"
click at [758, 226] on select "period people place race" at bounding box center [786, 233] width 57 height 14
click at [253, 254] on select "result range time group" at bounding box center [232, 250] width 57 height 14
select select "result"
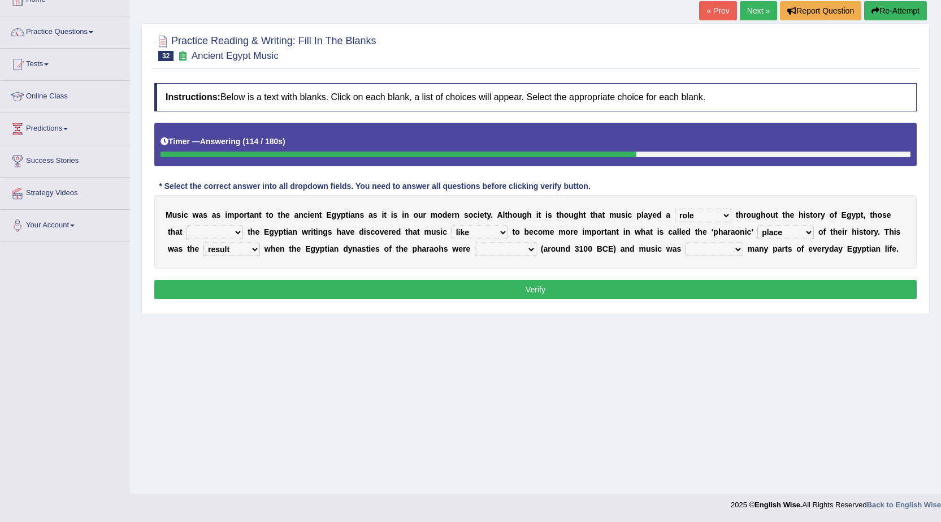
click at [204, 243] on select "result range time group" at bounding box center [232, 250] width 57 height 14
click at [530, 247] on select "contributed established constructed raised" at bounding box center [506, 250] width 62 height 14
select select "raised"
click at [475, 243] on select "contributed established constructed raised" at bounding box center [506, 250] width 62 height 14
click at [737, 249] on select "found at found found from found in" at bounding box center [715, 250] width 58 height 14
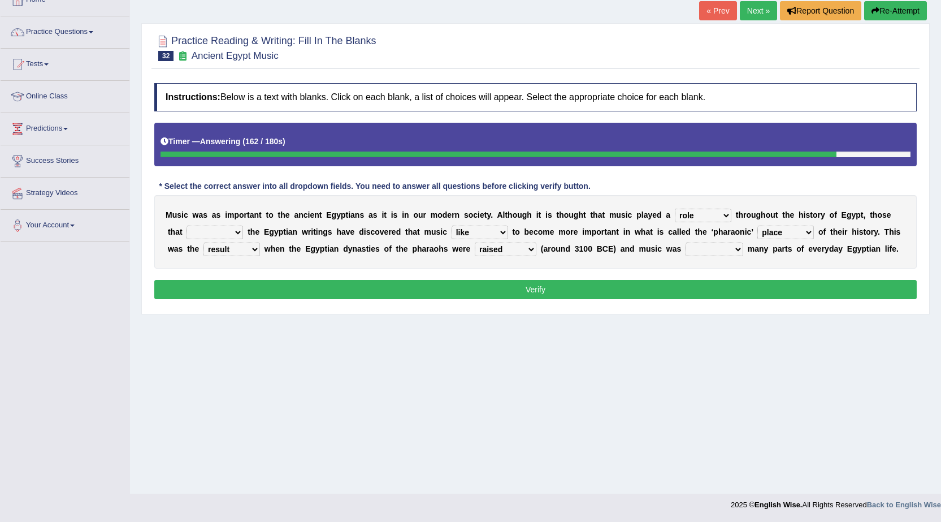
select select "found"
click at [686, 243] on select "found at found found from found in" at bounding box center [715, 250] width 58 height 14
click at [238, 236] on select "need require confirm study" at bounding box center [215, 233] width 57 height 14
click at [187, 226] on select "need require confirm study" at bounding box center [215, 233] width 57 height 14
click at [235, 233] on select "need require confirm study" at bounding box center [215, 233] width 57 height 14
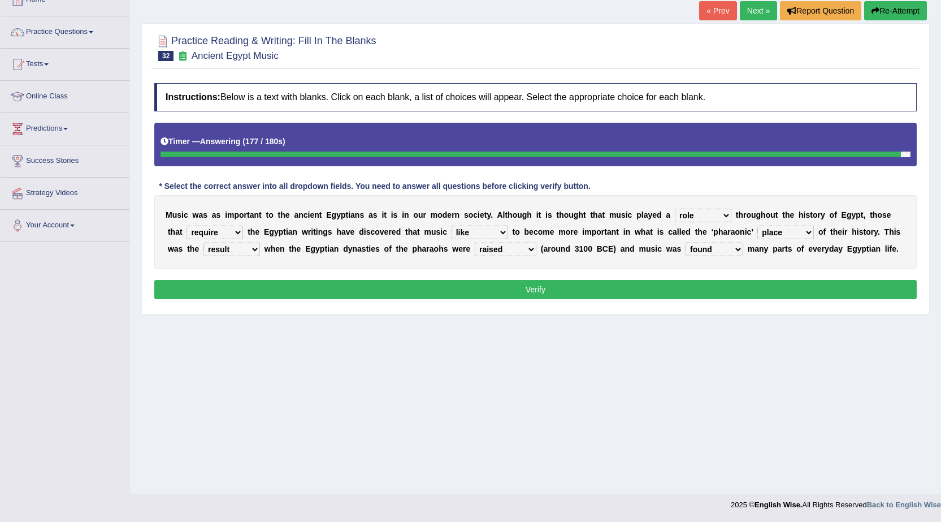
select select "study"
click at [187, 226] on select "need require confirm study" at bounding box center [215, 233] width 57 height 14
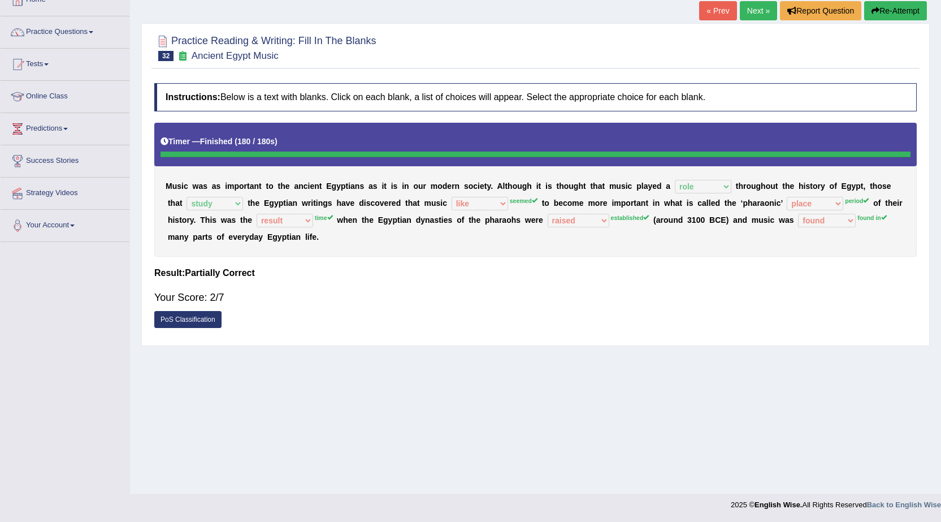
click at [908, 10] on button "Re-Attempt" at bounding box center [895, 10] width 63 height 19
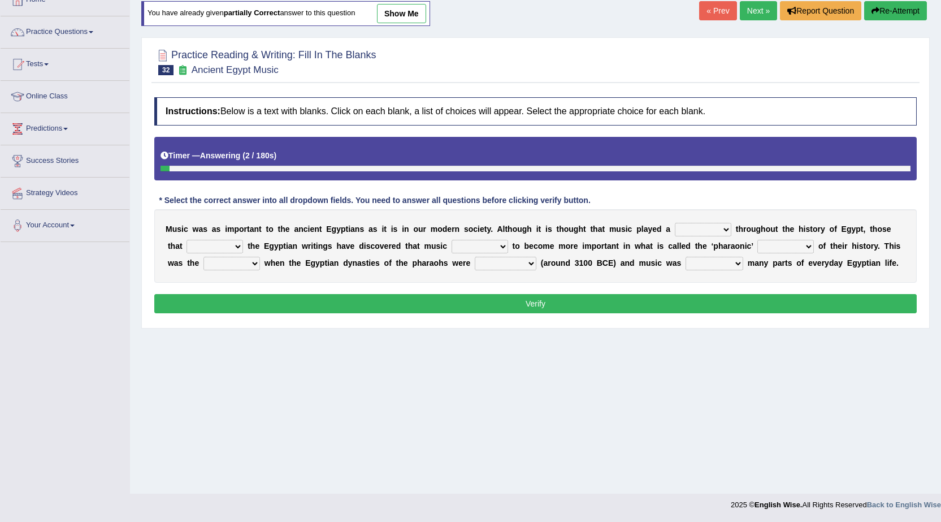
drag, startPoint x: 722, startPoint y: 228, endPoint x: 693, endPoint y: 232, distance: 29.2
click at [707, 231] on select "role game response situation" at bounding box center [703, 230] width 57 height 14
select select "role"
click at [675, 223] on select "role game response situation" at bounding box center [703, 230] width 57 height 14
click at [243, 247] on select "need require confirm study" at bounding box center [215, 247] width 57 height 14
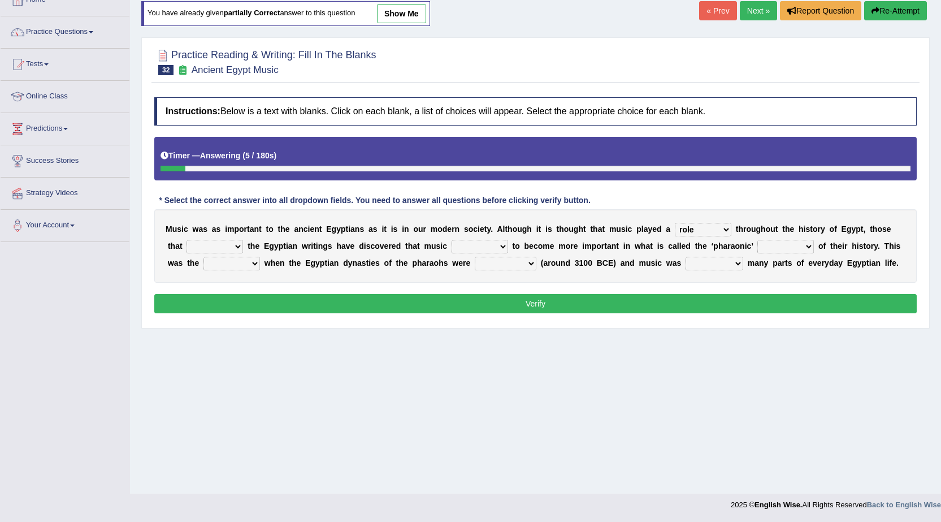
select select "study"
click at [187, 240] on select "need require confirm study" at bounding box center [215, 247] width 57 height 14
click at [513, 245] on b "t" at bounding box center [514, 245] width 3 height 9
click at [508, 245] on b at bounding box center [510, 245] width 5 height 9
click at [511, 243] on b at bounding box center [510, 245] width 5 height 9
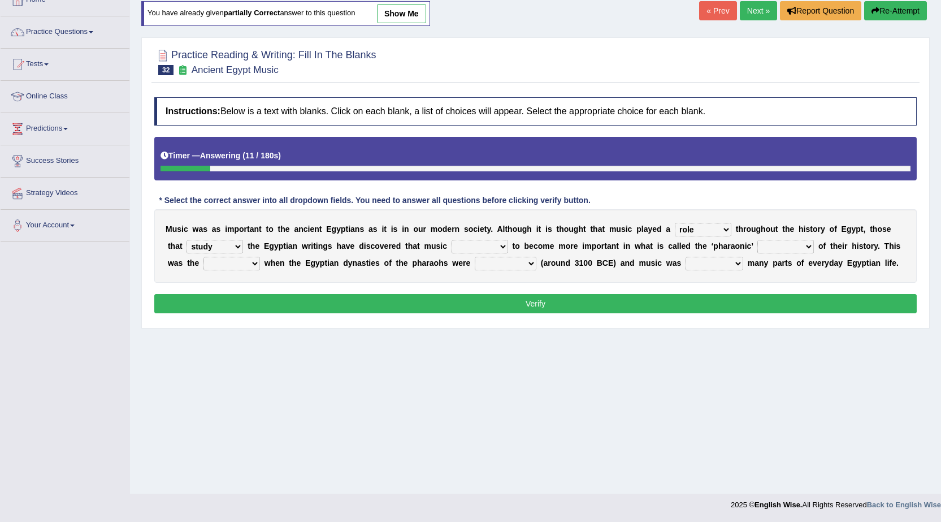
click at [501, 244] on select "predicted seemed like thought" at bounding box center [480, 247] width 57 height 14
select select "seemed"
click at [452, 240] on select "predicted seemed like thought" at bounding box center [480, 247] width 57 height 14
click at [810, 244] on select "period people place race" at bounding box center [786, 247] width 57 height 14
select select "period"
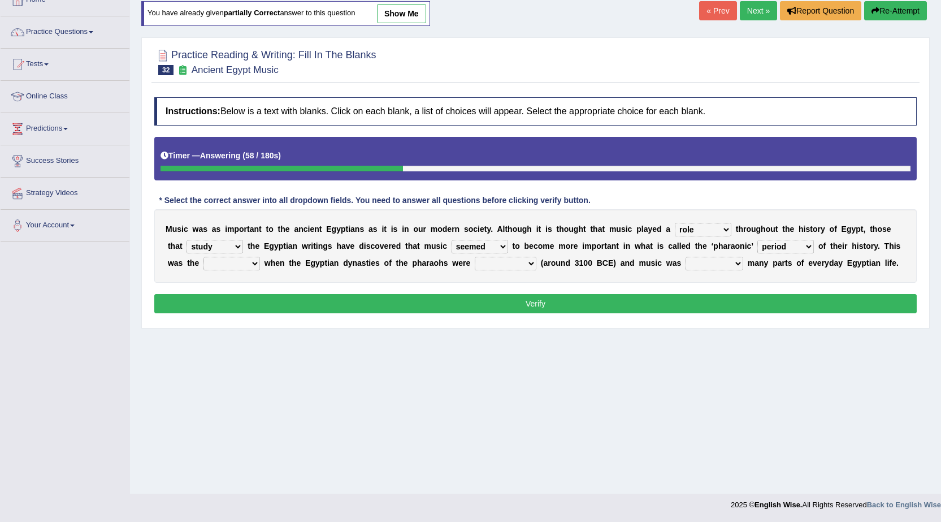
click at [758, 240] on select "period people place race" at bounding box center [786, 247] width 57 height 14
click at [252, 269] on select "result range time group" at bounding box center [232, 264] width 57 height 14
select select "time"
click at [204, 257] on select "result range time group" at bounding box center [232, 264] width 57 height 14
click at [532, 264] on select "contributed established constructed raised" at bounding box center [506, 264] width 62 height 14
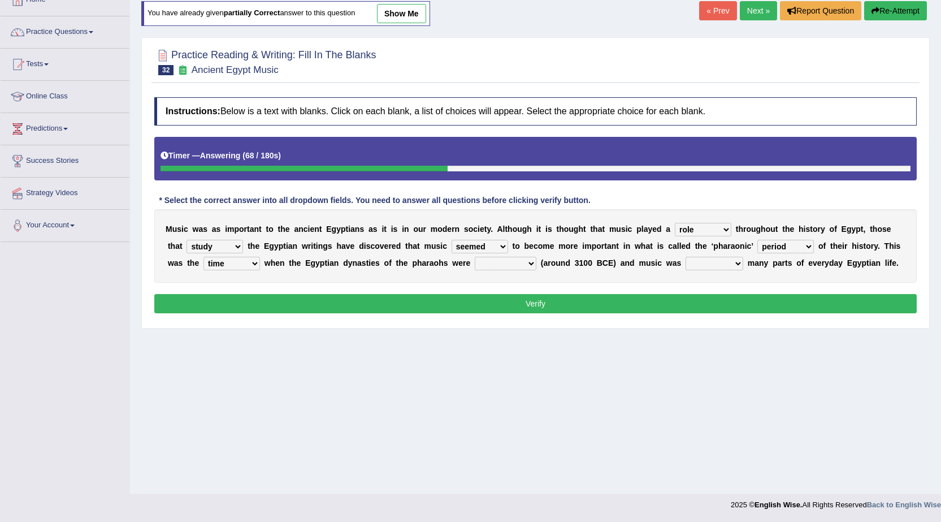
select select "established"
click at [475, 257] on select "contributed established constructed raised" at bounding box center [506, 264] width 62 height 14
click at [730, 260] on select "found at found found from found in" at bounding box center [715, 264] width 58 height 14
select select "found in"
click at [686, 257] on select "found at found found from found in" at bounding box center [715, 264] width 58 height 14
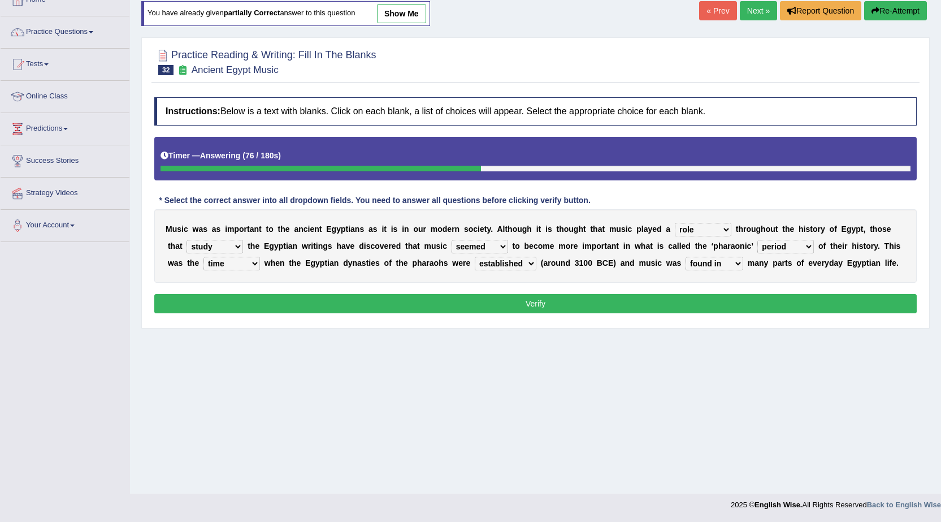
click at [623, 304] on button "Verify" at bounding box center [535, 303] width 763 height 19
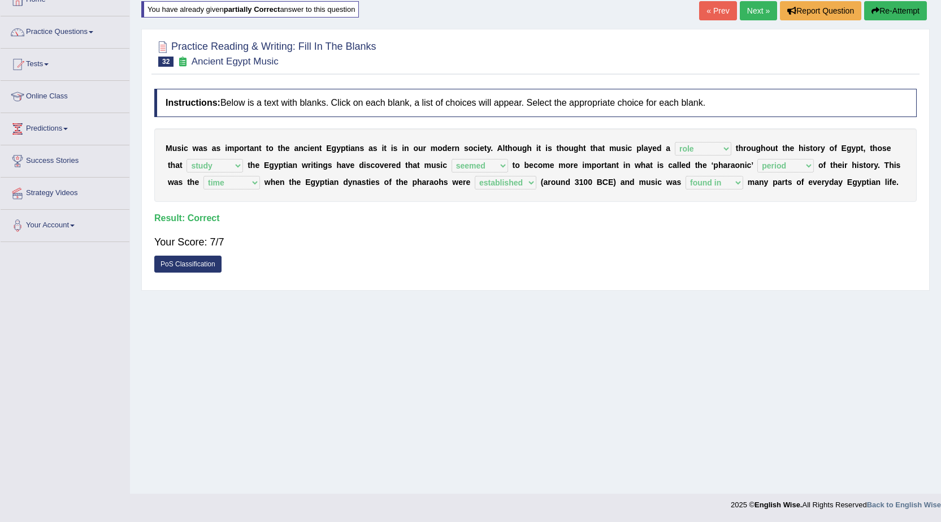
click at [760, 16] on link "Next »" at bounding box center [758, 10] width 37 height 19
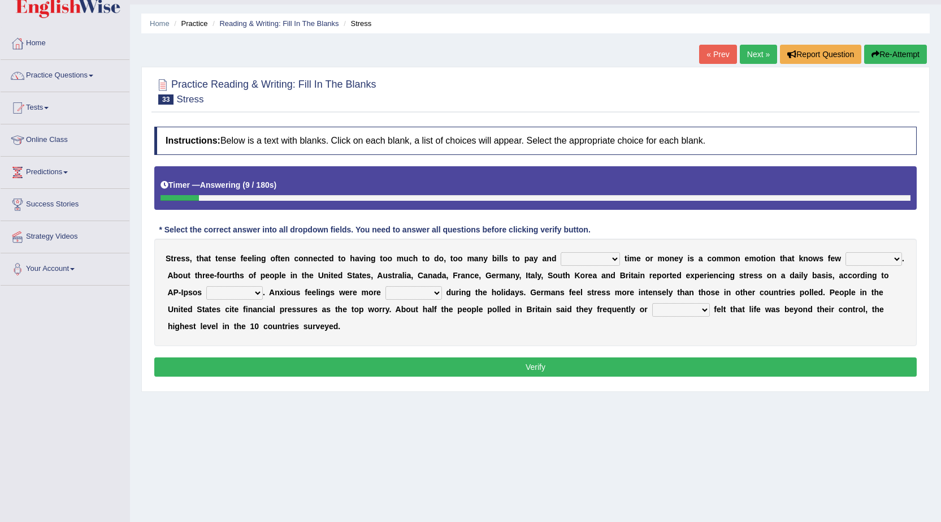
scroll to position [15, 0]
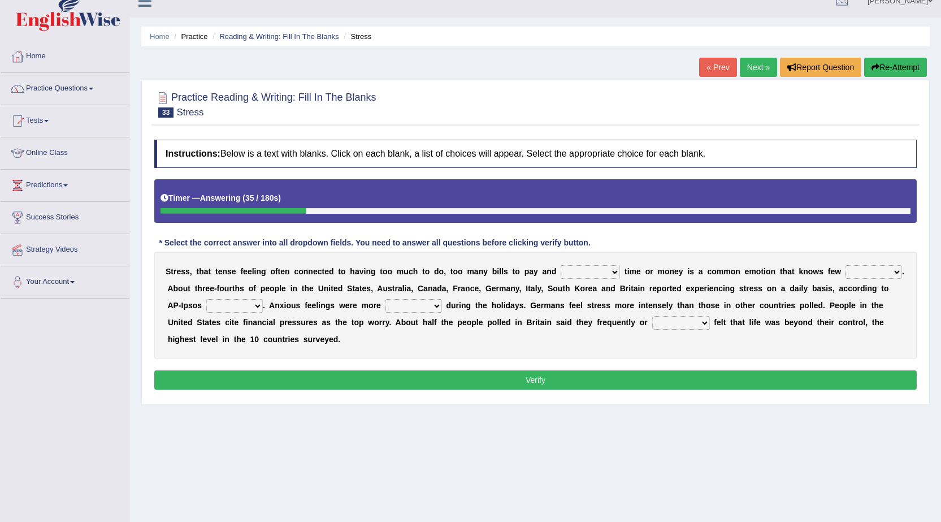
click at [617, 276] on select "not enough too much less rare" at bounding box center [590, 272] width 59 height 14
click at [896, 274] on select "people groups borders limit" at bounding box center [874, 272] width 57 height 14
select select "people"
click at [846, 265] on select "people groups borders limit" at bounding box center [874, 272] width 57 height 14
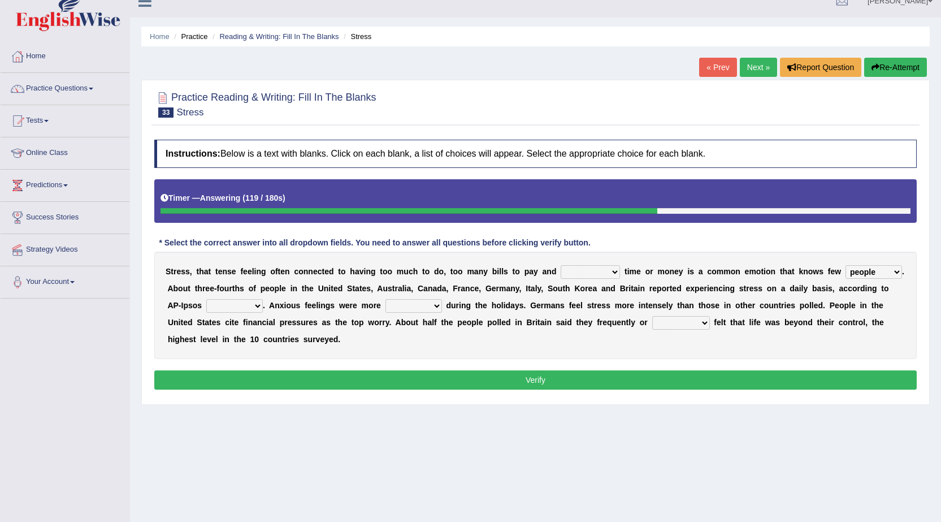
click at [260, 304] on select "polling election selection choice" at bounding box center [234, 306] width 57 height 14
select select "election"
click at [206, 299] on select "polling election selection choice" at bounding box center [234, 306] width 57 height 14
click at [435, 305] on select "random intense sporadic sparse" at bounding box center [414, 306] width 57 height 14
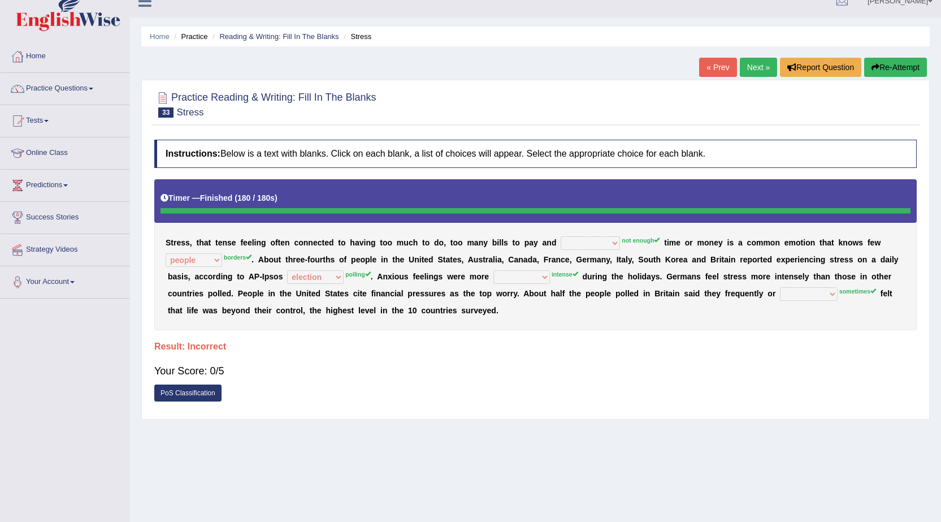
click at [913, 67] on button "Re-Attempt" at bounding box center [895, 67] width 63 height 19
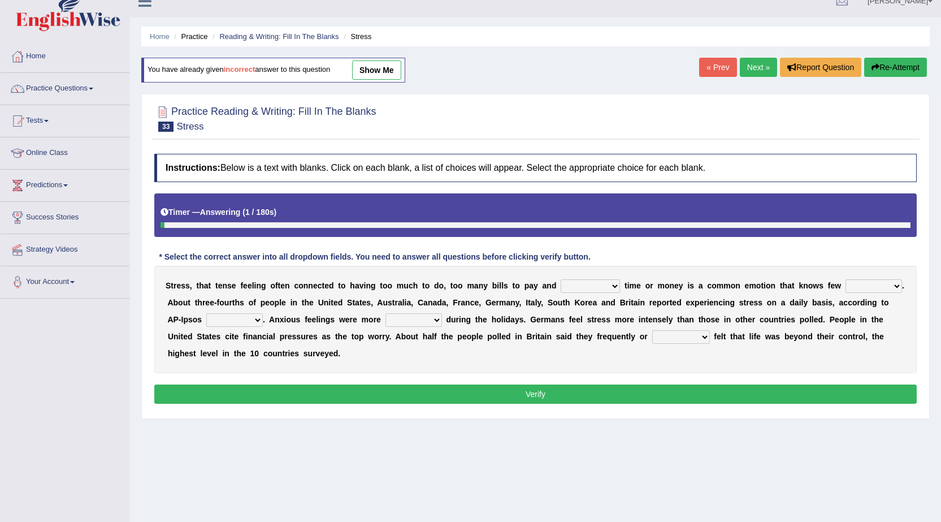
click at [614, 288] on select "not enough too much less rare" at bounding box center [590, 286] width 59 height 14
select select "less"
click at [561, 279] on select "not enough too much less rare" at bounding box center [590, 286] width 59 height 14
click at [885, 281] on select "people groups borders limit" at bounding box center [874, 286] width 57 height 14
click at [846, 279] on select "people groups borders limit" at bounding box center [874, 286] width 57 height 14
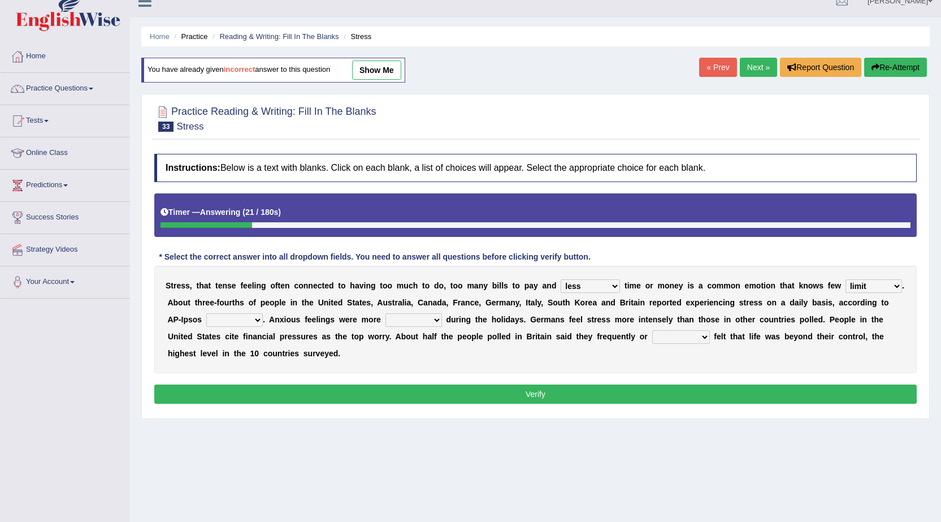
click at [233, 323] on select "polling election selection choice" at bounding box center [234, 320] width 57 height 14
click at [894, 282] on select "people groups borders limit" at bounding box center [874, 286] width 57 height 14
select select "groups"
click at [846, 279] on select "people groups borders limit" at bounding box center [874, 286] width 57 height 14
click at [257, 321] on select "polling election selection choice" at bounding box center [234, 320] width 57 height 14
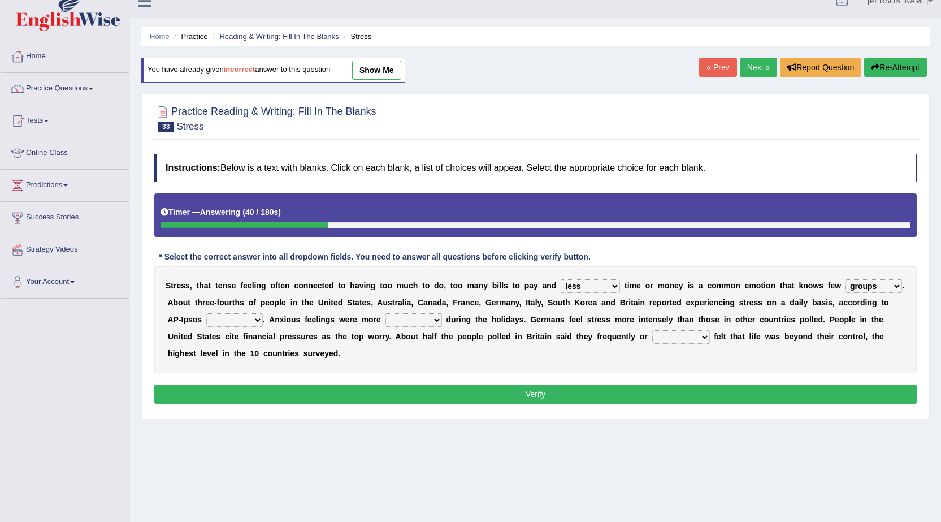
select select "election"
click at [206, 313] on select "polling election selection choice" at bounding box center [234, 320] width 57 height 14
click at [432, 322] on select "random intense sporadic sparse" at bounding box center [414, 320] width 57 height 14
select select "intense"
click at [386, 313] on select "random intense sporadic sparse" at bounding box center [414, 320] width 57 height 14
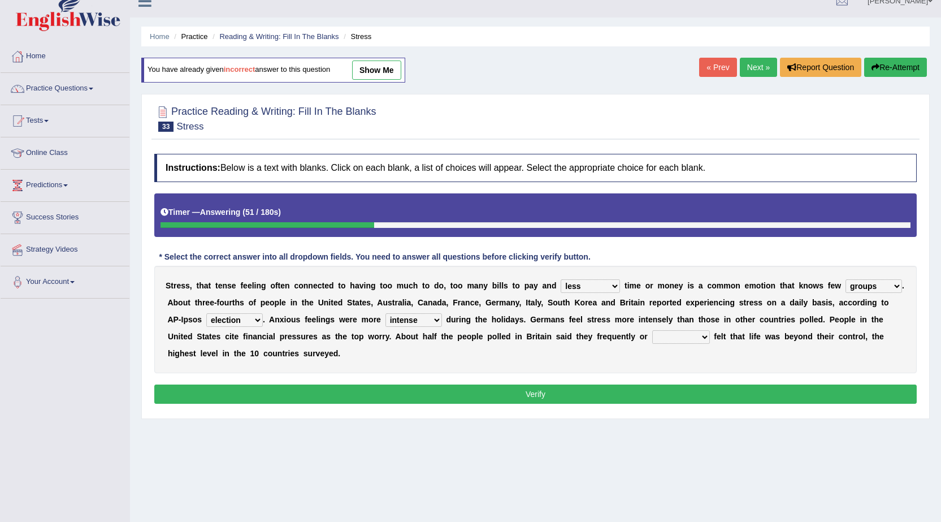
click at [701, 342] on select "always seldom sometimes often" at bounding box center [681, 337] width 58 height 14
select select "often"
click at [652, 330] on select "always seldom sometimes often" at bounding box center [681, 337] width 58 height 14
click at [671, 398] on button "Verify" at bounding box center [535, 393] width 763 height 19
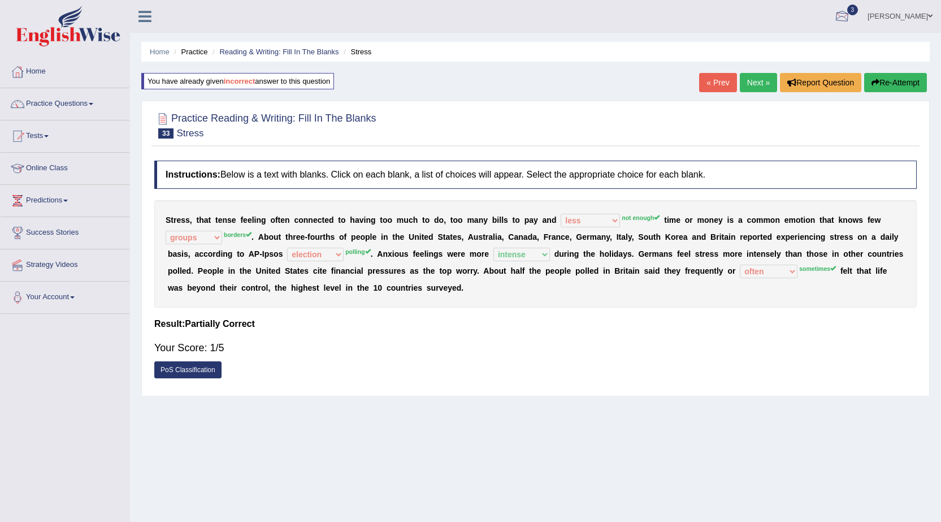
click at [902, 77] on button "Re-Attempt" at bounding box center [895, 82] width 63 height 19
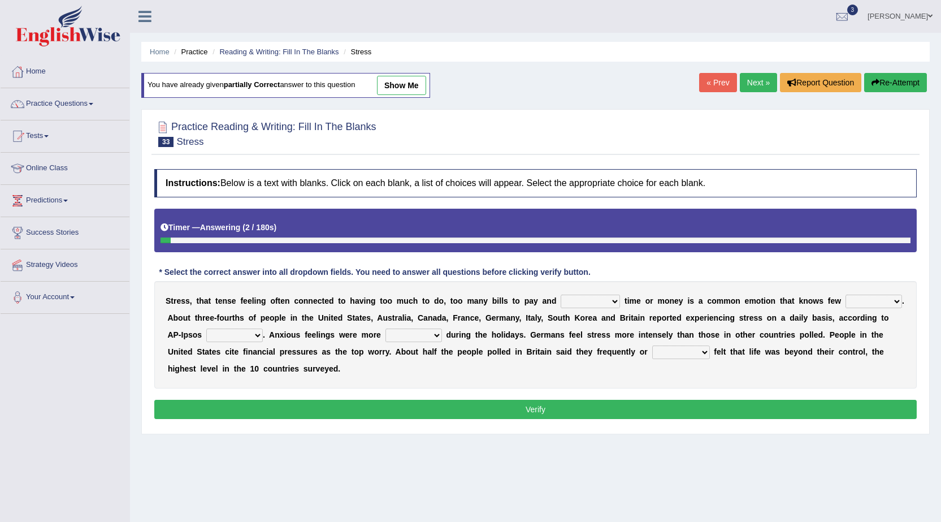
click at [616, 294] on div "S t r e s s , t h a t t e n s e f e e l i n g o f t e n c o n n e c t e d t o h…" at bounding box center [535, 334] width 763 height 107
click at [613, 317] on div "S t r e s s , t h a t t e n s e f e e l i n g o f t e n c o n n e c t e d t o h…" at bounding box center [535, 334] width 763 height 107
select select "not enough"
click at [561, 295] on select "not enough too much less rare" at bounding box center [590, 302] width 59 height 14
drag, startPoint x: 885, startPoint y: 297, endPoint x: 878, endPoint y: 352, distance: 54.8
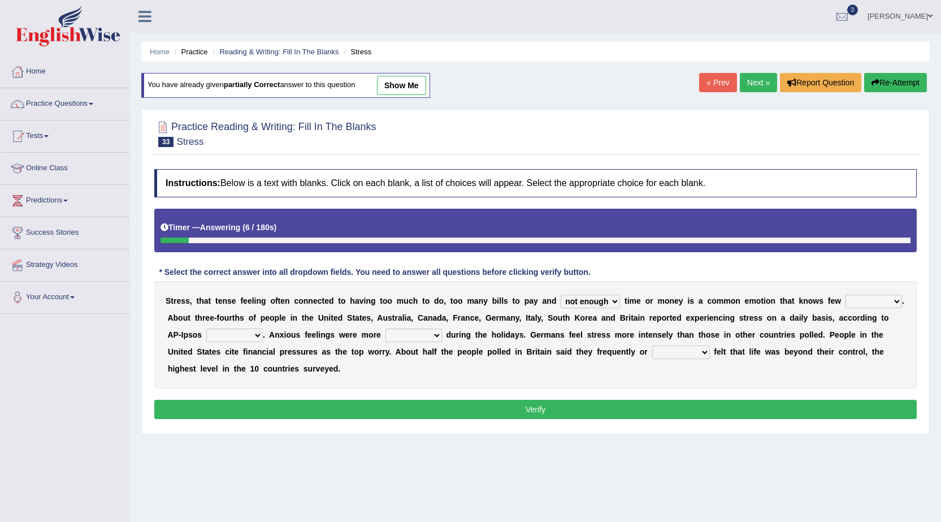
click at [878, 352] on div "S t r e s s , t h a t t e n s e f e e l i n g o f t e n c o n n e c t e d t o h…" at bounding box center [535, 334] width 763 height 107
select select "borders"
click at [846, 295] on select "people groups borders limit" at bounding box center [874, 302] width 57 height 14
click at [253, 335] on select "polling election selection choice" at bounding box center [234, 335] width 57 height 14
select select "election"
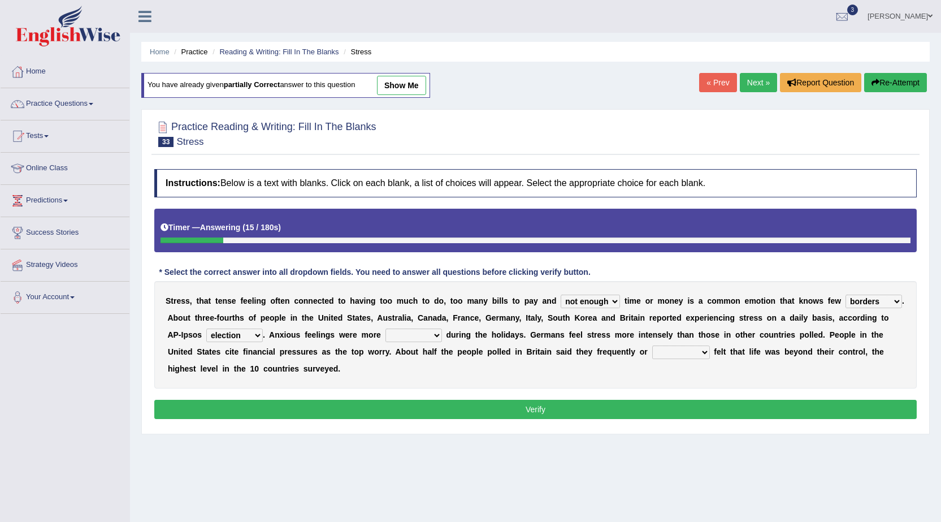
click at [206, 328] on select "polling election selection choice" at bounding box center [234, 335] width 57 height 14
click at [254, 340] on select "polling election selection choice" at bounding box center [234, 335] width 57 height 14
click at [427, 337] on select "random intense sporadic sparse" at bounding box center [414, 335] width 57 height 14
select select "intense"
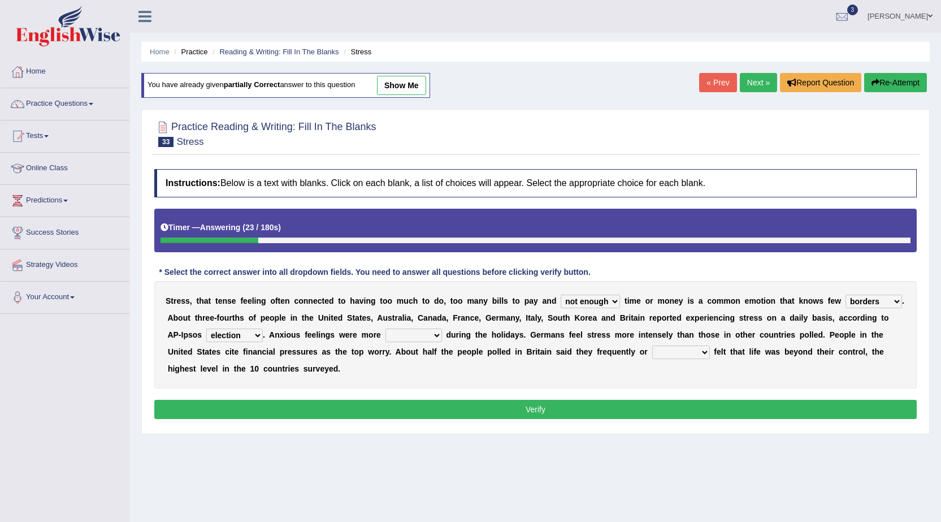
click at [386, 328] on select "random intense sporadic sparse" at bounding box center [414, 335] width 57 height 14
click at [697, 361] on div "S t r e s s , t h a t t e n s e f e e l i n g o f t e n c o n n e c t e d t o h…" at bounding box center [535, 334] width 763 height 107
click at [697, 359] on select "always seldom sometimes often" at bounding box center [681, 352] width 58 height 14
select select "sometimes"
click at [652, 345] on select "always seldom sometimes often" at bounding box center [681, 352] width 58 height 14
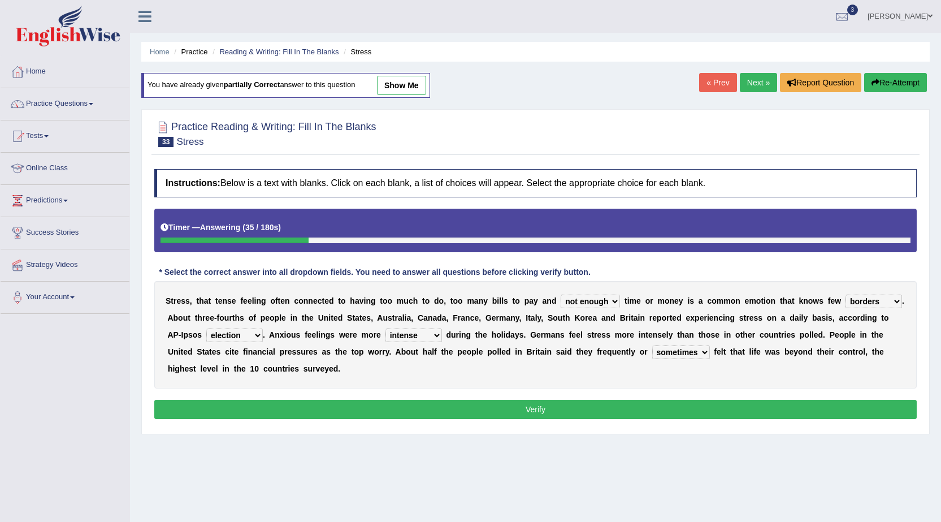
click at [691, 412] on button "Verify" at bounding box center [535, 409] width 763 height 19
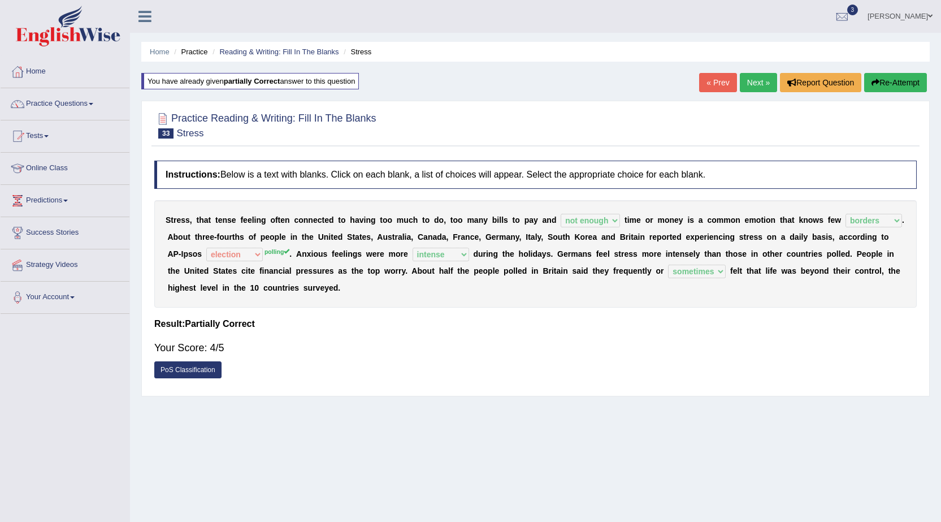
click at [749, 88] on link "Next »" at bounding box center [758, 82] width 37 height 19
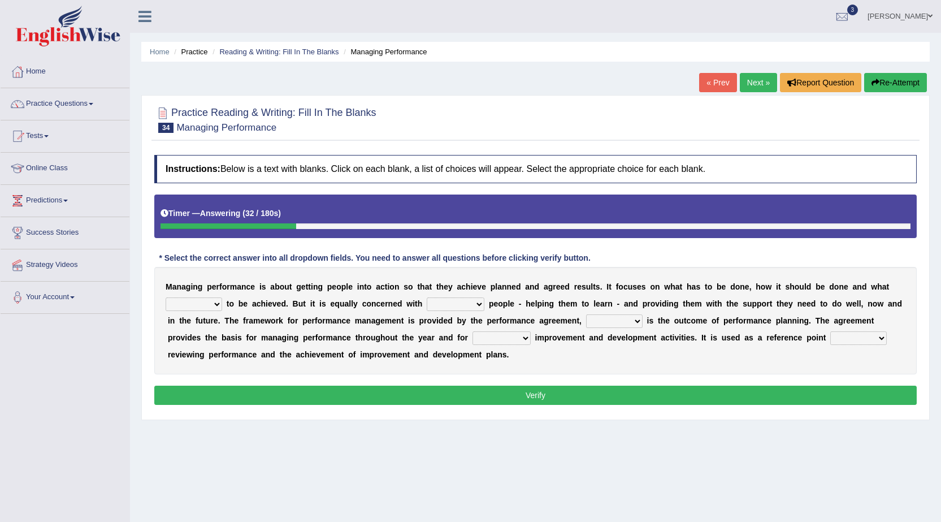
click at [217, 303] on select "is need must requires" at bounding box center [194, 304] width 57 height 14
select select "need"
click at [166, 297] on select "is need must requires" at bounding box center [194, 304] width 57 height 14
click at [479, 305] on select "developing evaluating recruiting alerting" at bounding box center [456, 304] width 58 height 14
select select "developing"
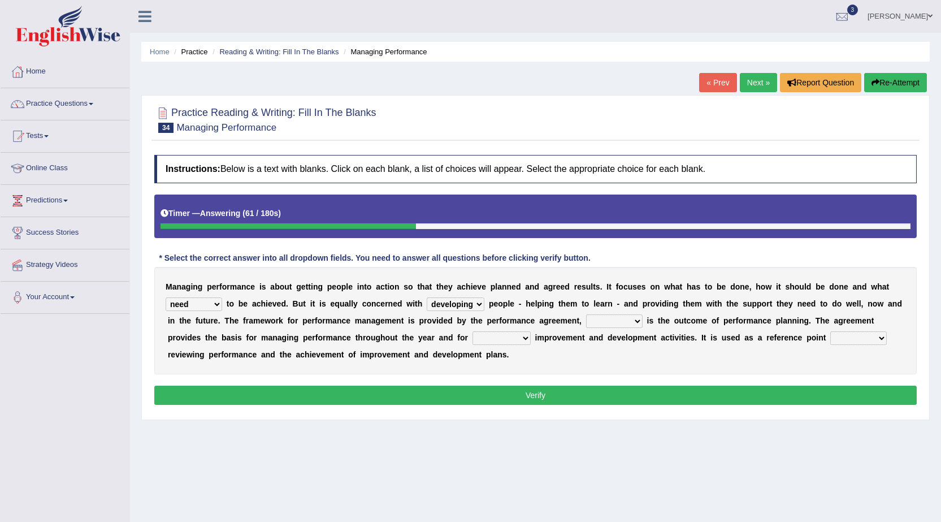
click at [427, 297] on select "developing evaluating recruiting alerting" at bounding box center [456, 304] width 58 height 14
click at [661, 322] on b "h" at bounding box center [663, 320] width 5 height 9
click at [637, 325] on select "what this which of which" at bounding box center [614, 321] width 57 height 14
select select "what"
click at [586, 314] on select "what this which of which" at bounding box center [614, 321] width 57 height 14
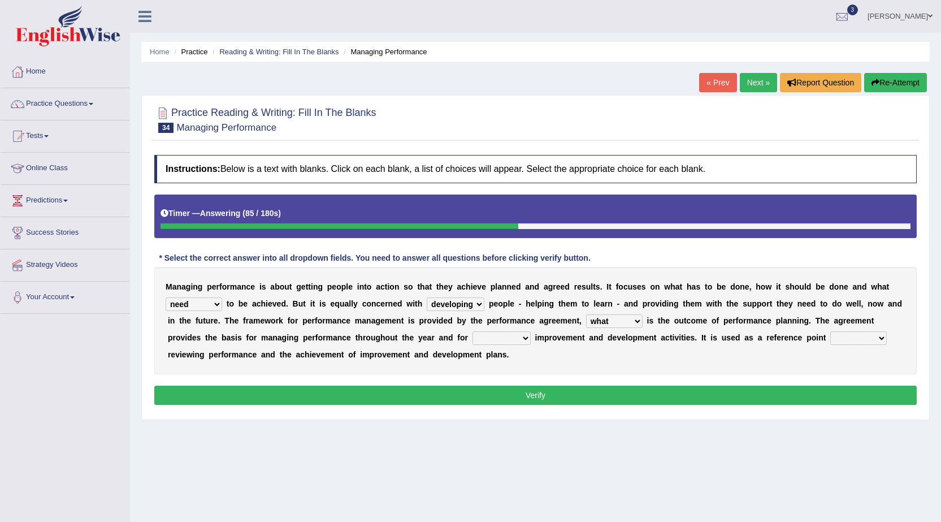
click at [526, 348] on div "M a n a g i n g p e r f o r m a n c e i s a b o u t g e t t i n g p e o p l e i…" at bounding box center [535, 320] width 763 height 107
click at [524, 336] on select "guiding reassuring heralding concluding" at bounding box center [502, 338] width 58 height 14
select select "guiding"
click at [473, 331] on select "guiding reassuring heralding concluding" at bounding box center [502, 338] width 58 height 14
click at [879, 340] on select "when as until since" at bounding box center [859, 338] width 57 height 14
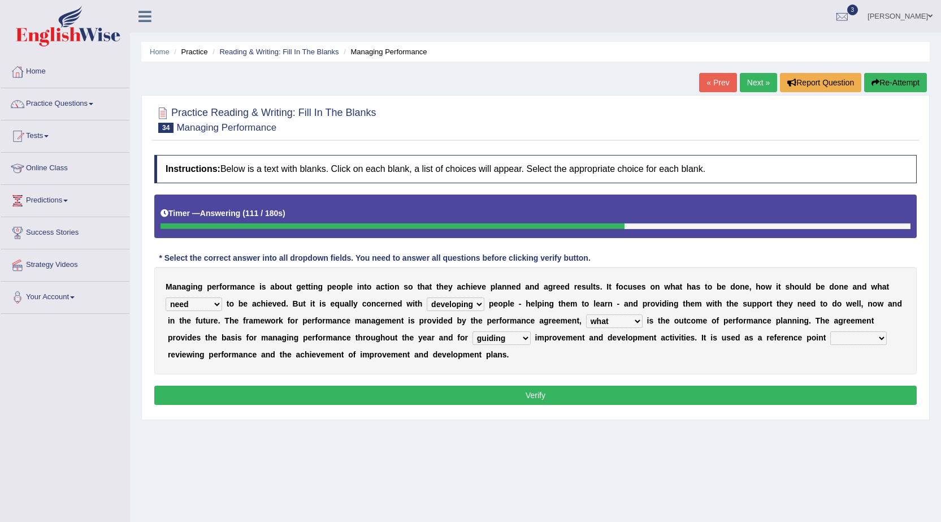
select select "as"
click at [831, 331] on select "when as until since" at bounding box center [859, 338] width 57 height 14
click at [823, 401] on button "Verify" at bounding box center [535, 395] width 763 height 19
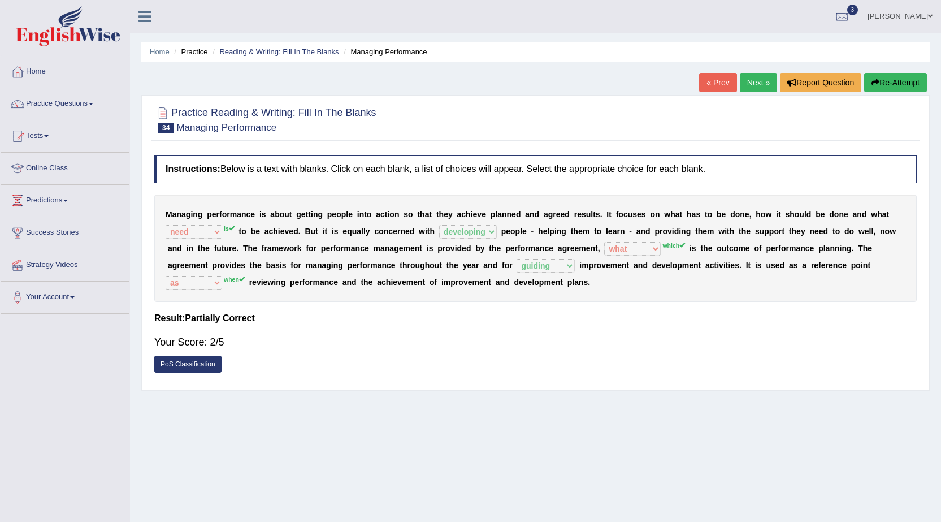
click at [889, 83] on button "Re-Attempt" at bounding box center [895, 82] width 63 height 19
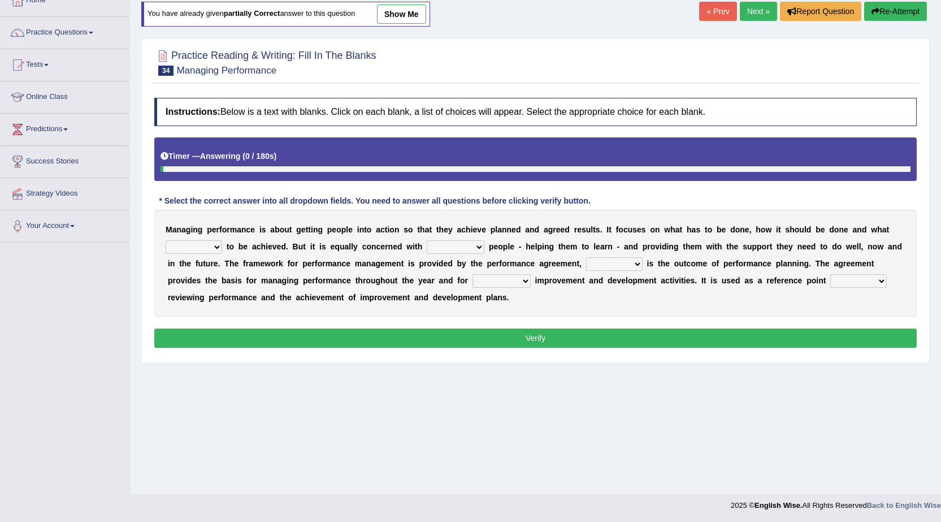
scroll to position [72, 0]
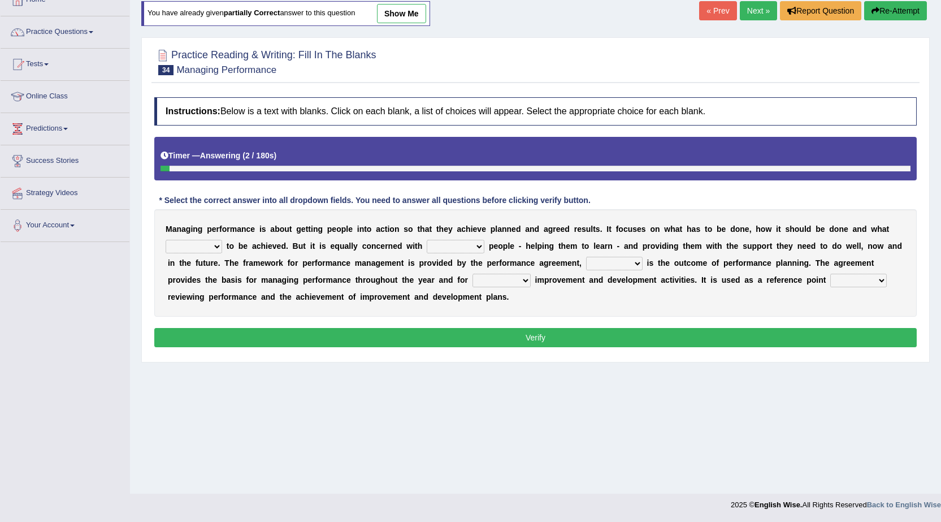
click at [219, 253] on select "is need must requires" at bounding box center [194, 247] width 57 height 14
select select "is"
click at [166, 240] on select "is need must requires" at bounding box center [194, 247] width 57 height 14
click at [473, 240] on select "developing evaluating recruiting alerting" at bounding box center [456, 247] width 58 height 14
select select "developing"
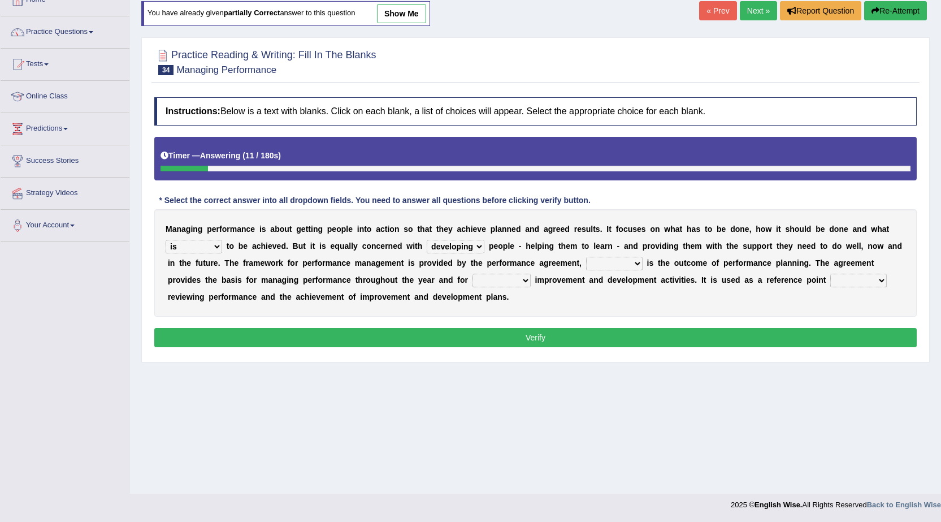
click at [427, 240] on select "developing evaluating recruiting alerting" at bounding box center [456, 247] width 58 height 14
click at [632, 260] on select "what this which of which" at bounding box center [614, 264] width 57 height 14
select select "which"
click at [586, 257] on select "what this which of which" at bounding box center [614, 264] width 57 height 14
click at [522, 278] on select "guiding reassuring heralding concluding" at bounding box center [502, 281] width 58 height 14
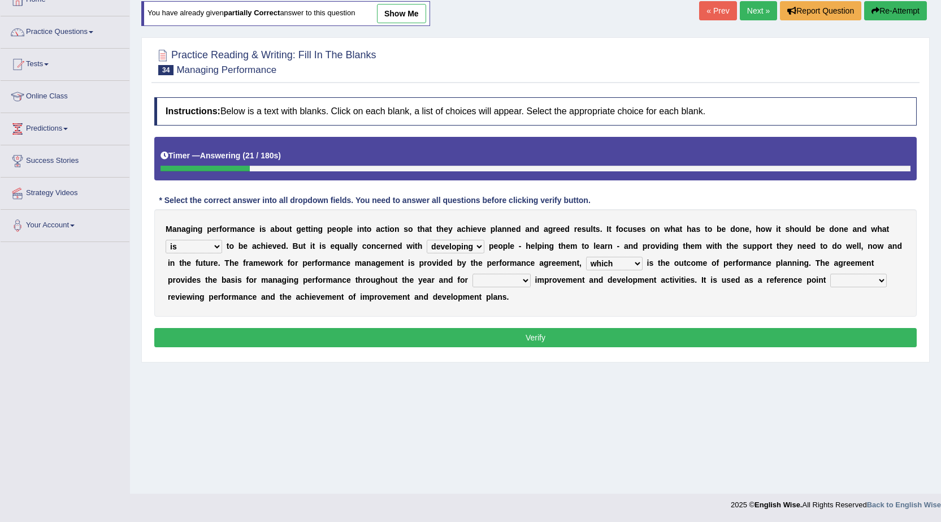
select select "guiding"
click at [473, 274] on select "guiding reassuring heralding concluding" at bounding box center [502, 281] width 58 height 14
click at [883, 279] on select "when as until since" at bounding box center [859, 281] width 57 height 14
select select "when"
click at [831, 274] on select "when as until since" at bounding box center [859, 281] width 57 height 14
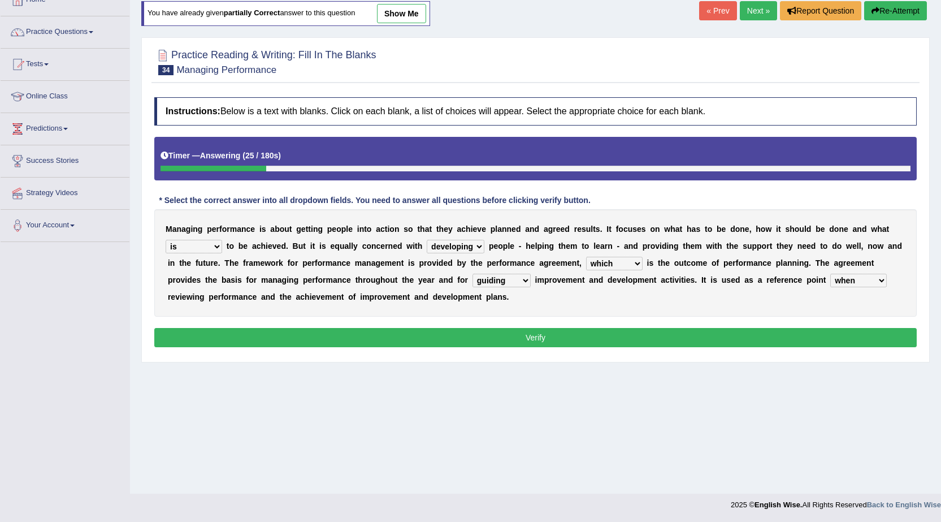
click at [728, 339] on button "Verify" at bounding box center [535, 337] width 763 height 19
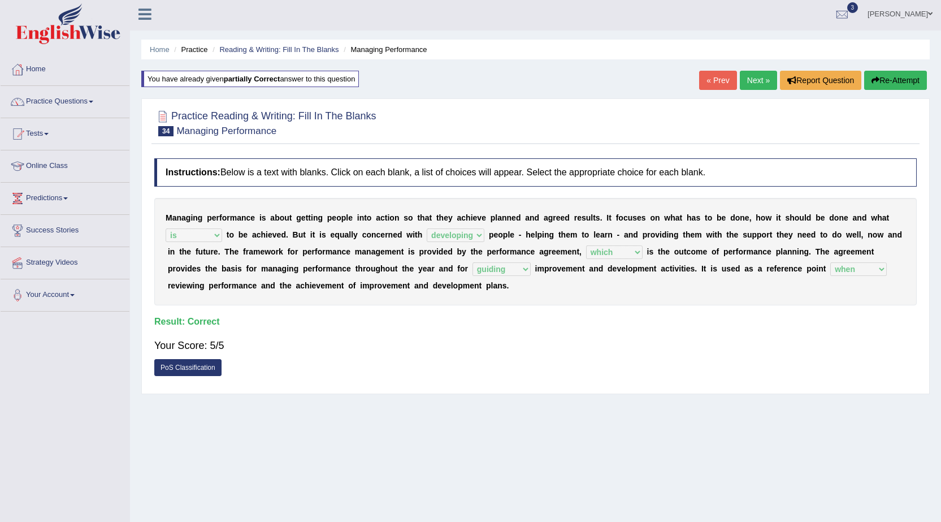
scroll to position [0, 0]
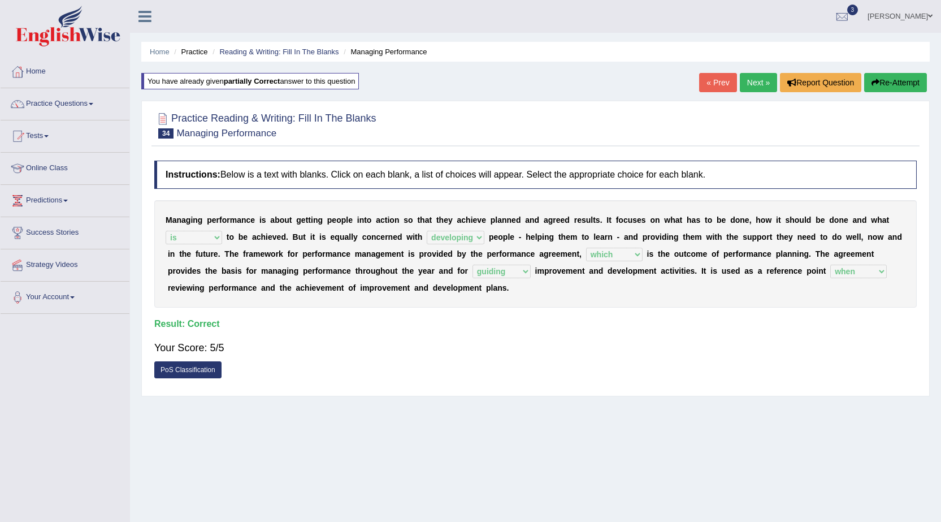
click at [751, 87] on link "Next »" at bounding box center [758, 82] width 37 height 19
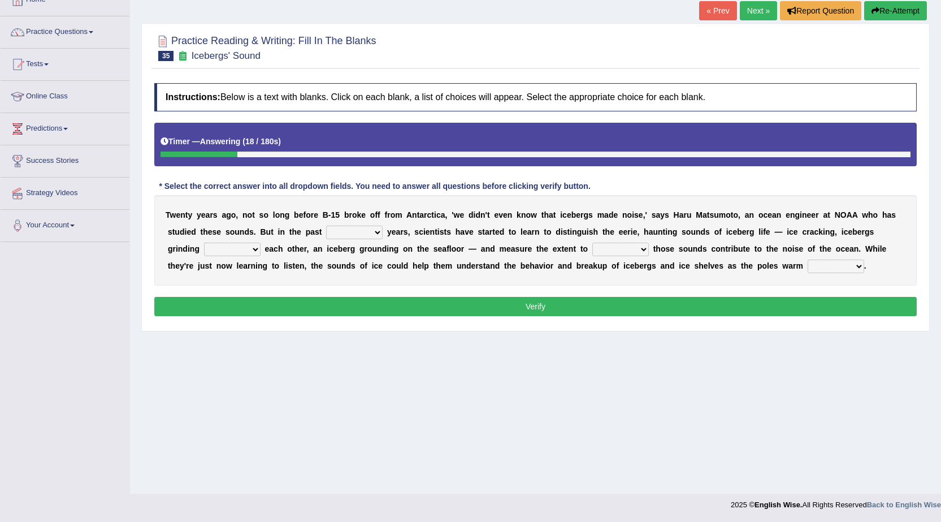
click at [377, 232] on select "for more much few" at bounding box center [354, 233] width 57 height 14
select select "few"
click at [326, 226] on select "for more much few" at bounding box center [354, 233] width 57 height 14
click at [258, 255] on select "within about through against" at bounding box center [232, 250] width 57 height 14
click at [647, 248] on select "which why what whether" at bounding box center [621, 250] width 57 height 14
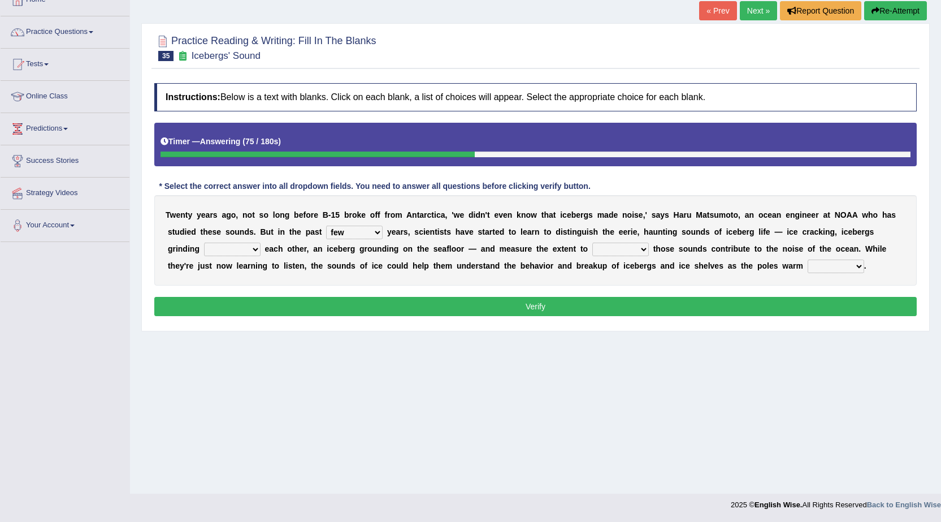
select select "which"
click at [593, 243] on select "which why what whether" at bounding box center [621, 250] width 57 height 14
click at [861, 271] on select "away out up off" at bounding box center [836, 267] width 57 height 14
select select "up"
click at [808, 260] on select "away out up off" at bounding box center [836, 267] width 57 height 14
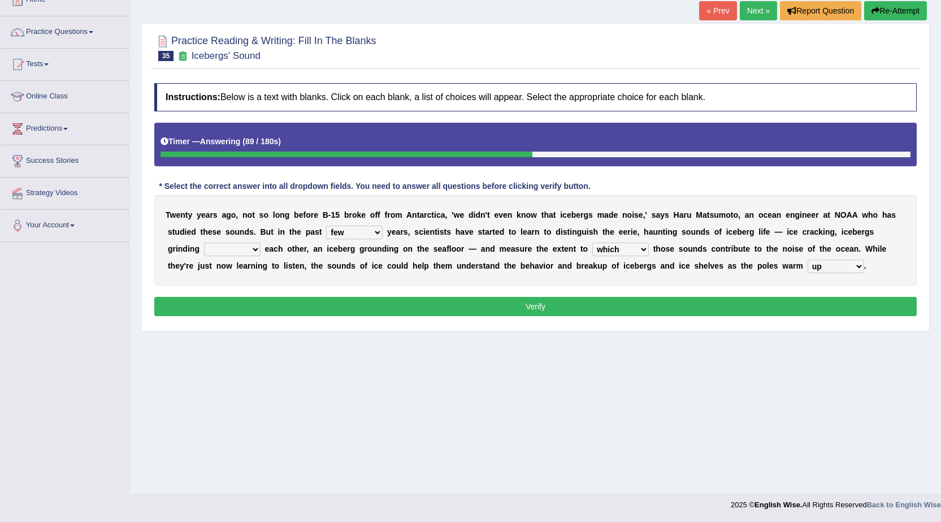
click at [251, 249] on select "within about through against" at bounding box center [232, 250] width 57 height 14
select select "within"
click at [204, 243] on select "within about through against" at bounding box center [232, 250] width 57 height 14
click at [263, 302] on button "Verify" at bounding box center [535, 306] width 763 height 19
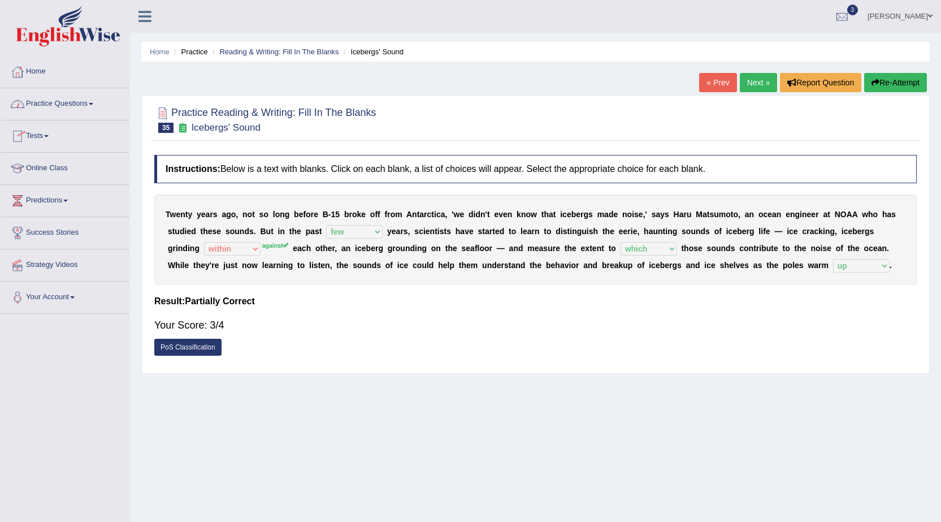
click at [76, 110] on link "Practice Questions" at bounding box center [65, 102] width 129 height 28
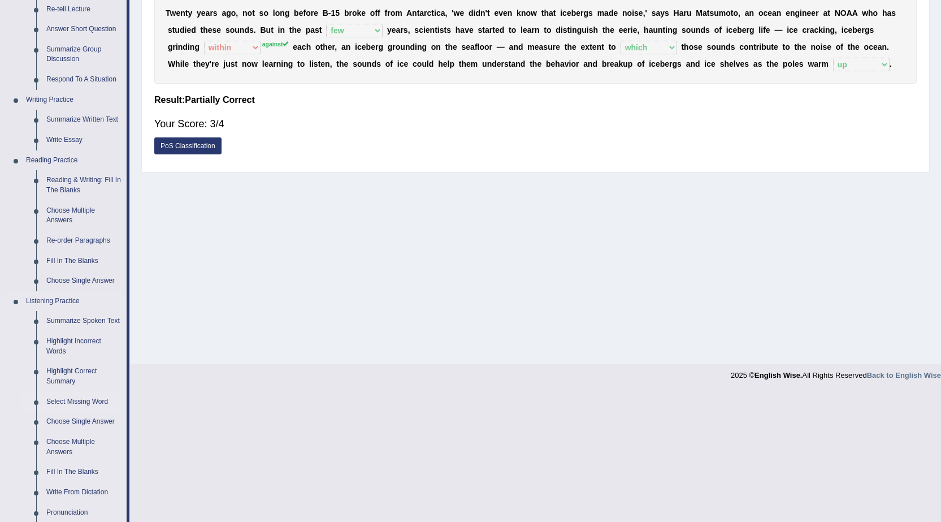
scroll to position [226, 0]
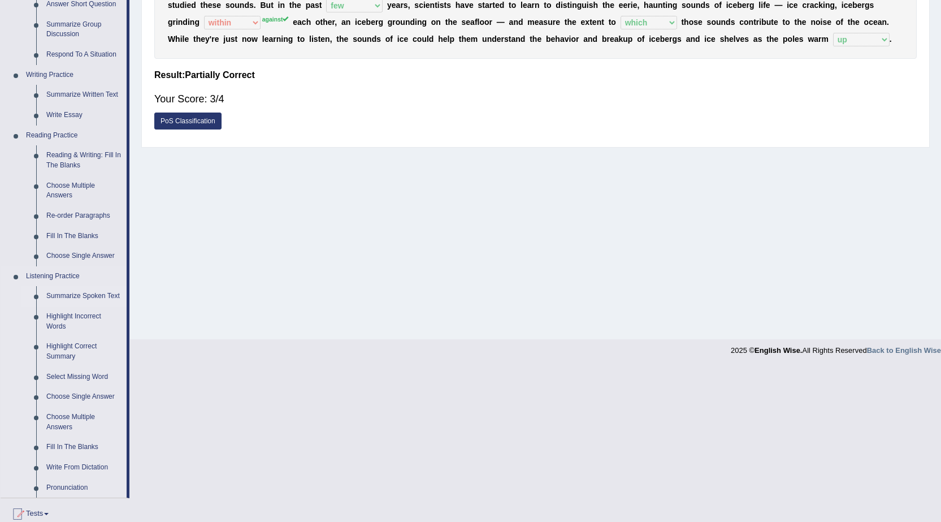
click at [107, 300] on link "Summarize Spoken Text" at bounding box center [83, 296] width 85 height 20
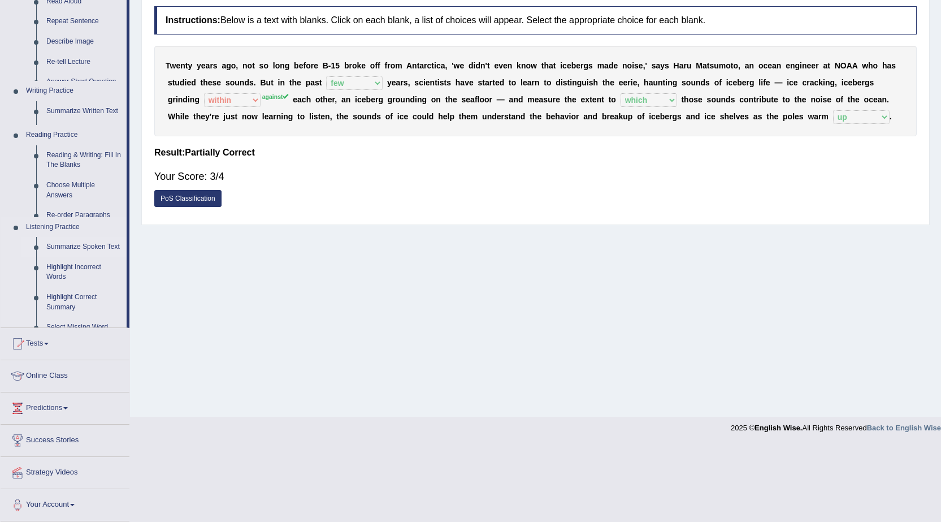
scroll to position [72, 0]
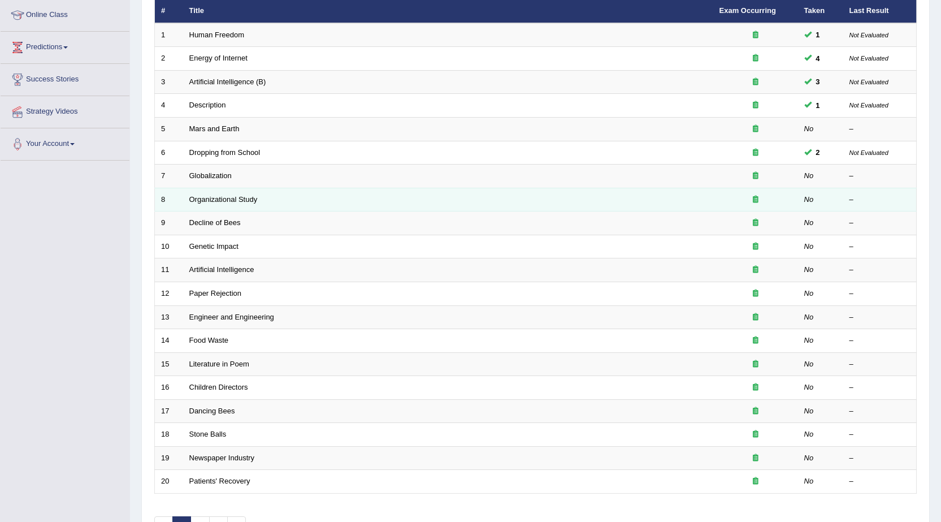
scroll to position [170, 0]
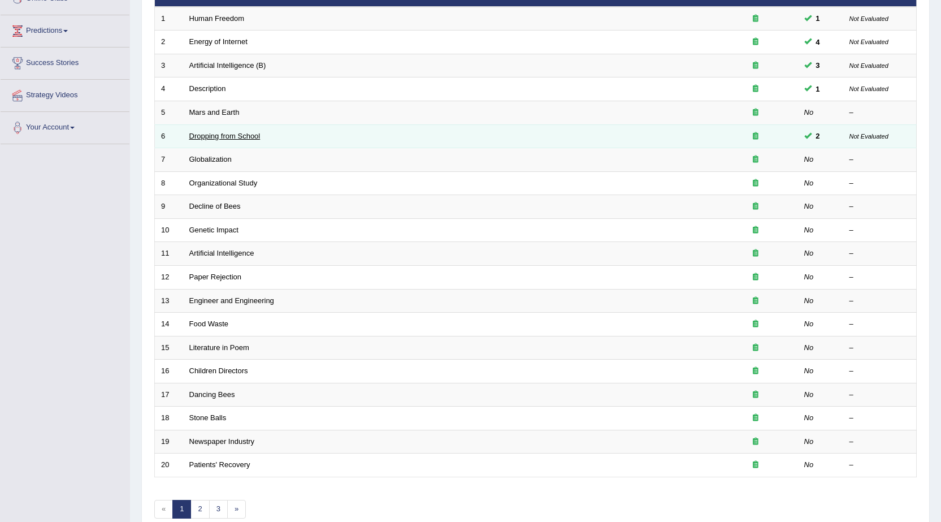
click at [243, 134] on link "Dropping from School" at bounding box center [224, 136] width 71 height 8
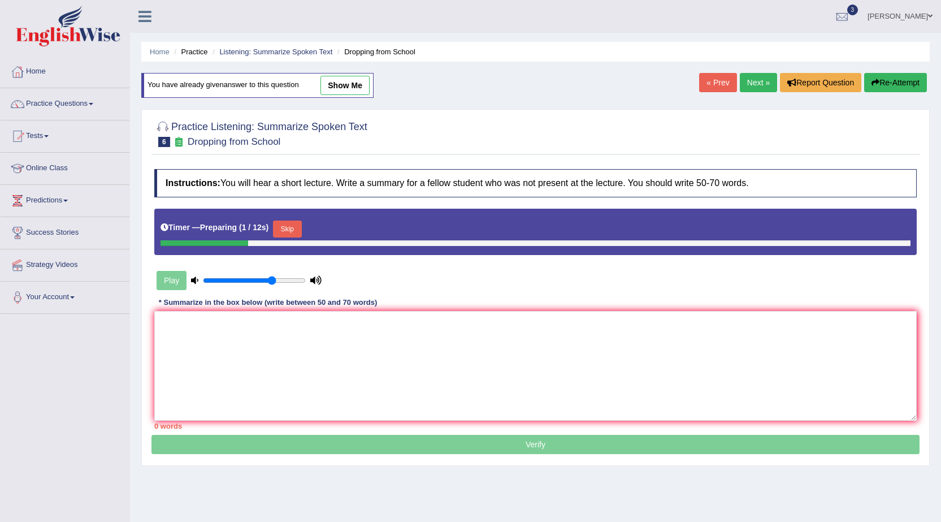
click at [360, 89] on link "show me" at bounding box center [345, 85] width 49 height 19
type textarea "A noteworthy point revealed in the lecture was about dropping from school. To e…"
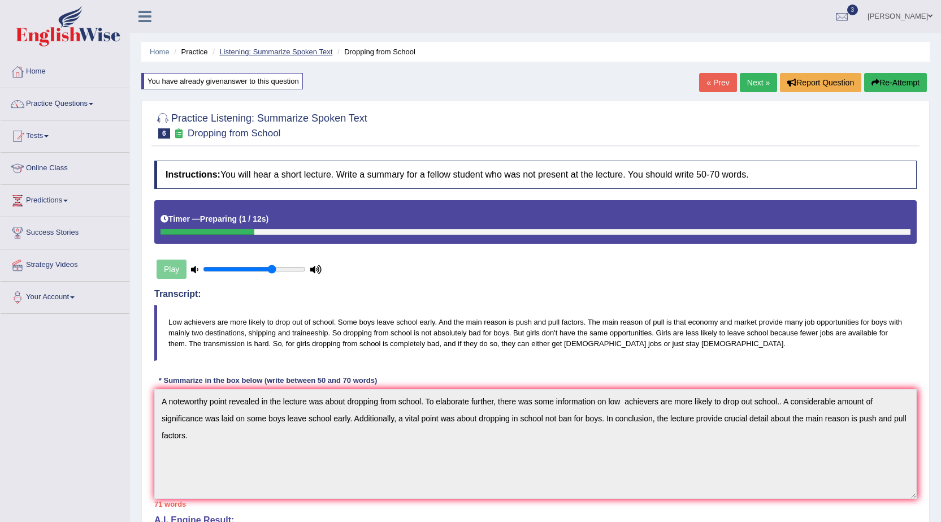
click at [279, 53] on link "Listening: Summarize Spoken Text" at bounding box center [275, 51] width 113 height 8
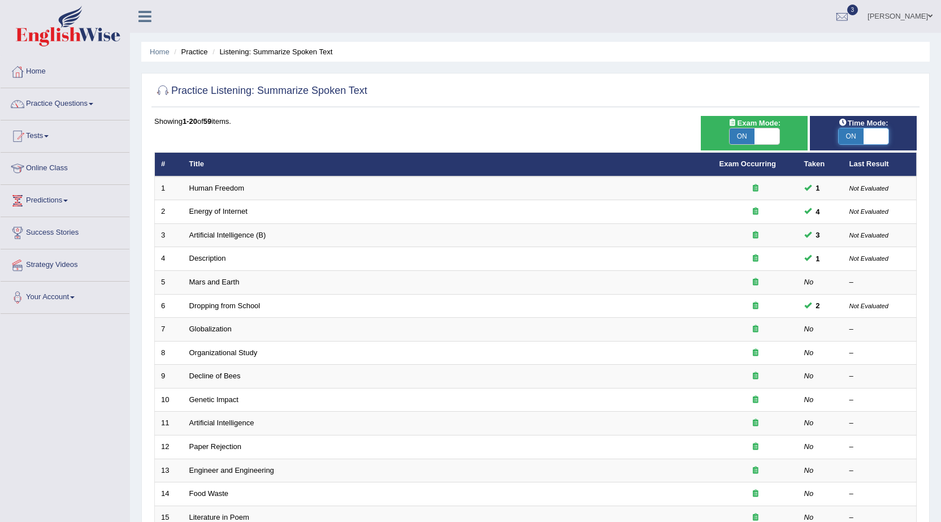
click at [880, 139] on span at bounding box center [876, 136] width 25 height 16
checkbox input "false"
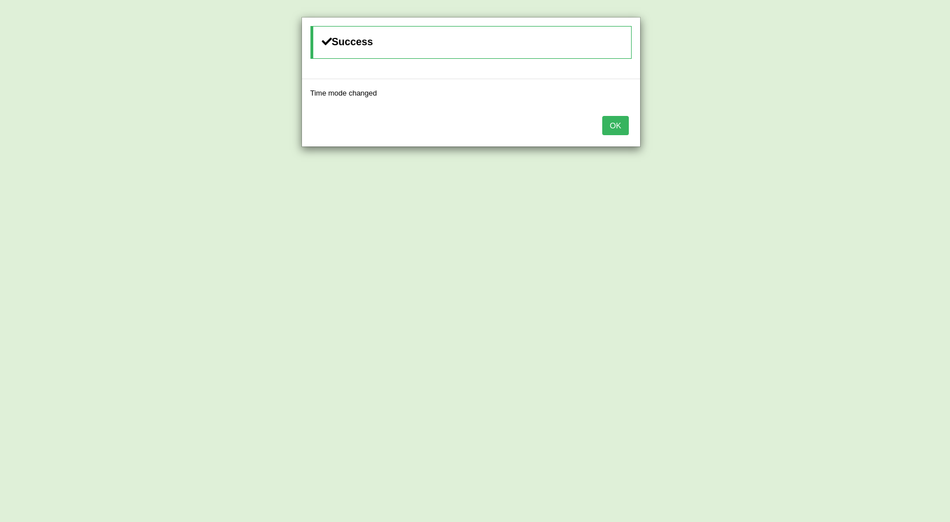
click at [615, 123] on button "OK" at bounding box center [615, 125] width 26 height 19
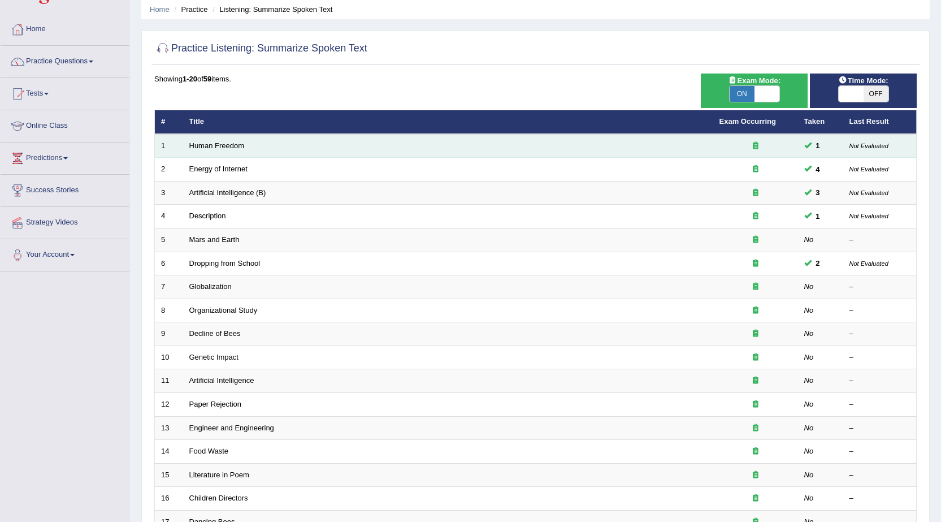
scroll to position [170, 0]
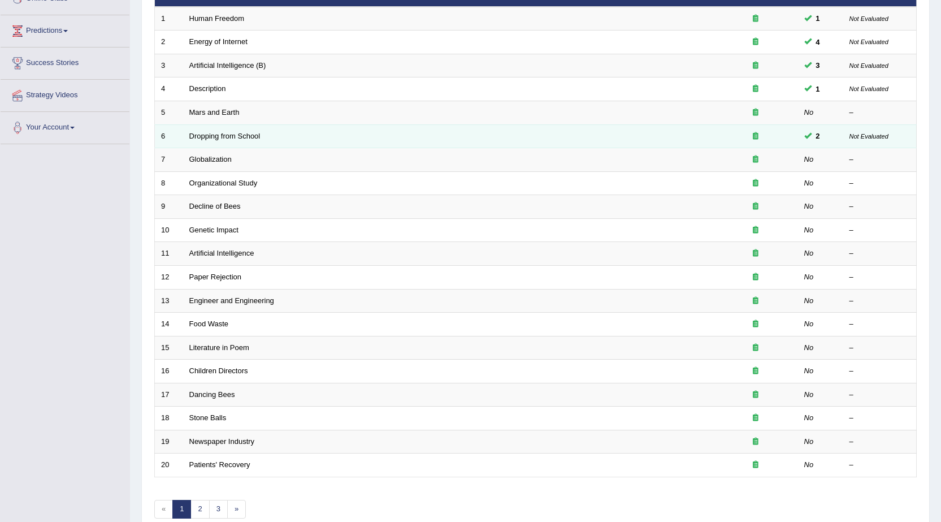
click at [237, 140] on td "Dropping from School" at bounding box center [448, 136] width 530 height 24
click at [248, 131] on td "Dropping from School" at bounding box center [448, 136] width 530 height 24
click at [258, 137] on link "Dropping from School" at bounding box center [224, 136] width 71 height 8
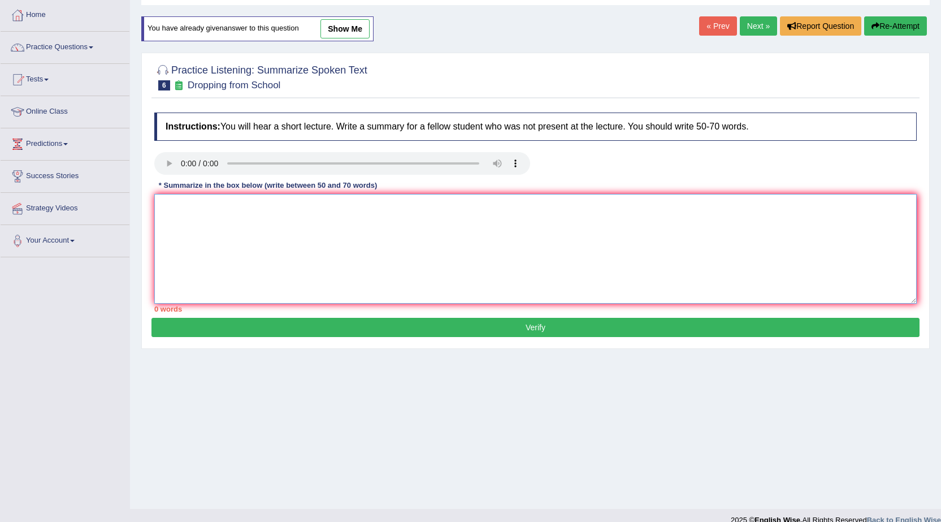
click at [228, 213] on textarea at bounding box center [535, 249] width 763 height 110
paste textarea "A noteworthy point revealed in the lecture was about dropping from school. To e…"
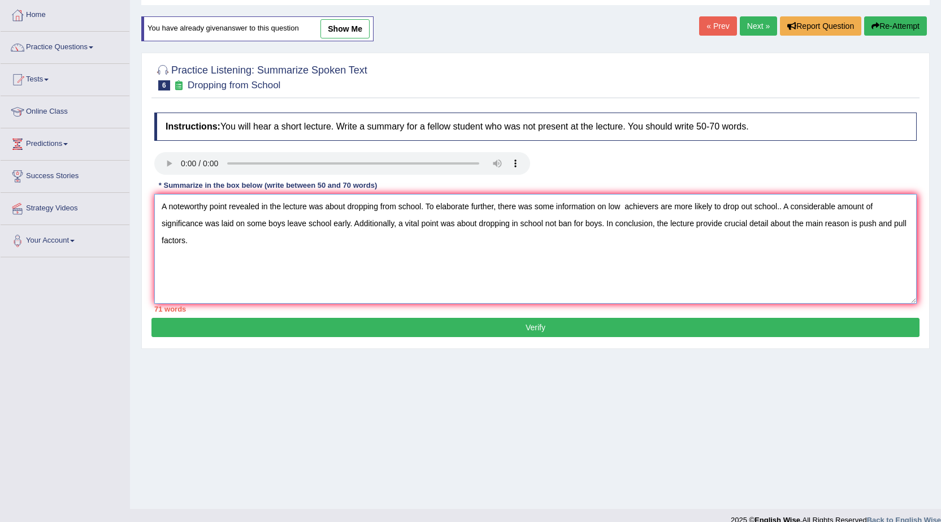
click at [781, 211] on textarea "A noteworthy point revealed in the lecture was about dropping from school. To e…" at bounding box center [535, 249] width 763 height 110
click at [626, 204] on textarea "A noteworthy point revealed in the lecture was about dropping from school. To e…" at bounding box center [535, 249] width 763 height 110
type textarea "A noteworthy point revealed in the lecture was about dropping from school. To e…"
click at [596, 328] on button "Verify" at bounding box center [536, 327] width 768 height 19
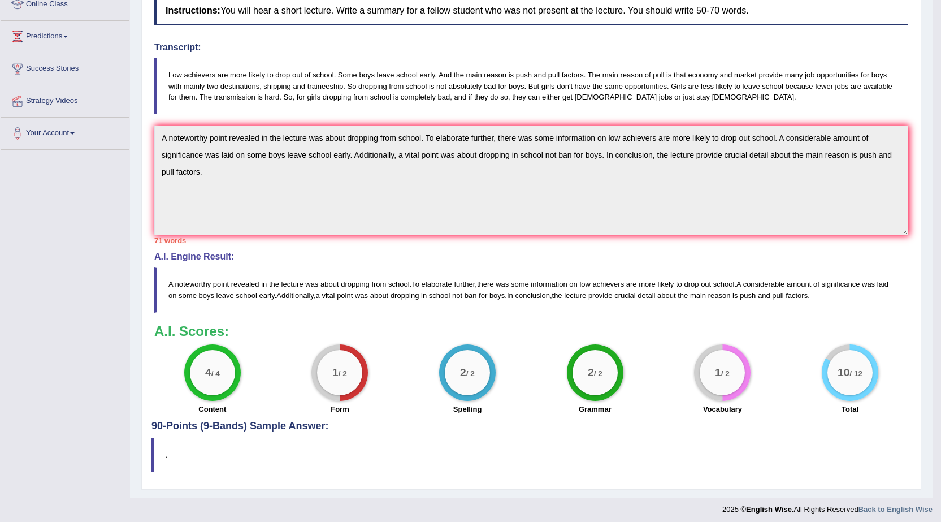
scroll to position [168, 0]
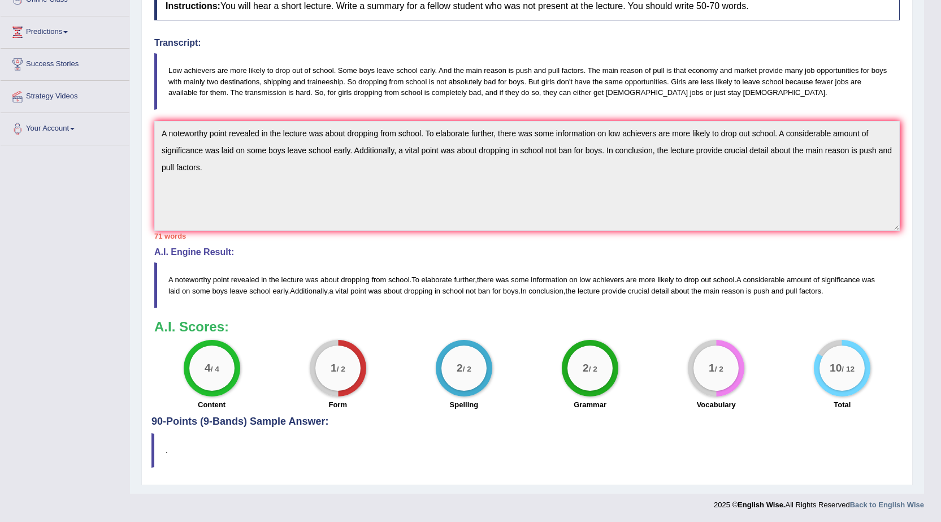
click at [111, 114] on div "Toggle navigation Home Practice Questions Speaking Practice Read Aloud Repeat S…" at bounding box center [462, 174] width 924 height 685
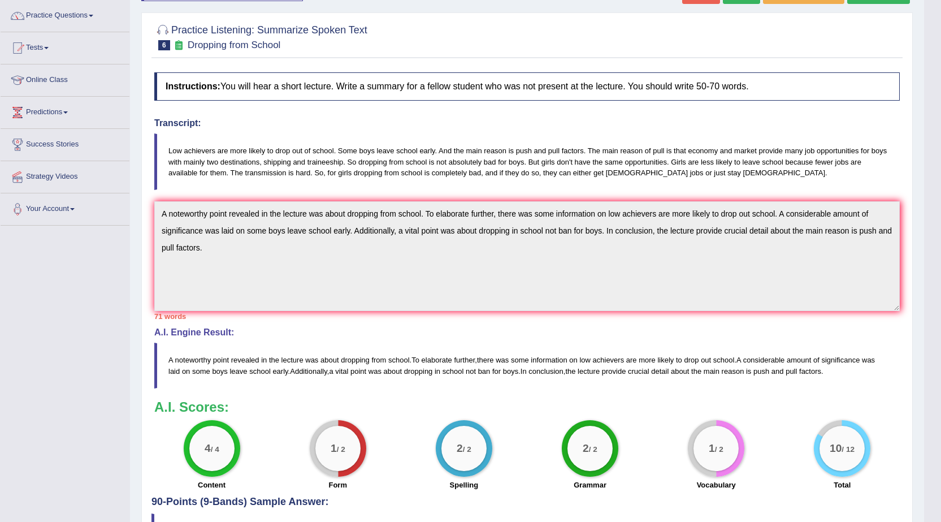
scroll to position [0, 0]
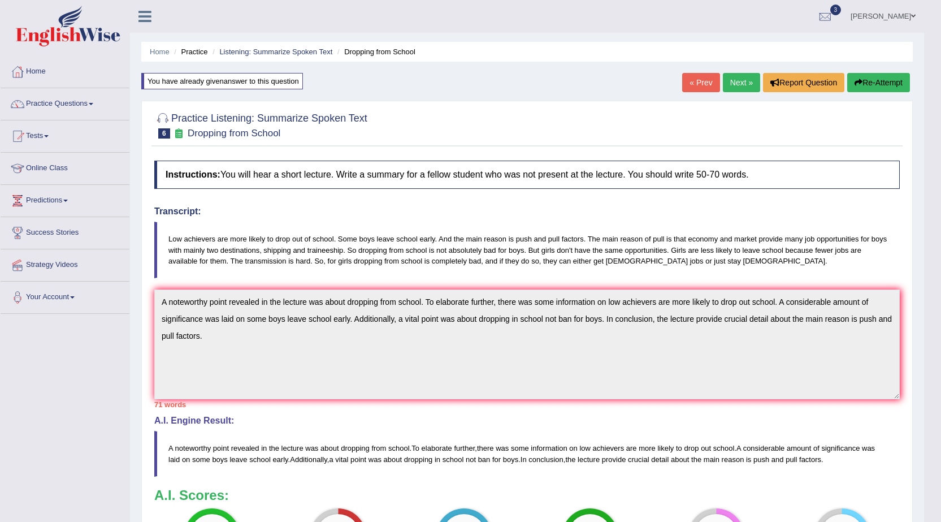
click at [872, 71] on div "Home Practice Listening: Summarize Spoken Text Dropping from School You have al…" at bounding box center [527, 331] width 794 height 662
click at [872, 73] on button "Re-Attempt" at bounding box center [879, 82] width 63 height 19
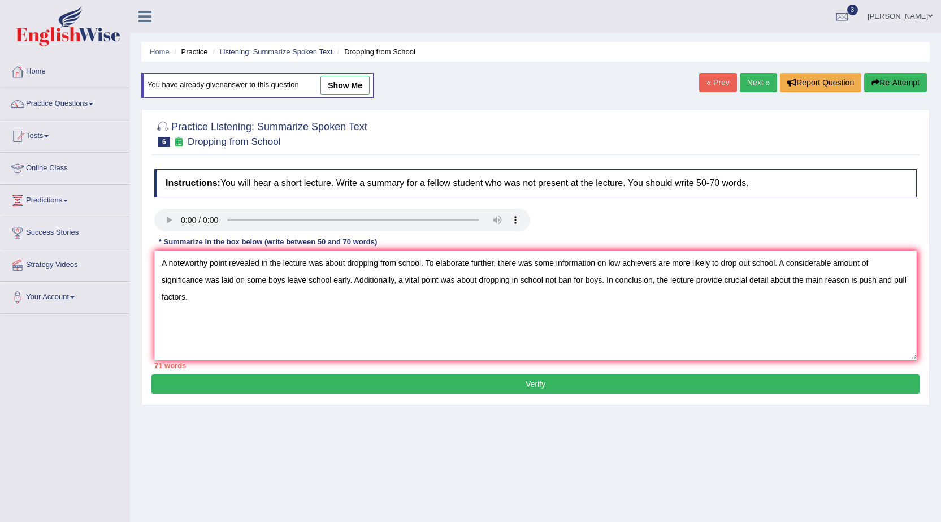
click at [655, 263] on textarea "A noteworthy point revealed in the lecture was about dropping from school. To e…" at bounding box center [535, 305] width 763 height 110
click at [778, 263] on textarea "A noteworthy point revealed in the lecture was about dropping from school. To e…" at bounding box center [535, 305] width 763 height 110
click at [808, 295] on textarea "A noteworthy point revealed in the lecture was about dropping from school. To e…" at bounding box center [535, 305] width 763 height 110
click at [306, 279] on textarea "A noteworthy point revealed in the lecture was about dropping from school. To e…" at bounding box center [535, 305] width 763 height 110
drag, startPoint x: 486, startPoint y: 280, endPoint x: 549, endPoint y: 282, distance: 63.3
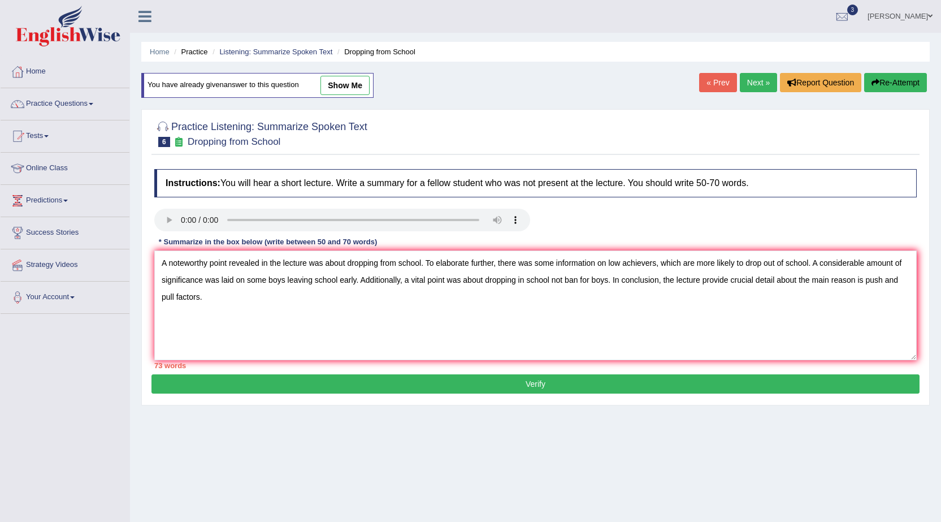
click at [549, 282] on textarea "A noteworthy point revealed in the lecture was about dropping from school. To e…" at bounding box center [535, 305] width 763 height 110
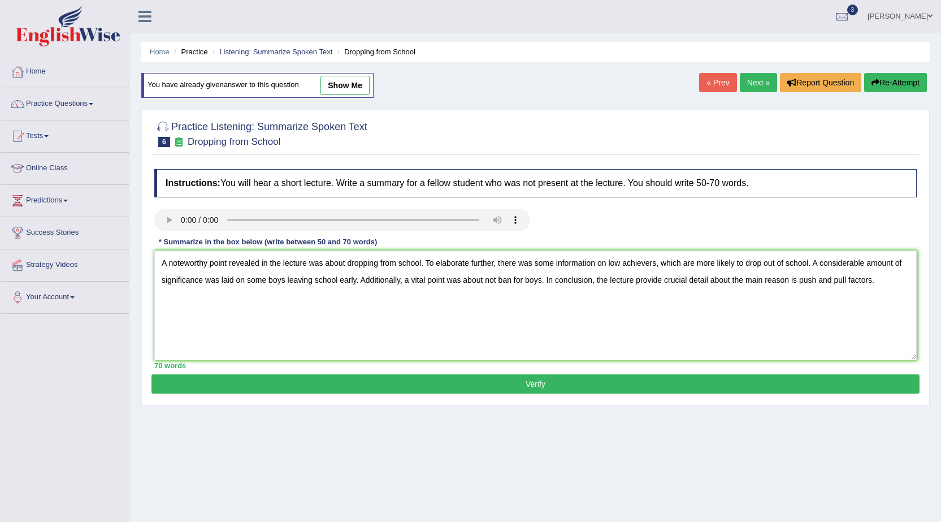
click at [498, 279] on textarea "A noteworthy point revealed in the lecture was about dropping from school. To e…" at bounding box center [535, 305] width 763 height 110
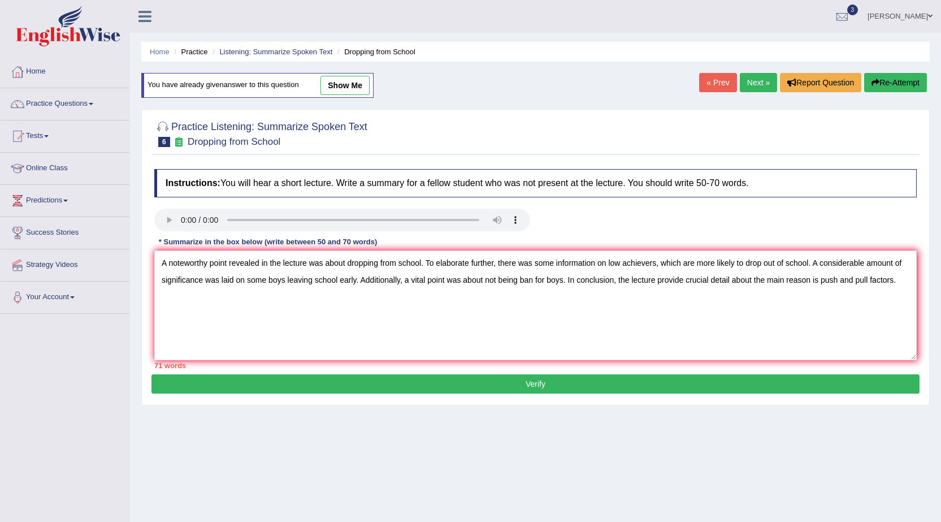
click at [533, 282] on textarea "A noteworthy point revealed in the lecture was about dropping from school. To e…" at bounding box center [535, 305] width 763 height 110
click at [625, 296] on textarea "A noteworthy point revealed in the lecture was about dropping from school. To e…" at bounding box center [535, 305] width 763 height 110
click at [673, 302] on textarea "A noteworthy point revealed in the lecture was about dropping from school. To e…" at bounding box center [535, 305] width 763 height 110
click at [697, 279] on textarea "A noteworthy point revealed in the lecture was about dropping from school. To e…" at bounding box center [535, 305] width 763 height 110
drag, startPoint x: 770, startPoint y: 280, endPoint x: 835, endPoint y: 280, distance: 64.5
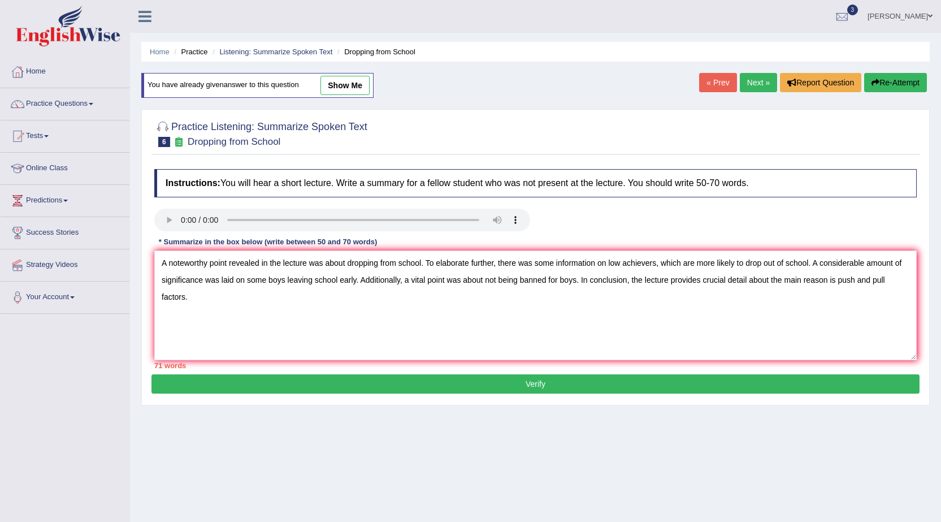
click at [835, 280] on textarea "A noteworthy point revealed in the lecture was about dropping from school. To e…" at bounding box center [535, 305] width 763 height 110
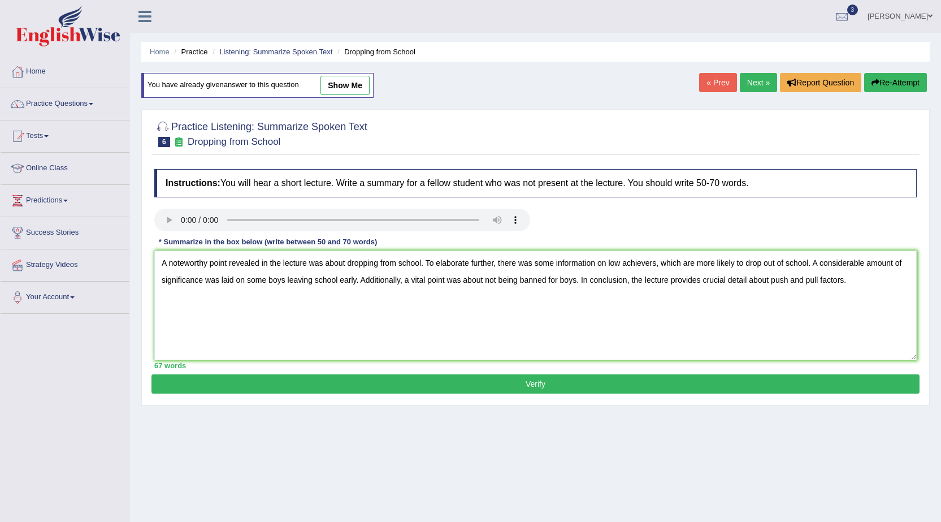
click at [761, 305] on textarea "A noteworthy point revealed in the lecture was about dropping from school. To e…" at bounding box center [535, 305] width 763 height 110
type textarea "A noteworthy point revealed in the lecture was about dropping from school. To e…"
click at [636, 385] on button "Verify" at bounding box center [536, 383] width 768 height 19
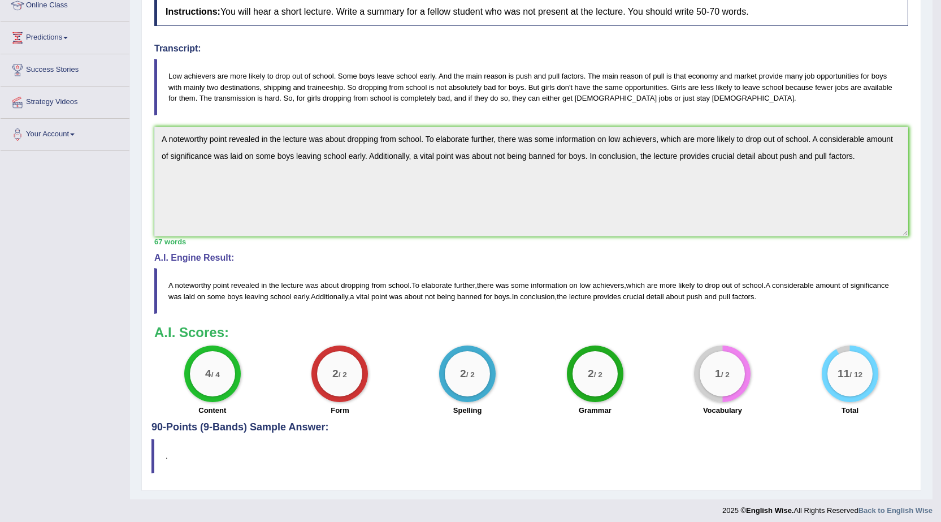
scroll to position [168, 0]
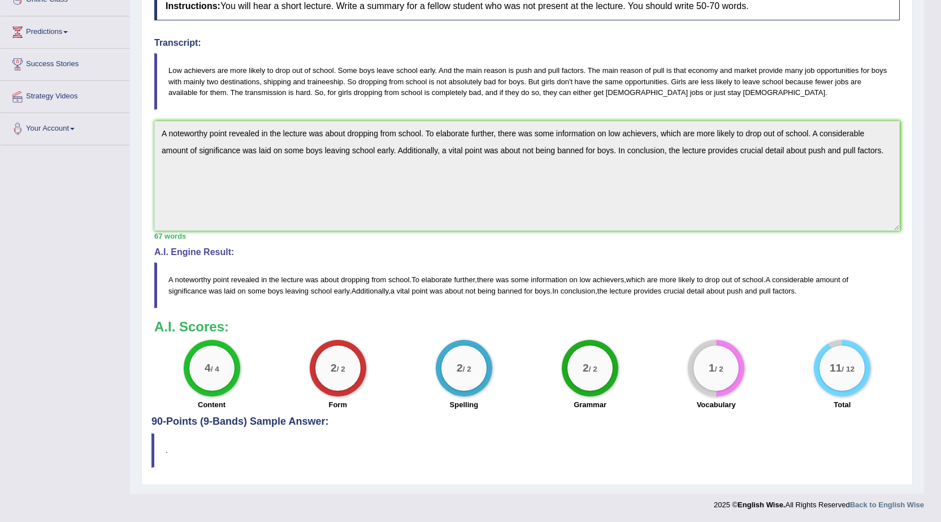
click at [115, 118] on div "Toggle navigation Home Practice Questions Speaking Practice Read Aloud Repeat S…" at bounding box center [462, 174] width 924 height 685
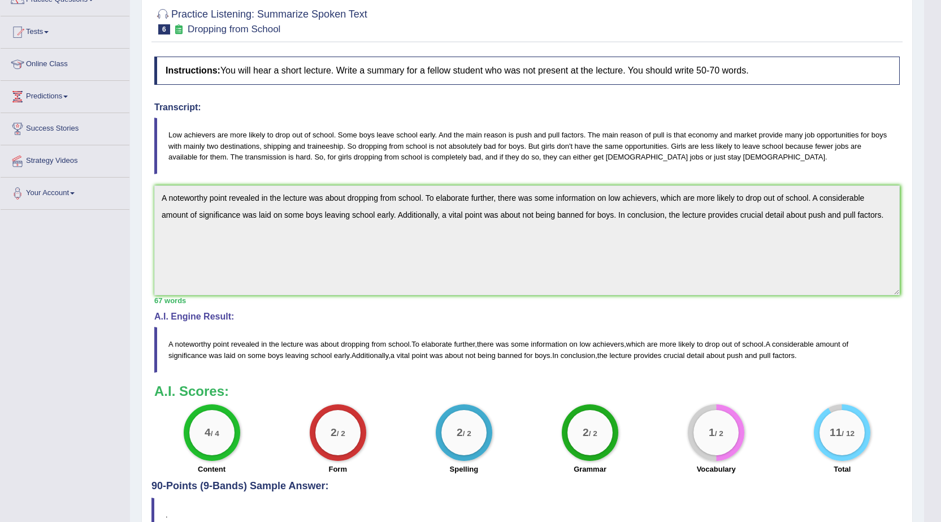
scroll to position [0, 0]
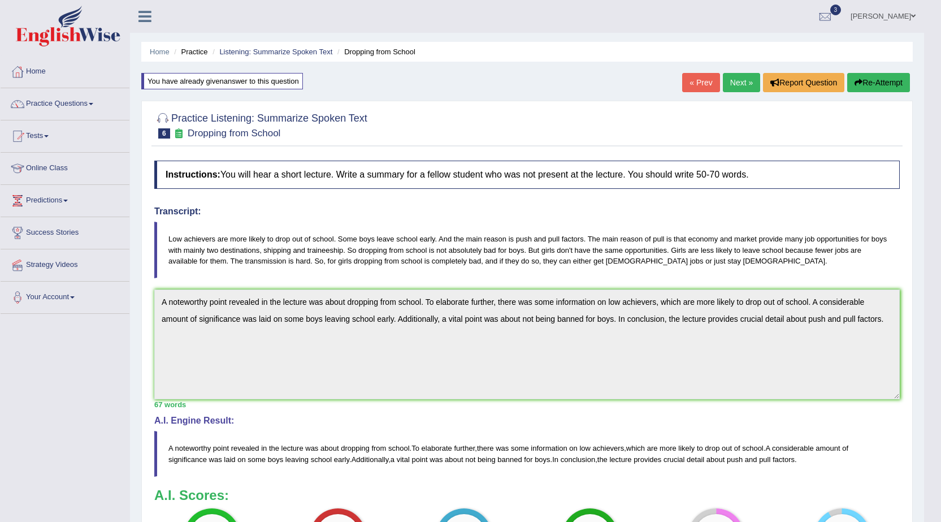
click at [866, 81] on button "Re-Attempt" at bounding box center [879, 82] width 63 height 19
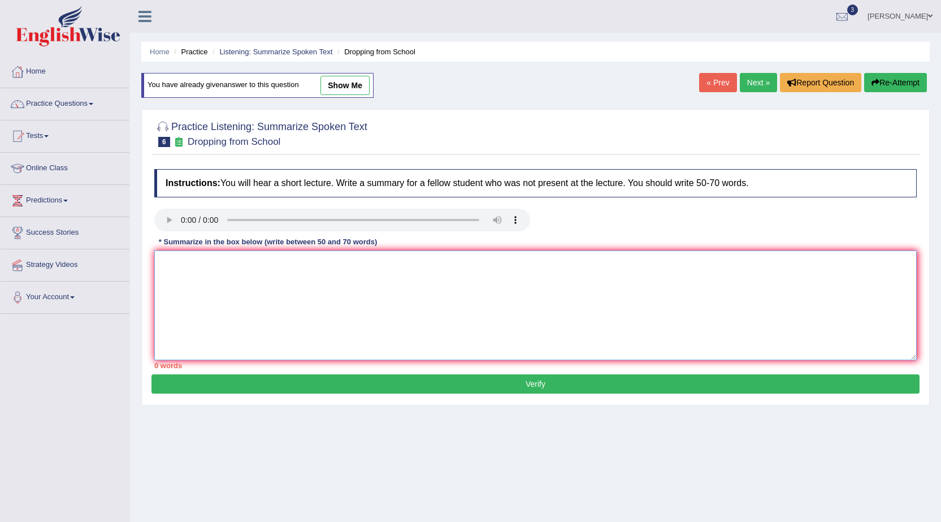
drag, startPoint x: 0, startPoint y: 0, endPoint x: 292, endPoint y: 307, distance: 423.9
paste textarea "A noteworthy point revealed in the lecture was about dropping from school. To e…"
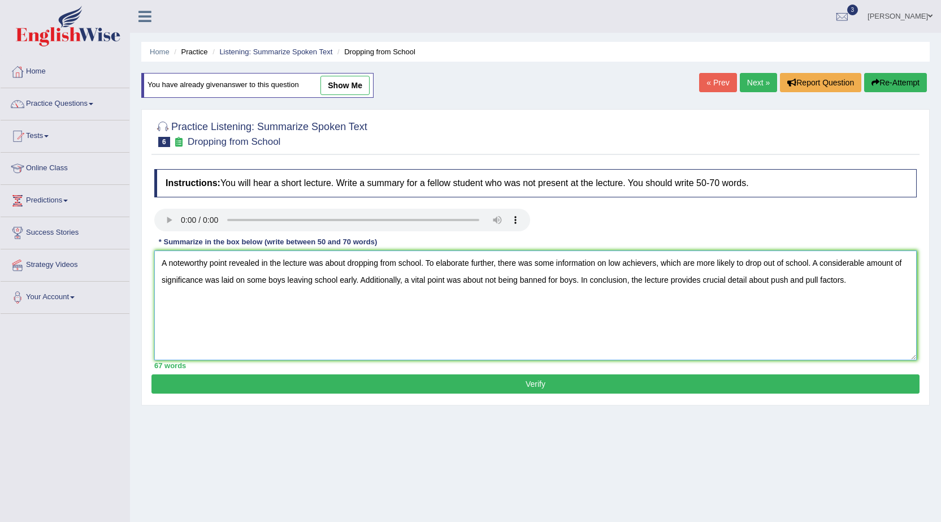
click at [503, 287] on textarea "A noteworthy point revealed in the lecture was about dropping from school. To e…" at bounding box center [535, 305] width 763 height 110
click at [485, 276] on textarea "A noteworthy point revealed in the lecture was about dropping from school. To e…" at bounding box center [535, 305] width 763 height 110
drag, startPoint x: 486, startPoint y: 279, endPoint x: 608, endPoint y: 279, distance: 122.7
click at [608, 279] on textarea "A noteworthy point revealed in the lecture was about dropping from school. To e…" at bounding box center [535, 305] width 763 height 110
click at [498, 284] on textarea "A noteworthy point revealed in the lecture was about dropping from school. To e…" at bounding box center [535, 305] width 763 height 110
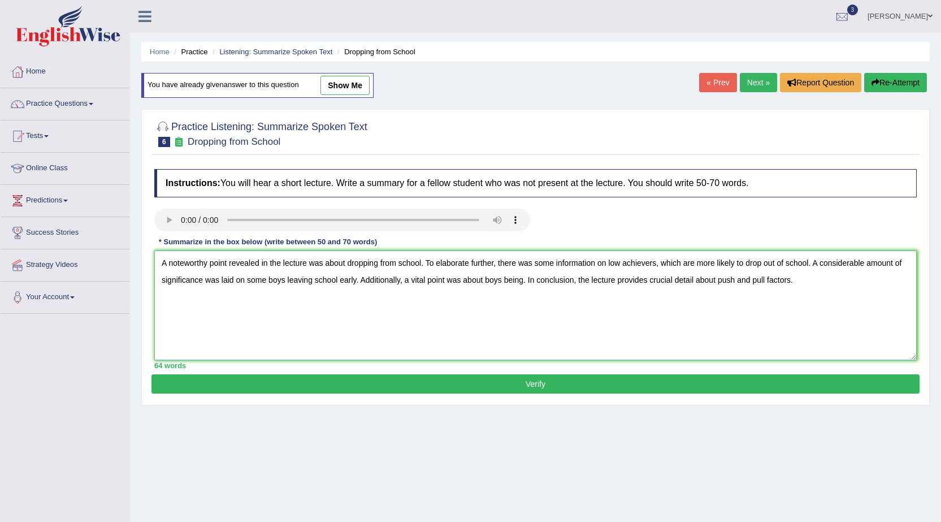
click at [522, 286] on textarea "A noteworthy point revealed in the lecture was about dropping from school. To e…" at bounding box center [535, 305] width 763 height 110
click at [530, 280] on textarea "A noteworthy point revealed in the lecture was about dropping from school. To e…" at bounding box center [535, 305] width 763 height 110
click at [504, 280] on textarea "A noteworthy point revealed in the lecture was about dropping from school. To e…" at bounding box center [535, 305] width 763 height 110
click at [540, 281] on textarea "A noteworthy point revealed in the lecture was about dropping from school. To e…" at bounding box center [535, 305] width 763 height 110
click at [561, 288] on textarea "A noteworthy point revealed in the lecture was about dropping from school. To e…" at bounding box center [535, 305] width 763 height 110
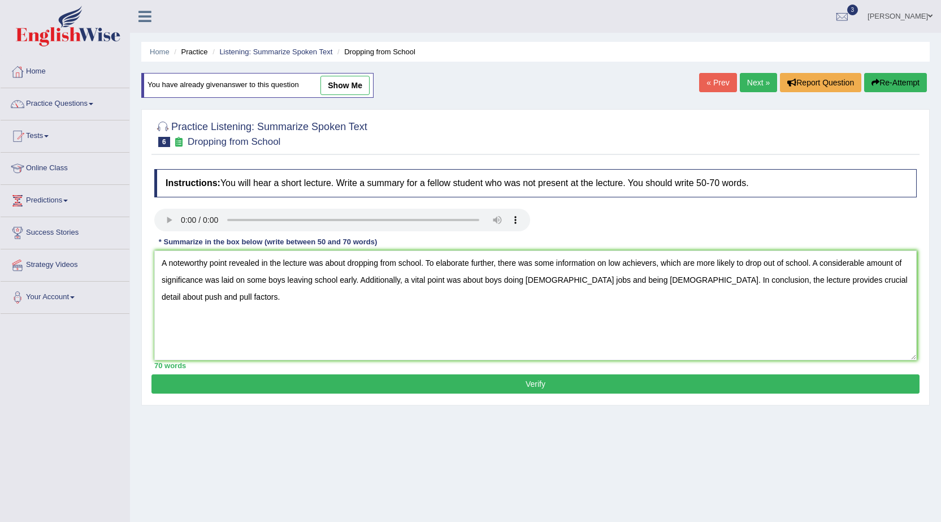
click at [537, 360] on div "70 words" at bounding box center [535, 365] width 763 height 11
click at [522, 316] on textarea "A noteworthy point revealed in the lecture was about dropping from school. To e…" at bounding box center [535, 305] width 763 height 110
click at [621, 265] on textarea "A noteworthy point revealed in the lecture was about dropping from school. To e…" at bounding box center [535, 305] width 763 height 110
click at [727, 311] on textarea "A noteworthy point revealed in the lecture was about dropping from school. To e…" at bounding box center [535, 305] width 763 height 110
type textarea "A noteworthy point revealed in the lecture was about dropping from school. To e…"
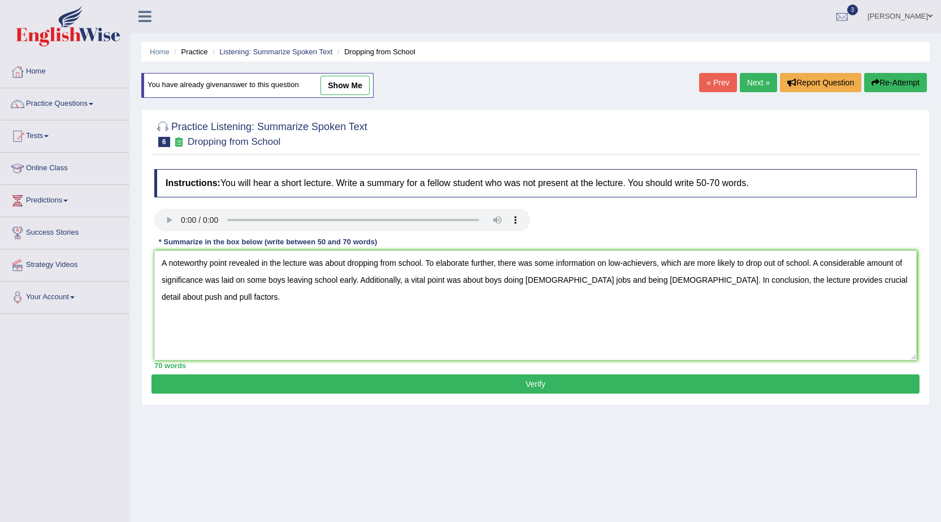
click at [338, 391] on button "Verify" at bounding box center [536, 383] width 768 height 19
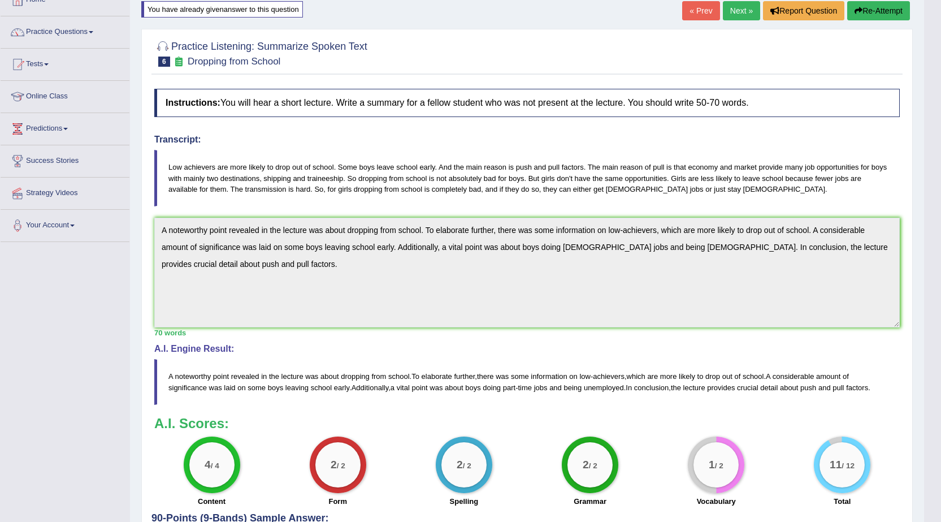
scroll to position [168, 0]
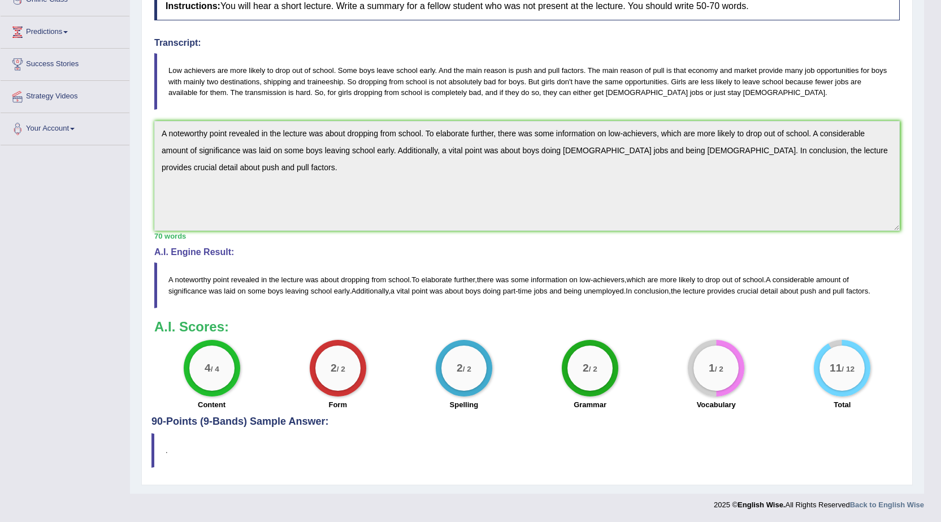
click at [63, 113] on div "Toggle navigation Home Practice Questions Speaking Practice Read Aloud Repeat S…" at bounding box center [462, 174] width 924 height 685
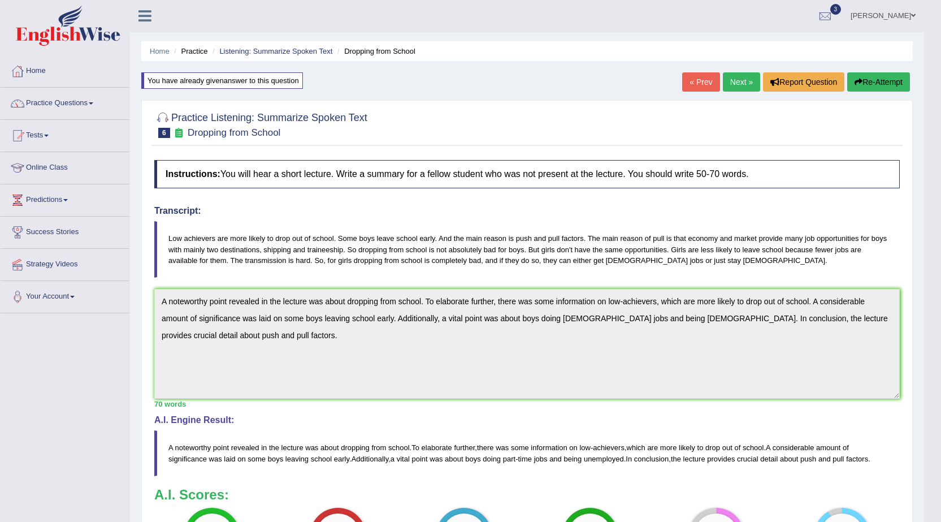
scroll to position [0, 0]
click at [879, 85] on button "Re-Attempt" at bounding box center [879, 82] width 63 height 19
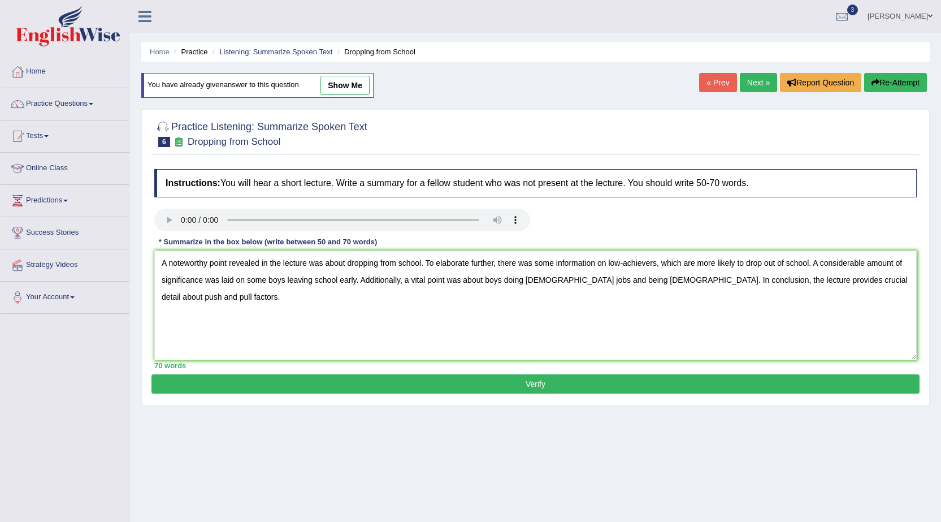
click at [348, 262] on textarea "A noteworthy point revealed in the lecture was about dropping from school. To e…" at bounding box center [535, 305] width 763 height 110
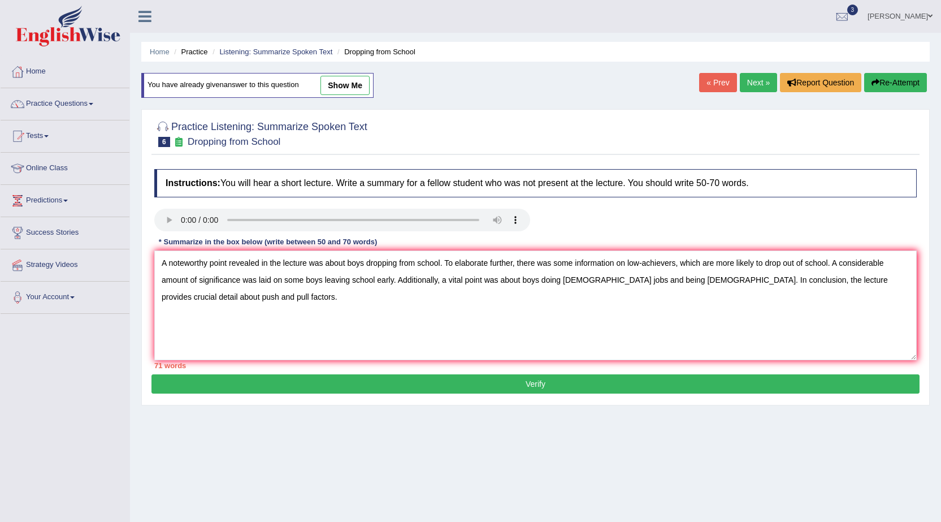
click at [399, 257] on textarea "A noteworthy point revealed in the lecture was about boys dropping from school.…" at bounding box center [535, 305] width 763 height 110
drag, startPoint x: 770, startPoint y: 263, endPoint x: 832, endPoint y: 263, distance: 62.2
click at [832, 263] on textarea "A noteworthy point revealed in the lecture was about boys dropping out of schoo…" at bounding box center [535, 305] width 763 height 110
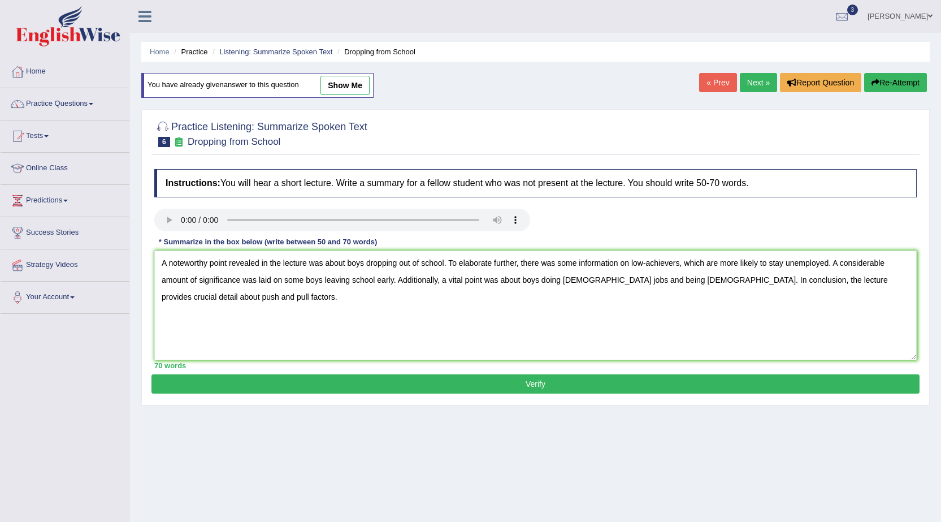
click at [347, 293] on textarea "A noteworthy point revealed in the lecture was about boys dropping out of schoo…" at bounding box center [535, 305] width 763 height 110
drag, startPoint x: 522, startPoint y: 278, endPoint x: 541, endPoint y: 278, distance: 18.7
click at [541, 278] on textarea "A noteworthy point revealed in the lecture was about boys dropping out of schoo…" at bounding box center [535, 305] width 763 height 110
drag, startPoint x: 609, startPoint y: 281, endPoint x: 691, endPoint y: 278, distance: 82.0
click at [691, 278] on textarea "A noteworthy point revealed in the lecture was about boys dropping out of schoo…" at bounding box center [535, 305] width 763 height 110
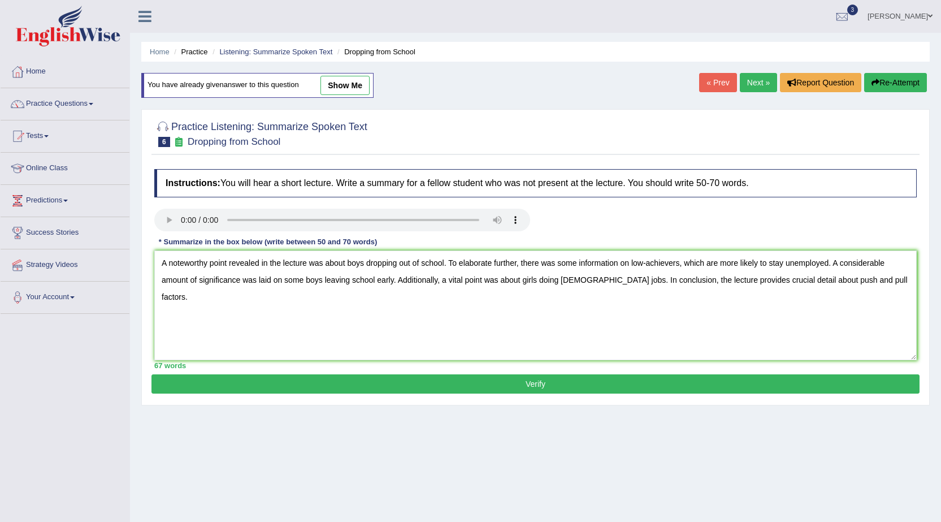
click at [689, 298] on textarea "A noteworthy point revealed in the lecture was about boys dropping out of schoo…" at bounding box center [535, 305] width 763 height 110
click at [761, 317] on textarea "A noteworthy point revealed in the lecture was about boys dropping out of schoo…" at bounding box center [535, 305] width 763 height 110
click at [779, 279] on textarea "A noteworthy point revealed in the lecture was about boys dropping out of schoo…" at bounding box center [535, 305] width 763 height 110
click at [747, 305] on textarea "A noteworthy point revealed in the lecture was about boys dropping out of schoo…" at bounding box center [535, 305] width 763 height 110
click at [887, 278] on textarea "A noteworthy point revealed in the lecture was about boys dropping out of schoo…" at bounding box center [535, 305] width 763 height 110
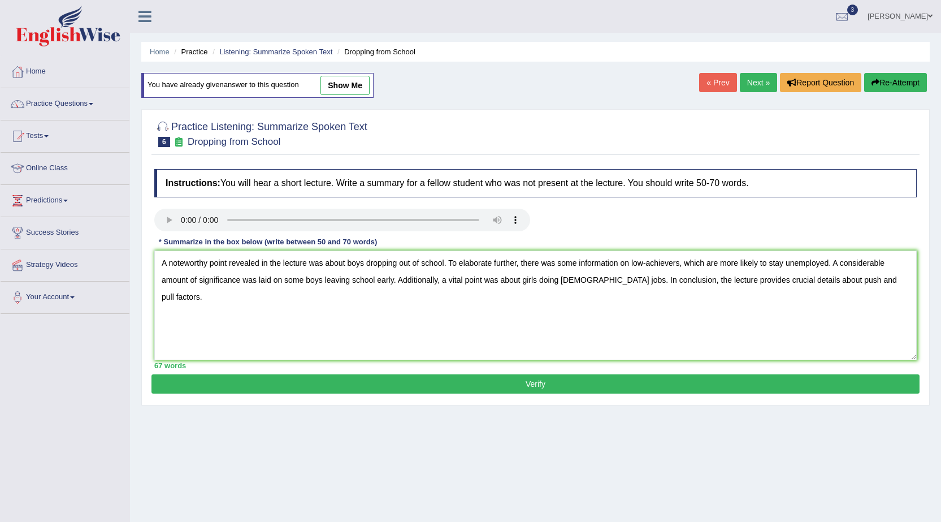
type textarea "A noteworthy point revealed in the lecture was about boys dropping out of schoo…"
click at [573, 382] on button "Verify" at bounding box center [536, 383] width 768 height 19
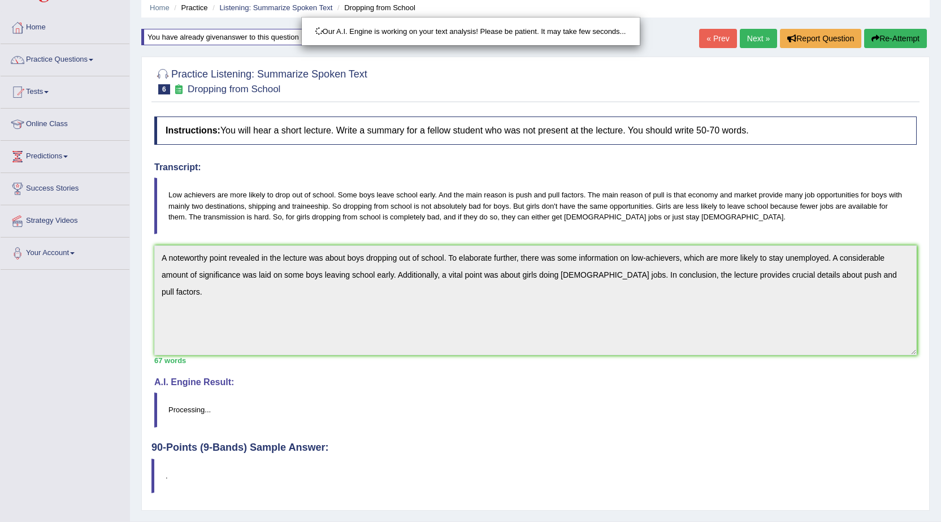
scroll to position [72, 0]
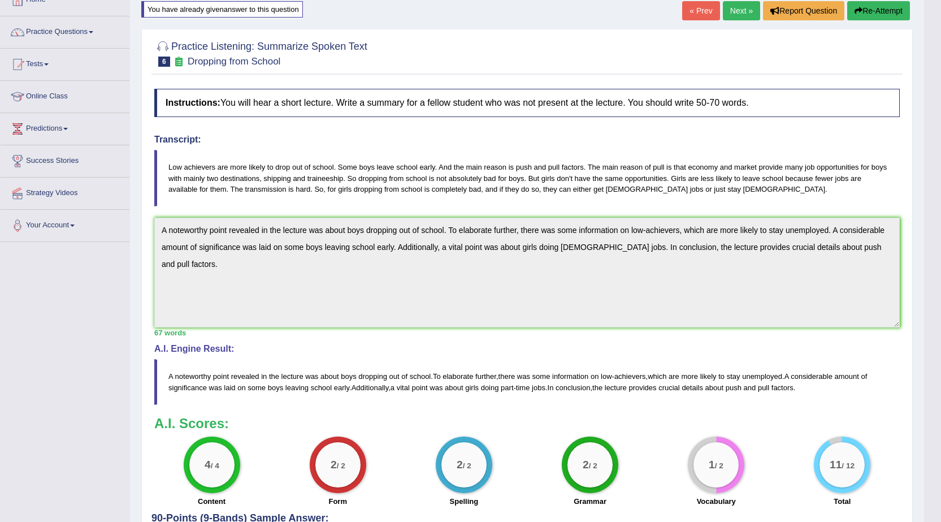
drag, startPoint x: 221, startPoint y: 178, endPoint x: 308, endPoint y: 180, distance: 86.5
click at [308, 180] on blockquote "Low achievers are more likely to drop out of school. Some boys leave school ear…" at bounding box center [527, 178] width 746 height 56
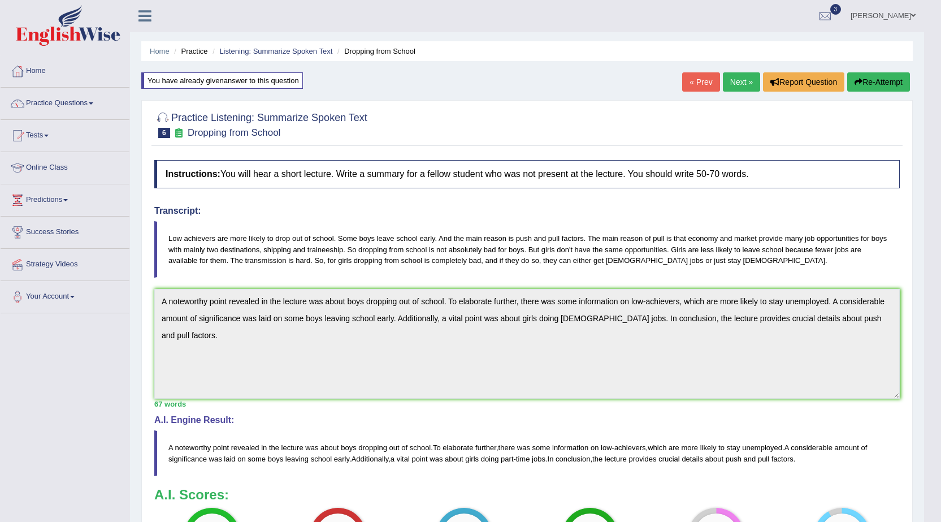
scroll to position [0, 0]
click at [76, 106] on link "Practice Questions" at bounding box center [65, 102] width 129 height 28
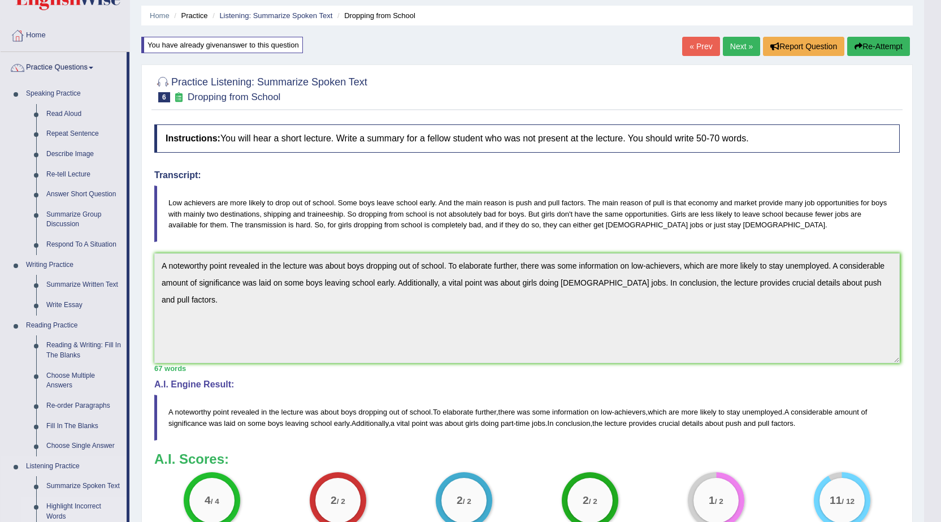
scroll to position [57, 0]
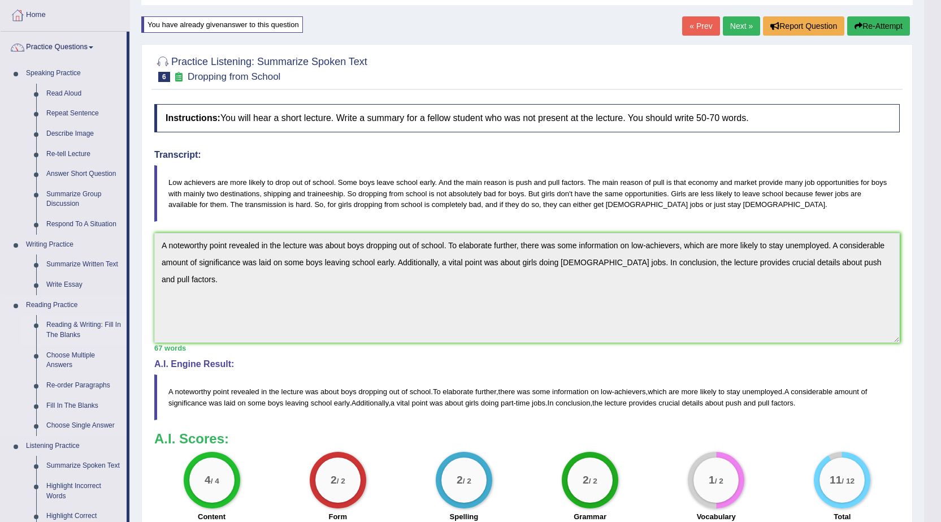
click at [80, 322] on link "Reading & Writing: Fill In The Blanks" at bounding box center [83, 330] width 85 height 30
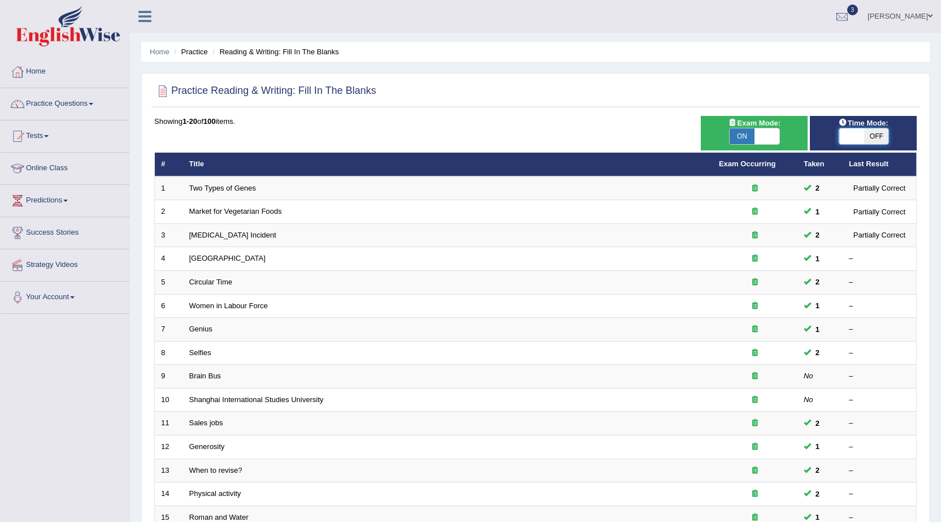
click at [857, 138] on span at bounding box center [852, 136] width 25 height 16
click at [874, 141] on span "OFF" at bounding box center [876, 136] width 25 height 16
checkbox input "true"
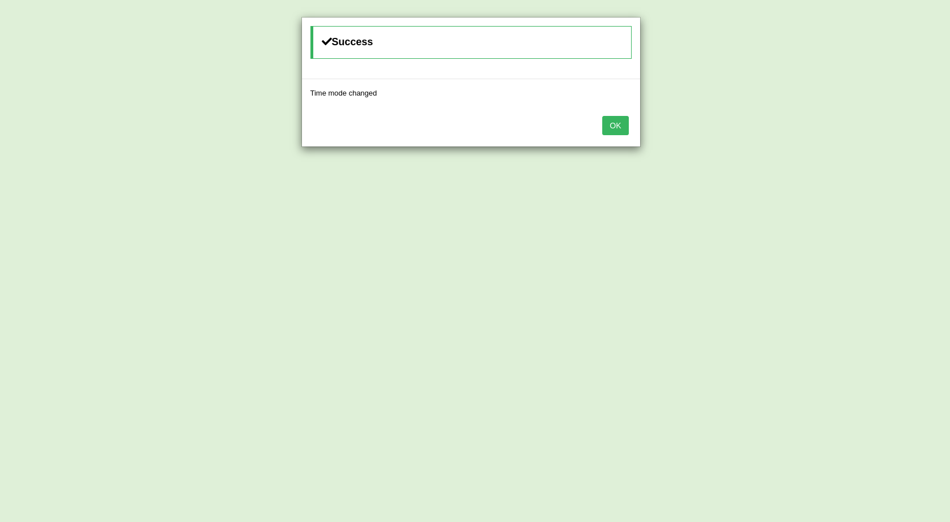
click at [617, 119] on button "OK" at bounding box center [615, 125] width 26 height 19
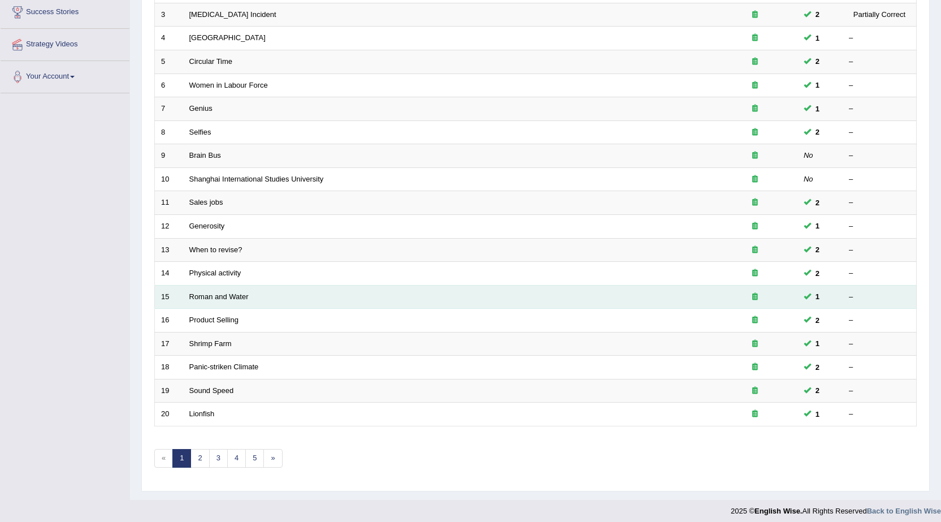
scroll to position [227, 0]
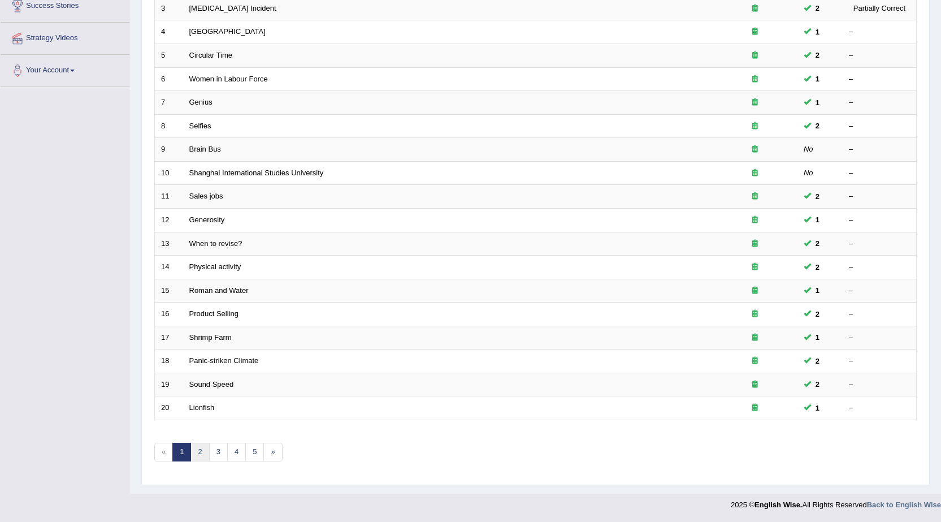
click at [204, 454] on link "2" at bounding box center [200, 452] width 19 height 19
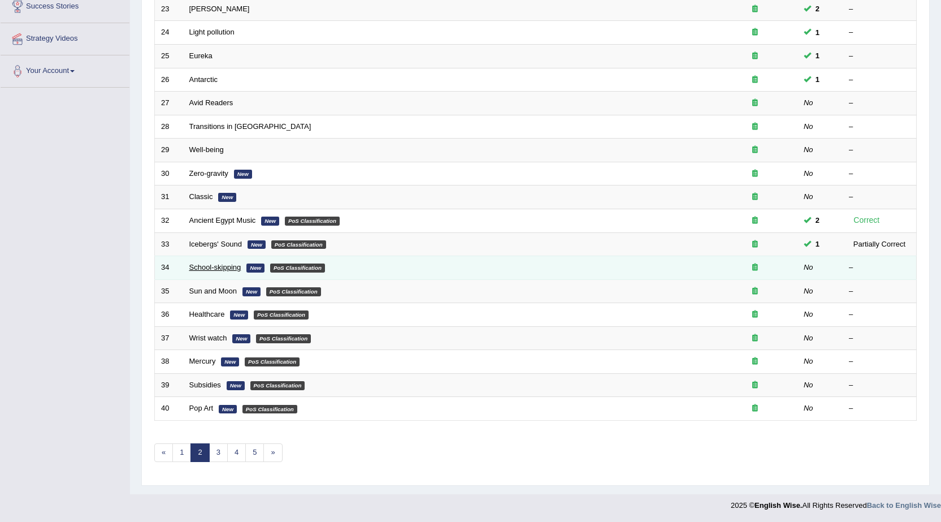
click at [228, 267] on link "School-skipping" at bounding box center [215, 267] width 52 height 8
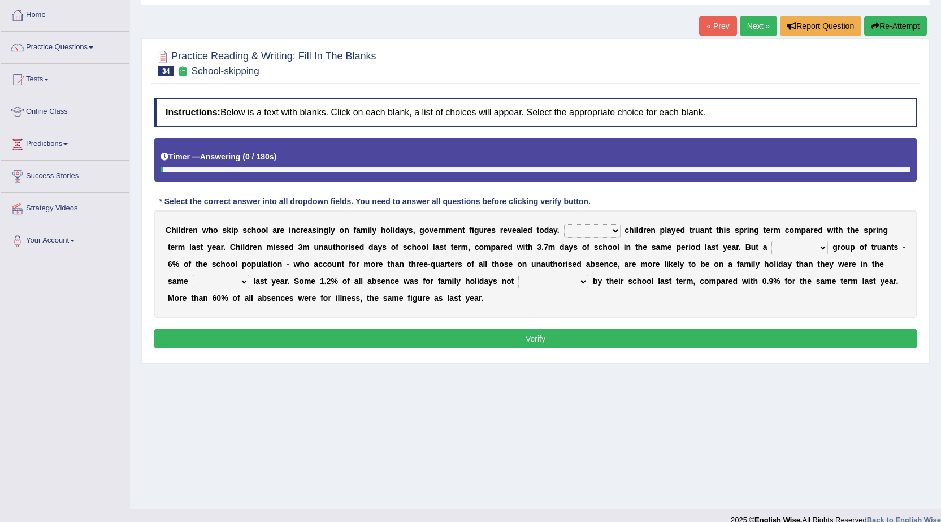
scroll to position [72, 0]
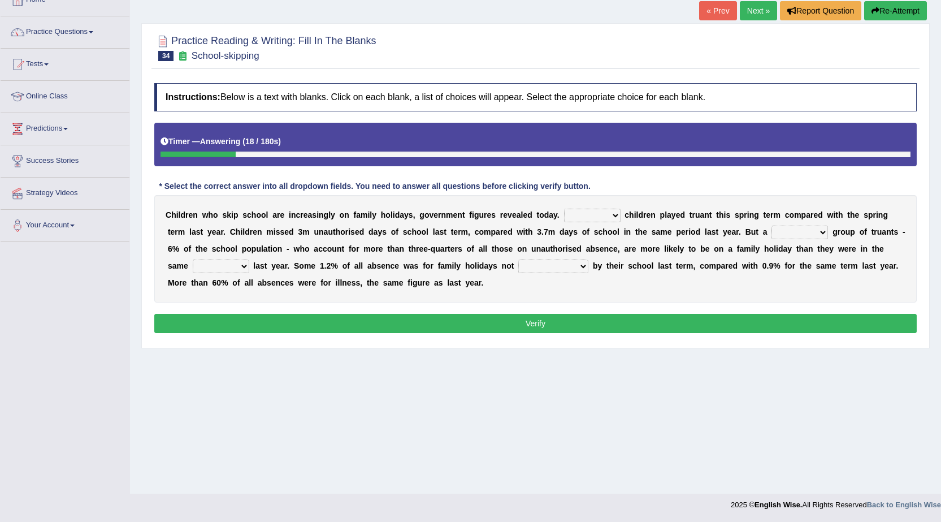
click at [617, 219] on select "Same More Fewer Less" at bounding box center [592, 216] width 57 height 14
select select "More"
click at [564, 209] on select "Same More Fewer Less" at bounding box center [592, 216] width 57 height 14
click at [820, 235] on select "mere hardcore residual flimsy" at bounding box center [800, 233] width 57 height 14
select select "residual"
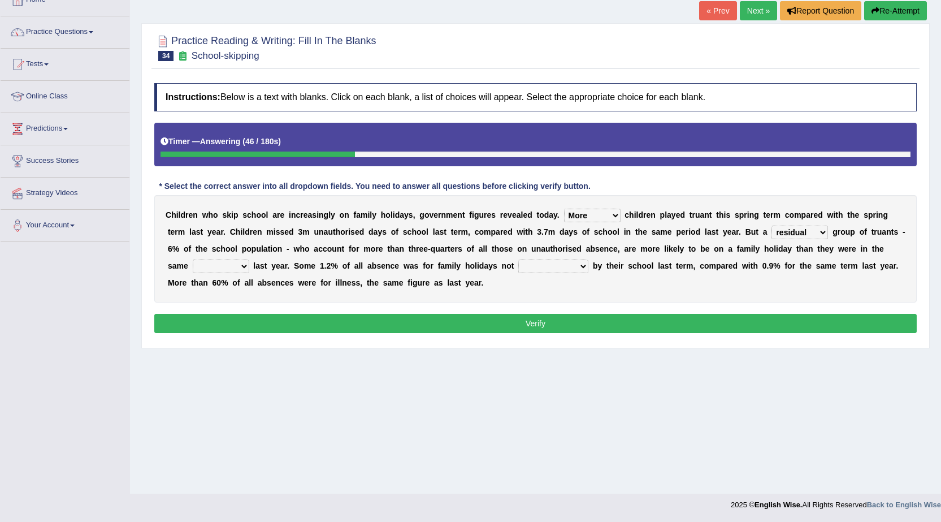
click at [772, 226] on select "mere hardcore residual flimsy" at bounding box center [800, 233] width 57 height 14
click at [237, 273] on select "time span period duration" at bounding box center [221, 267] width 57 height 14
select select "period"
click at [193, 260] on select "time span period duration" at bounding box center [221, 267] width 57 height 14
click at [570, 265] on select "consent recommended agreed contradicted" at bounding box center [553, 267] width 70 height 14
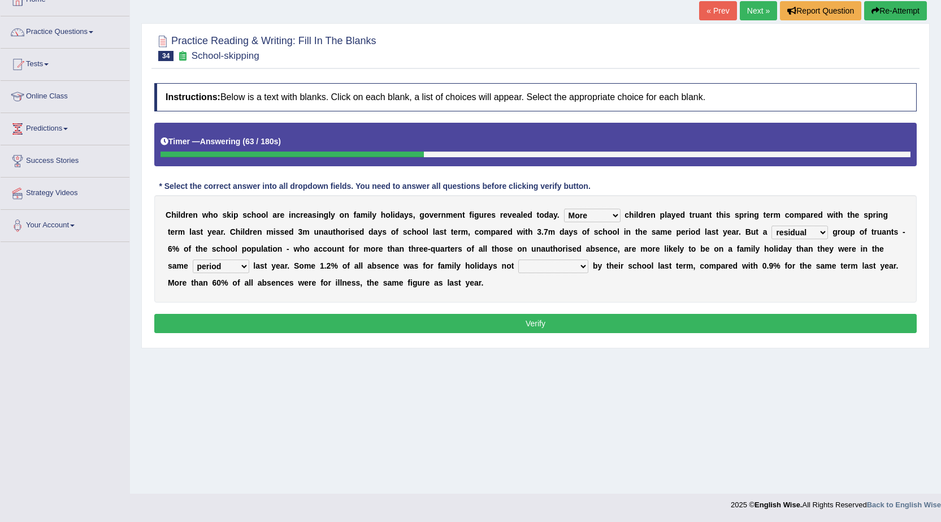
select select "agreed"
click at [518, 260] on select "consent recommended agreed contradicted" at bounding box center [553, 267] width 70 height 14
click at [481, 317] on button "Verify" at bounding box center [535, 323] width 763 height 19
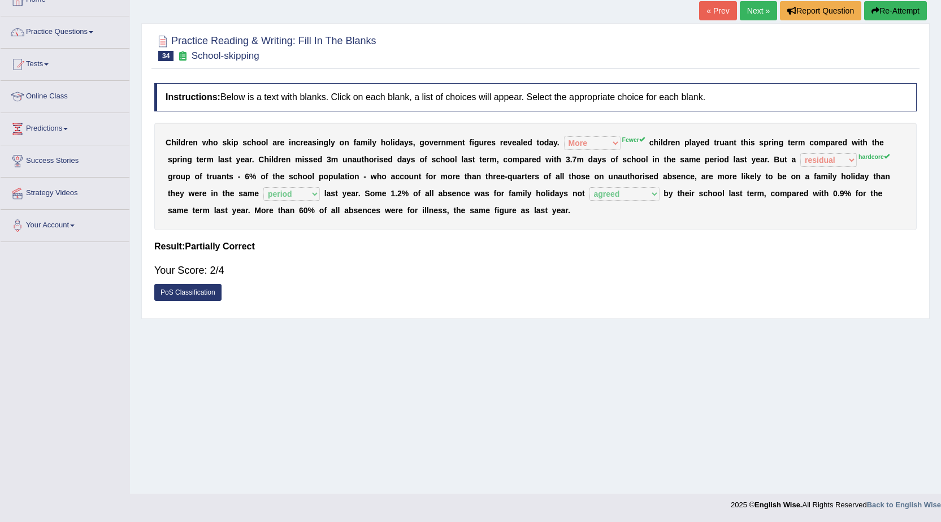
click at [741, 11] on link "Next »" at bounding box center [758, 10] width 37 height 19
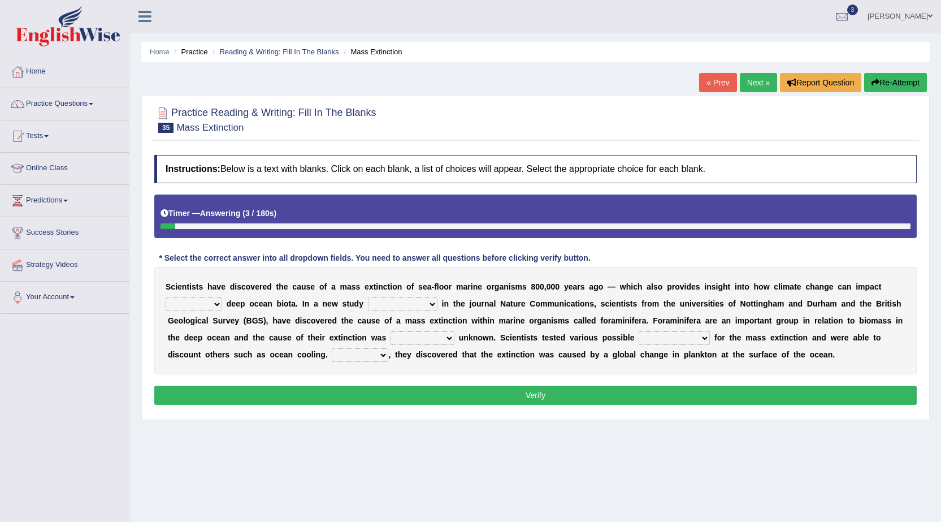
click at [215, 306] on select "in of on off" at bounding box center [194, 304] width 57 height 14
select select "in"
click at [166, 297] on select "in of on off" at bounding box center [194, 304] width 57 height 14
click at [434, 306] on select "publishing has published published be publishing" at bounding box center [403, 304] width 70 height 14
select select "published"
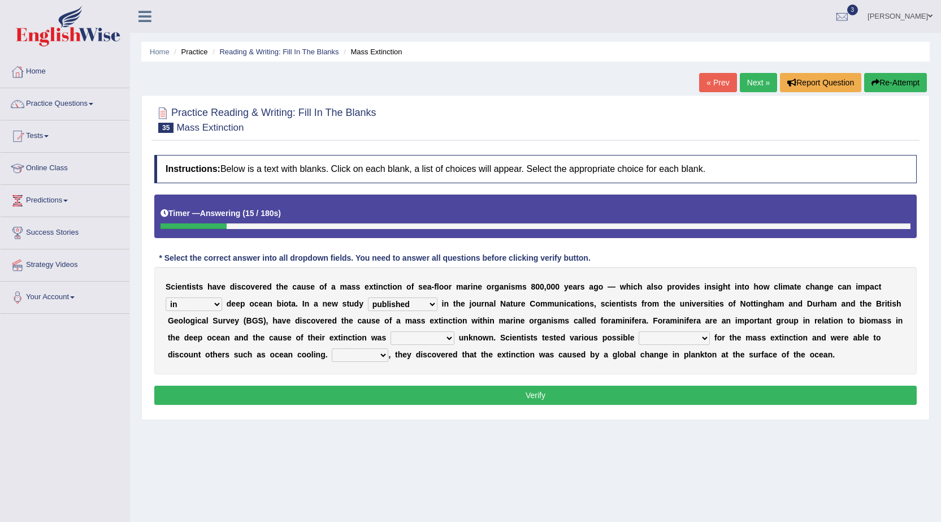
click at [368, 297] on select "publishing has published published be publishing" at bounding box center [403, 304] width 70 height 14
click at [455, 341] on b at bounding box center [457, 337] width 5 height 9
click at [452, 341] on select "occasionally necessarily previously currently" at bounding box center [423, 338] width 64 height 14
click at [703, 339] on select "causes consequences elements factors" at bounding box center [674, 338] width 71 height 14
click at [435, 343] on select "occasionally necessarily previously currently" at bounding box center [423, 338] width 64 height 14
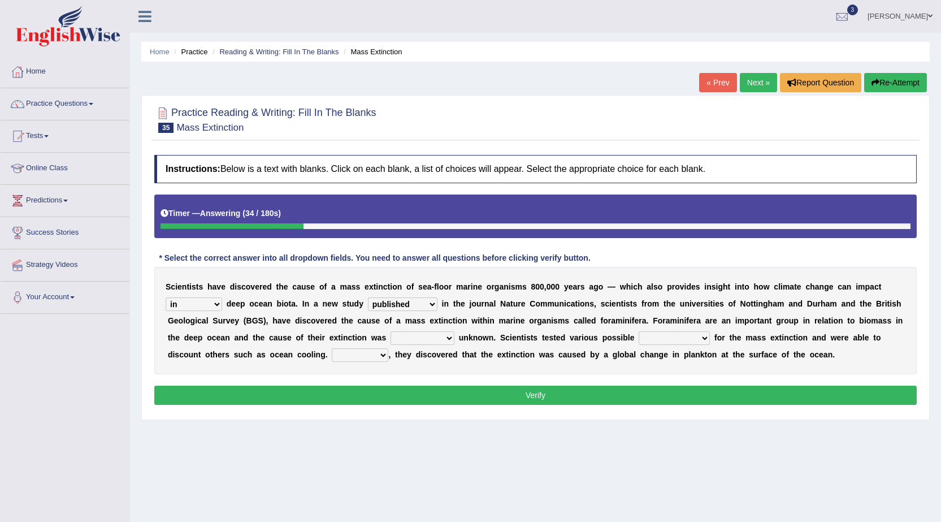
select select "previously"
click at [391, 331] on select "occasionally necessarily previously currently" at bounding box center [423, 338] width 64 height 14
drag, startPoint x: 704, startPoint y: 341, endPoint x: 694, endPoint y: 346, distance: 11.4
click at [694, 346] on div "S c i e n t i s t s h a v e d i s c o v e r e d t h e c a u s e o f a m a s s e…" at bounding box center [535, 320] width 763 height 107
select select "elements"
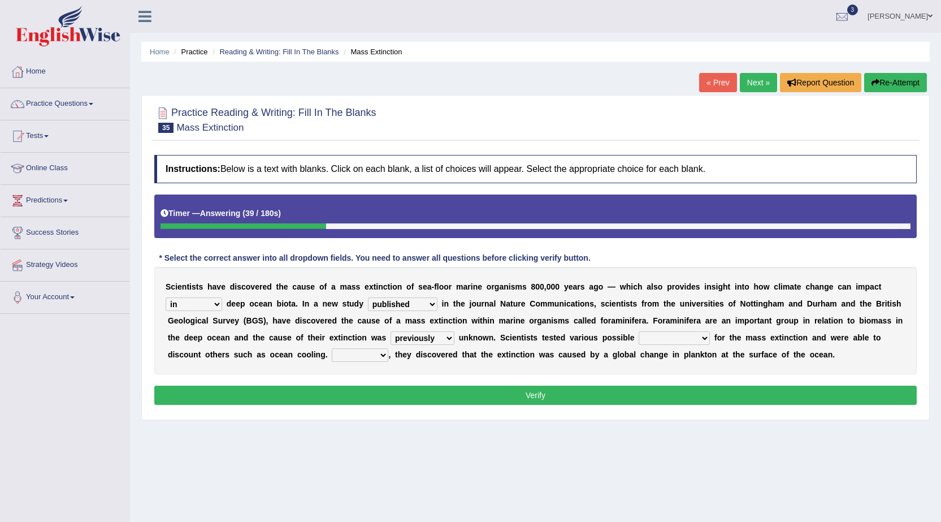
click at [639, 331] on select "causes consequences elements factors" at bounding box center [674, 338] width 71 height 14
drag, startPoint x: 378, startPoint y: 356, endPoint x: 377, endPoint y: 361, distance: 5.8
click at [378, 361] on select "However Thus So Instead" at bounding box center [360, 355] width 57 height 14
select select "So"
click at [332, 348] on select "However Thus So Instead" at bounding box center [360, 355] width 57 height 14
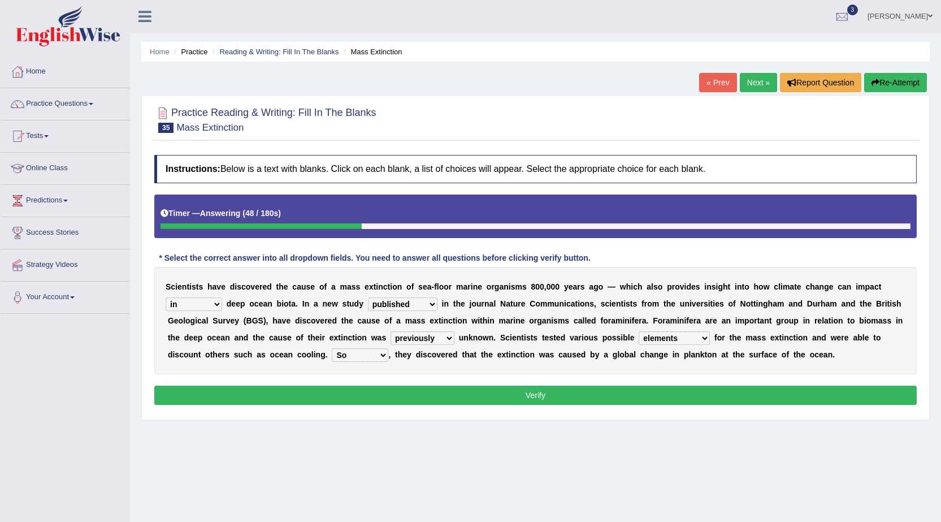
click at [461, 396] on button "Verify" at bounding box center [535, 395] width 763 height 19
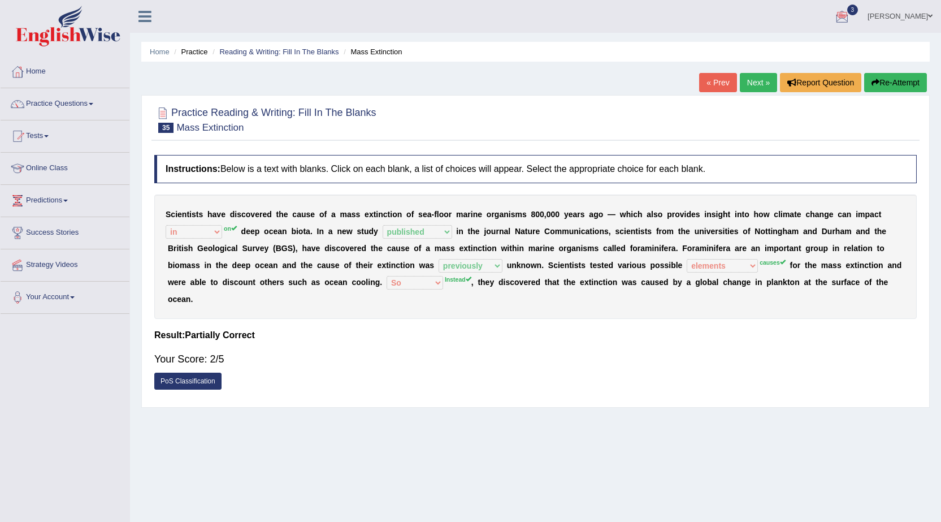
click at [906, 84] on button "Re-Attempt" at bounding box center [895, 82] width 63 height 19
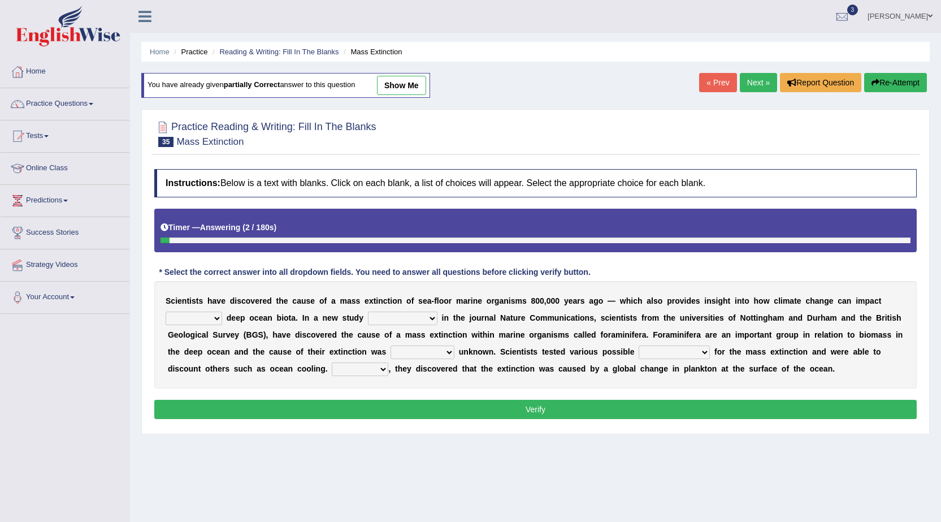
click at [222, 317] on b at bounding box center [224, 317] width 5 height 9
click at [209, 314] on select "in of on off" at bounding box center [194, 319] width 57 height 14
select select "on"
click at [166, 312] on select "in of on off" at bounding box center [194, 319] width 57 height 14
click at [434, 322] on select "publishing has published published be publishing" at bounding box center [403, 319] width 70 height 14
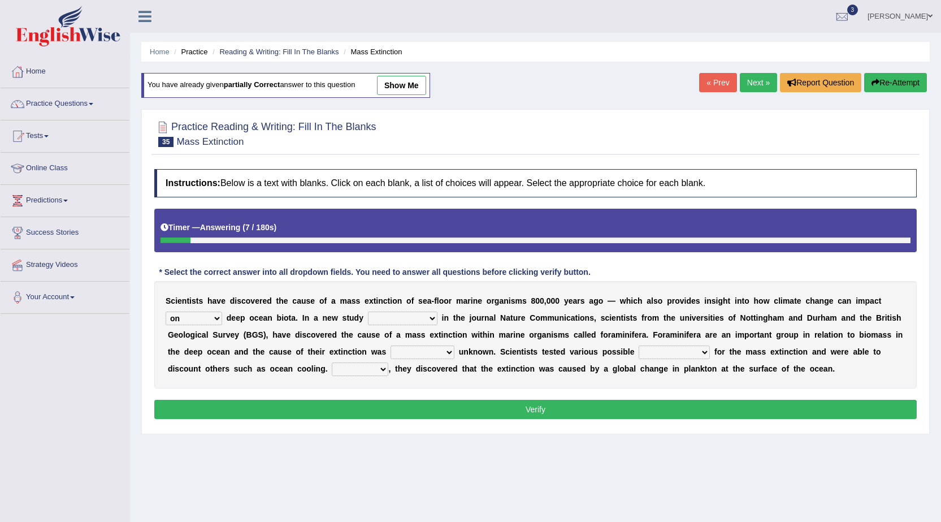
select select "published"
click at [368, 312] on select "publishing has published published be publishing" at bounding box center [403, 319] width 70 height 14
click at [444, 351] on select "occasionally necessarily previously currently" at bounding box center [423, 352] width 64 height 14
select select "necessarily"
click at [391, 345] on select "occasionally necessarily previously currently" at bounding box center [423, 352] width 64 height 14
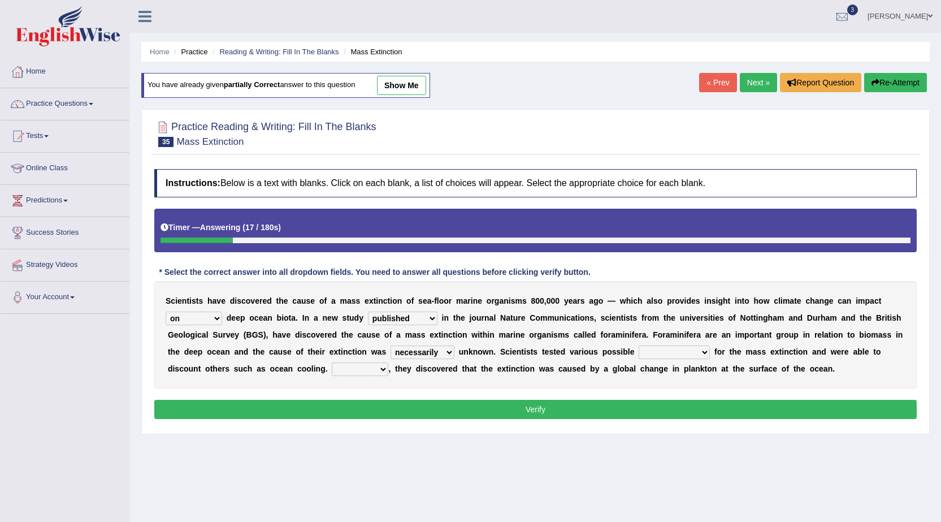
click at [703, 352] on select "causes consequences elements factors" at bounding box center [674, 352] width 71 height 14
select select "elements"
click at [639, 345] on select "causes consequences elements factors" at bounding box center [674, 352] width 71 height 14
click at [388, 373] on b "," at bounding box center [389, 368] width 2 height 9
click at [454, 352] on div "S c i e n t i s t s h a v e d i s c o v e r e d t h e c a u s e o f a m a s s e…" at bounding box center [535, 334] width 763 height 107
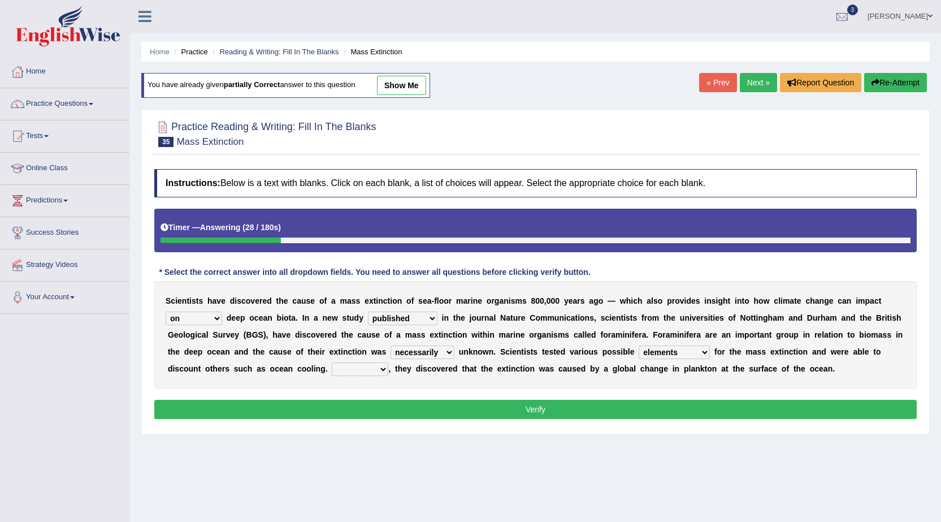
select select "previously"
click at [391, 345] on select "occasionally necessarily previously currently" at bounding box center [423, 352] width 64 height 14
click at [694, 350] on select "causes consequences elements factors" at bounding box center [674, 352] width 71 height 14
click at [387, 369] on select "However Thus So Instead" at bounding box center [360, 369] width 57 height 14
select select "Instead"
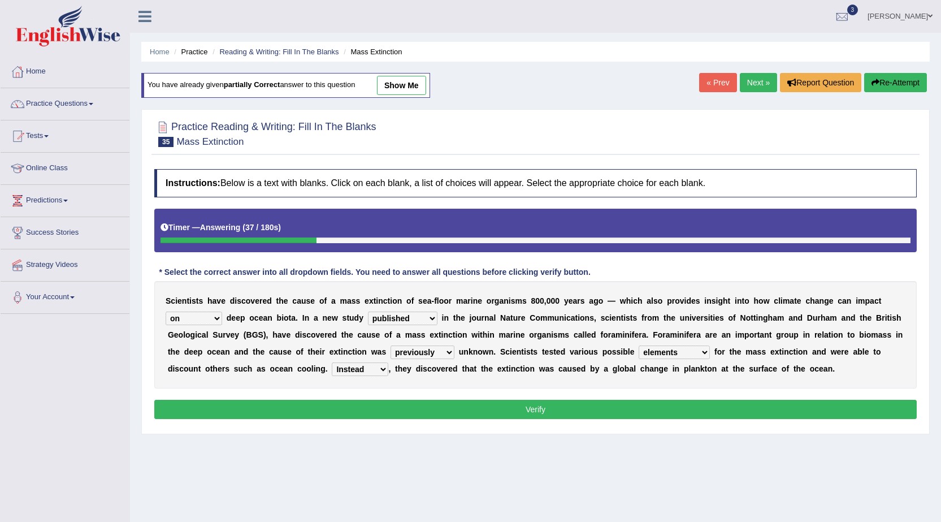
click at [332, 362] on select "However Thus So Instead" at bounding box center [360, 369] width 57 height 14
click at [448, 407] on button "Verify" at bounding box center [535, 409] width 763 height 19
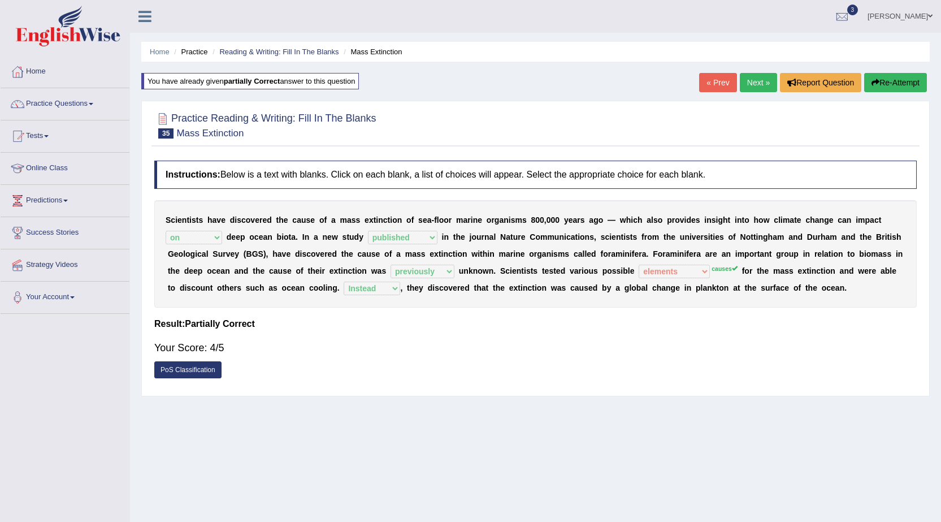
click at [47, 75] on link "Home" at bounding box center [65, 70] width 129 height 28
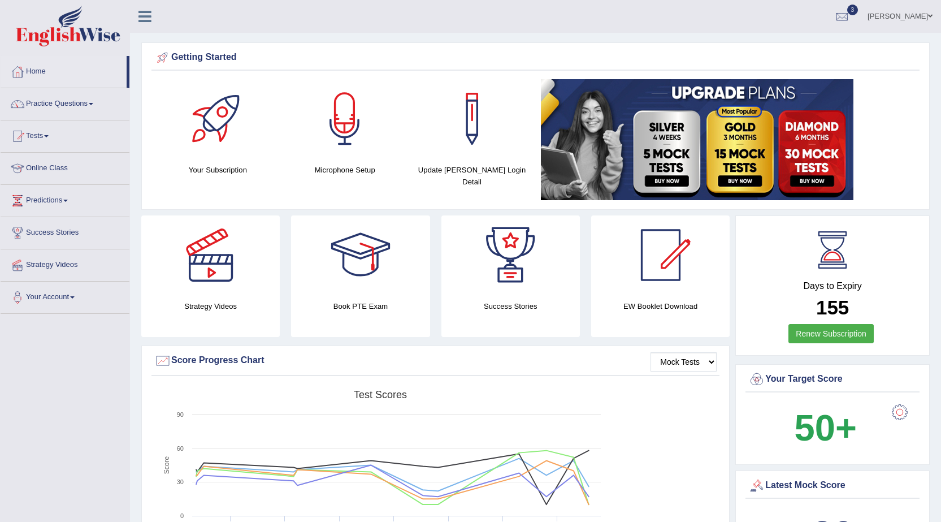
click at [912, 12] on link "[PERSON_NAME]" at bounding box center [900, 14] width 82 height 29
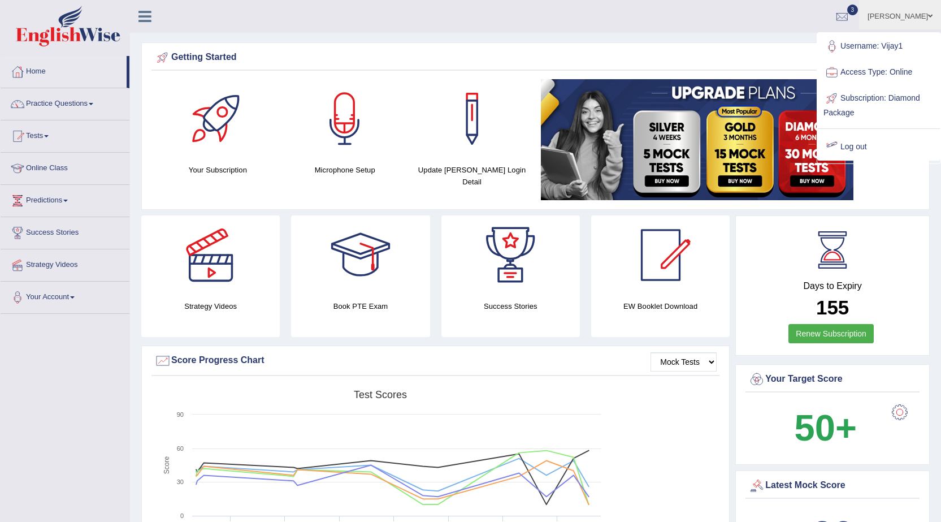
click at [857, 142] on link "Log out" at bounding box center [879, 147] width 122 height 26
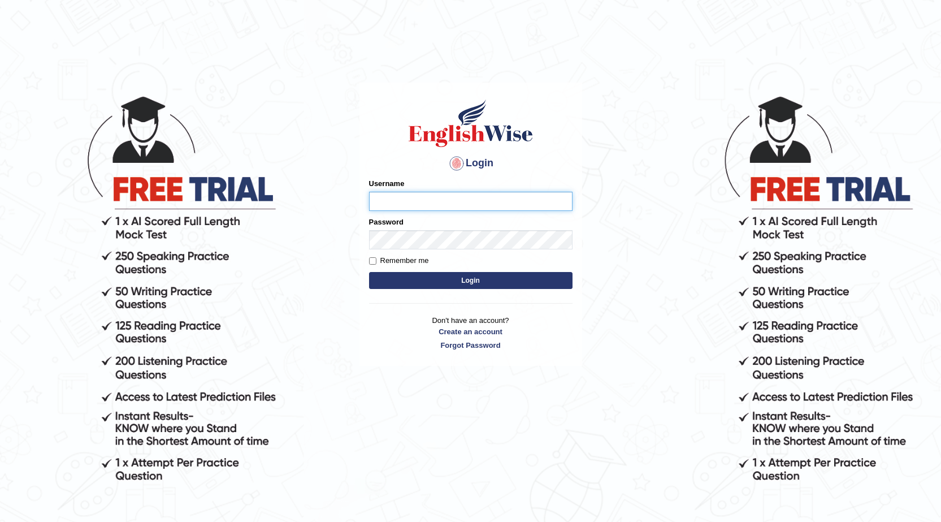
click at [389, 199] on input "Username" at bounding box center [471, 201] width 204 height 19
click at [409, 200] on input "sou" at bounding box center [471, 201] width 204 height 19
type input "souvikdasmahapatra"
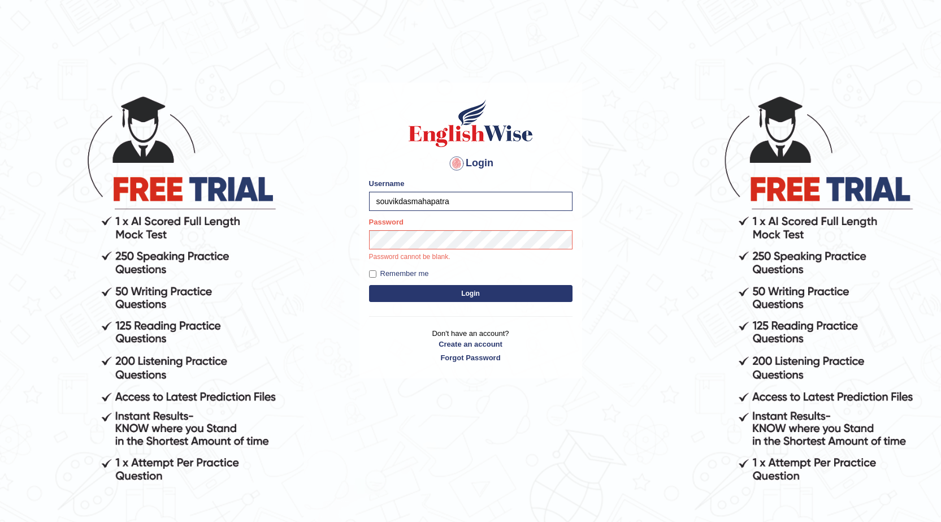
click at [474, 293] on button "Login" at bounding box center [471, 293] width 204 height 17
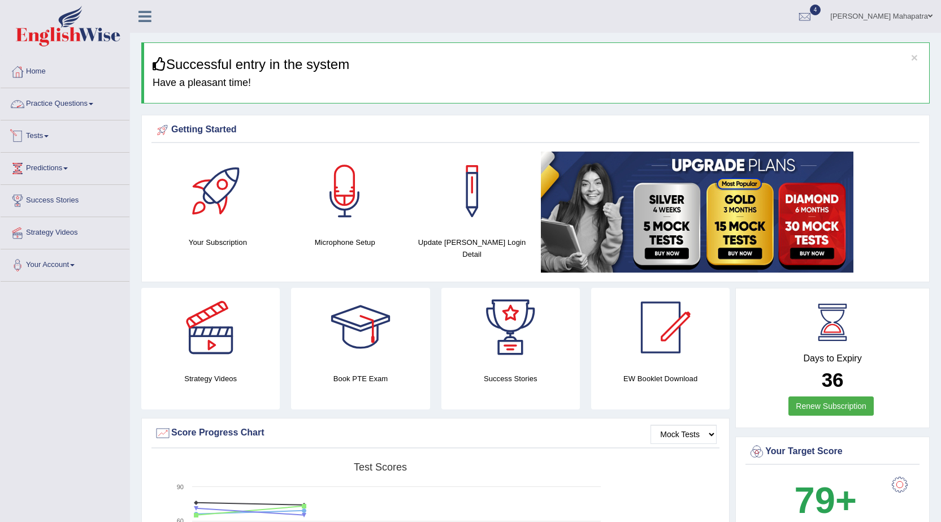
click at [72, 105] on link "Practice Questions" at bounding box center [65, 102] width 129 height 28
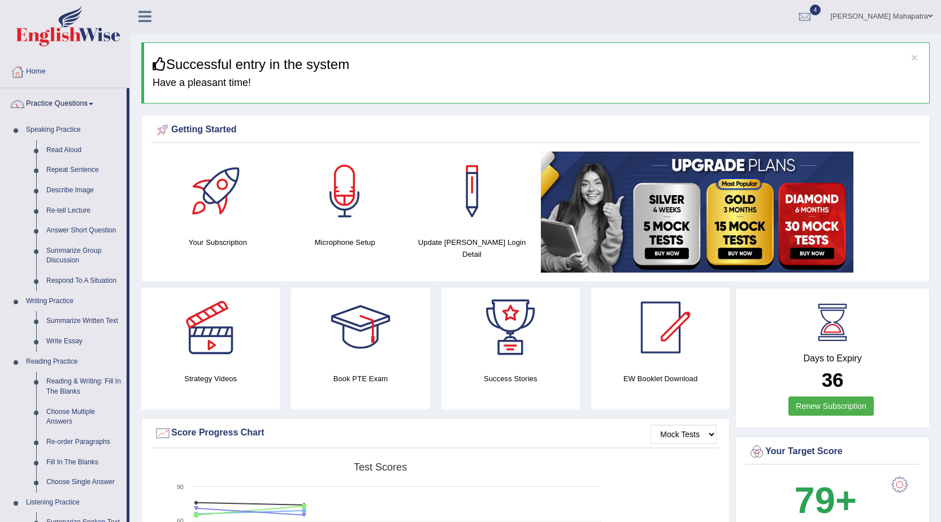
click at [72, 105] on link "Practice Questions" at bounding box center [64, 102] width 126 height 28
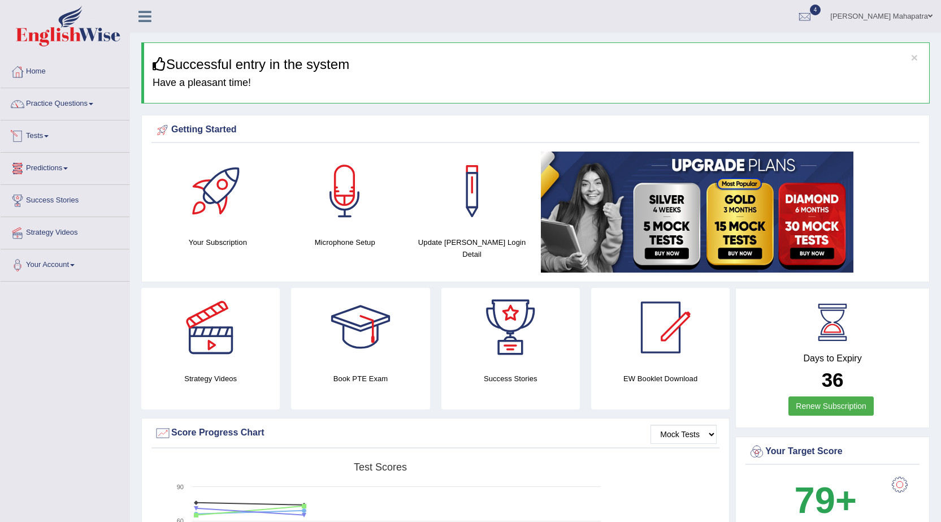
click at [41, 139] on link "Tests" at bounding box center [65, 134] width 129 height 28
click at [33, 202] on link "History" at bounding box center [74, 202] width 106 height 20
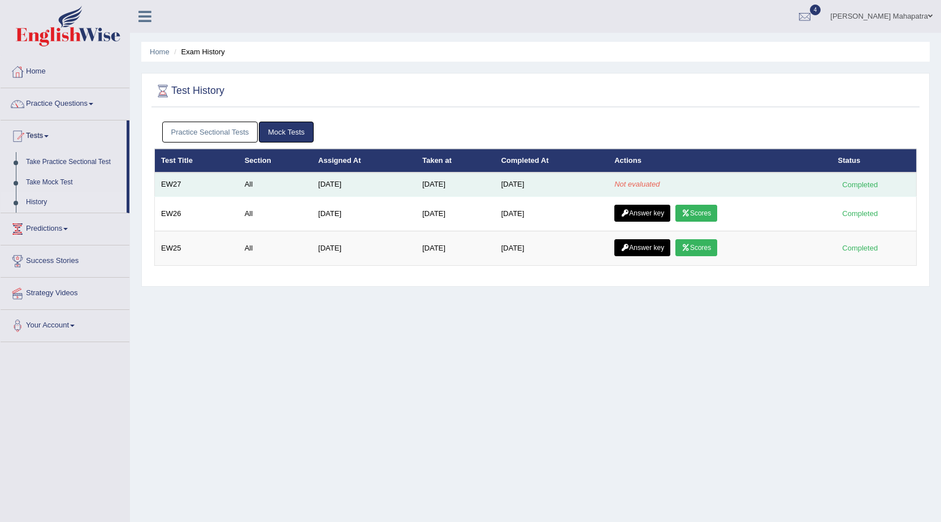
click at [645, 183] on em "Not evaluated" at bounding box center [637, 184] width 45 height 8
click at [178, 183] on td "EW27" at bounding box center [197, 184] width 84 height 24
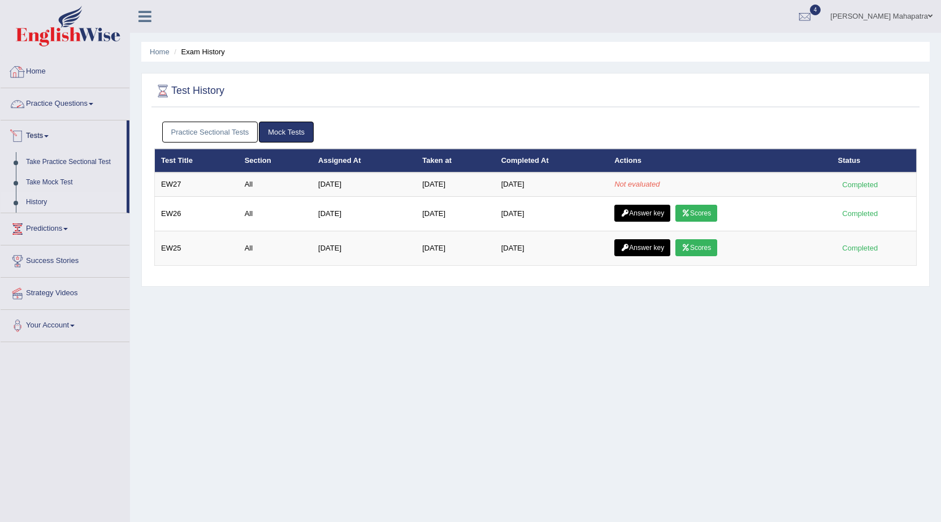
click at [37, 78] on link "Home" at bounding box center [65, 70] width 129 height 28
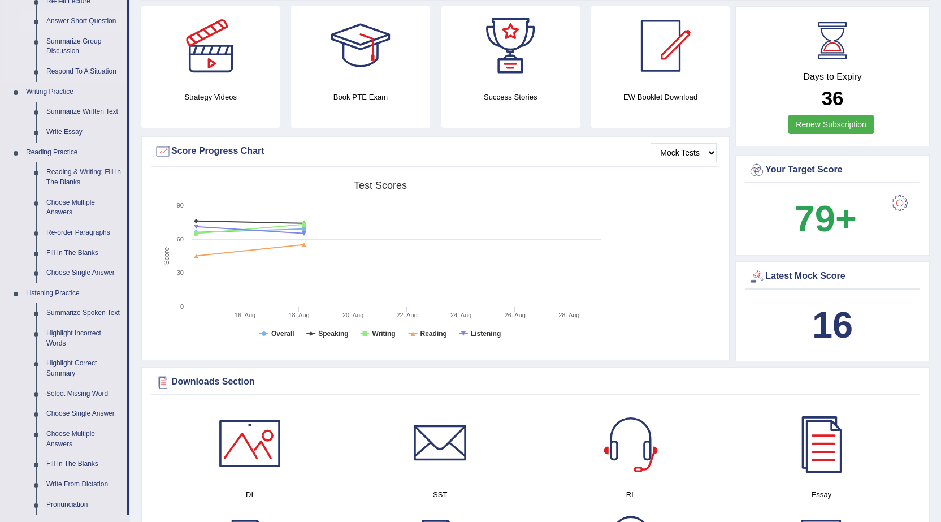
scroll to position [226, 0]
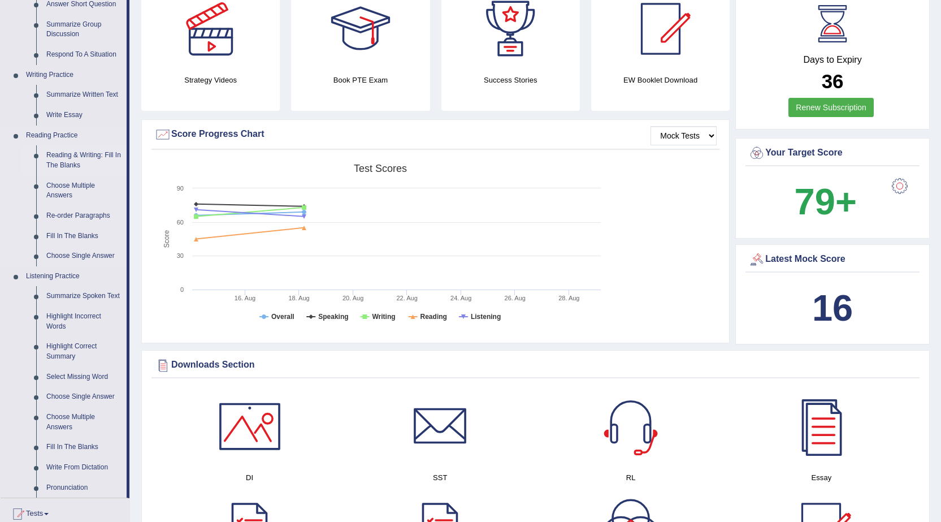
click at [68, 161] on link "Reading & Writing: Fill In The Blanks" at bounding box center [83, 160] width 85 height 30
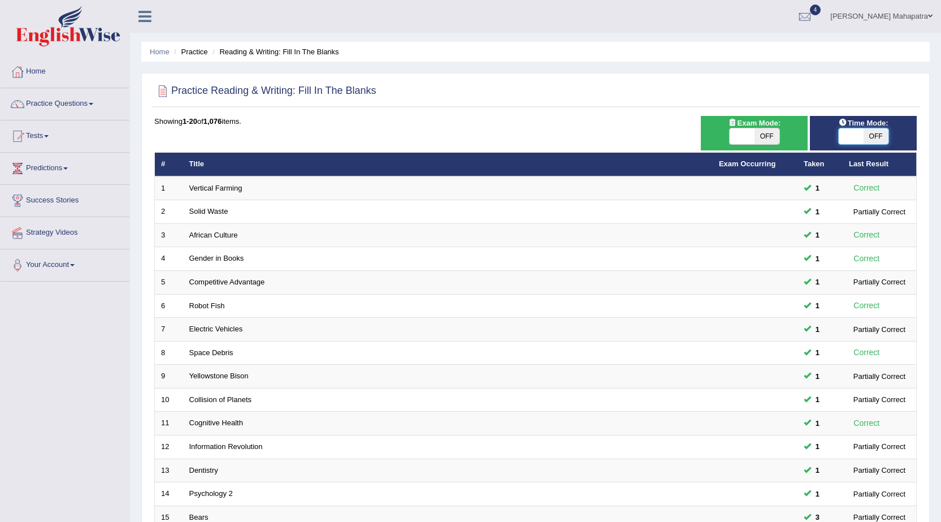
click at [851, 141] on span at bounding box center [851, 136] width 25 height 16
checkbox input "true"
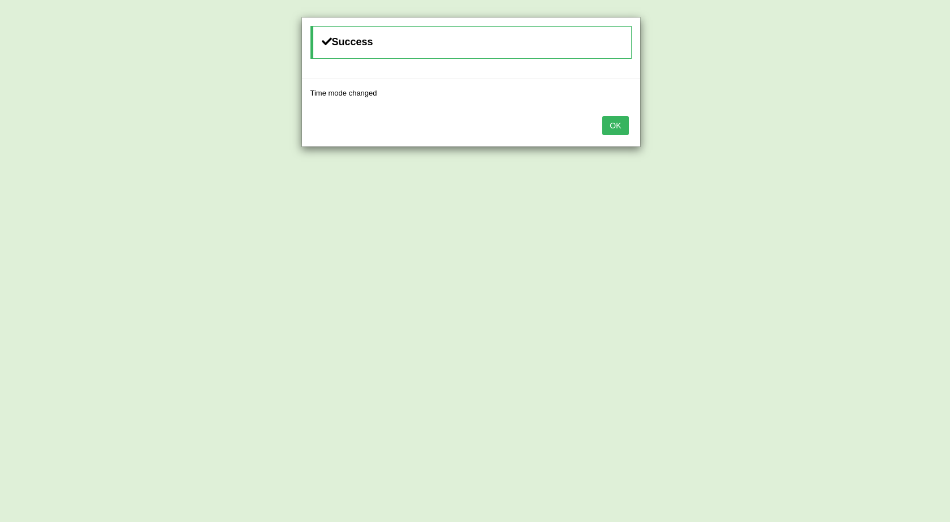
click at [615, 130] on button "OK" at bounding box center [615, 125] width 26 height 19
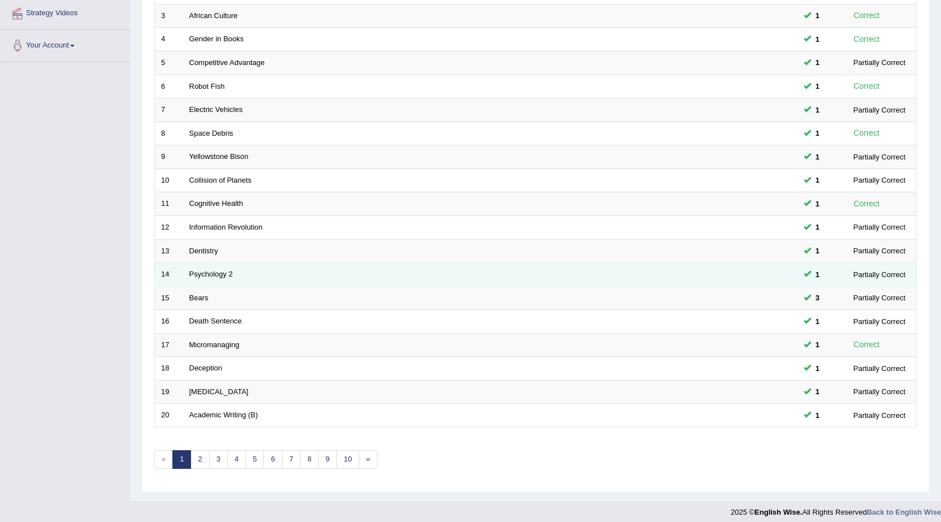
scroll to position [227, 0]
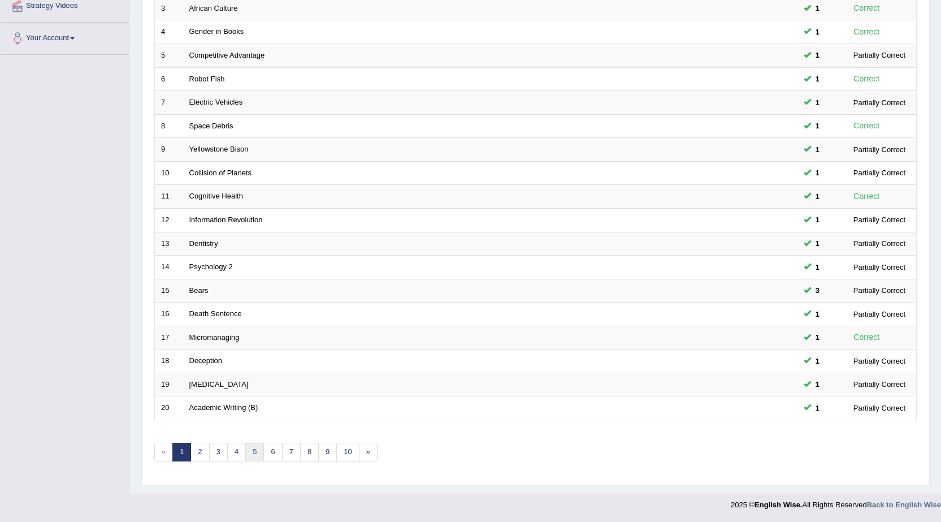
click at [253, 453] on link "5" at bounding box center [254, 452] width 19 height 19
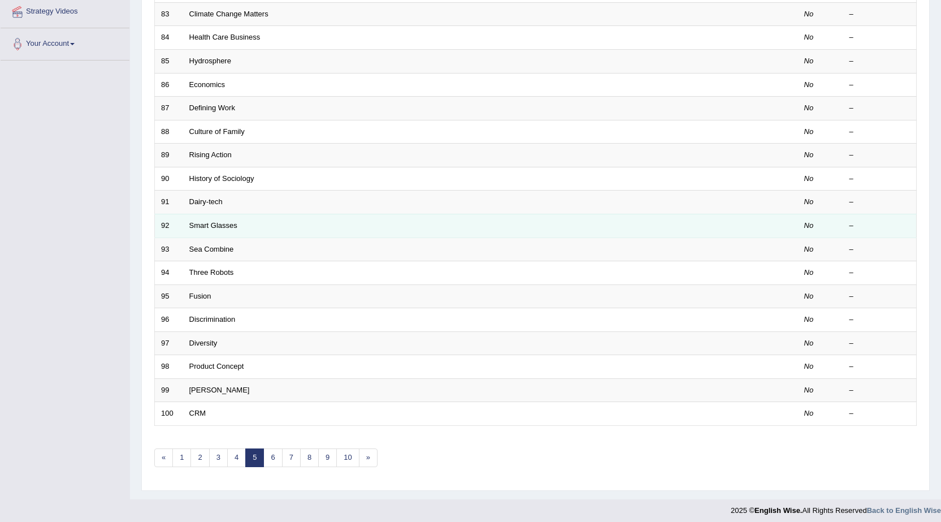
scroll to position [227, 0]
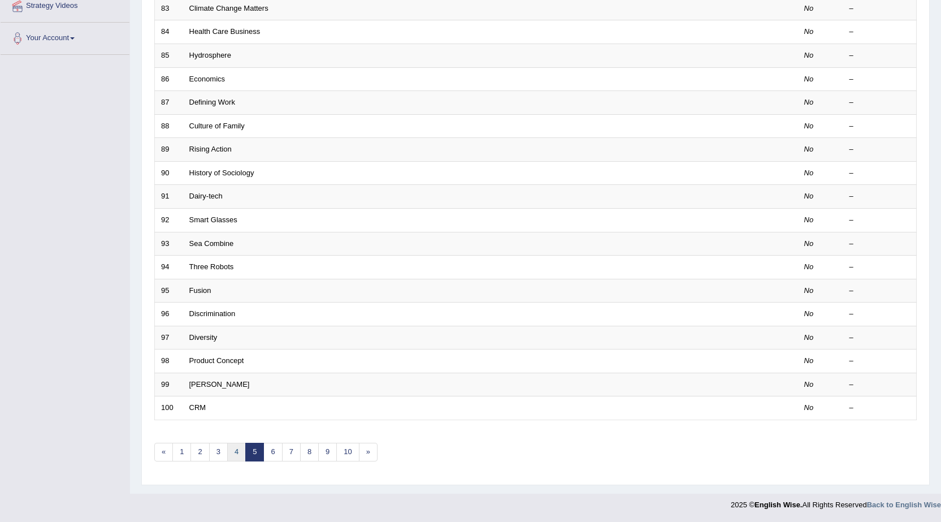
click at [236, 452] on link "4" at bounding box center [236, 452] width 19 height 19
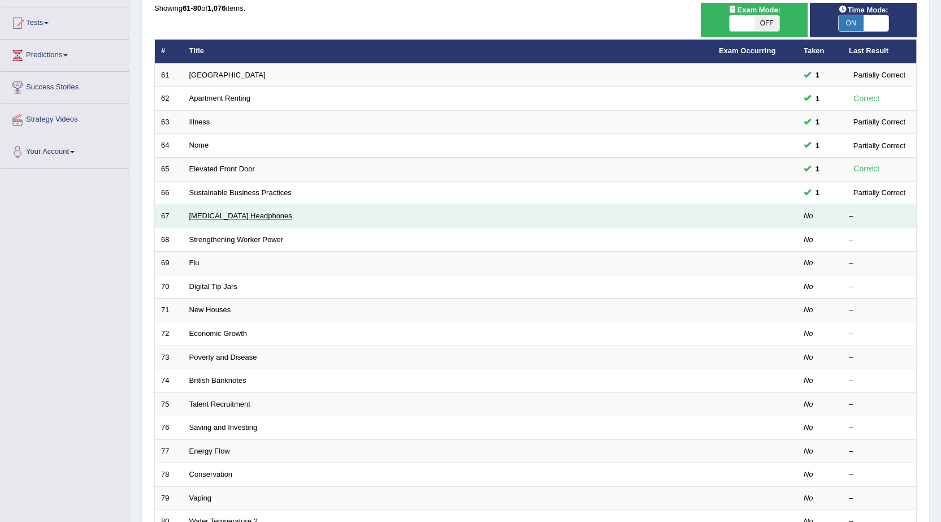
click at [253, 216] on link "Bone Conduction Headphones" at bounding box center [240, 215] width 103 height 8
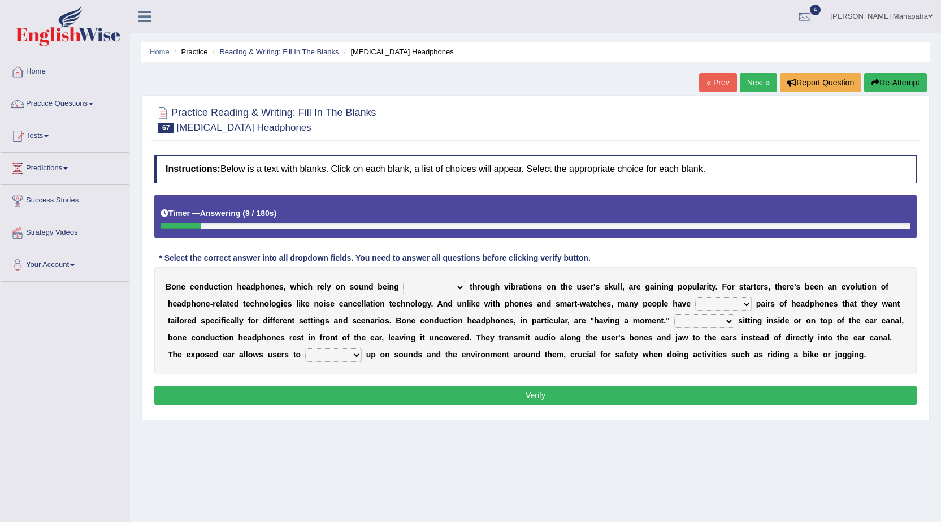
click at [432, 289] on select "formed counted transformed transmitted" at bounding box center [434, 287] width 62 height 14
select select "transmitted"
click at [403, 280] on select "formed counted transformed transmitted" at bounding box center [434, 287] width 62 height 14
click at [721, 305] on select "composite multiple imperfect integral" at bounding box center [723, 304] width 57 height 14
select select "multiple"
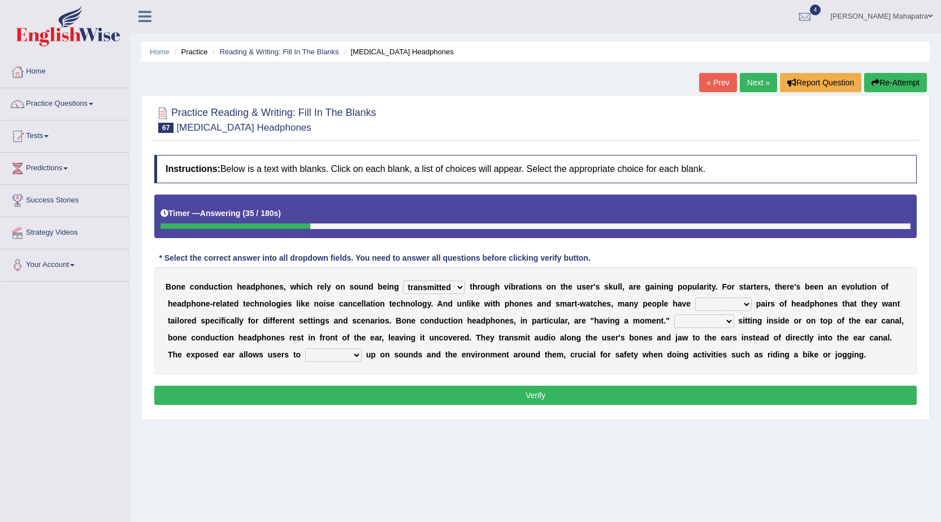
click at [695, 297] on select "composite multiple imperfect integral" at bounding box center [723, 304] width 57 height 14
click at [725, 318] on select "More than Despite of Less than Rather than" at bounding box center [705, 321] width 60 height 14
select select "Rather than"
click at [675, 314] on select "More than Despite of Less than Rather than" at bounding box center [705, 321] width 60 height 14
click at [332, 356] on select "level take make pick" at bounding box center [333, 355] width 57 height 14
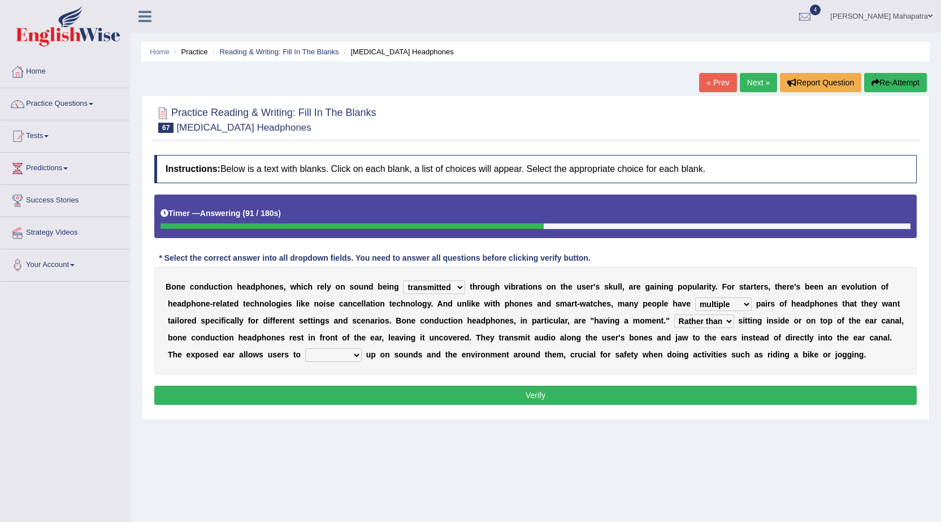
select select "pick"
click at [305, 348] on select "level take make pick" at bounding box center [333, 355] width 57 height 14
click at [549, 390] on button "Verify" at bounding box center [535, 395] width 763 height 19
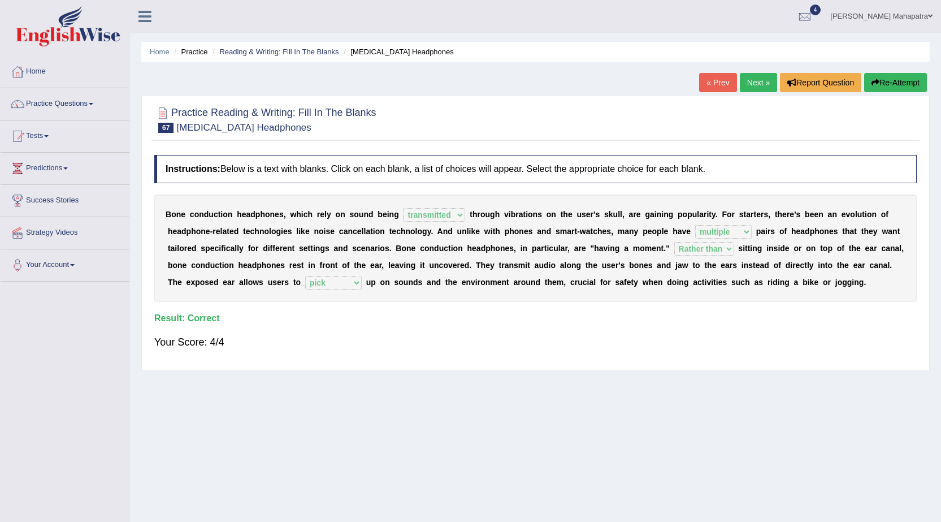
click at [751, 75] on link "Next »" at bounding box center [758, 82] width 37 height 19
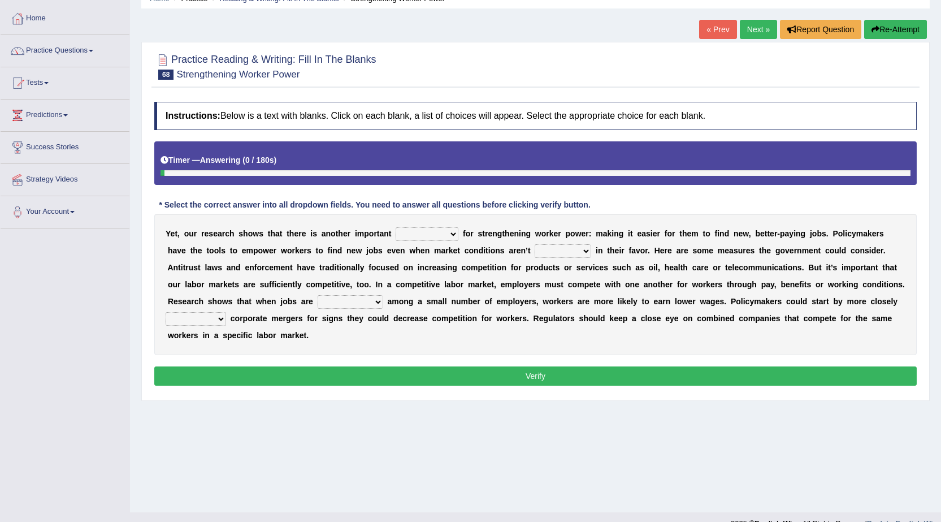
scroll to position [57, 0]
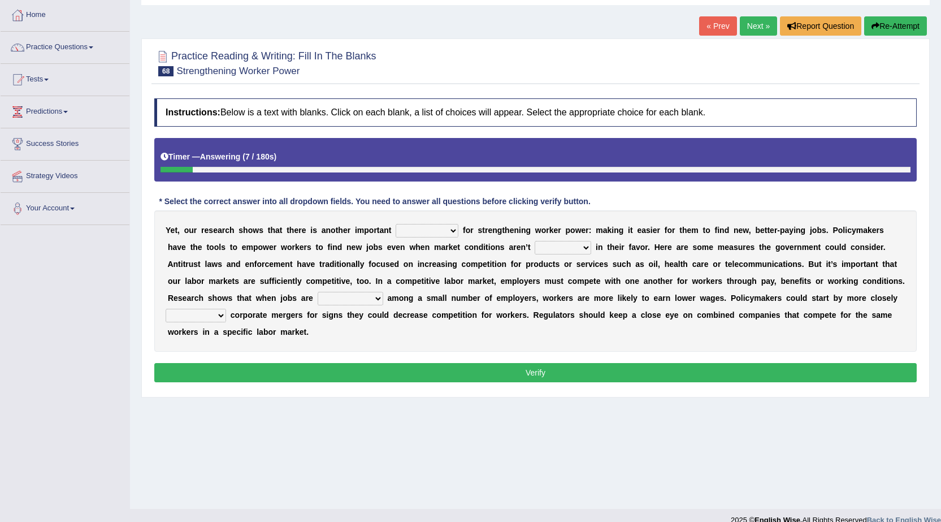
click at [443, 229] on select "avail engagement avenue annual" at bounding box center [427, 231] width 63 height 14
select select "engagement"
click at [396, 224] on select "avail engagement avenue annual" at bounding box center [427, 231] width 63 height 14
click at [560, 243] on select "profitable titchy temperate tilted" at bounding box center [563, 248] width 57 height 14
select select "tilted"
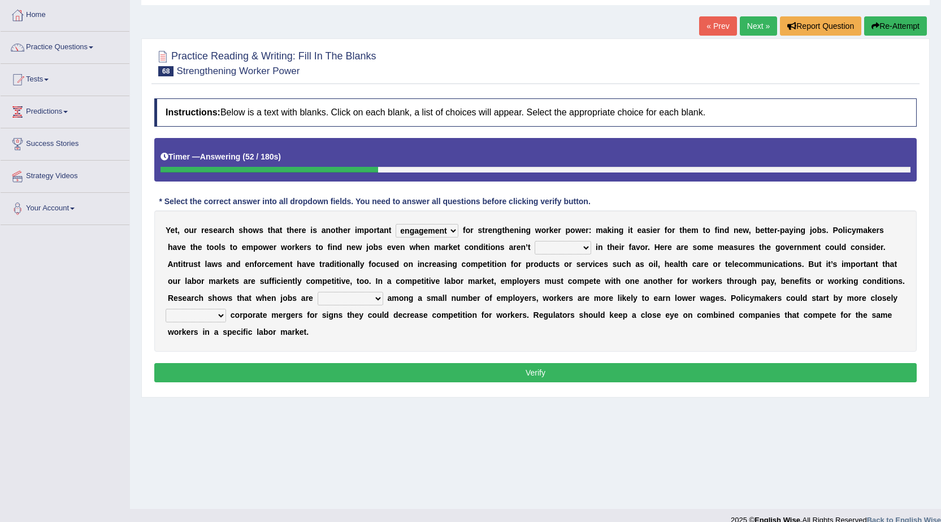
click at [535, 241] on select "profitable titchy temperate tilted" at bounding box center [563, 248] width 57 height 14
click at [367, 297] on select "constrained tremendous concentric concentrated" at bounding box center [351, 299] width 66 height 14
select select "constrained"
click at [318, 292] on select "constrained tremendous concentric concentrated" at bounding box center [351, 299] width 66 height 14
click at [344, 296] on select "constrained tremendous concentric concentrated" at bounding box center [351, 299] width 66 height 14
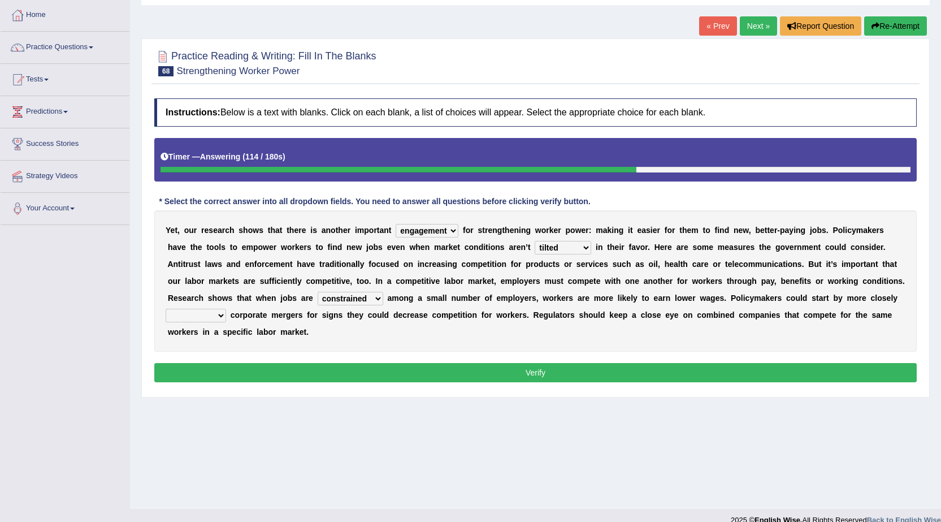
click at [344, 296] on select "constrained tremendous concentric concentrated" at bounding box center [351, 299] width 66 height 14
click at [214, 313] on select "scrutinizing originating scripting emulating" at bounding box center [196, 316] width 60 height 14
select select "scrutinizing"
click at [166, 309] on select "scrutinizing originating scripting emulating" at bounding box center [196, 316] width 60 height 14
click at [551, 370] on button "Verify" at bounding box center [535, 372] width 763 height 19
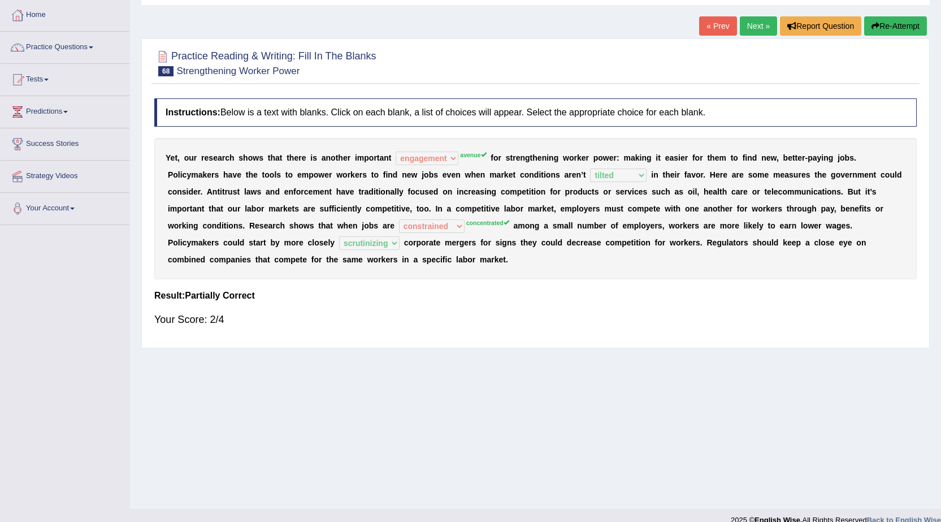
click at [753, 33] on link "Next »" at bounding box center [758, 25] width 37 height 19
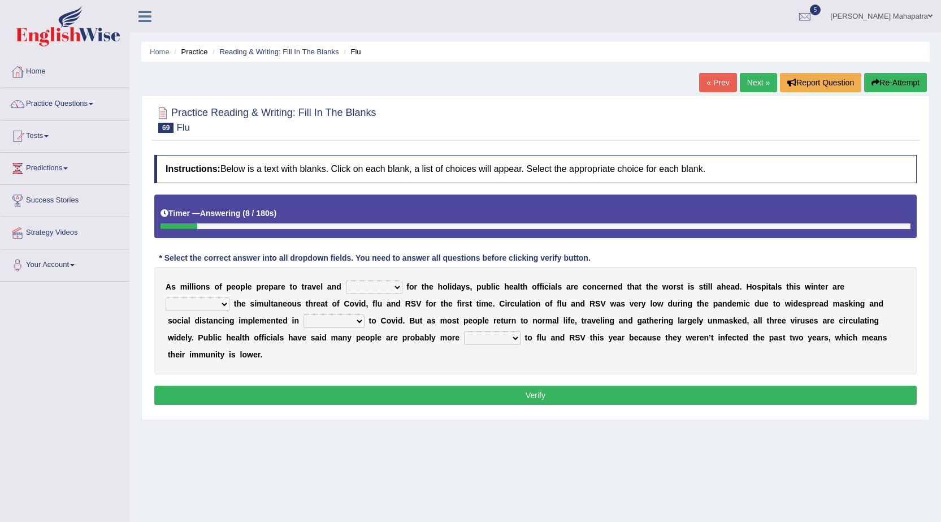
click at [384, 288] on select "gather hide slumber migrate" at bounding box center [374, 287] width 57 height 14
select select "gather"
click at [346, 280] on select "gather hide slumber migrate" at bounding box center [374, 287] width 57 height 14
click at [204, 302] on select "facing accounting challenging constructing" at bounding box center [198, 304] width 64 height 14
select select "facing"
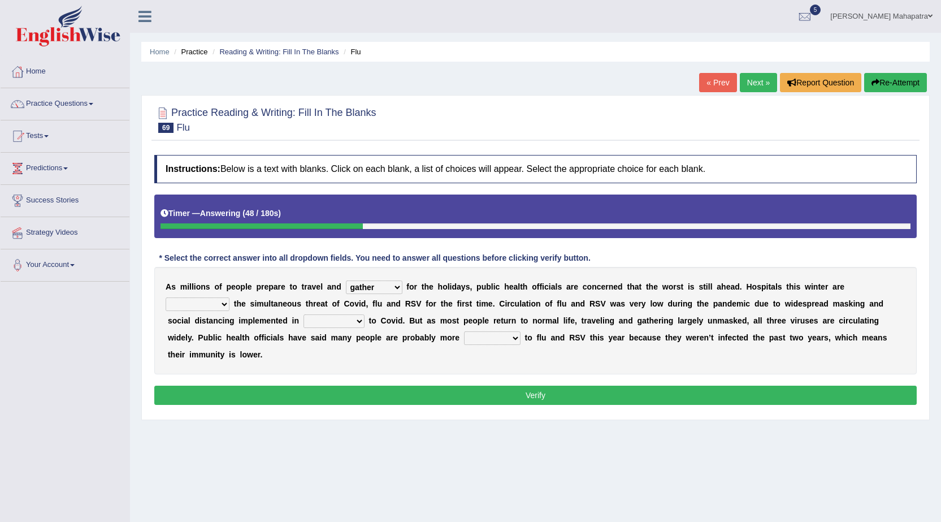
click at [166, 297] on select "facing accounting challenging constructing" at bounding box center [198, 304] width 64 height 14
click at [340, 319] on select "comparison response place order" at bounding box center [334, 321] width 61 height 14
select select "response"
click at [304, 314] on select "comparison response place order" at bounding box center [334, 321] width 61 height 14
click at [489, 340] on select "attainable sensible vulnerable accessible" at bounding box center [492, 338] width 57 height 14
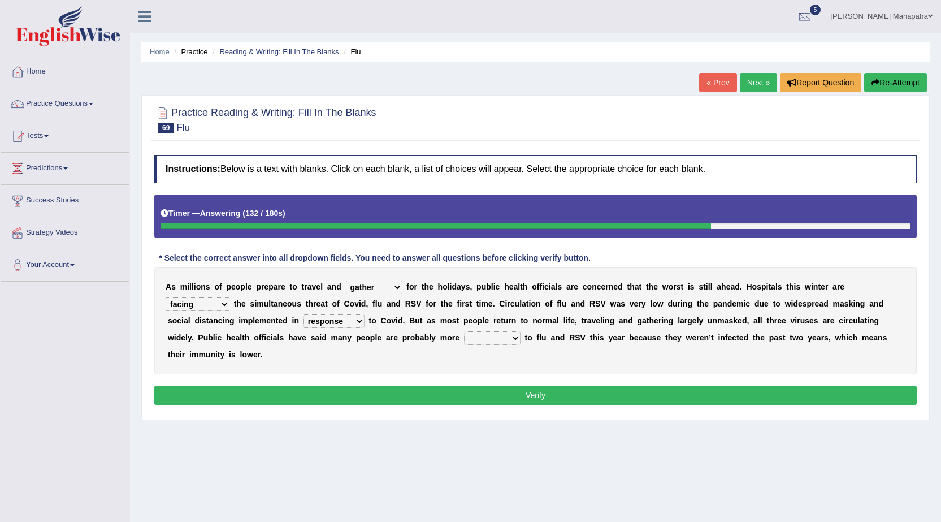
select select "accessible"
click at [464, 331] on select "attainable sensible vulnerable accessible" at bounding box center [492, 338] width 57 height 14
click at [521, 394] on button "Verify" at bounding box center [535, 395] width 763 height 19
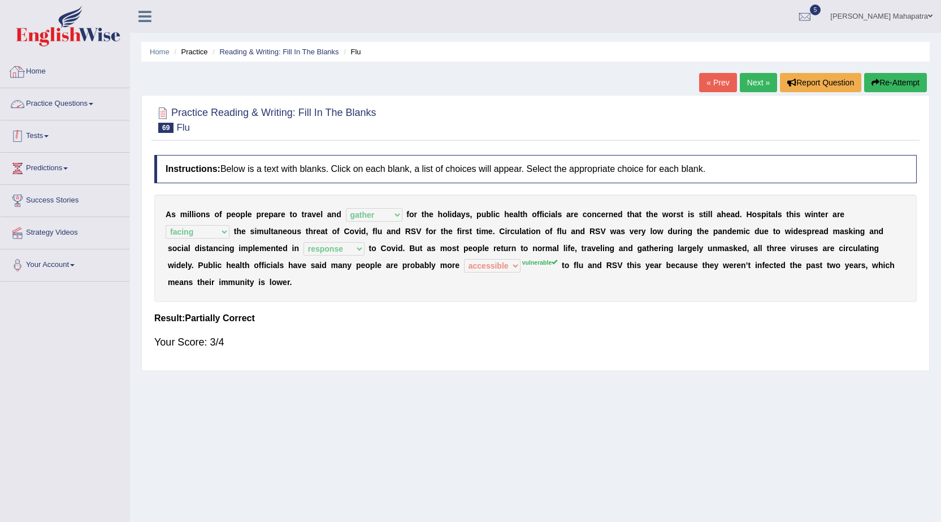
click at [76, 110] on link "Practice Questions" at bounding box center [65, 102] width 129 height 28
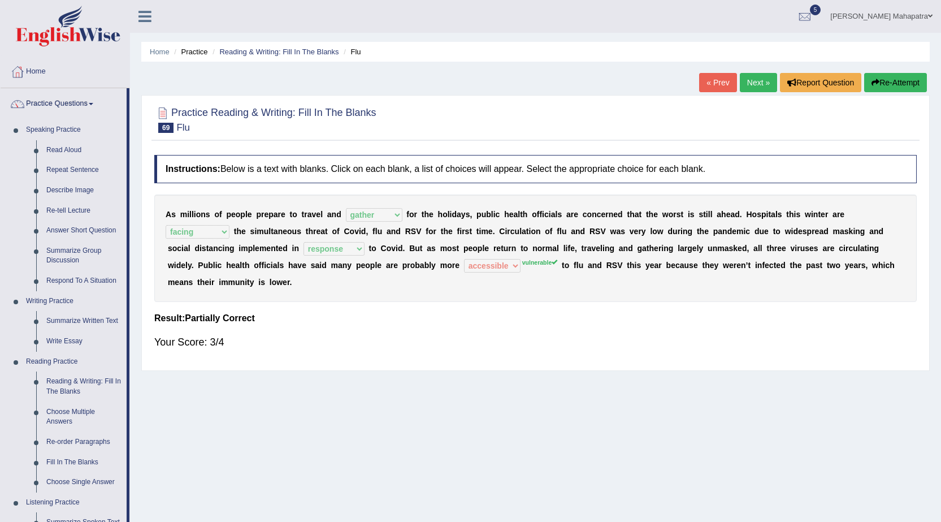
click at [76, 109] on link "Practice Questions" at bounding box center [64, 102] width 126 height 28
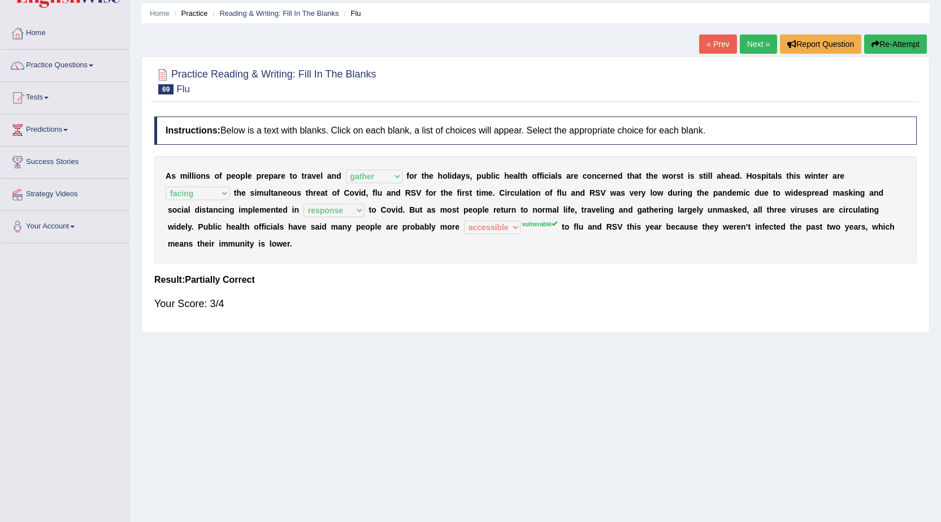
scroll to position [57, 0]
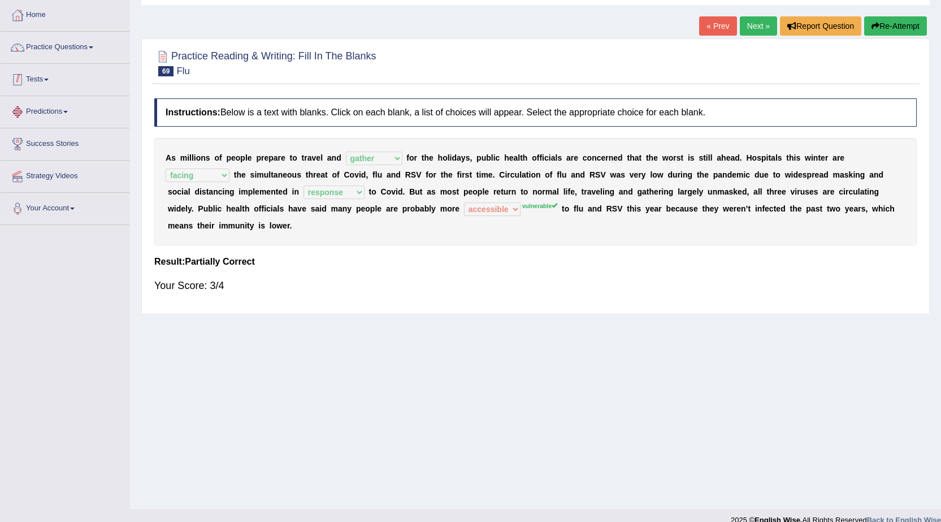
click at [34, 80] on link "Tests" at bounding box center [65, 78] width 129 height 28
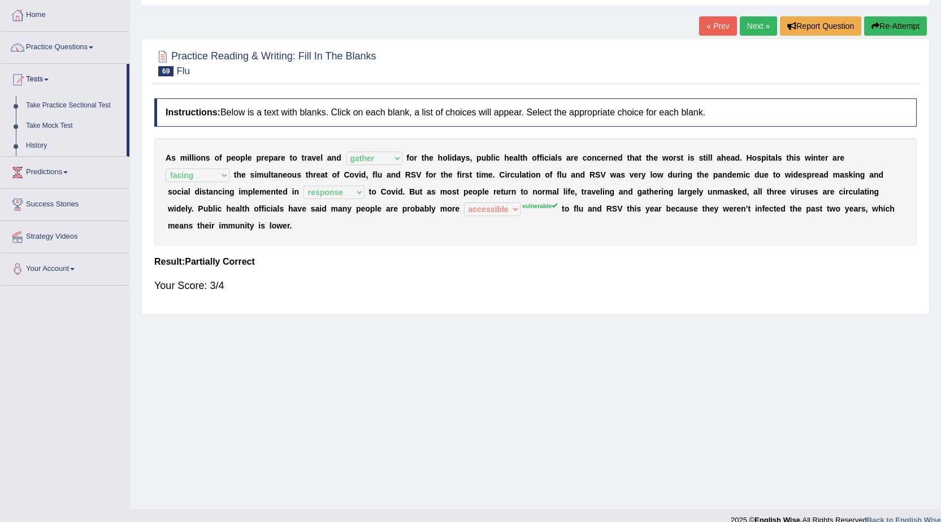
click at [39, 146] on link "History" at bounding box center [74, 146] width 106 height 20
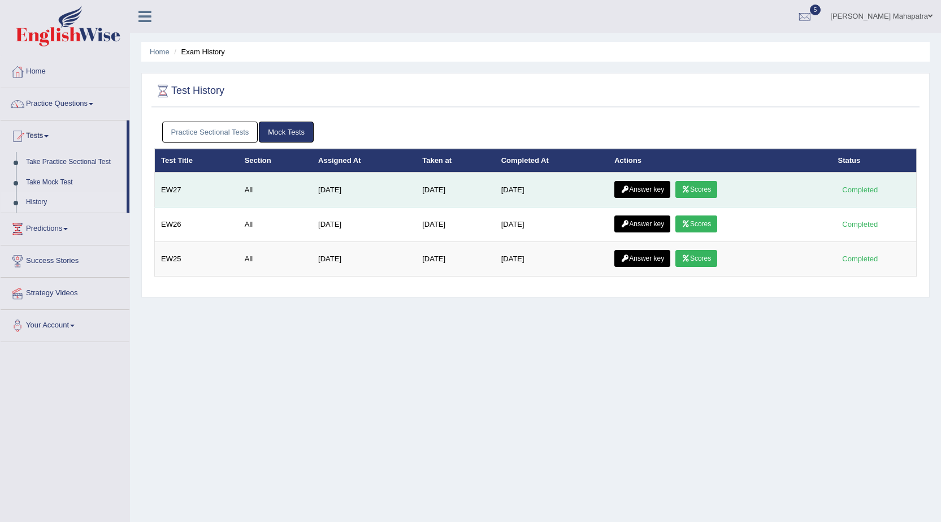
click at [708, 190] on link "Scores" at bounding box center [697, 189] width 42 height 17
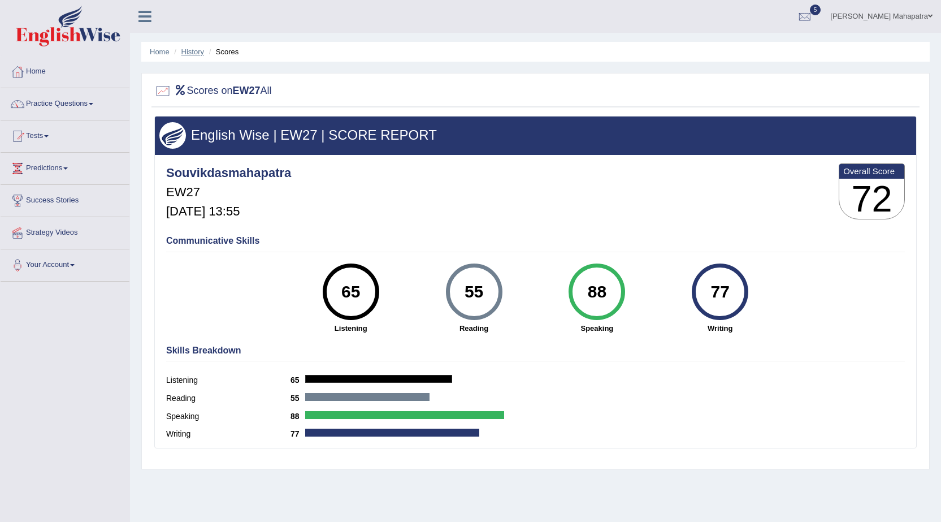
click at [188, 53] on link "History" at bounding box center [192, 51] width 23 height 8
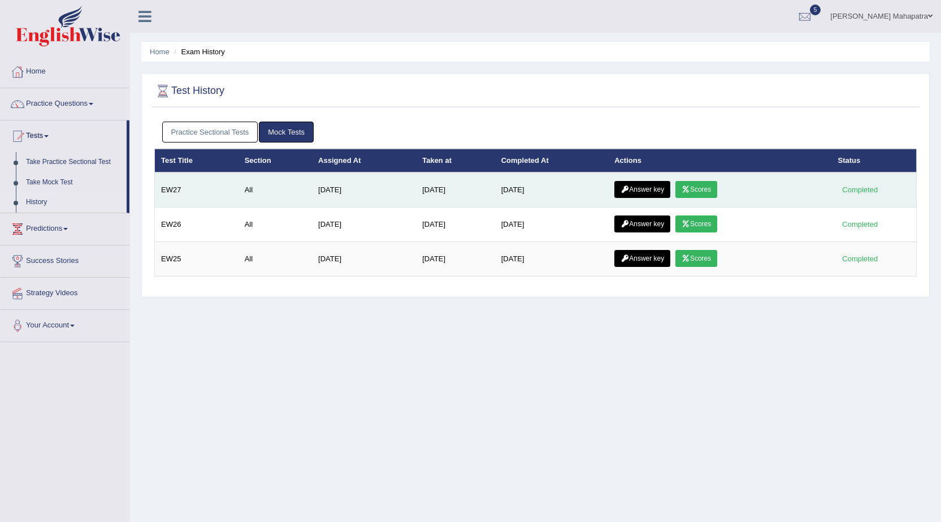
click at [644, 191] on link "Answer key" at bounding box center [643, 189] width 56 height 17
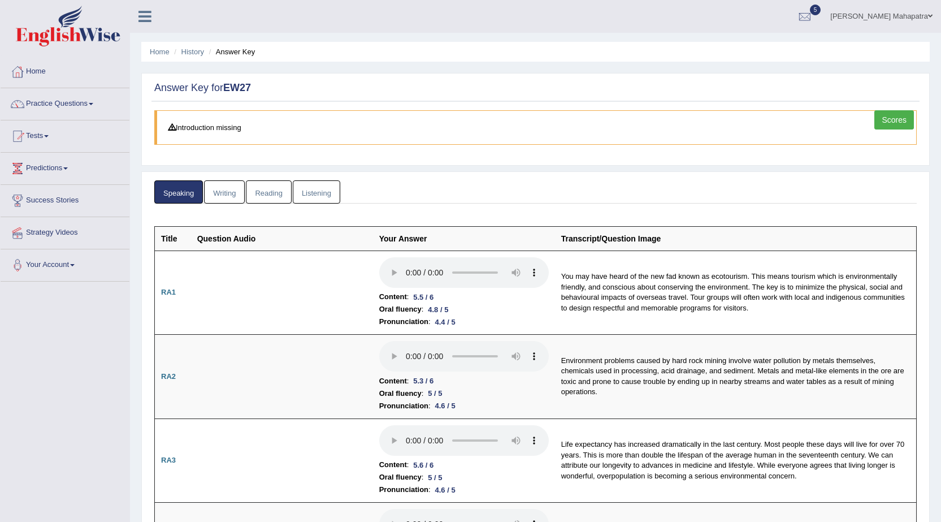
click at [217, 189] on link "Writing" at bounding box center [224, 191] width 41 height 23
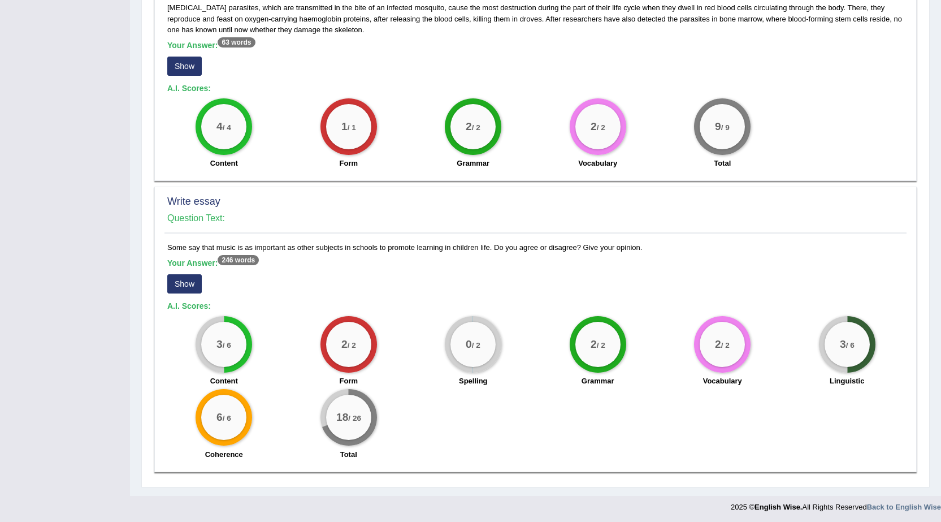
scroll to position [628, 0]
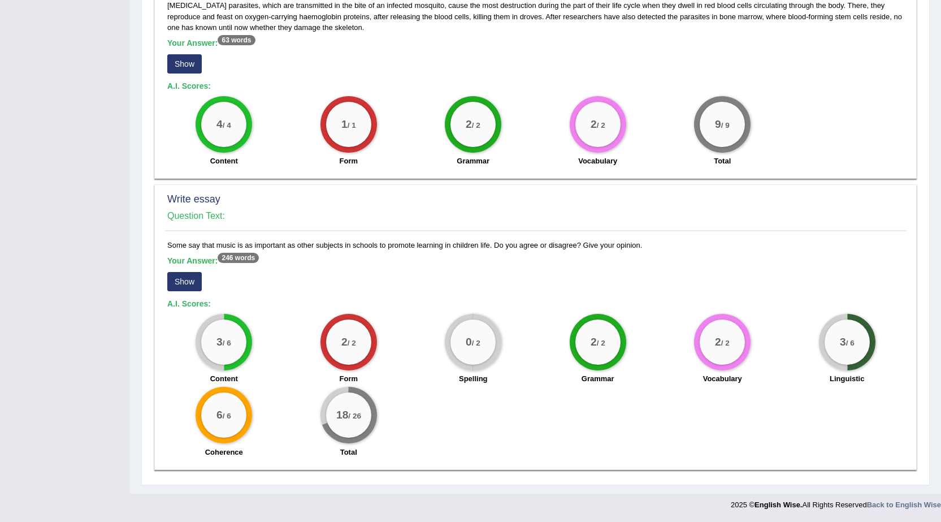
click at [179, 284] on button "Show" at bounding box center [184, 281] width 34 height 19
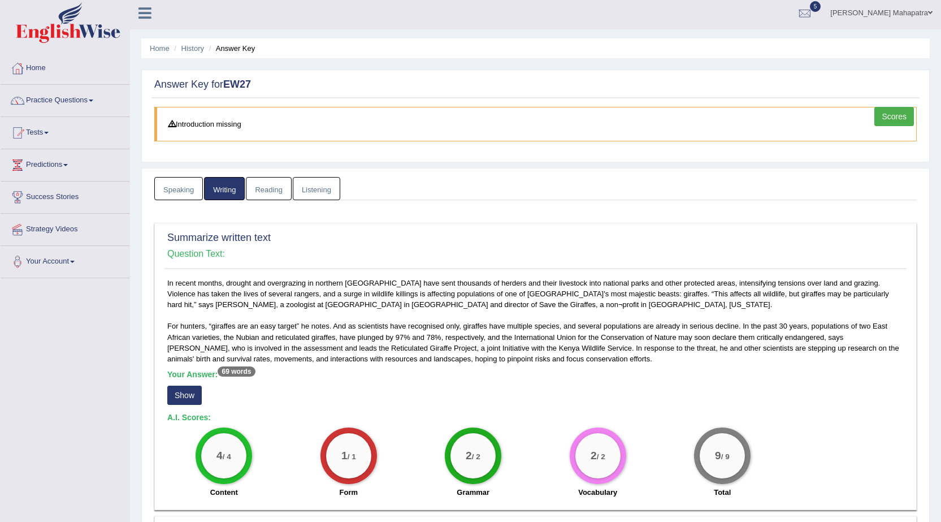
scroll to position [0, 0]
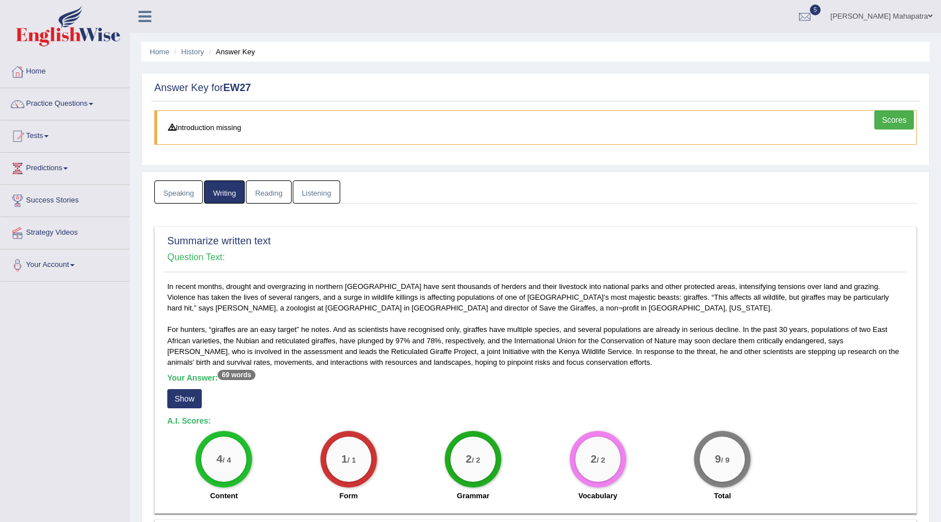
click at [887, 120] on link "Scores" at bounding box center [895, 119] width 40 height 19
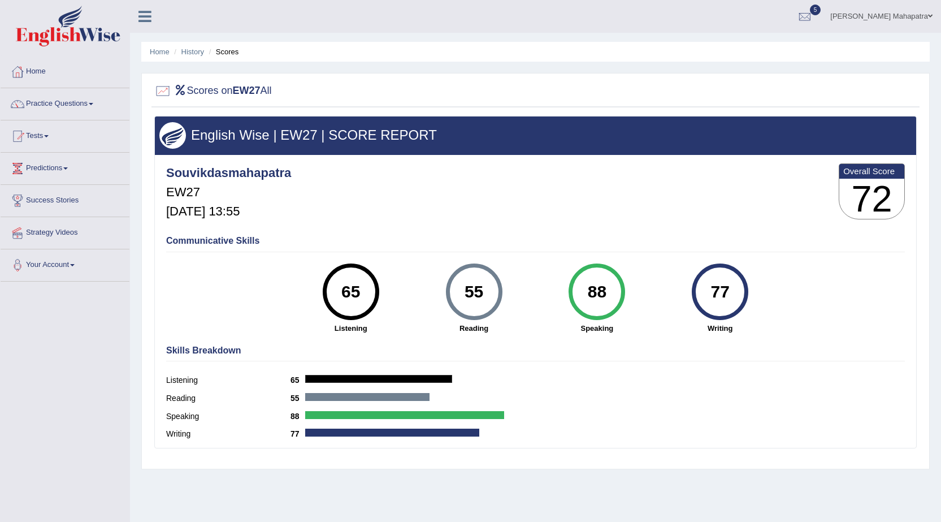
drag, startPoint x: 714, startPoint y: 291, endPoint x: 734, endPoint y: 290, distance: 20.4
click at [734, 290] on div "77" at bounding box center [720, 291] width 41 height 47
click at [743, 327] on strong "Writing" at bounding box center [720, 328] width 112 height 11
click at [192, 51] on link "History" at bounding box center [192, 51] width 23 height 8
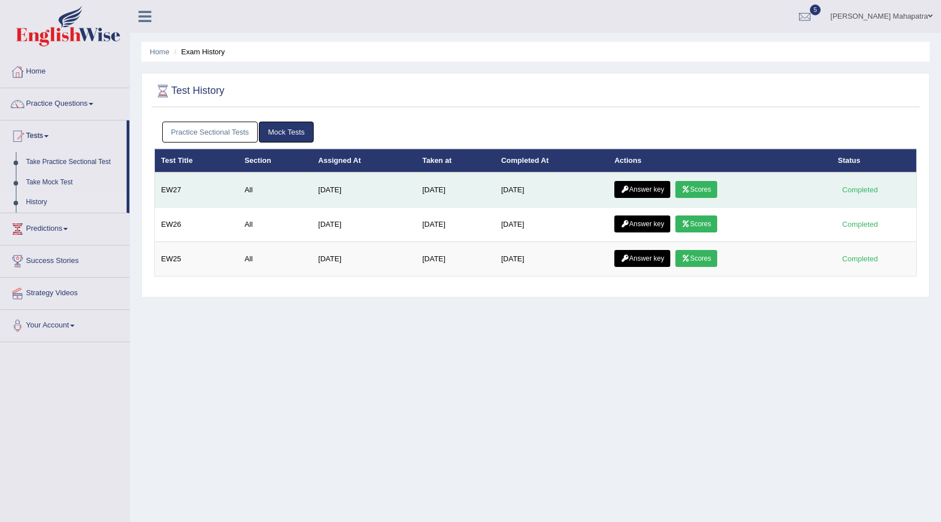
click at [647, 187] on link "Answer key" at bounding box center [643, 189] width 56 height 17
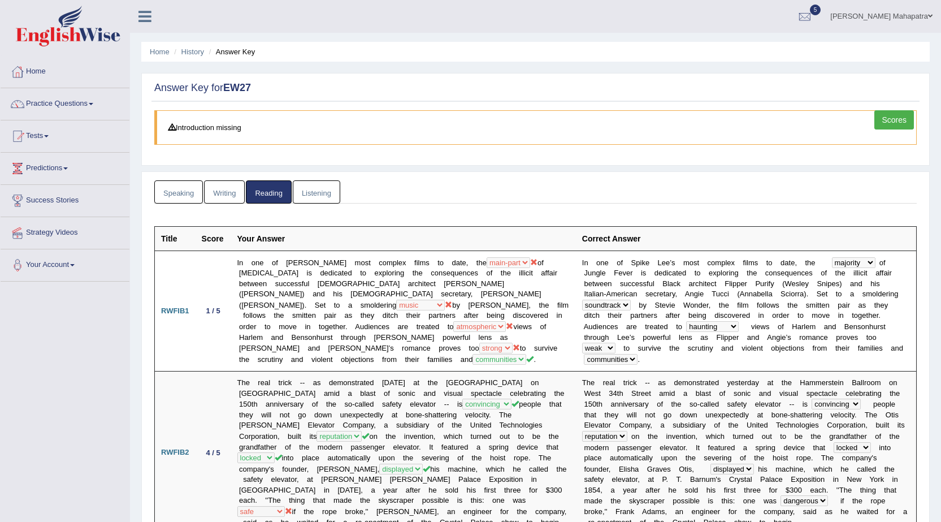
click at [328, 188] on link "Listening" at bounding box center [316, 191] width 47 height 23
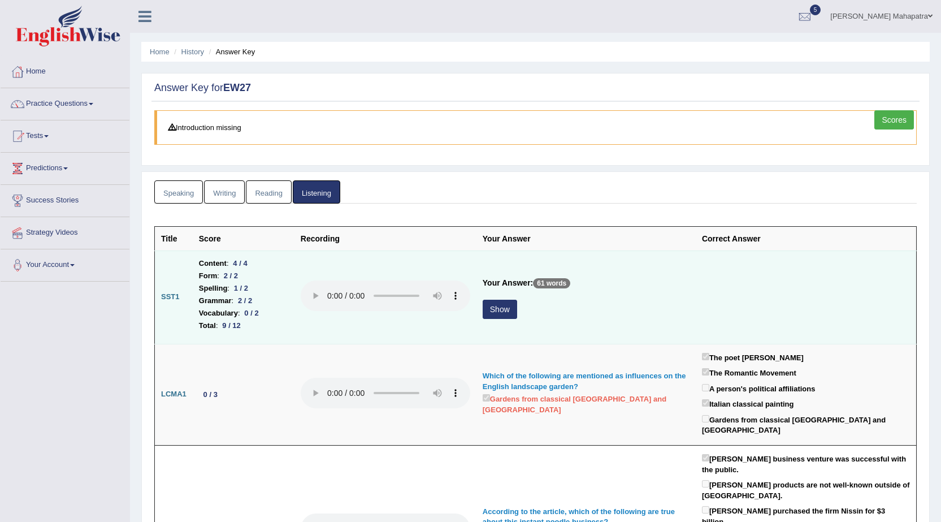
click at [495, 314] on button "Show" at bounding box center [500, 309] width 34 height 19
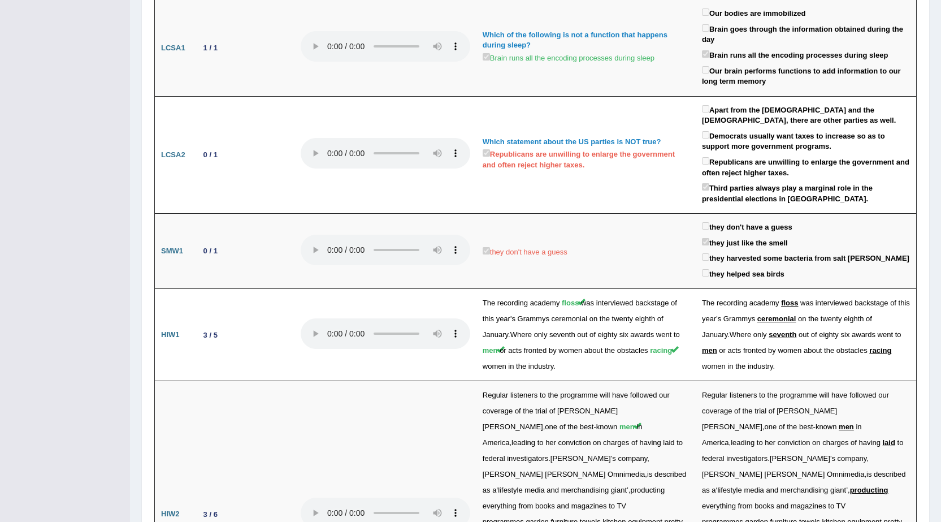
scroll to position [1753, 0]
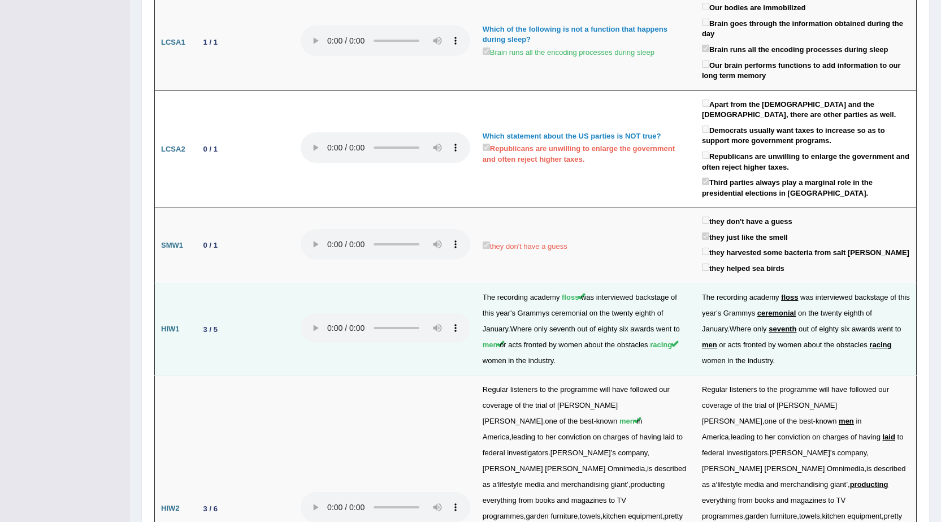
click at [785, 325] on span "seventh" at bounding box center [783, 329] width 28 height 8
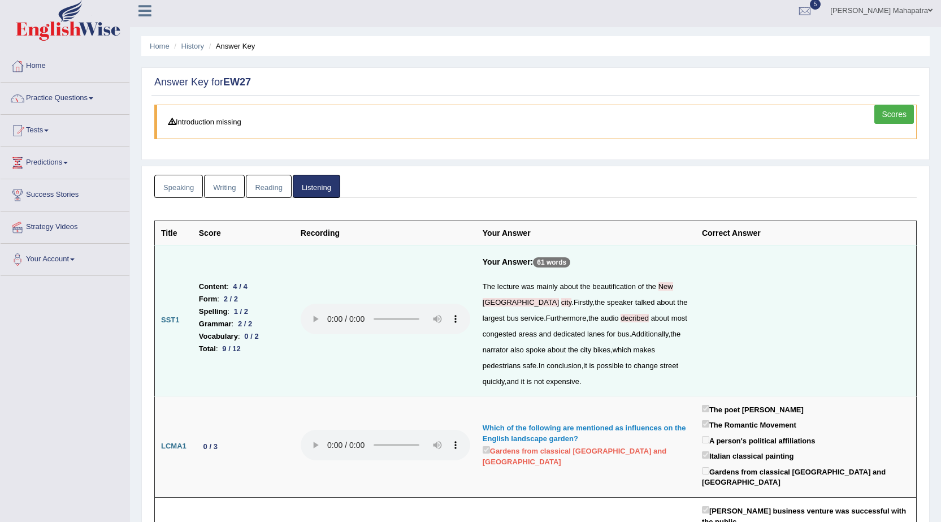
scroll to position [0, 0]
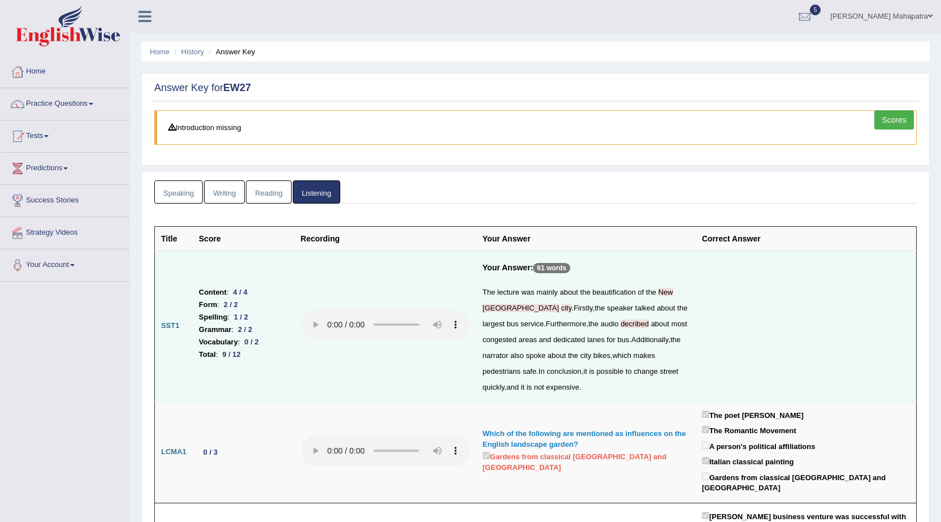
click at [261, 196] on link "Reading" at bounding box center [268, 191] width 45 height 23
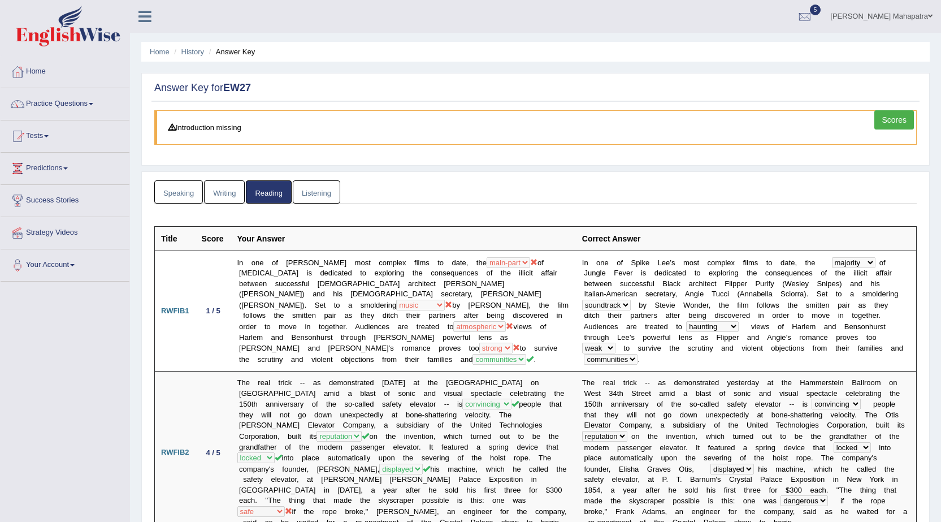
click at [164, 191] on link "Speaking" at bounding box center [178, 191] width 49 height 23
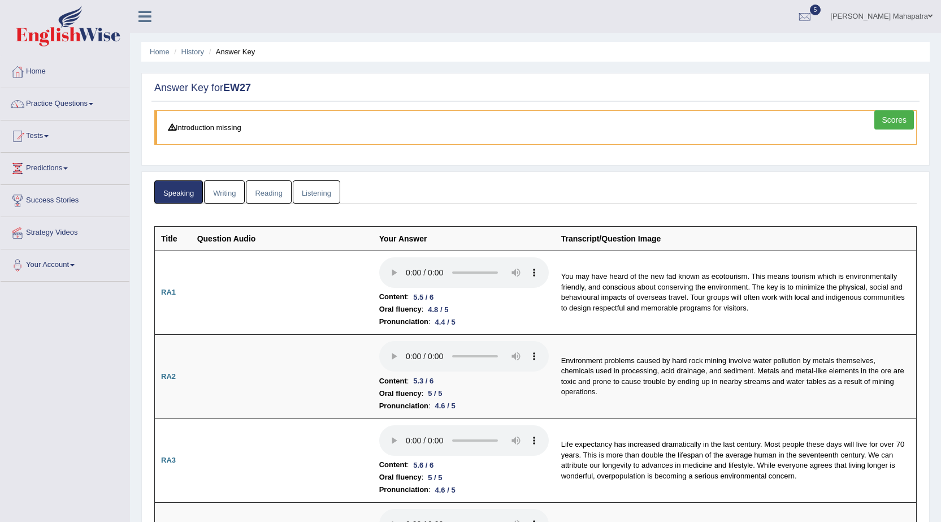
click at [888, 121] on link "Scores" at bounding box center [895, 119] width 40 height 19
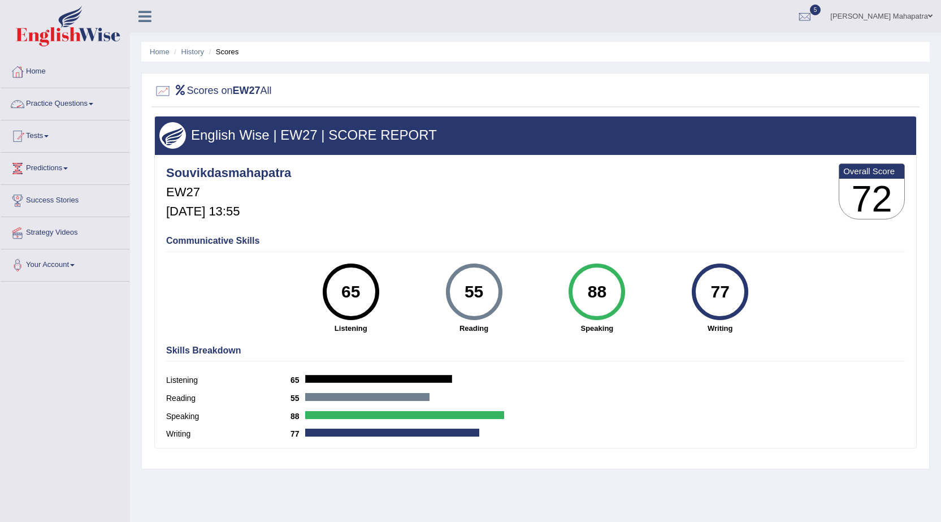
click at [70, 109] on link "Practice Questions" at bounding box center [65, 102] width 129 height 28
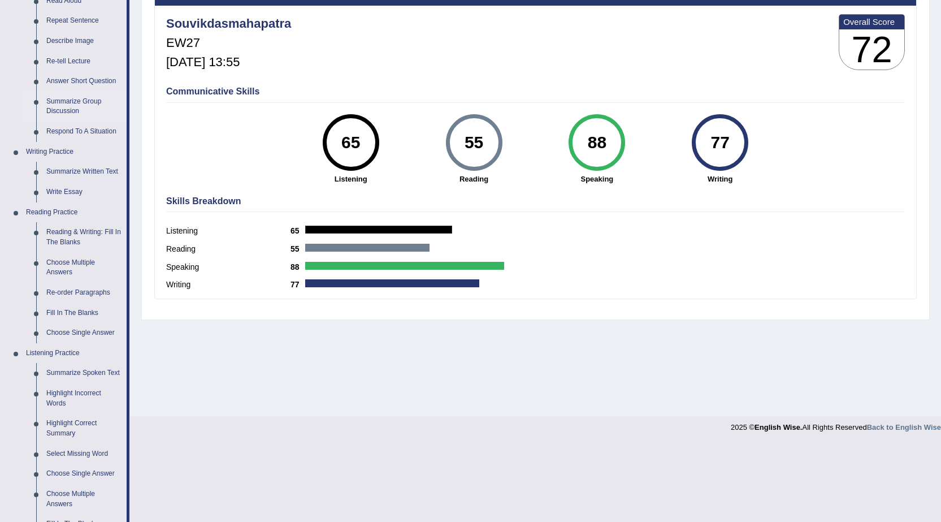
scroll to position [170, 0]
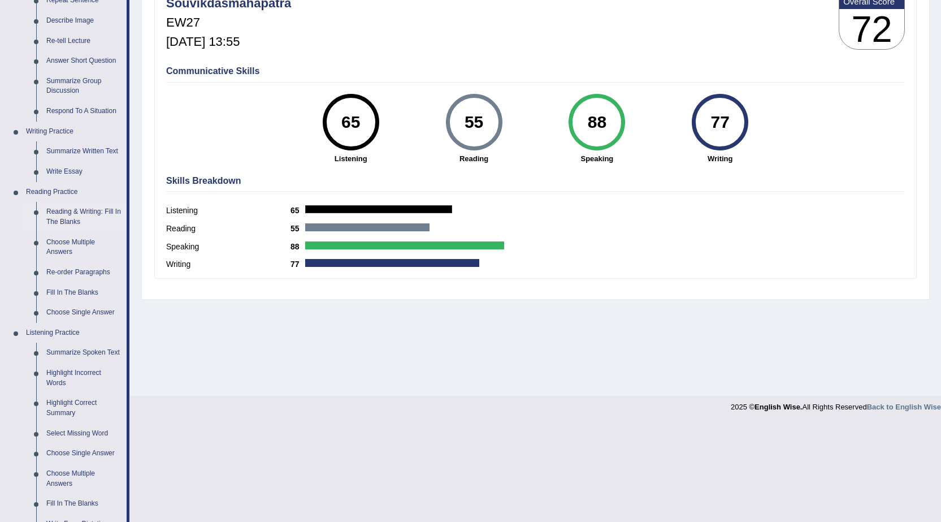
click at [57, 218] on link "Reading & Writing: Fill In The Blanks" at bounding box center [83, 217] width 85 height 30
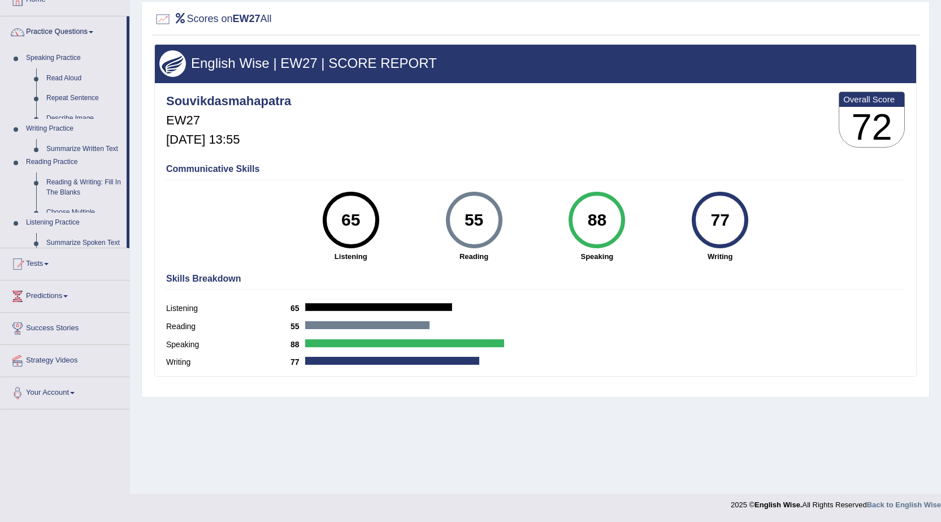
scroll to position [72, 0]
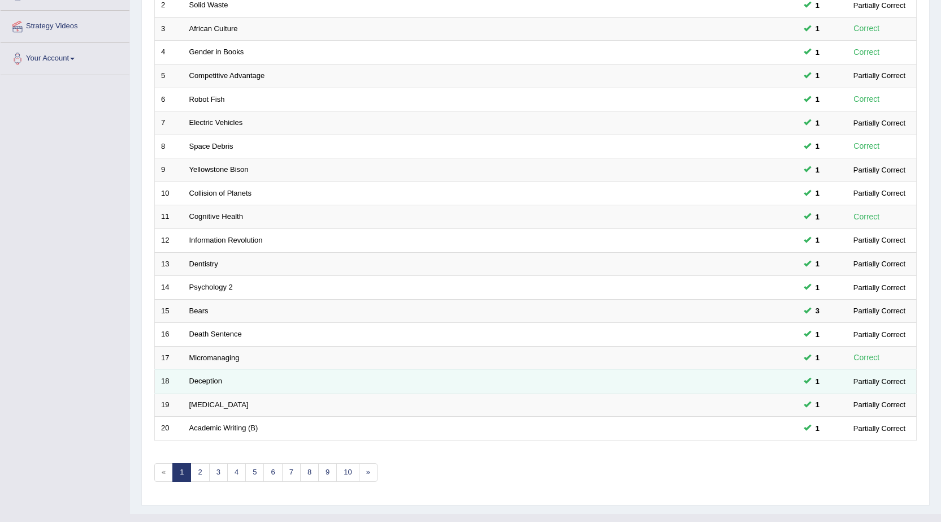
scroll to position [227, 0]
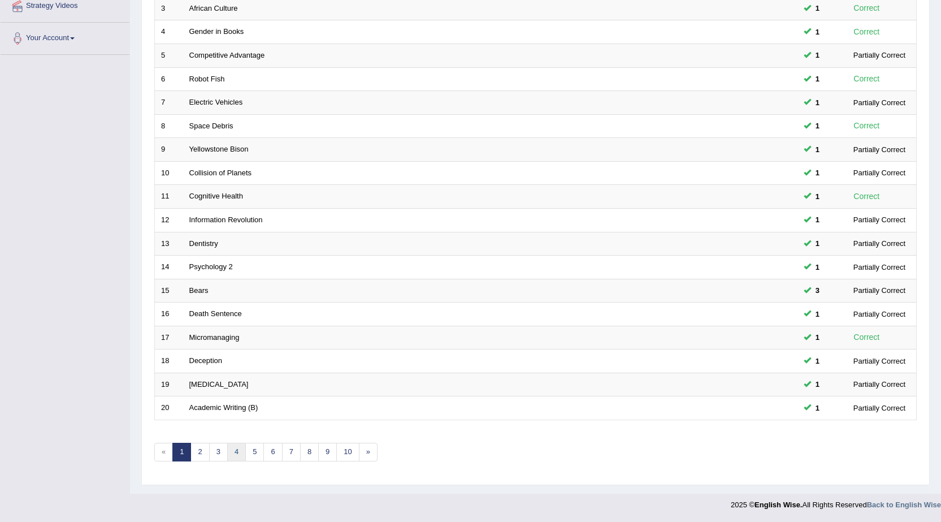
click at [231, 451] on link "4" at bounding box center [236, 452] width 19 height 19
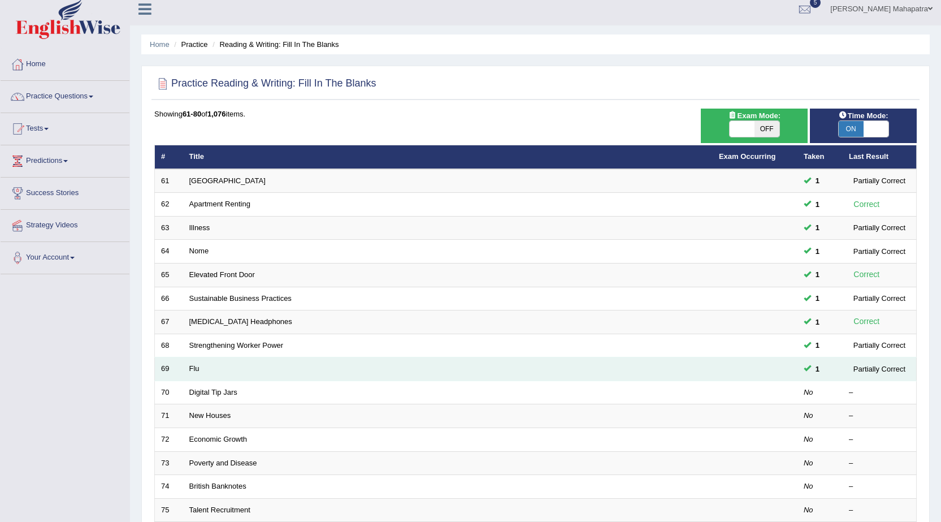
scroll to position [57, 0]
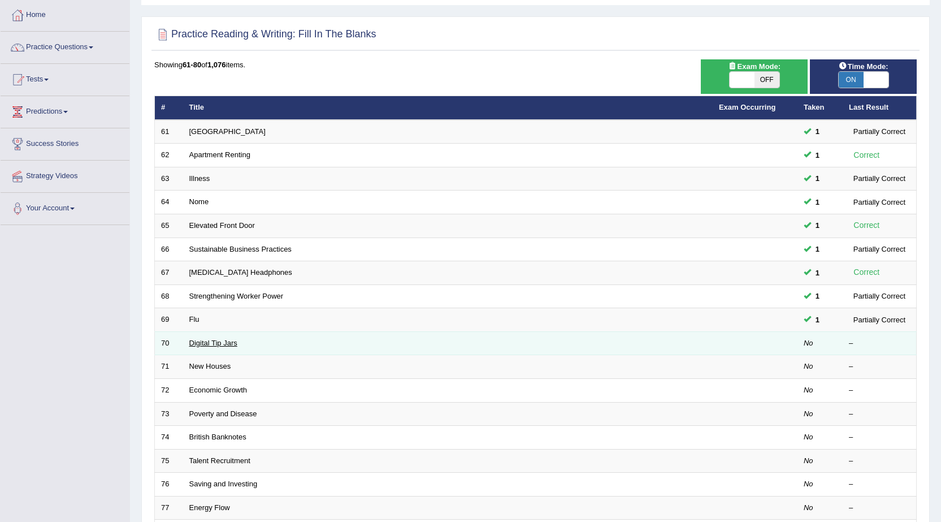
click at [224, 347] on link "Digital Tip Jars" at bounding box center [213, 343] width 48 height 8
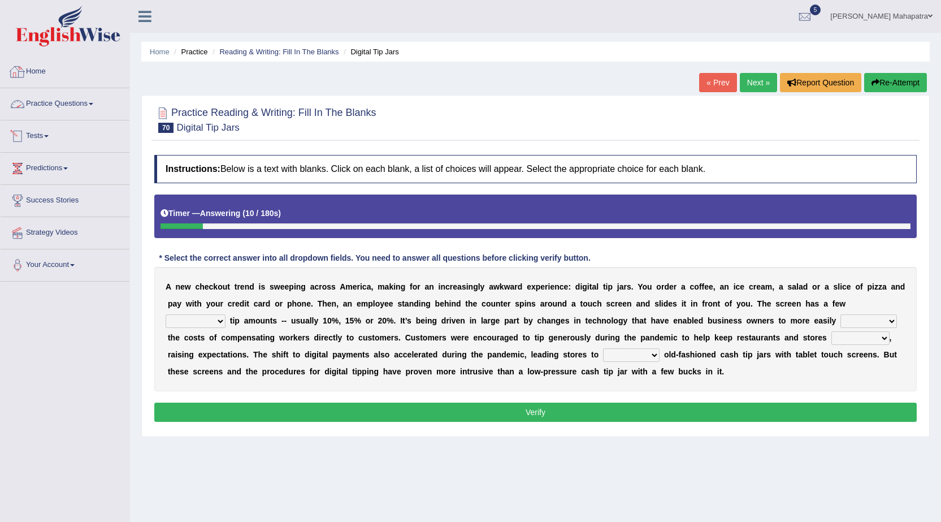
click at [48, 137] on link "Tests" at bounding box center [65, 134] width 129 height 28
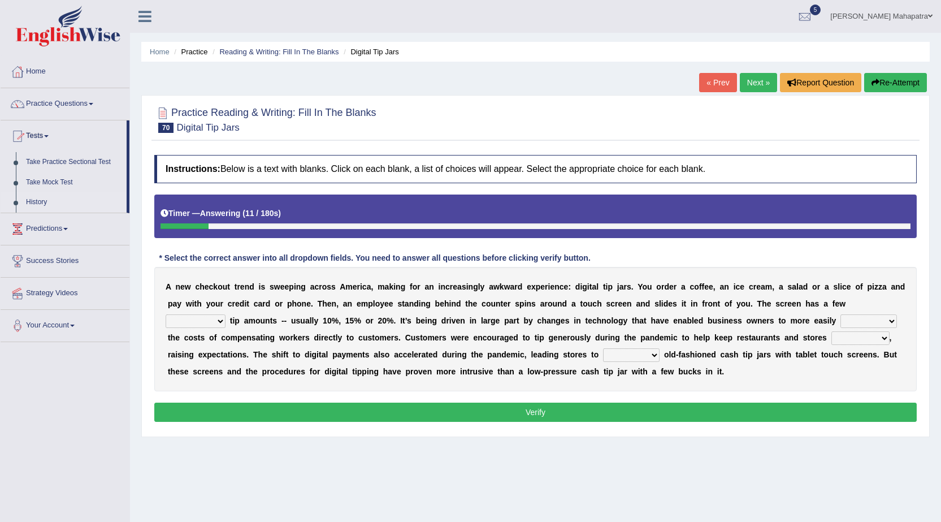
click at [44, 207] on link "History" at bounding box center [74, 202] width 106 height 20
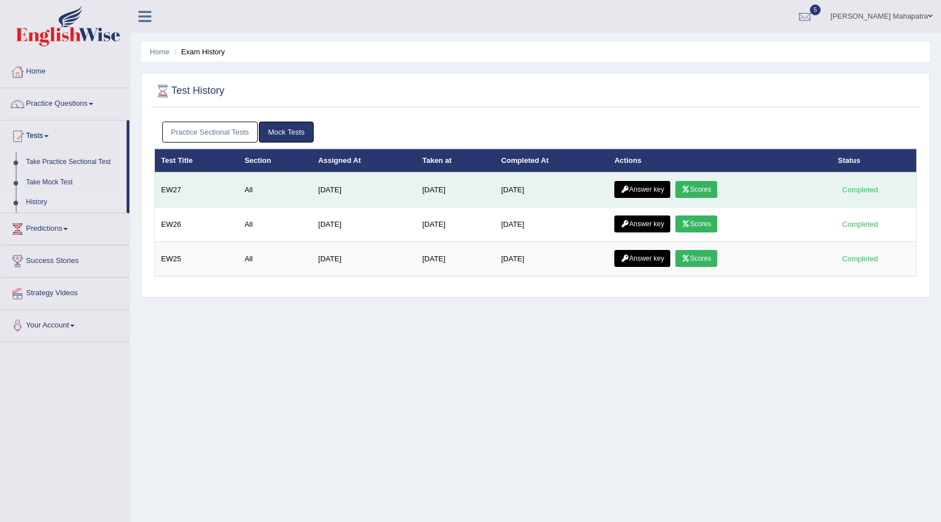
click at [615, 185] on td "Answer key Scores" at bounding box center [719, 189] width 223 height 35
click at [626, 187] on icon at bounding box center [625, 189] width 8 height 7
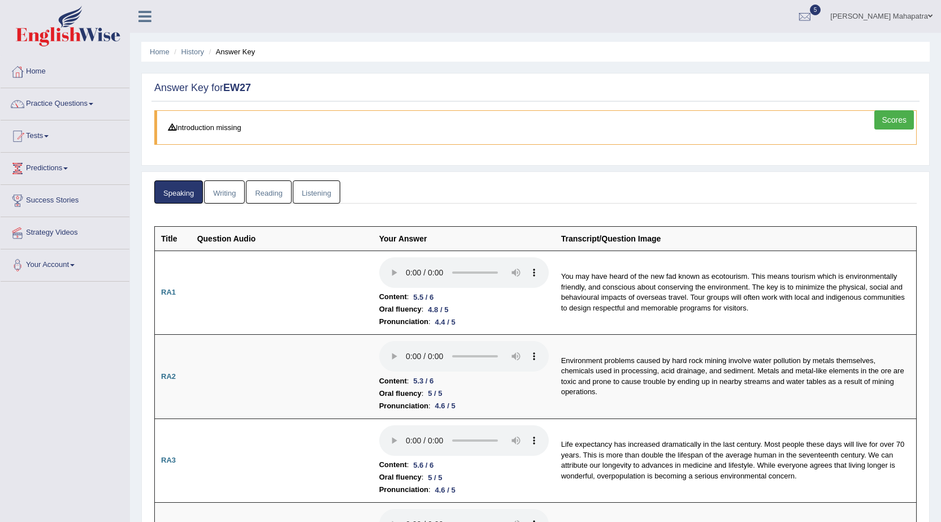
click at [877, 123] on link "Scores" at bounding box center [895, 119] width 40 height 19
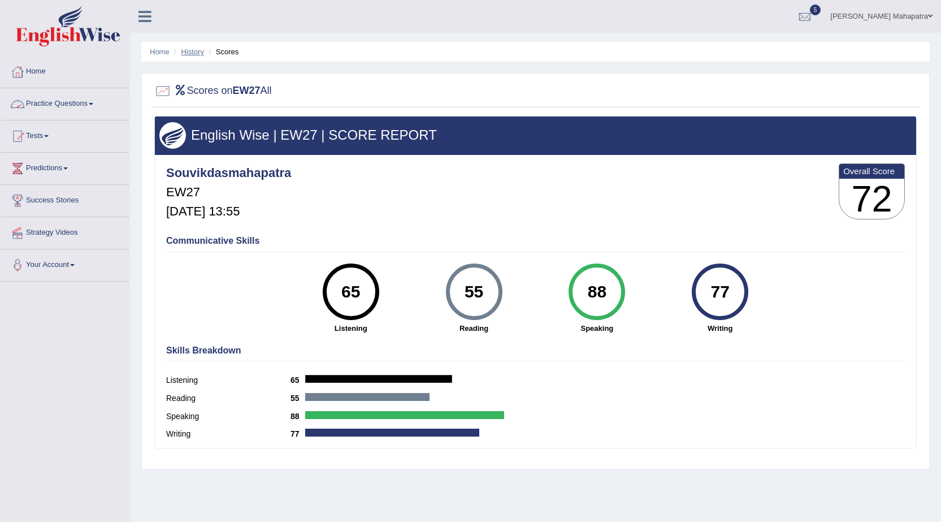
click at [195, 52] on link "History" at bounding box center [192, 51] width 23 height 8
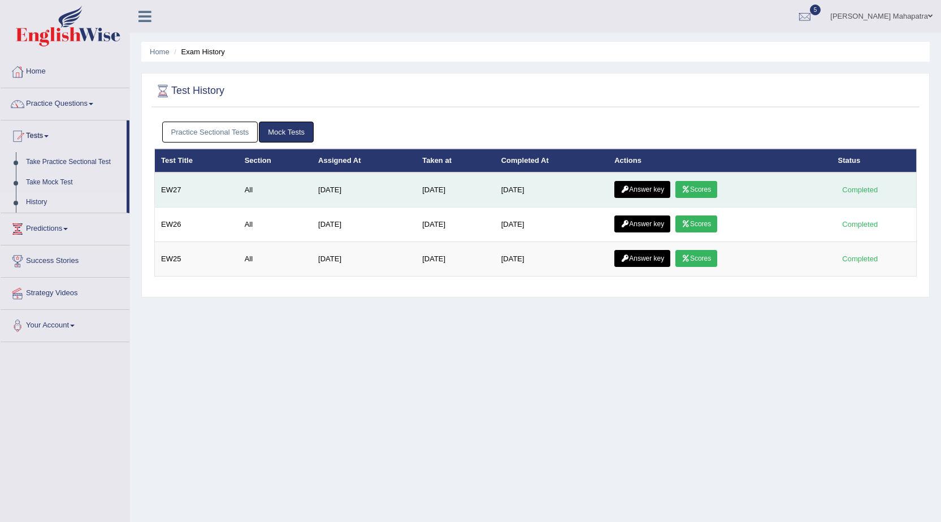
click at [655, 185] on link "Answer key" at bounding box center [643, 189] width 56 height 17
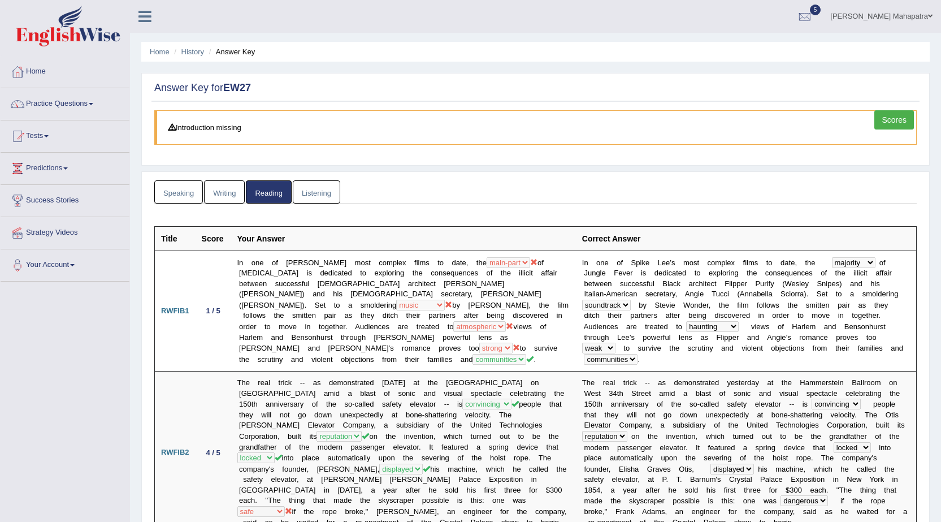
click at [328, 190] on link "Listening" at bounding box center [316, 191] width 47 height 23
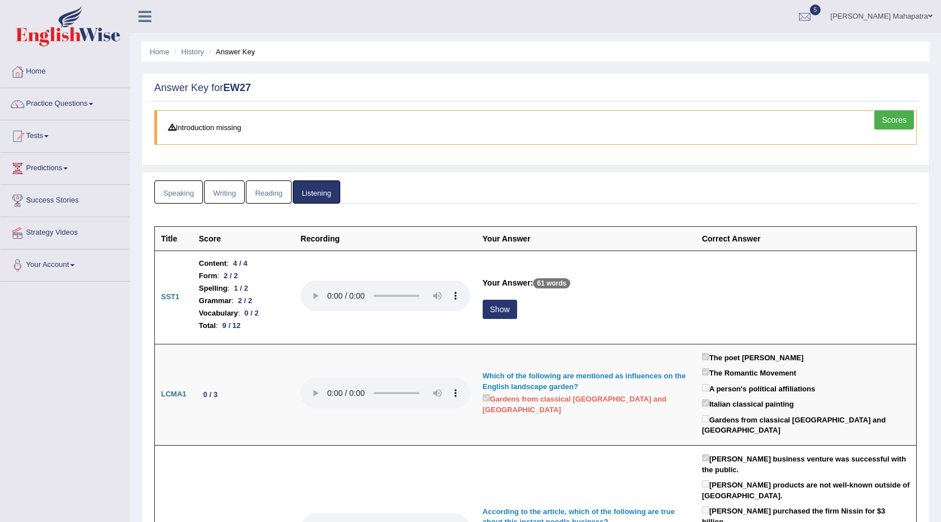
click at [264, 191] on link "Reading" at bounding box center [268, 191] width 45 height 23
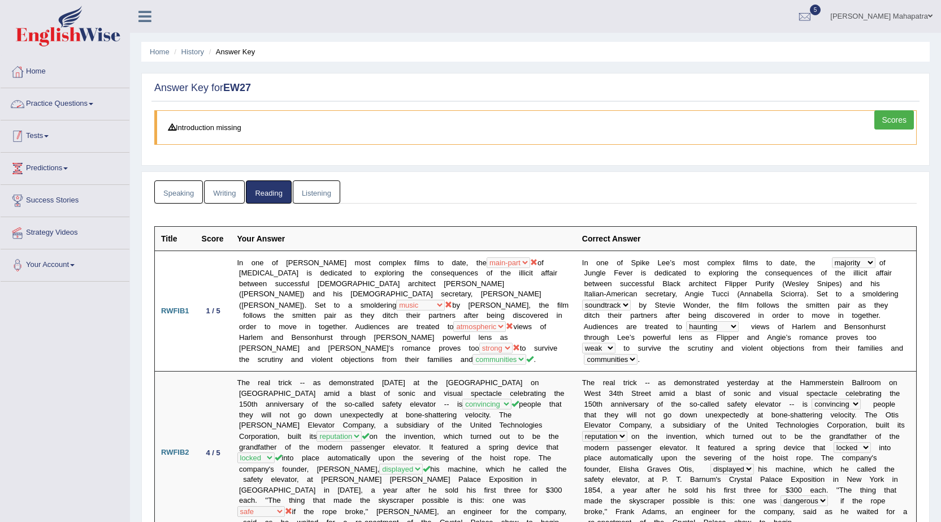
click at [31, 143] on link "Tests" at bounding box center [65, 134] width 129 height 28
click at [31, 143] on link "Tests" at bounding box center [64, 134] width 126 height 28
click at [70, 98] on link "Practice Questions" at bounding box center [65, 102] width 129 height 28
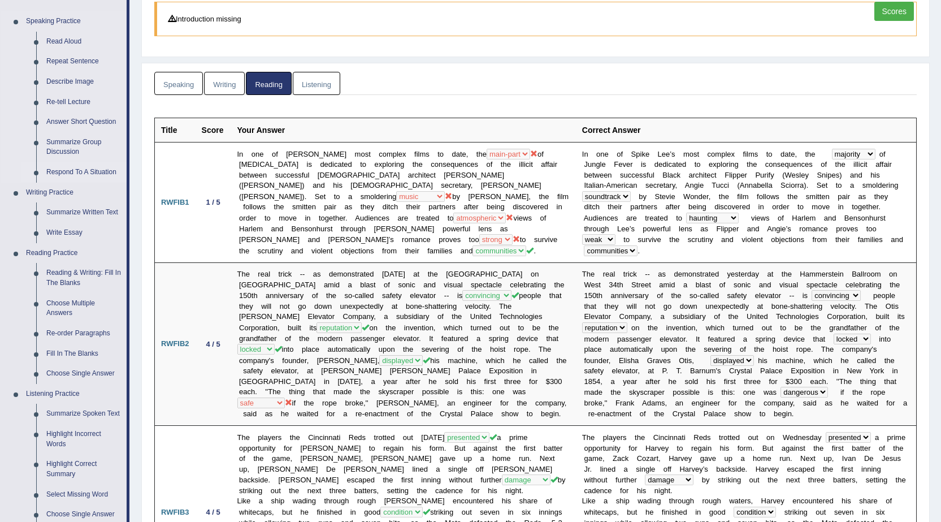
scroll to position [113, 0]
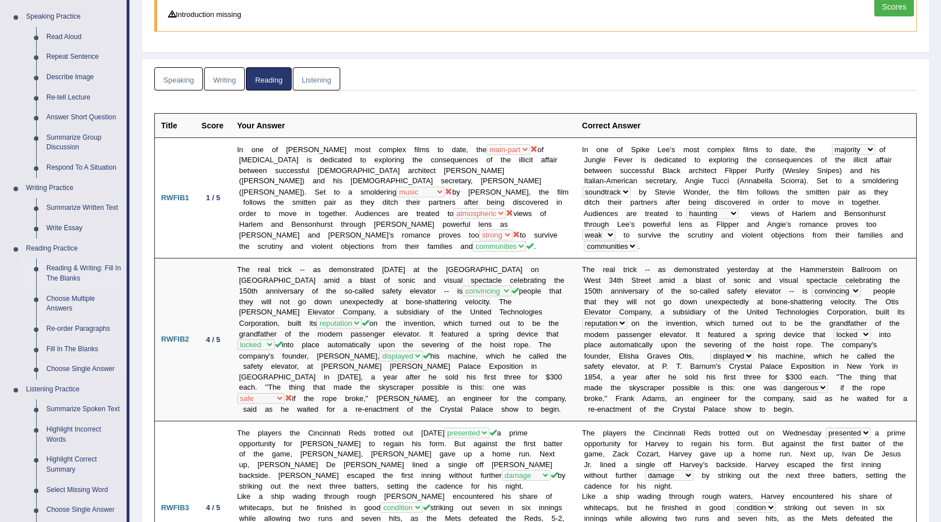
click at [68, 268] on link "Reading & Writing: Fill In The Blanks" at bounding box center [83, 273] width 85 height 30
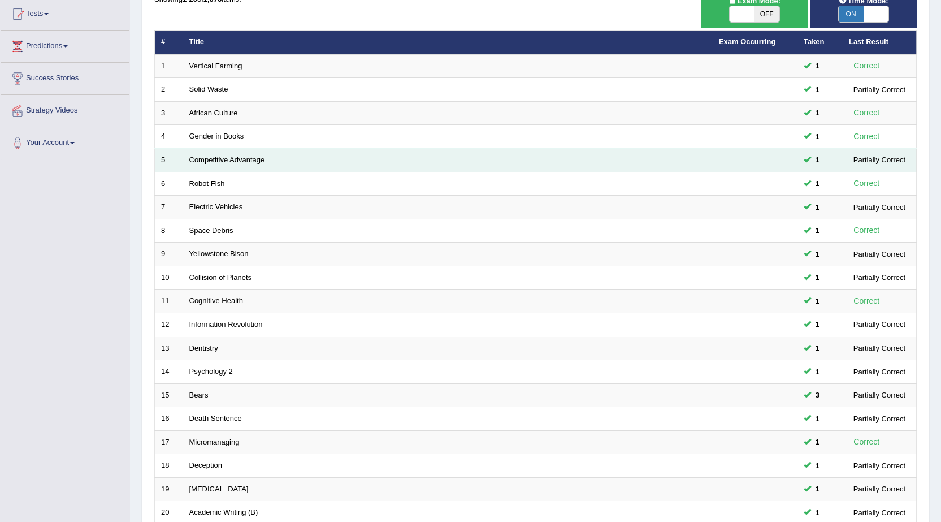
scroll to position [227, 0]
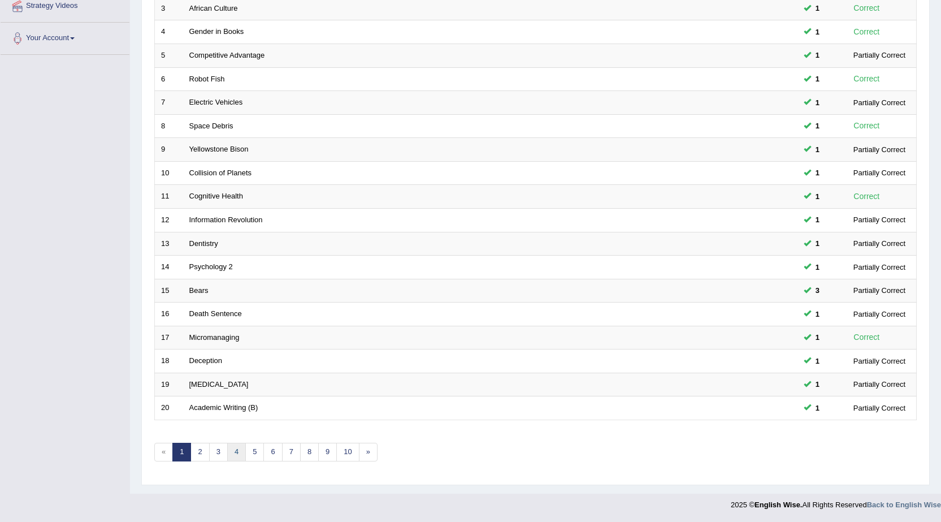
click at [241, 453] on link "4" at bounding box center [236, 452] width 19 height 19
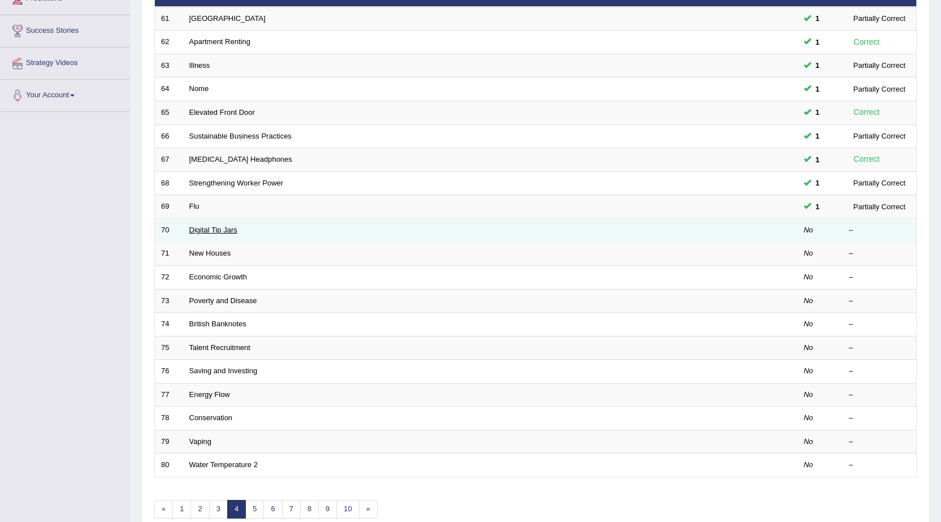
click at [205, 232] on link "Digital Tip Jars" at bounding box center [213, 230] width 48 height 8
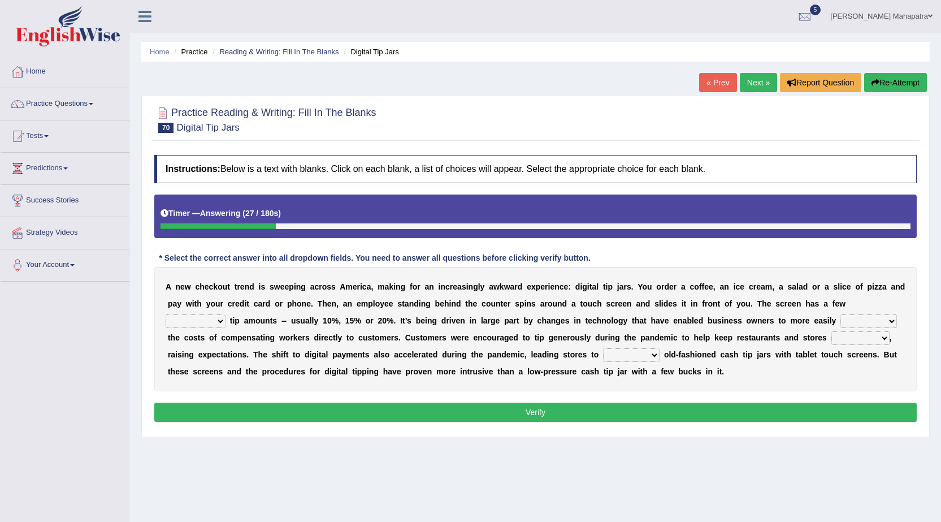
click at [206, 321] on select "suggested combined exceptional rigorous" at bounding box center [196, 321] width 60 height 14
select select "suggested"
click at [166, 314] on select "suggested combined exceptional rigorous" at bounding box center [196, 321] width 60 height 14
click at [865, 319] on select "abide covet diverge shift" at bounding box center [869, 321] width 57 height 14
select select "shift"
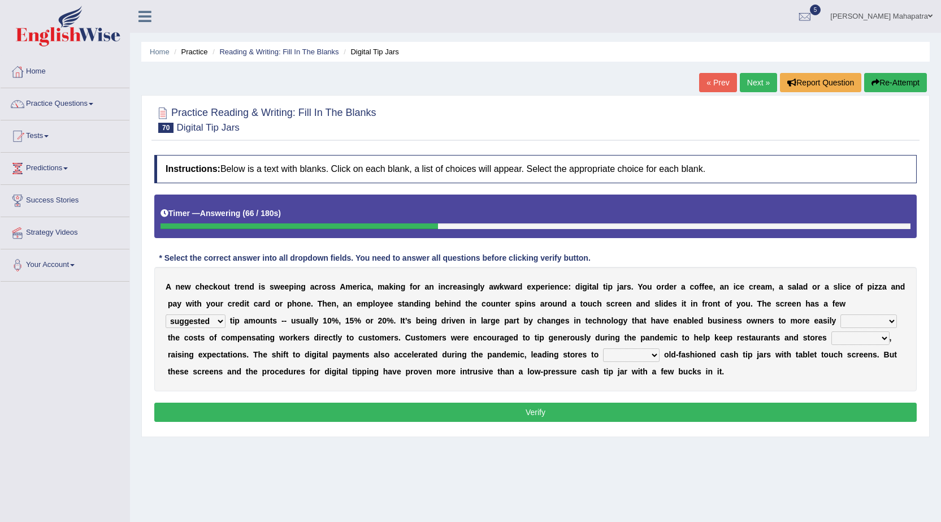
click at [841, 314] on select "abide covet diverge shift" at bounding box center [869, 321] width 57 height 14
click at [860, 322] on select "abide covet diverge shift" at bounding box center [869, 321] width 57 height 14
click at [844, 337] on select "afloat overlapped affable concise" at bounding box center [861, 338] width 58 height 14
select select "afloat"
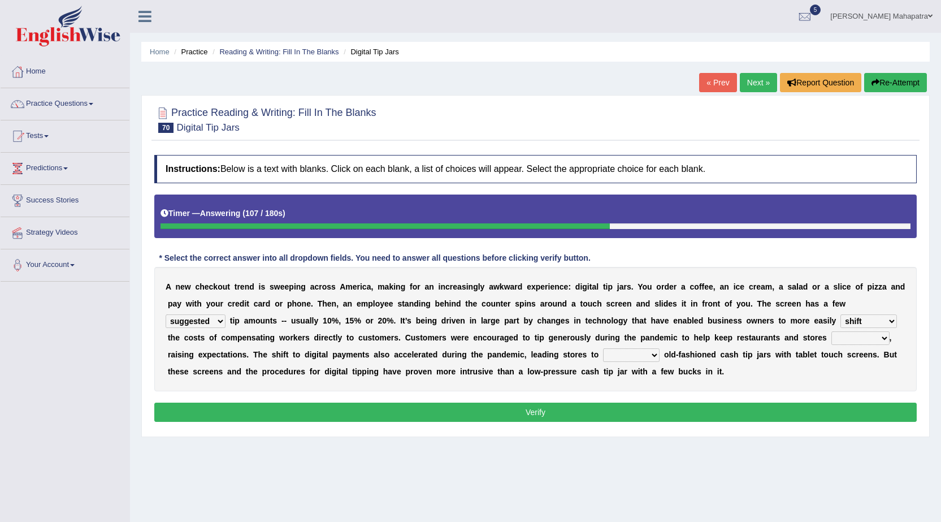
click at [832, 331] on select "afloat overlapped affable concise" at bounding box center [861, 338] width 58 height 14
click at [646, 356] on select "replace exchange occupy retrieve" at bounding box center [631, 355] width 57 height 14
select select "replace"
click at [603, 348] on select "replace exchange occupy retrieve" at bounding box center [631, 355] width 57 height 14
click at [872, 320] on select "abide covet diverge shift" at bounding box center [869, 321] width 57 height 14
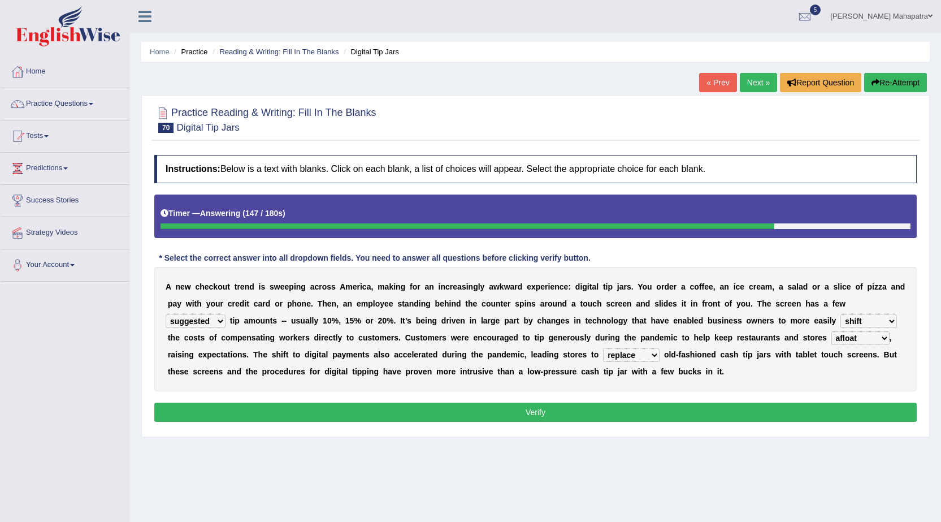
click at [872, 320] on select "abide covet diverge shift" at bounding box center [869, 321] width 57 height 14
click at [526, 419] on button "Verify" at bounding box center [535, 412] width 763 height 19
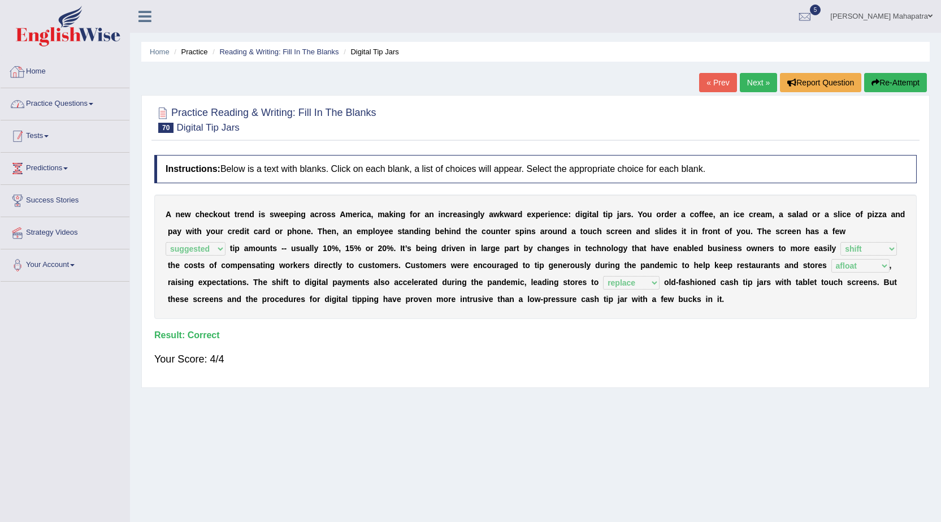
click at [54, 132] on link "Tests" at bounding box center [65, 134] width 129 height 28
click at [32, 204] on link "History" at bounding box center [74, 202] width 106 height 20
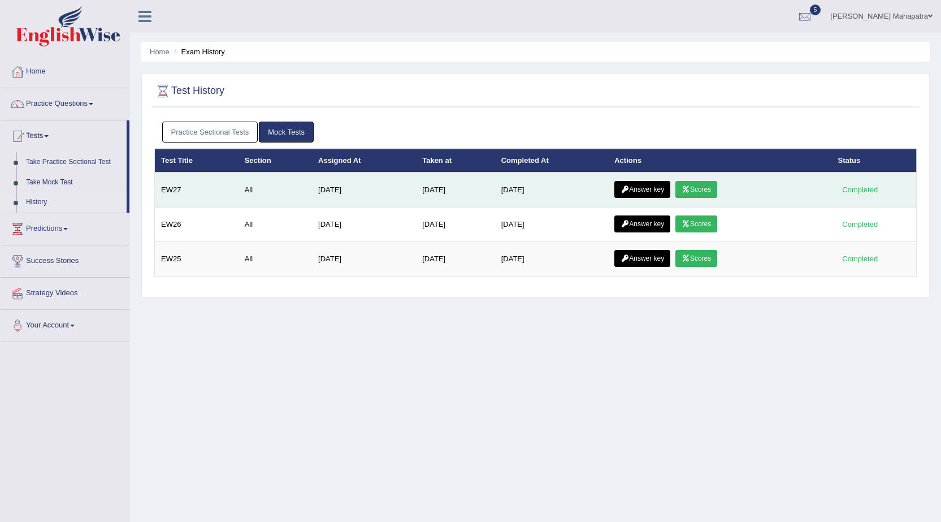
click at [711, 188] on link "Scores" at bounding box center [697, 189] width 42 height 17
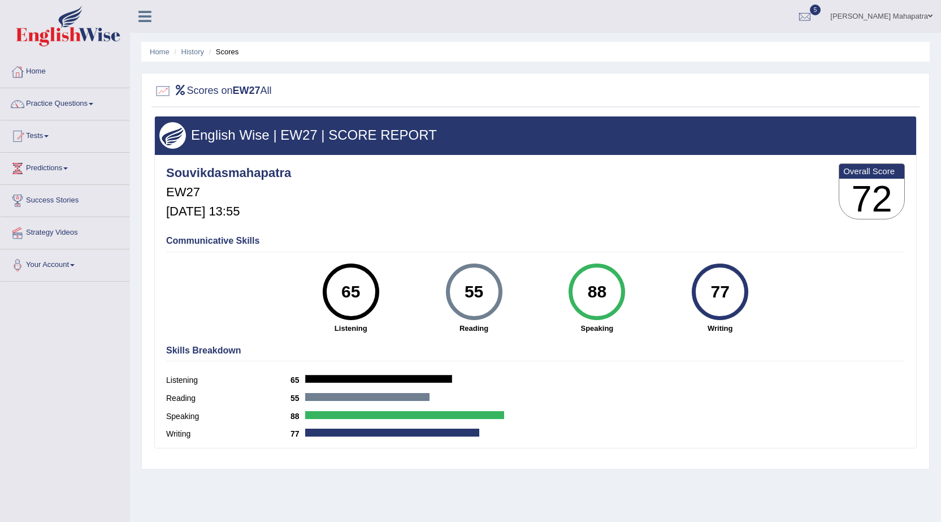
drag, startPoint x: 335, startPoint y: 289, endPoint x: 367, endPoint y: 285, distance: 33.1
click at [367, 285] on div "65" at bounding box center [350, 291] width 41 height 47
click at [47, 105] on link "Practice Questions" at bounding box center [65, 102] width 129 height 28
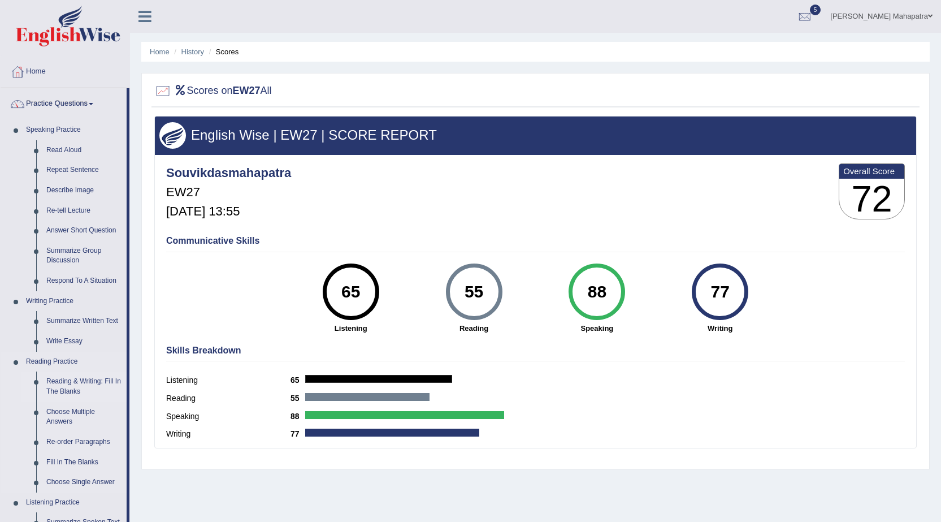
click at [73, 382] on link "Reading & Writing: Fill In The Blanks" at bounding box center [83, 386] width 85 height 30
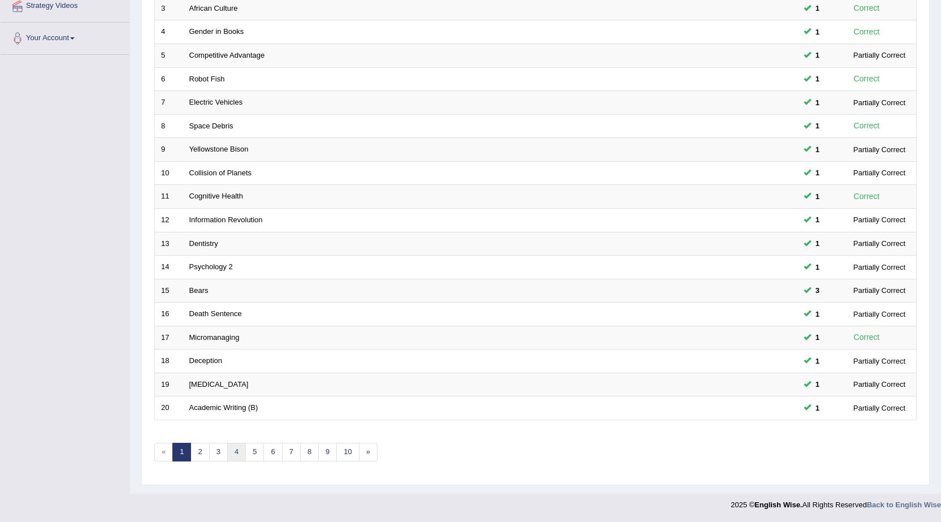
click at [240, 448] on link "4" at bounding box center [236, 452] width 19 height 19
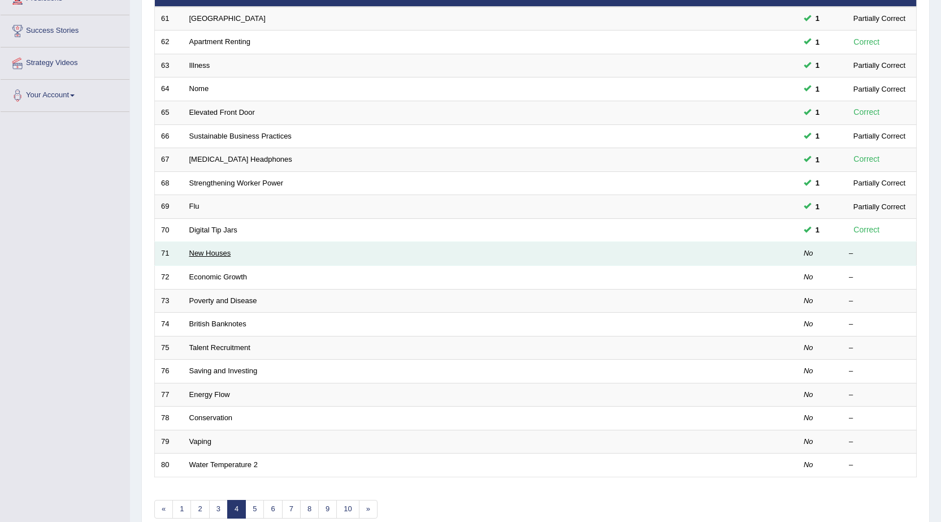
click at [212, 253] on link "New Houses" at bounding box center [210, 253] width 42 height 8
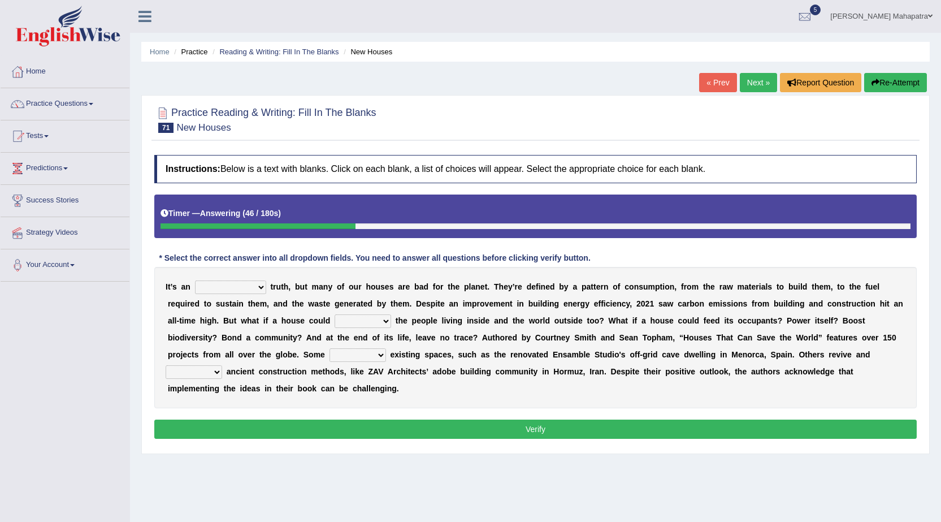
click at [899, 87] on button "Re-Attempt" at bounding box center [895, 82] width 63 height 19
click at [232, 287] on select "unrivaled unstable uncomfortable uncapped" at bounding box center [230, 287] width 71 height 14
select select "uncomfortable"
click at [195, 280] on select "unrivaled unstable uncomfortable uncapped" at bounding box center [230, 287] width 71 height 14
click at [378, 317] on select "survive mimic dominate nurture" at bounding box center [363, 321] width 57 height 14
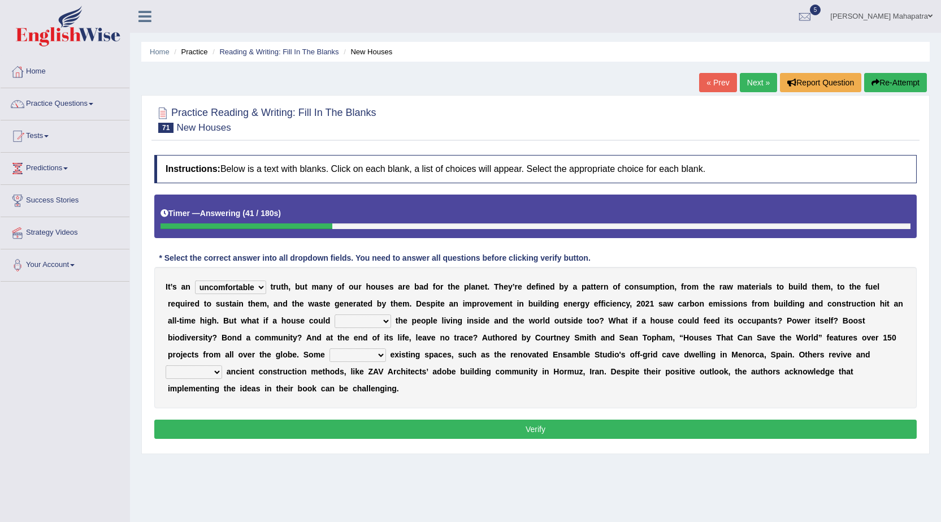
select select "dominate"
click at [335, 314] on select "survive mimic dominate nurture" at bounding box center [363, 321] width 57 height 14
click at [82, 104] on link "Practice Questions" at bounding box center [65, 102] width 129 height 28
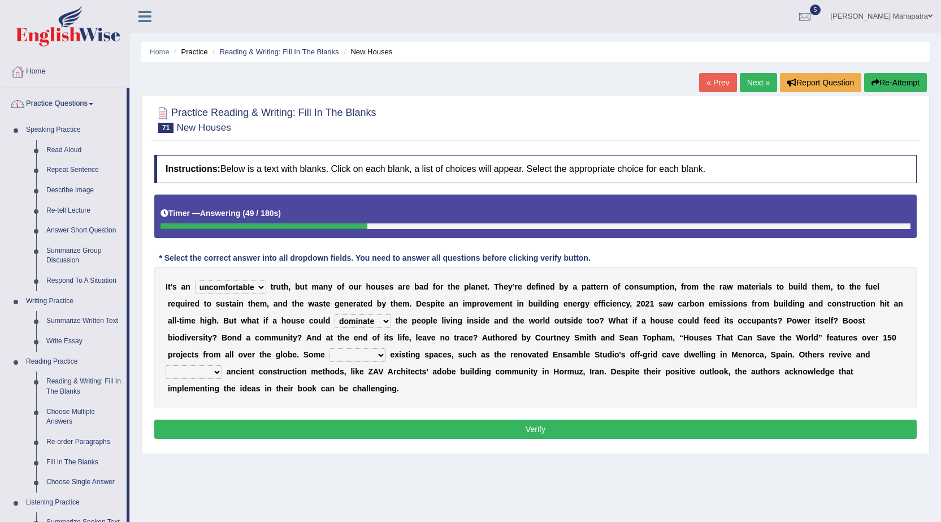
click at [76, 96] on link "Practice Questions" at bounding box center [64, 102] width 126 height 28
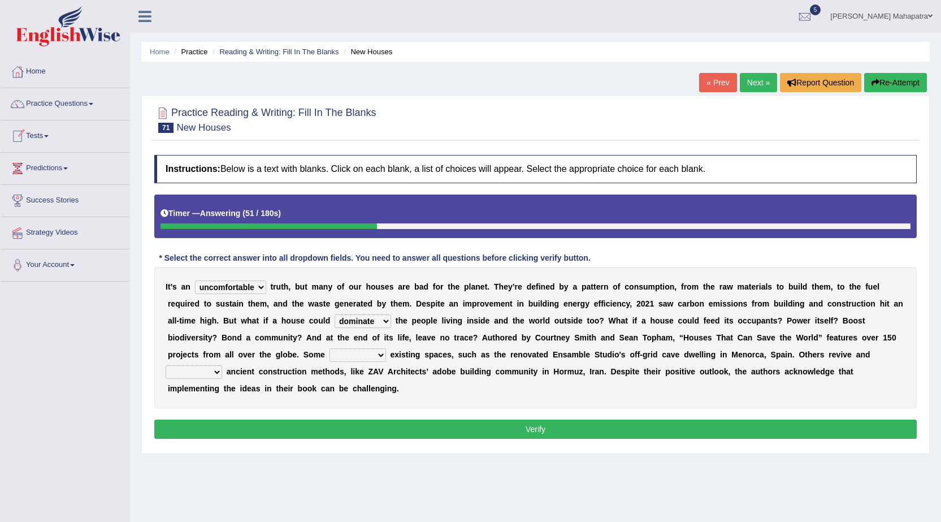
click at [46, 136] on link "Tests" at bounding box center [65, 134] width 129 height 28
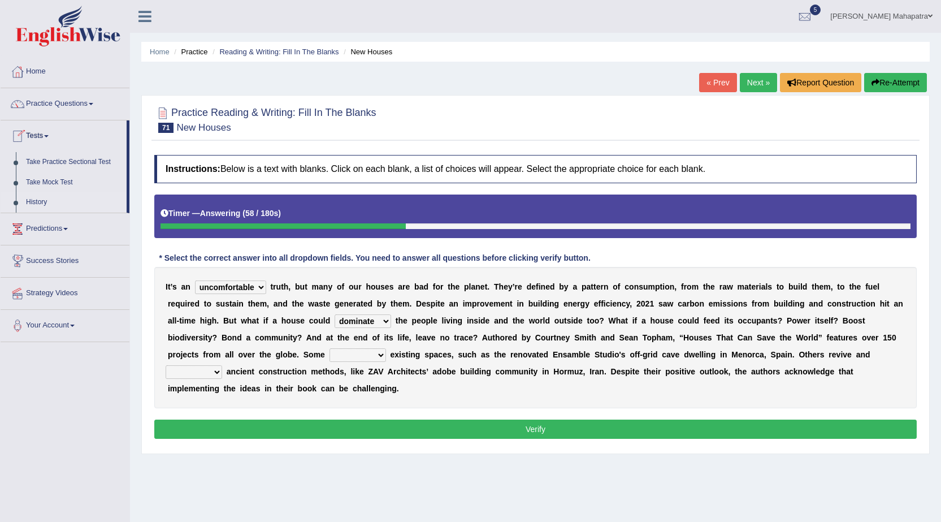
click at [34, 196] on link "History" at bounding box center [74, 202] width 106 height 20
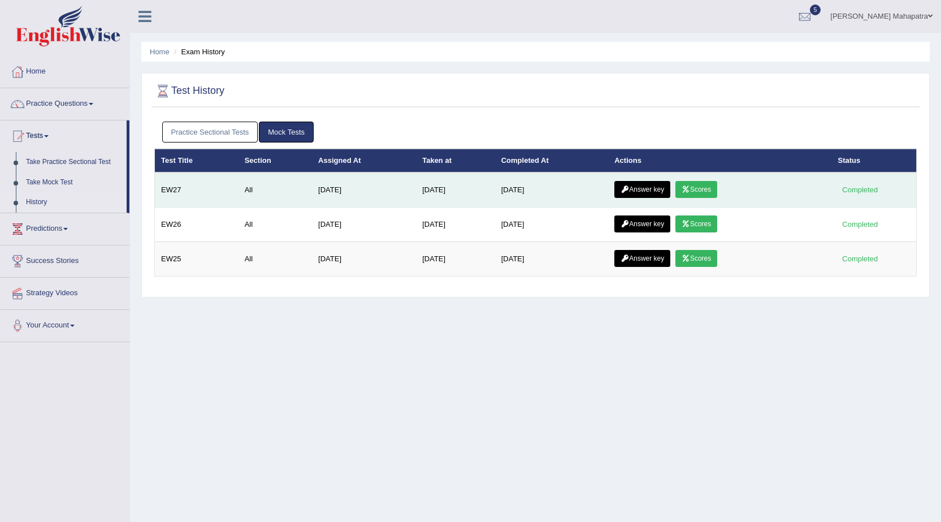
click at [703, 187] on link "Scores" at bounding box center [697, 189] width 42 height 17
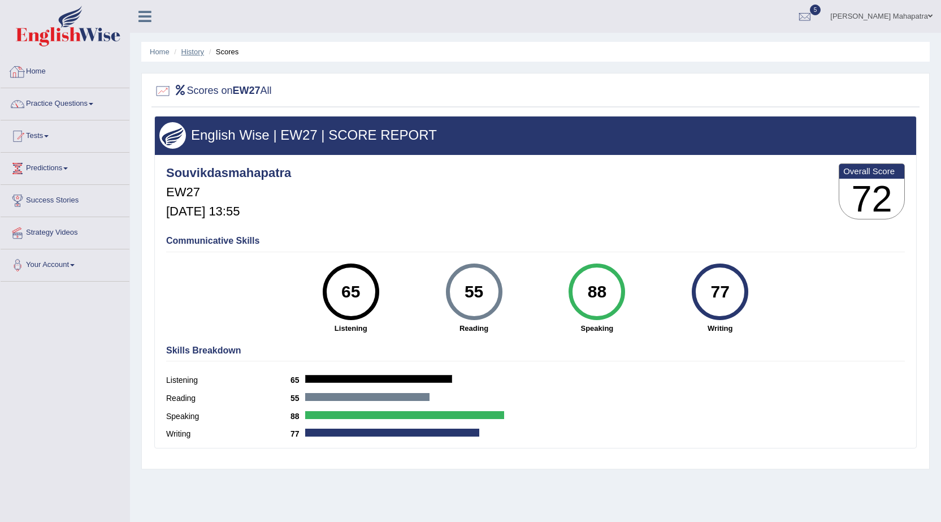
click at [190, 55] on link "History" at bounding box center [192, 51] width 23 height 8
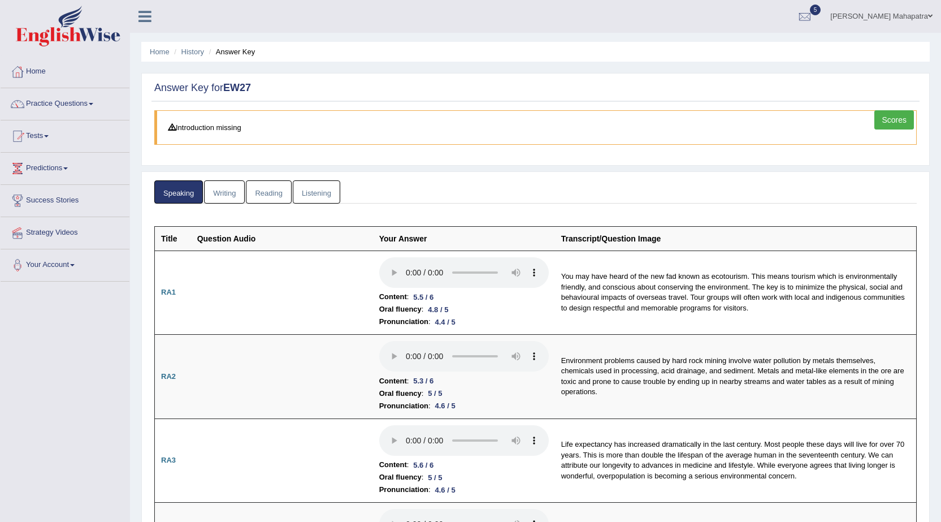
click at [267, 187] on link "Reading" at bounding box center [268, 191] width 45 height 23
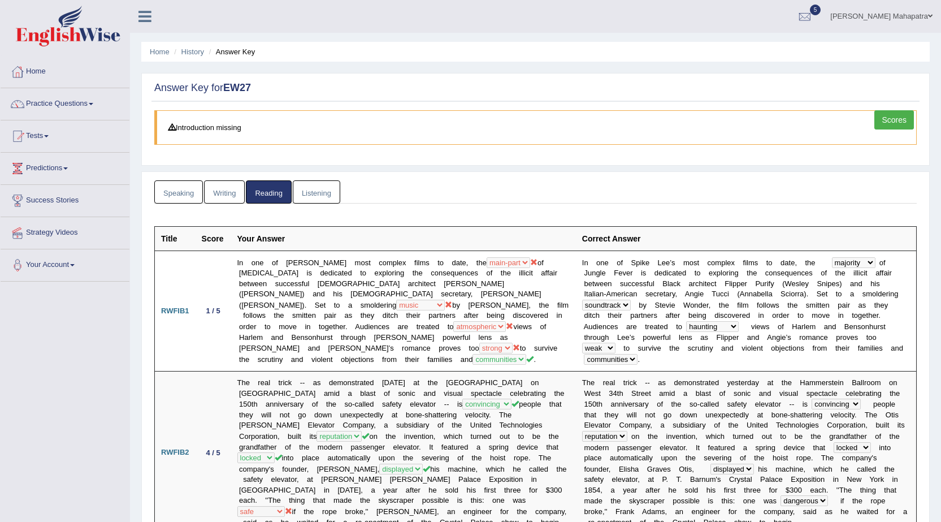
click at [314, 192] on link "Listening" at bounding box center [316, 191] width 47 height 23
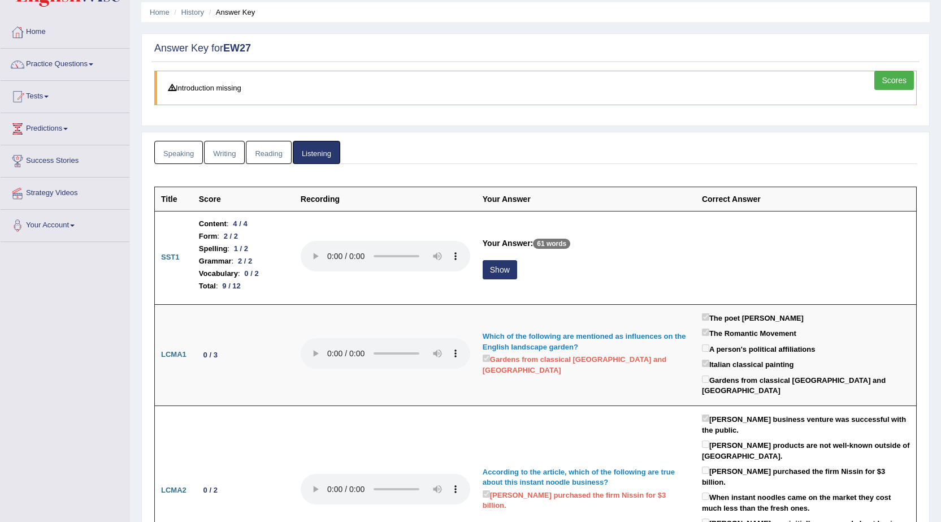
scroll to position [57, 0]
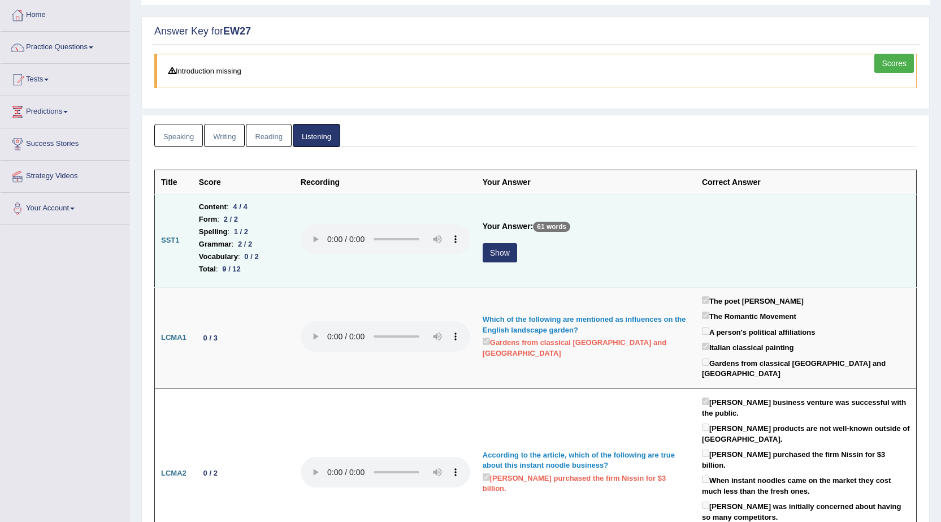
click at [512, 250] on button "Show" at bounding box center [500, 252] width 34 height 19
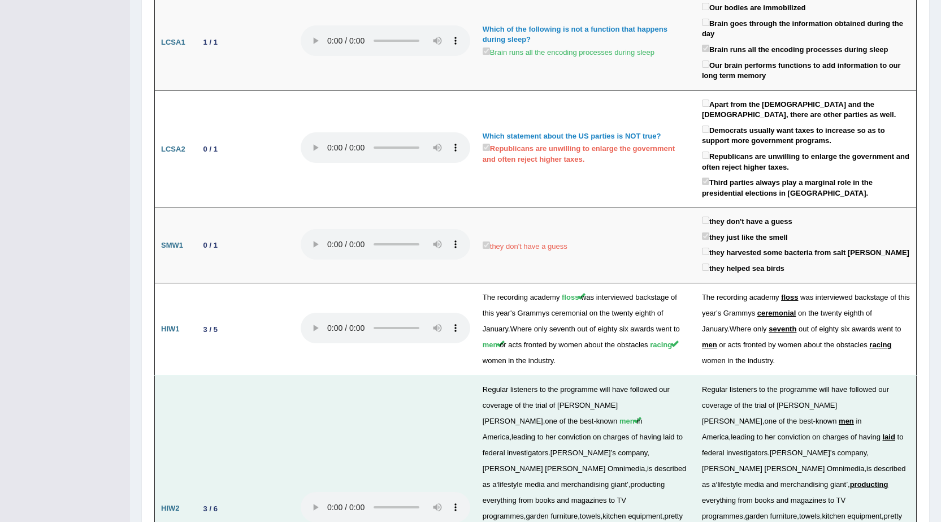
scroll to position [1809, 0]
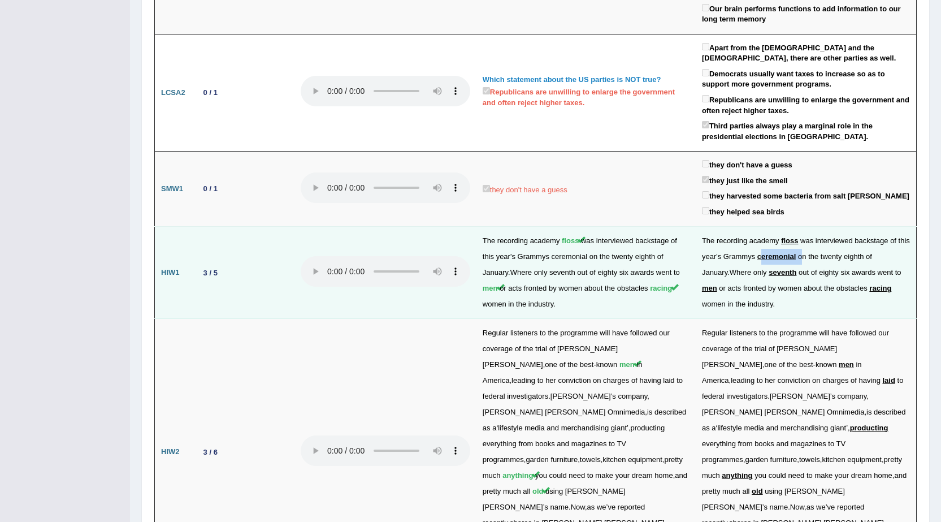
drag, startPoint x: 775, startPoint y: 183, endPoint x: 816, endPoint y: 182, distance: 41.3
click at [816, 227] on td "The recording academy floss was interviewed backstage of this year ' s Grammys …" at bounding box center [806, 273] width 221 height 92
drag, startPoint x: 773, startPoint y: 199, endPoint x: 795, endPoint y: 198, distance: 22.6
click at [795, 268] on span "seventh" at bounding box center [783, 272] width 28 height 8
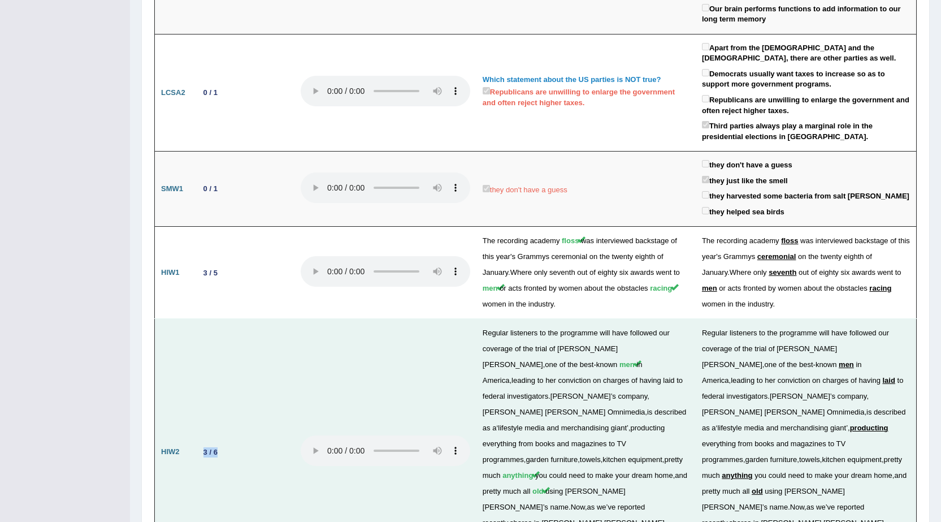
drag, startPoint x: 220, startPoint y: 354, endPoint x: 194, endPoint y: 355, distance: 26.0
click at [194, 355] on td "3 / 6" at bounding box center [244, 452] width 102 height 266
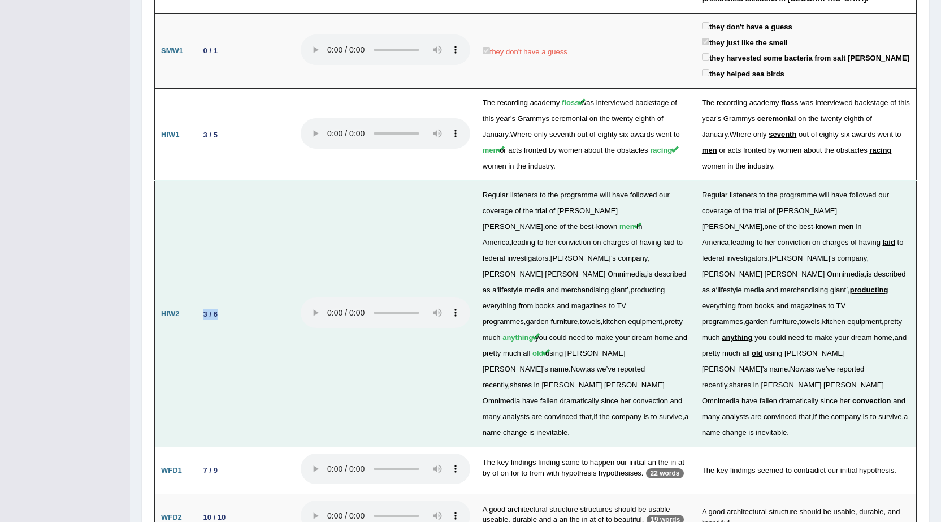
scroll to position [1949, 0]
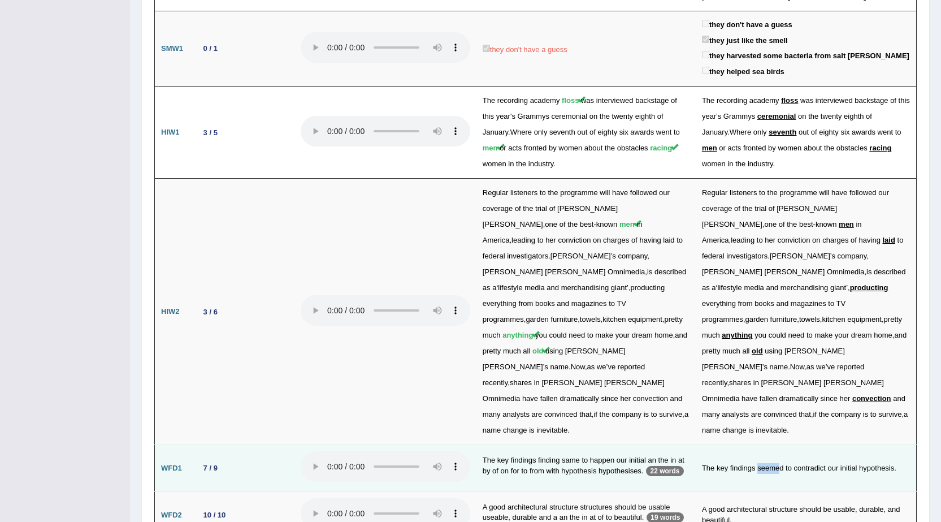
drag, startPoint x: 759, startPoint y: 348, endPoint x: 781, endPoint y: 347, distance: 22.6
click at [781, 445] on td "The key findings seemed to contradict our initial hypothesis." at bounding box center [806, 468] width 221 height 47
click at [807, 445] on td "The key findings seemed to contradict our initial hypothesis." at bounding box center [806, 468] width 221 height 47
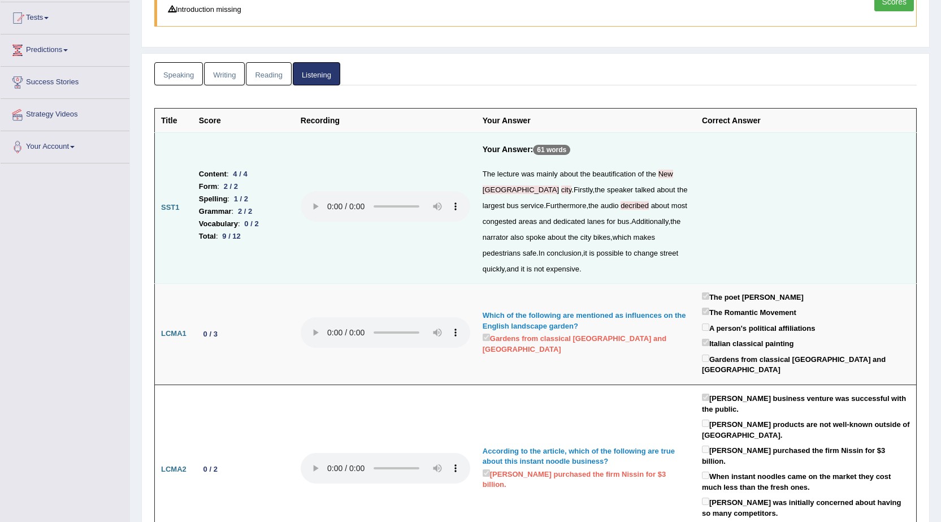
scroll to position [113, 0]
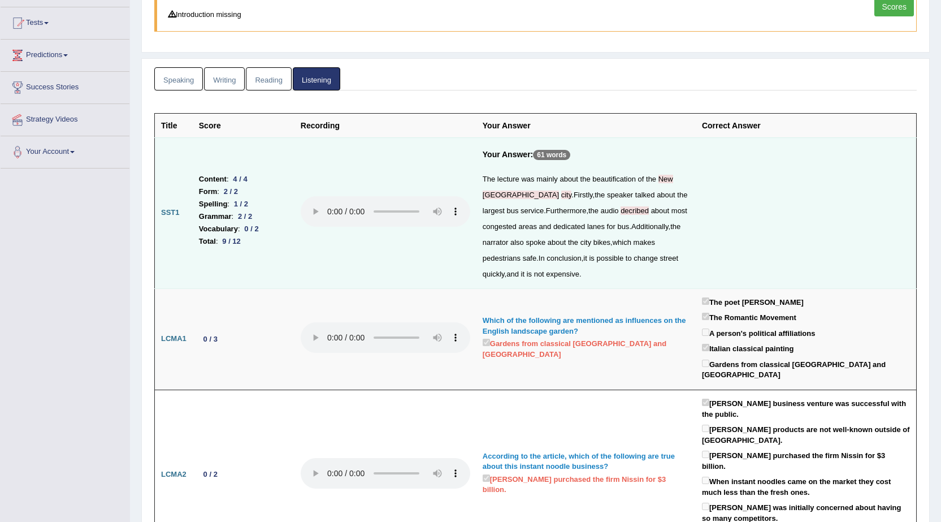
drag, startPoint x: 191, startPoint y: 75, endPoint x: 305, endPoint y: 165, distance: 145.3
click at [191, 75] on link "Speaking" at bounding box center [178, 78] width 49 height 23
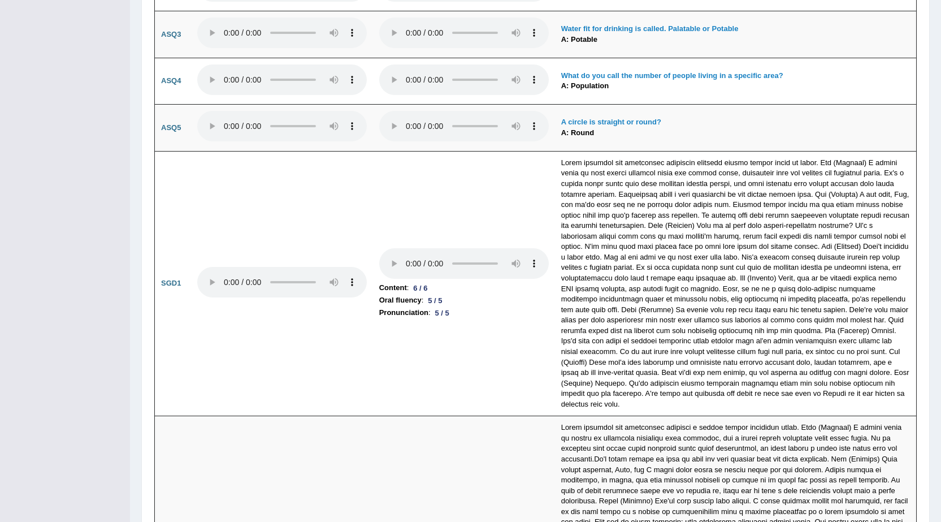
scroll to position [0, 0]
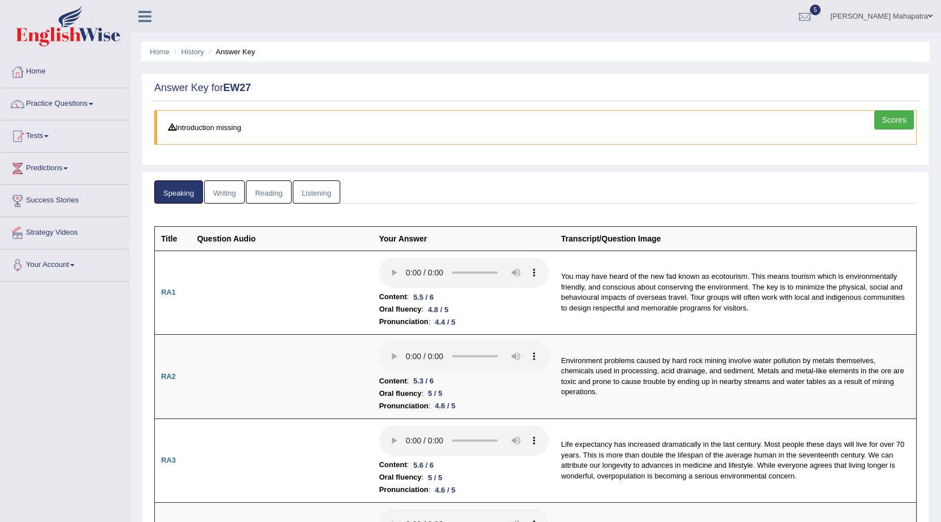
click at [220, 195] on link "Writing" at bounding box center [224, 191] width 41 height 23
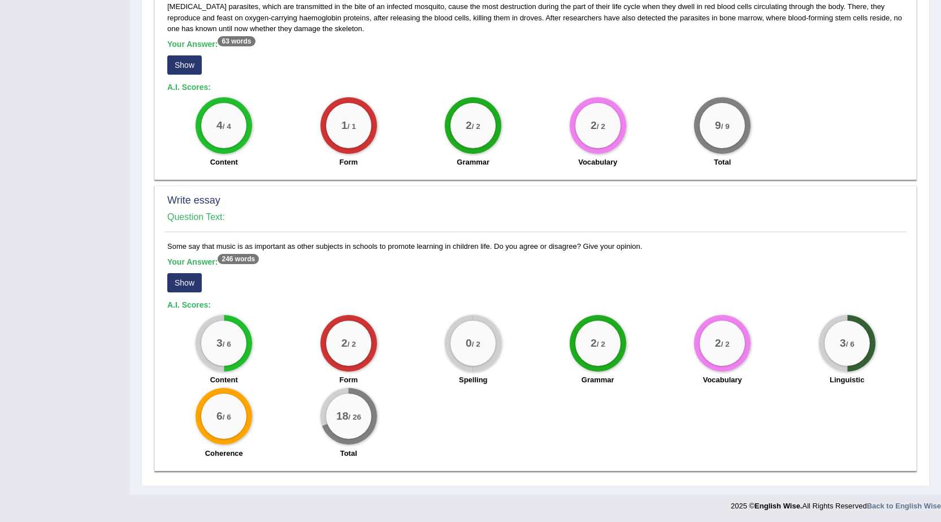
scroll to position [628, 0]
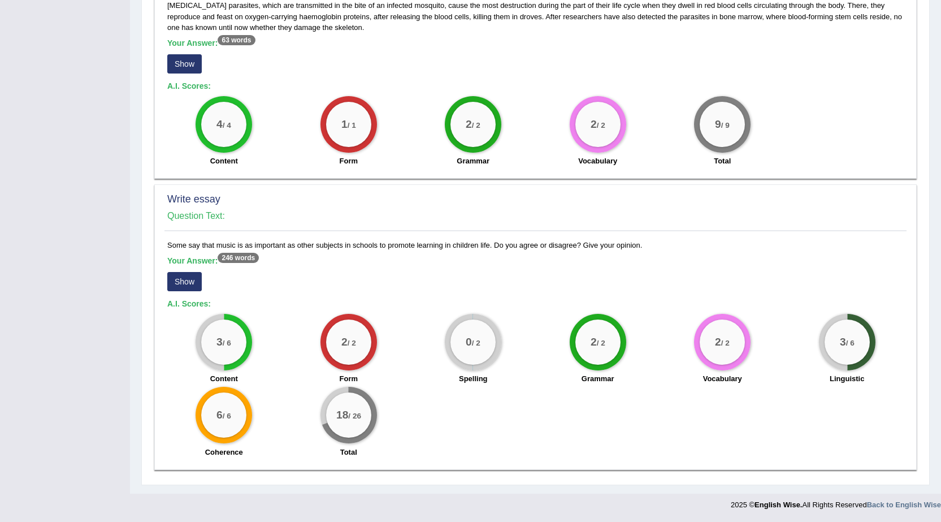
click at [182, 286] on button "Show" at bounding box center [184, 281] width 34 height 19
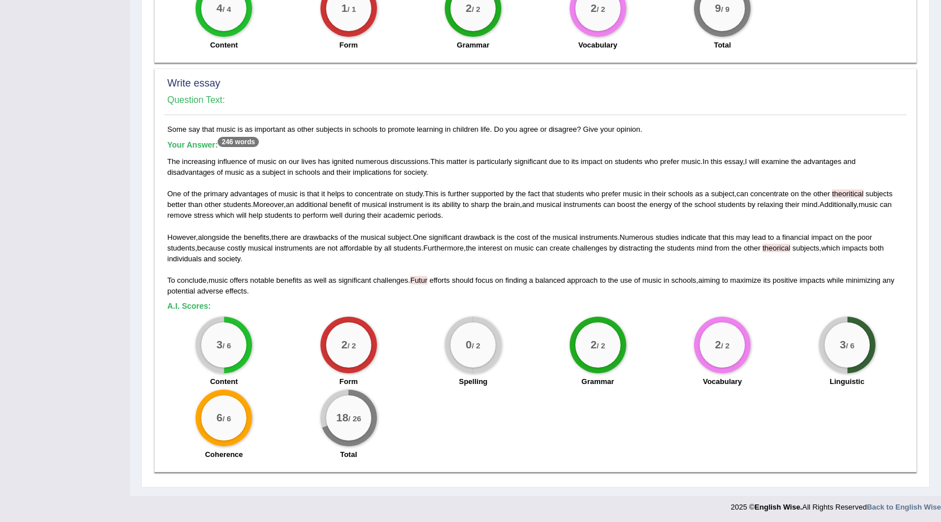
scroll to position [746, 0]
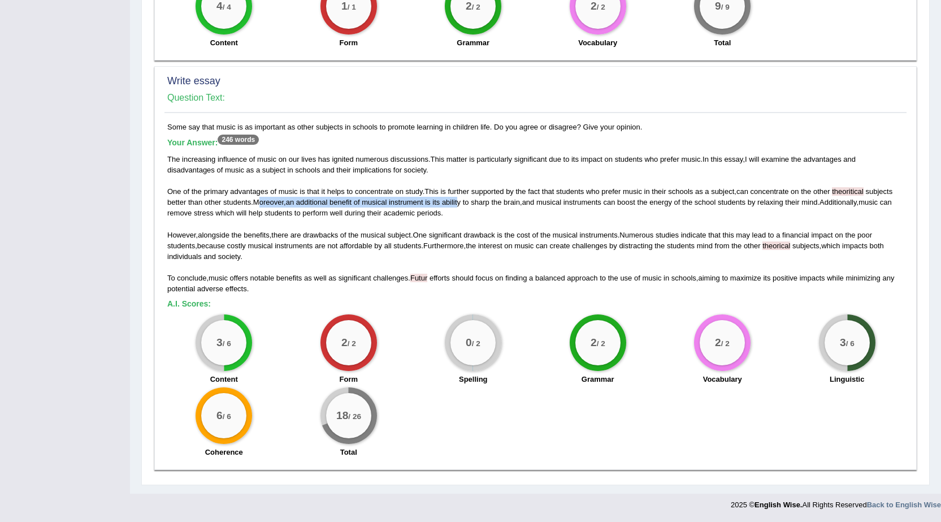
drag, startPoint x: 263, startPoint y: 203, endPoint x: 463, endPoint y: 202, distance: 199.6
click at [463, 202] on div "The increasing influence of music on our lives has ignited numerous discussions…" at bounding box center [535, 224] width 737 height 140
click at [501, 214] on div "The increasing influence of music on our lives has ignited numerous discussions…" at bounding box center [535, 224] width 737 height 140
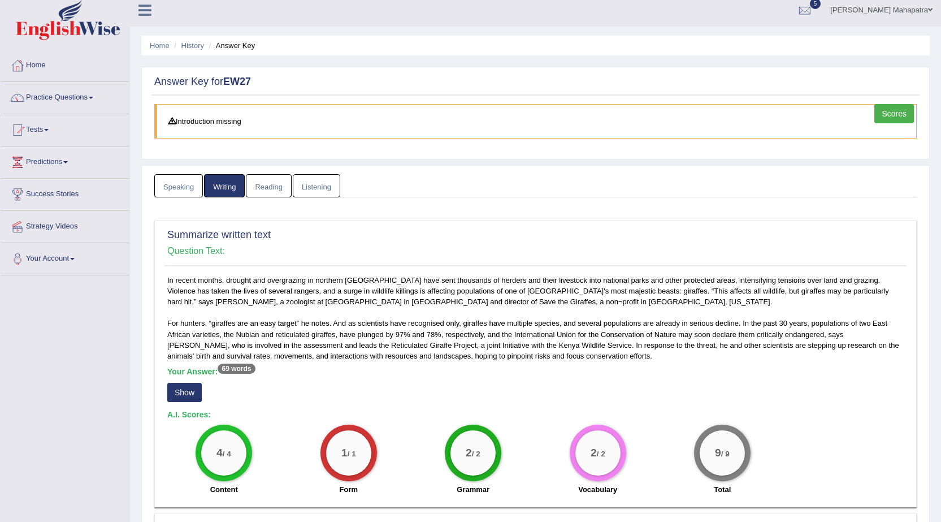
scroll to position [0, 0]
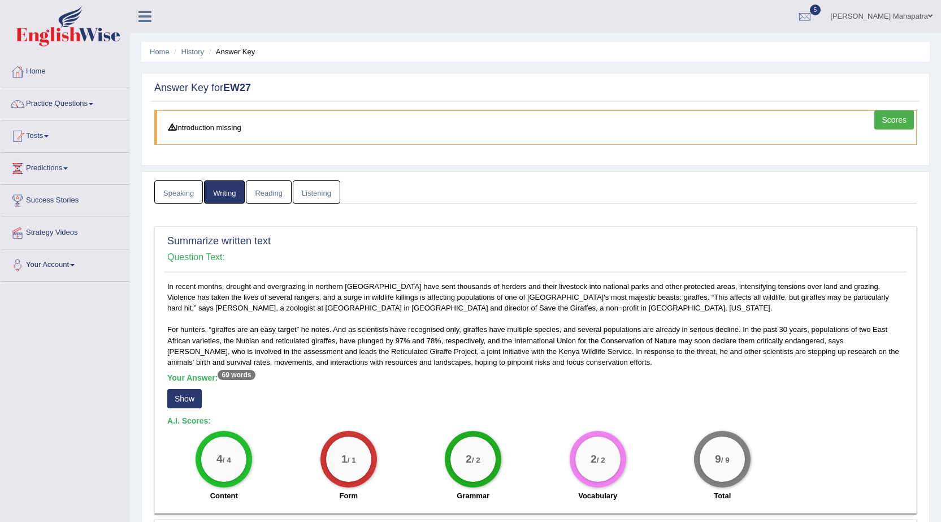
click at [859, 12] on link "Souvik Das Mahapatra" at bounding box center [881, 14] width 119 height 29
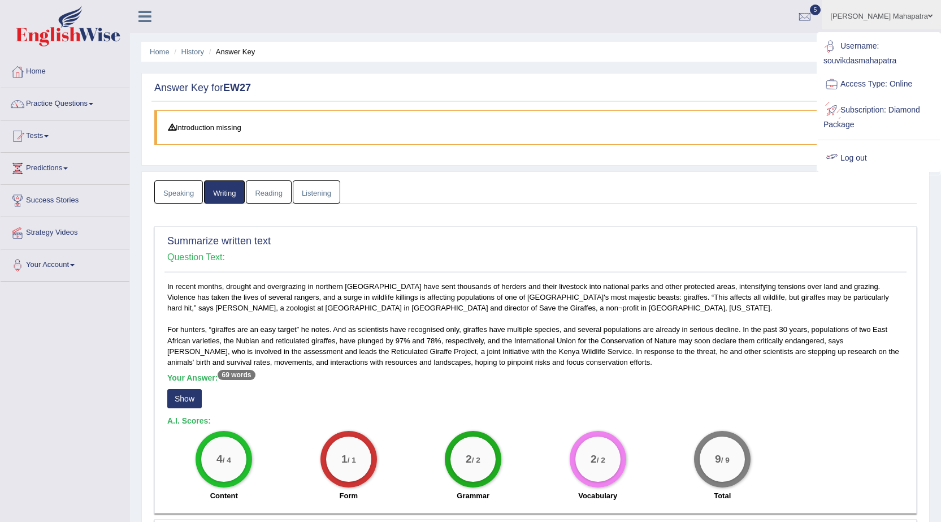
click at [865, 157] on link "Log out" at bounding box center [879, 158] width 122 height 26
